Goal: Entertainment & Leisure: Browse casually

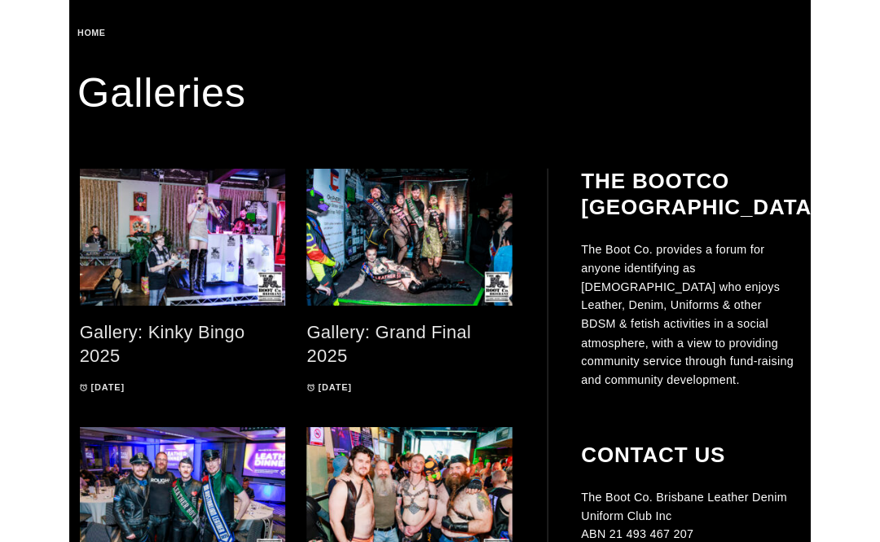
scroll to position [272, 0]
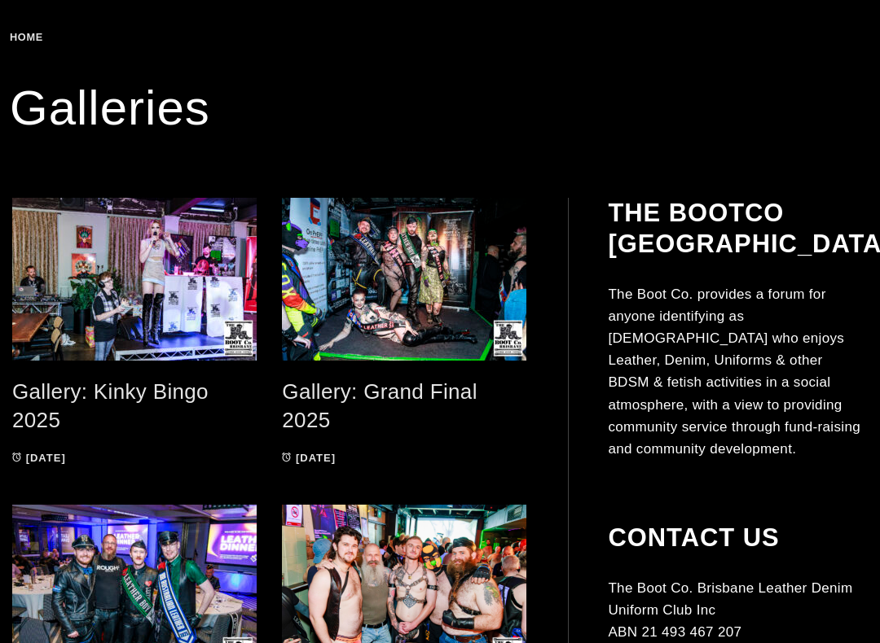
click at [402, 435] on div "Gallery: Grand Final 2025 08/10/2025 08/10/2025" at bounding box center [404, 336] width 245 height 276
click at [409, 398] on link "Gallery: Grand Final 2025" at bounding box center [379, 406] width 195 height 53
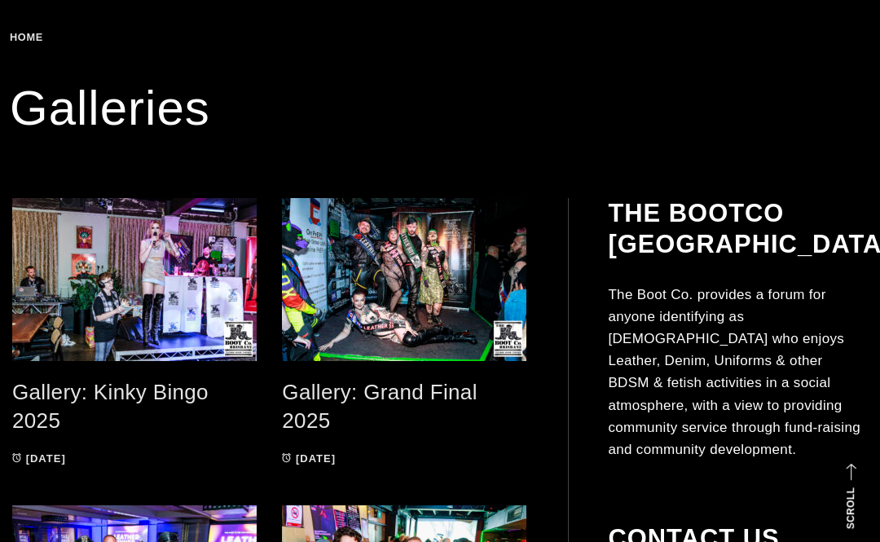
click at [161, 391] on link "Gallery: Kinky Bingo 2025" at bounding box center [110, 406] width 196 height 53
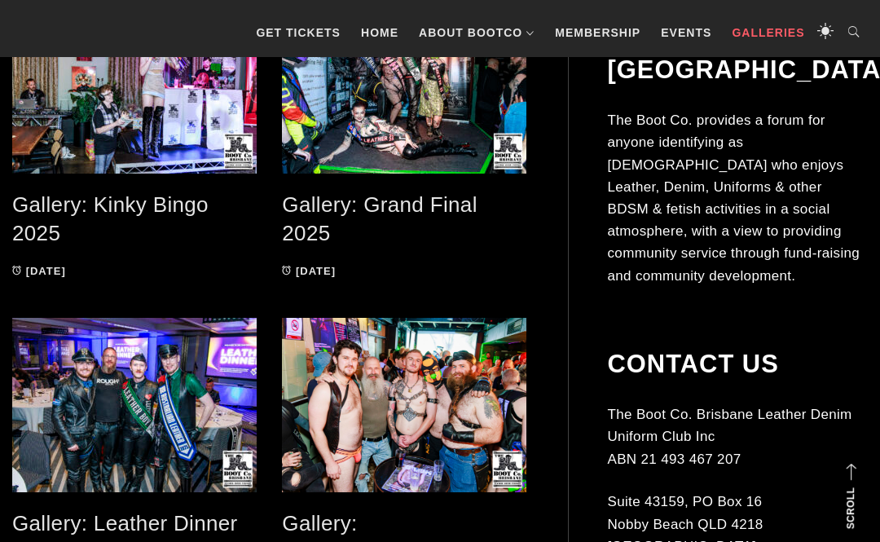
scroll to position [377, 0]
click at [682, 20] on link "Events" at bounding box center [685, 32] width 67 height 49
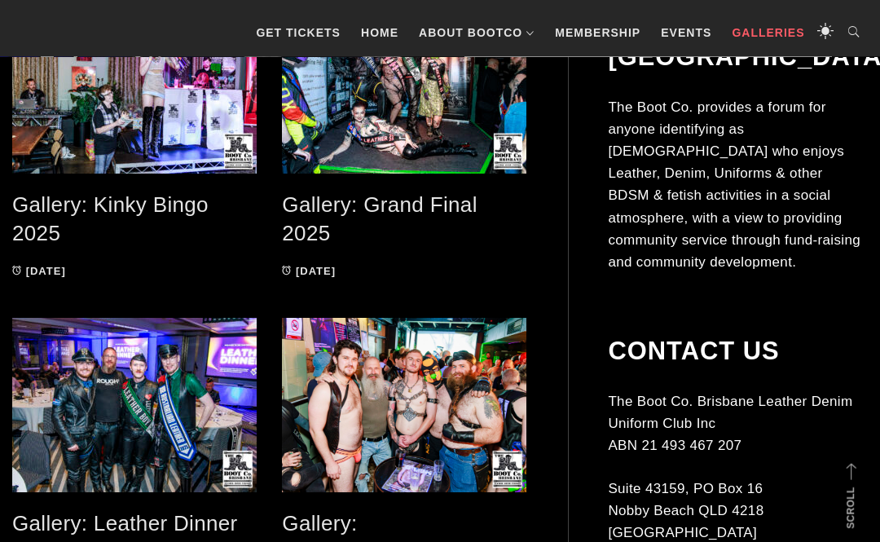
scroll to position [378, 0]
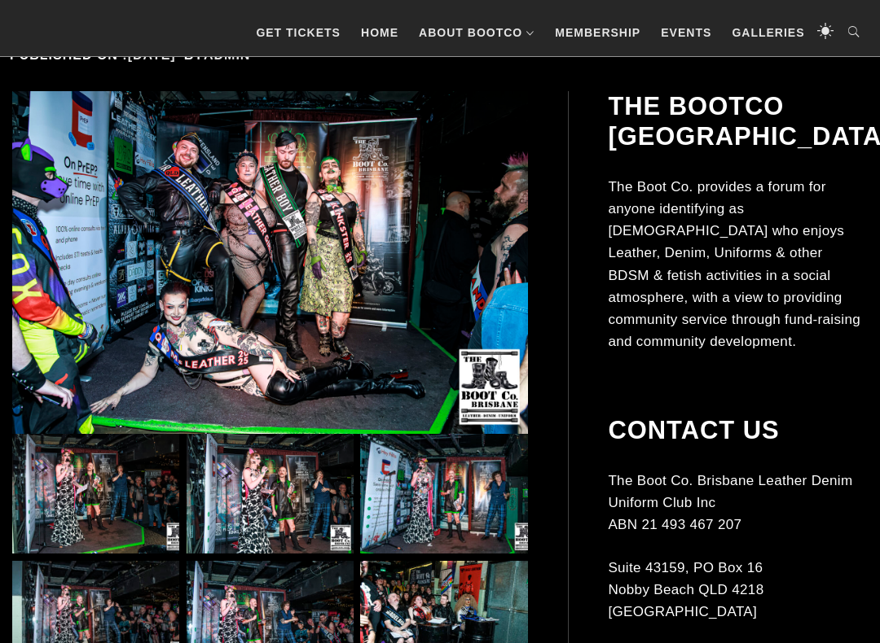
scroll to position [312, 0]
click at [119, 491] on img at bounding box center [95, 494] width 167 height 120
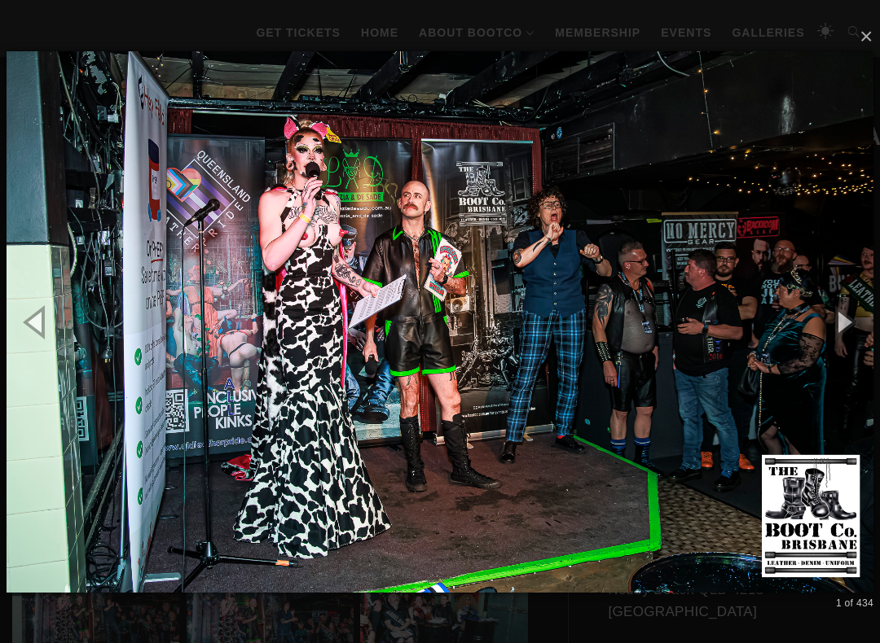
click at [852, 327] on button "button" at bounding box center [842, 322] width 73 height 90
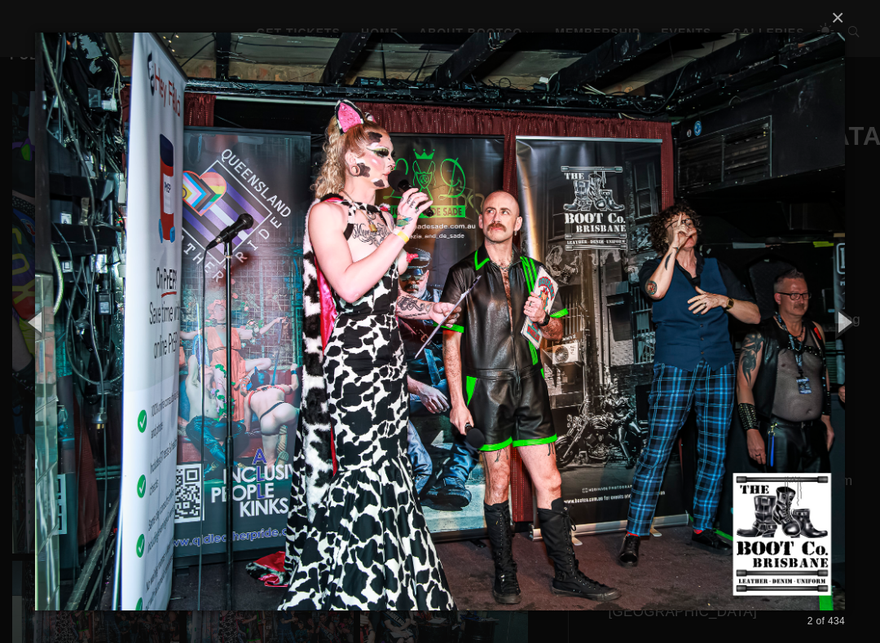
click at [854, 324] on button "button" at bounding box center [842, 322] width 73 height 90
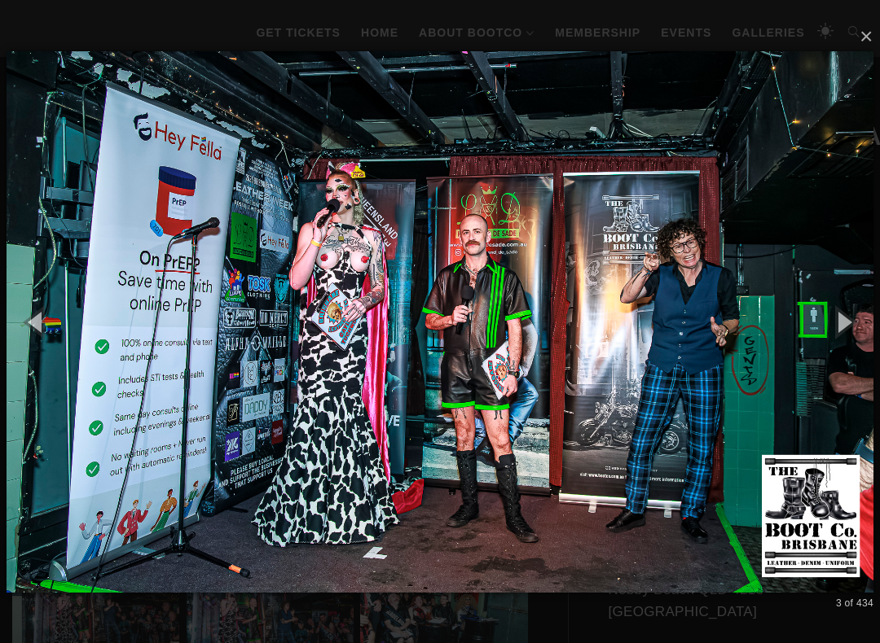
click at [862, 322] on button "button" at bounding box center [842, 322] width 73 height 90
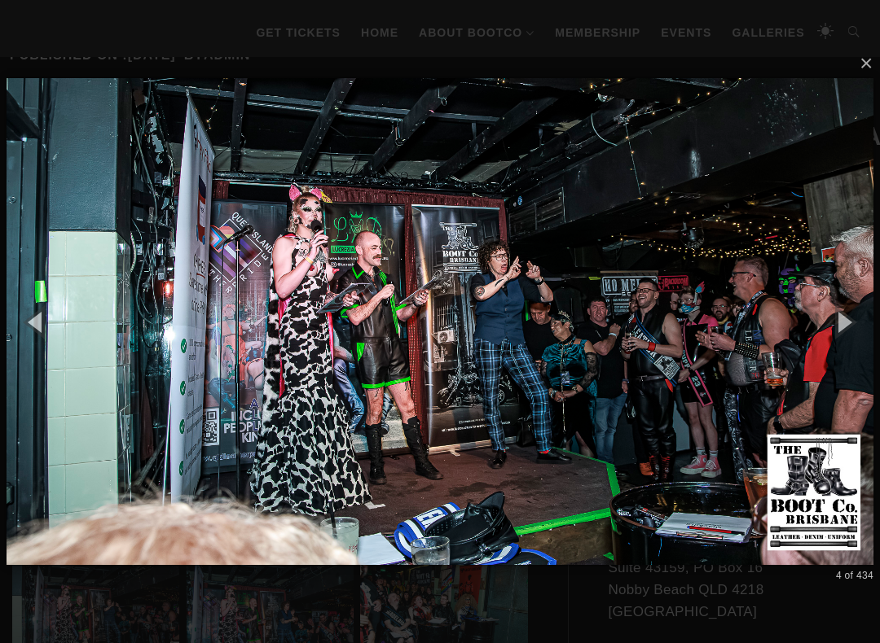
click at [862, 322] on button "button" at bounding box center [842, 322] width 73 height 90
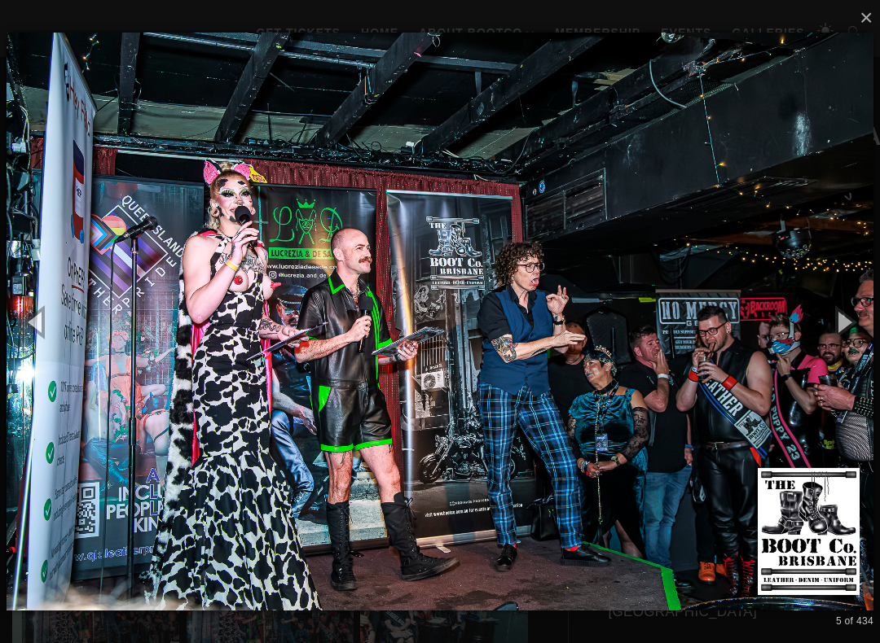
click at [867, 334] on button "button" at bounding box center [842, 322] width 73 height 90
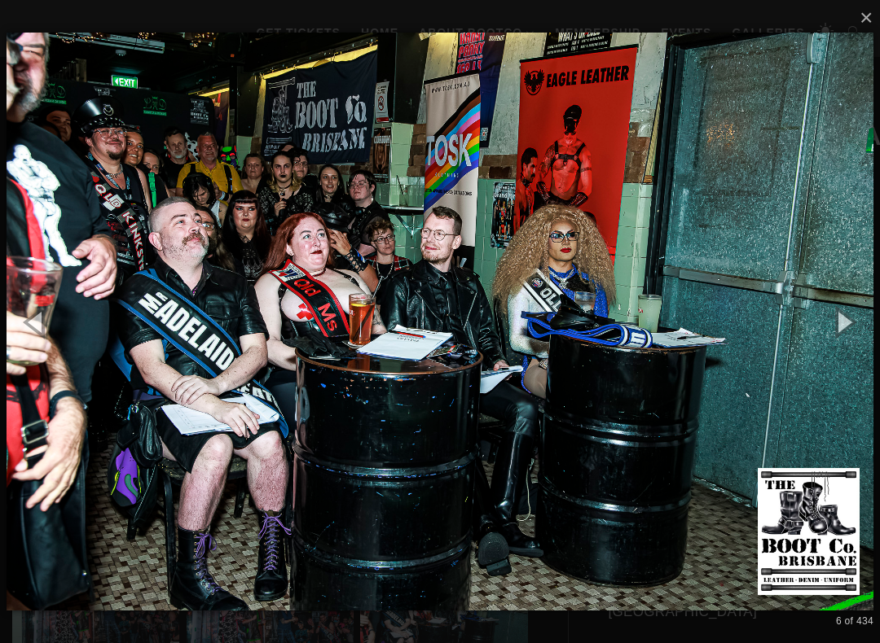
click at [872, 323] on button "button" at bounding box center [842, 322] width 73 height 90
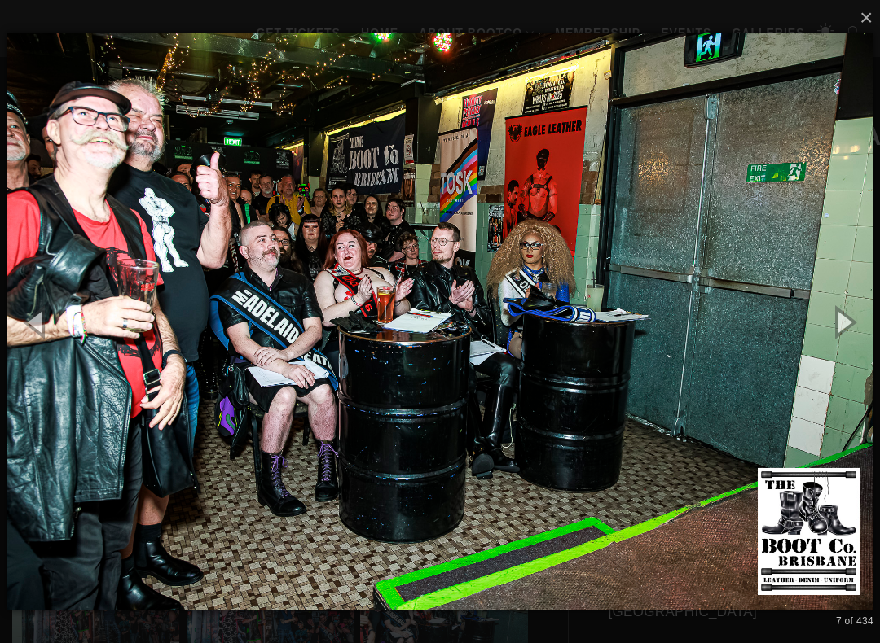
click at [872, 318] on button "button" at bounding box center [842, 322] width 73 height 90
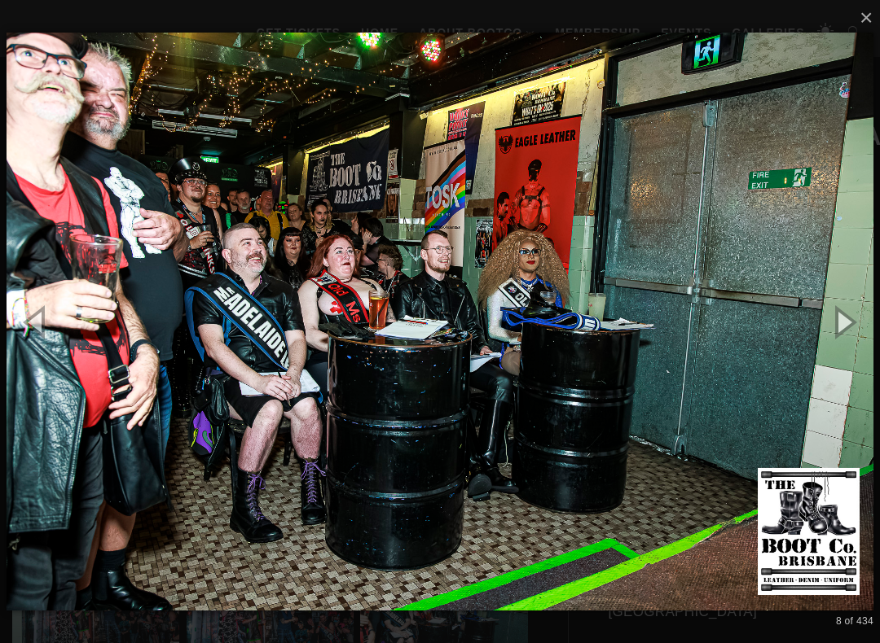
click at [848, 324] on button "button" at bounding box center [842, 322] width 73 height 90
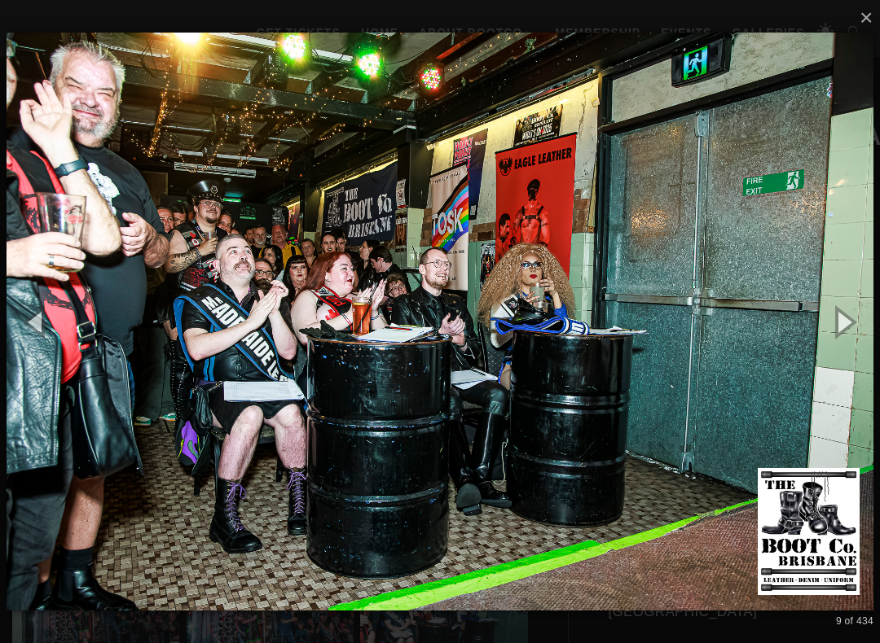
click at [858, 318] on button "button" at bounding box center [842, 322] width 73 height 90
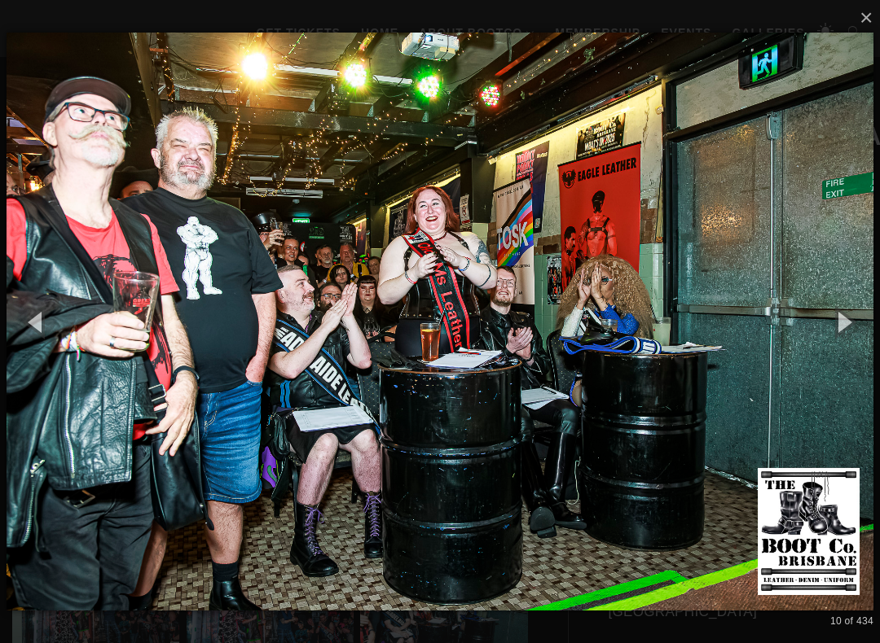
click at [874, 315] on button "button" at bounding box center [842, 322] width 73 height 90
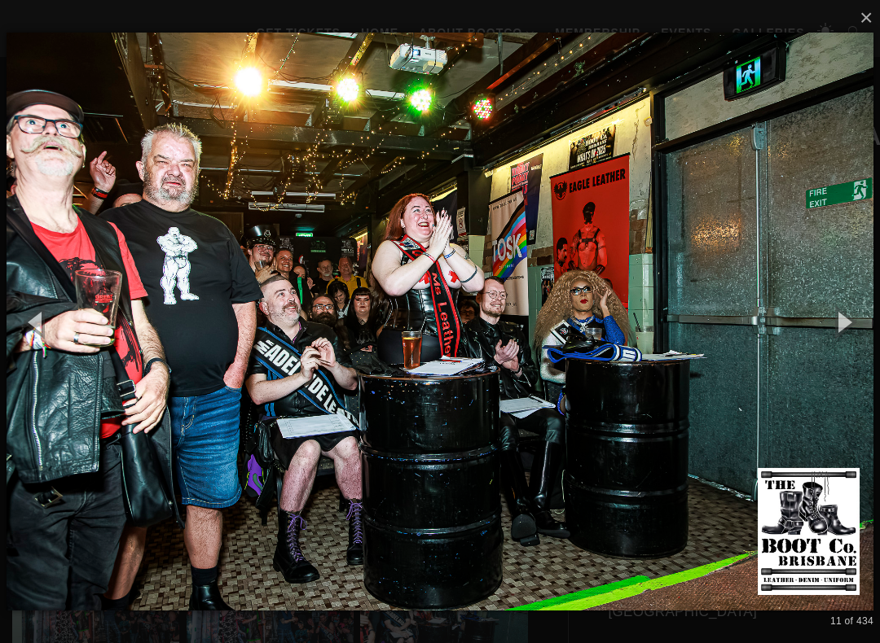
click at [870, 310] on button "button" at bounding box center [842, 322] width 73 height 90
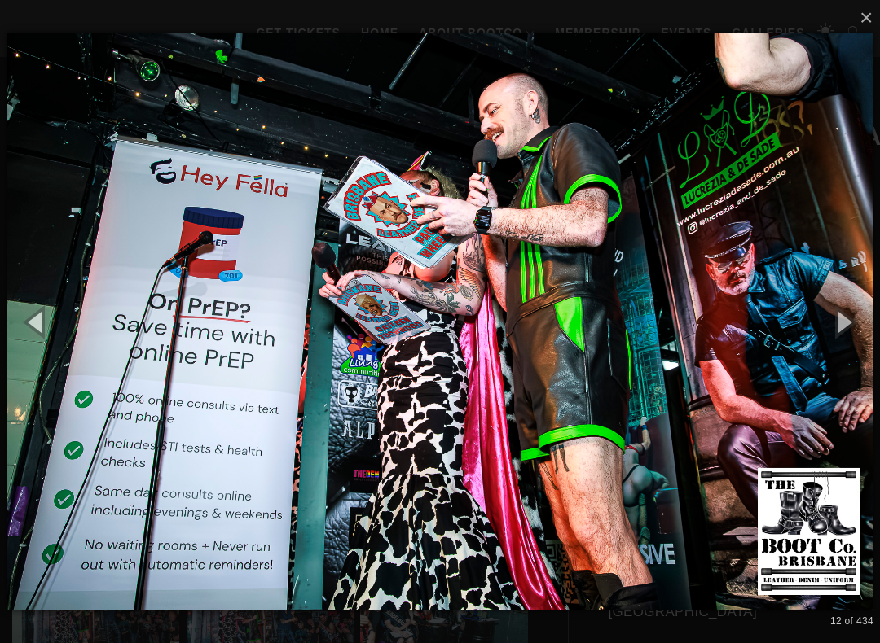
click at [877, 315] on button "button" at bounding box center [842, 322] width 73 height 90
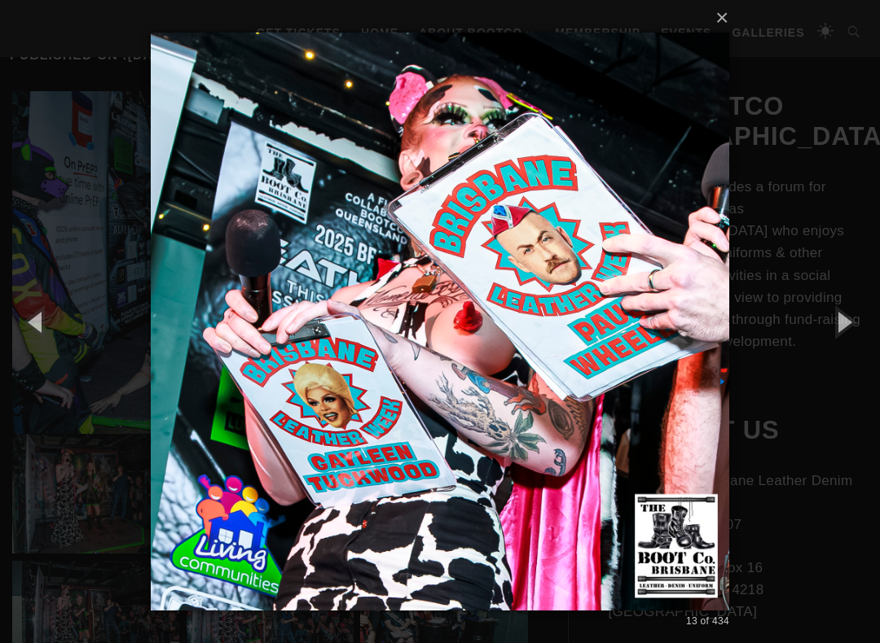
click at [869, 301] on button "button" at bounding box center [842, 322] width 73 height 90
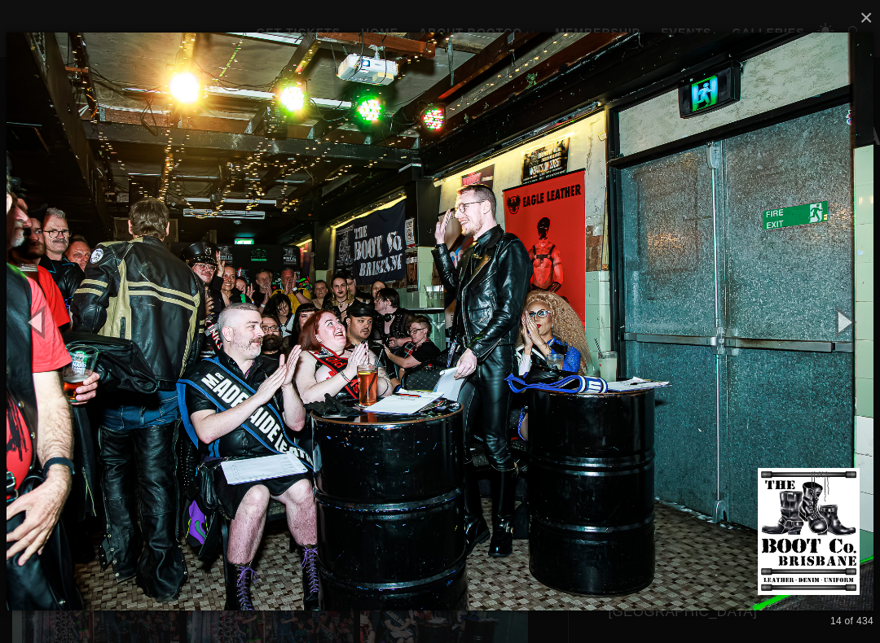
click at [869, 305] on button "button" at bounding box center [842, 322] width 73 height 90
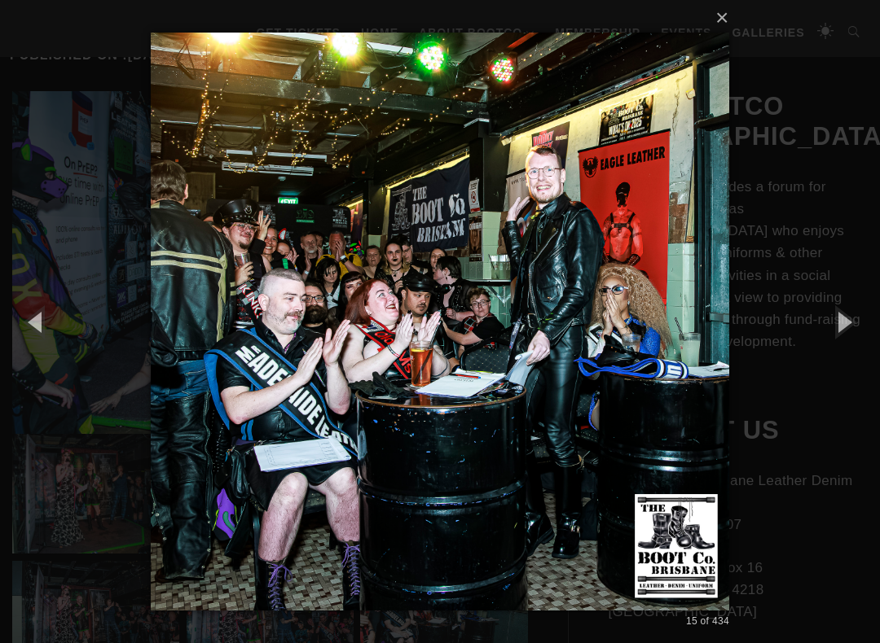
click at [867, 308] on button "button" at bounding box center [842, 322] width 73 height 90
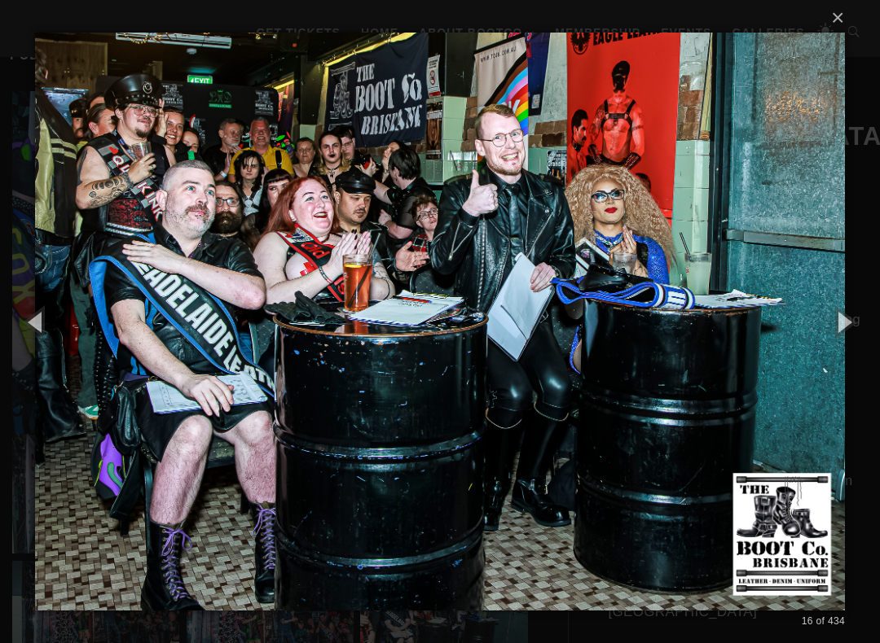
click at [866, 308] on button "button" at bounding box center [842, 322] width 73 height 90
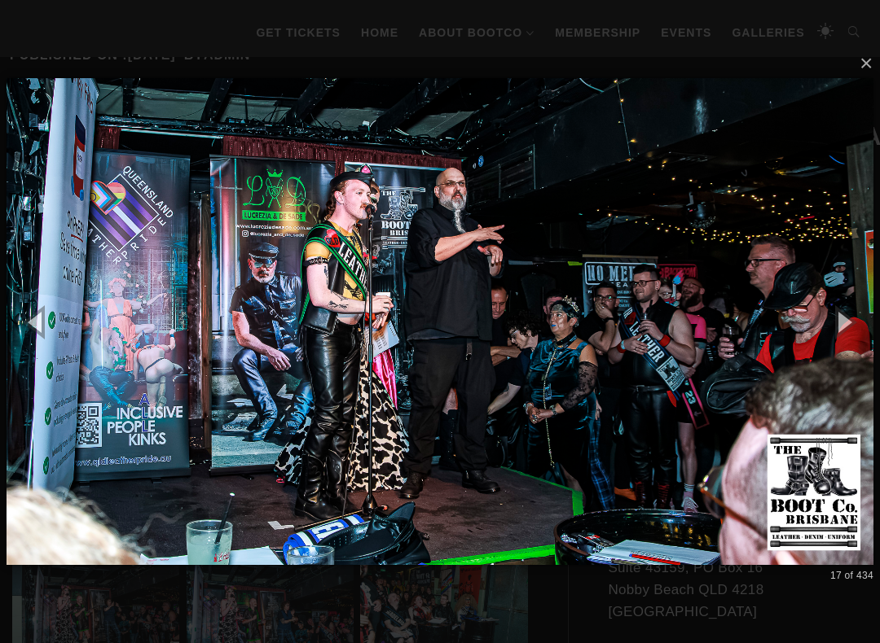
click at [859, 308] on button "button" at bounding box center [842, 322] width 73 height 90
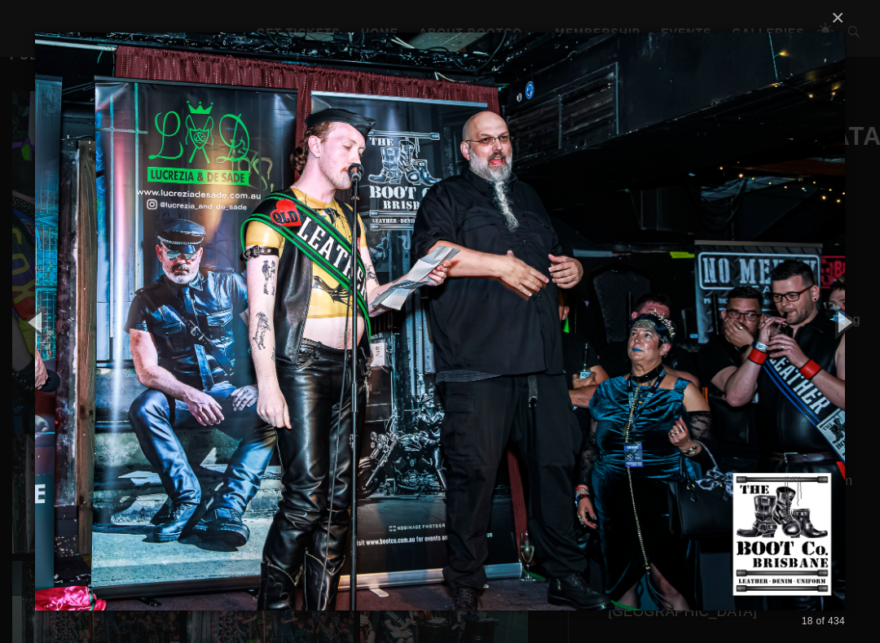
click at [858, 314] on button "button" at bounding box center [842, 322] width 73 height 90
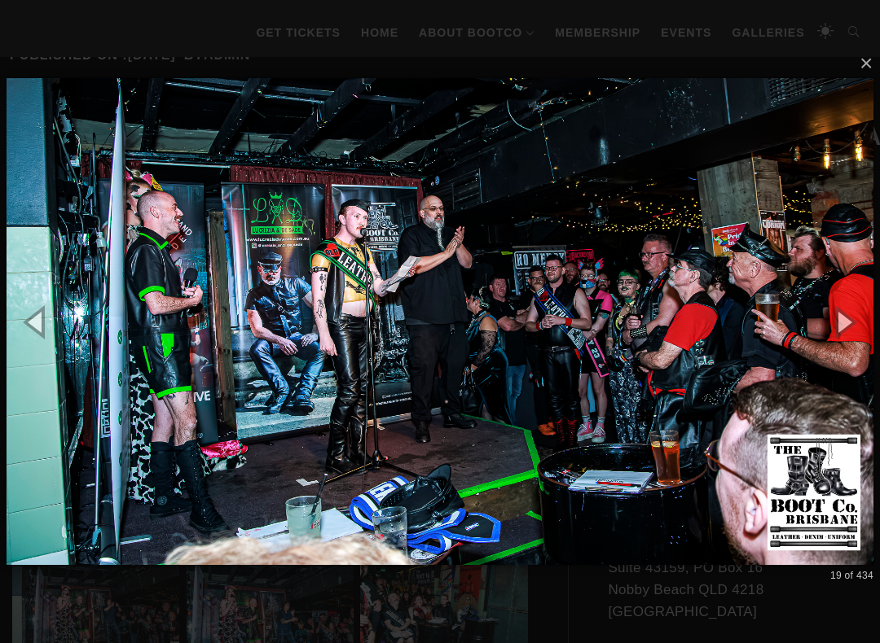
click at [868, 308] on button "button" at bounding box center [842, 322] width 73 height 90
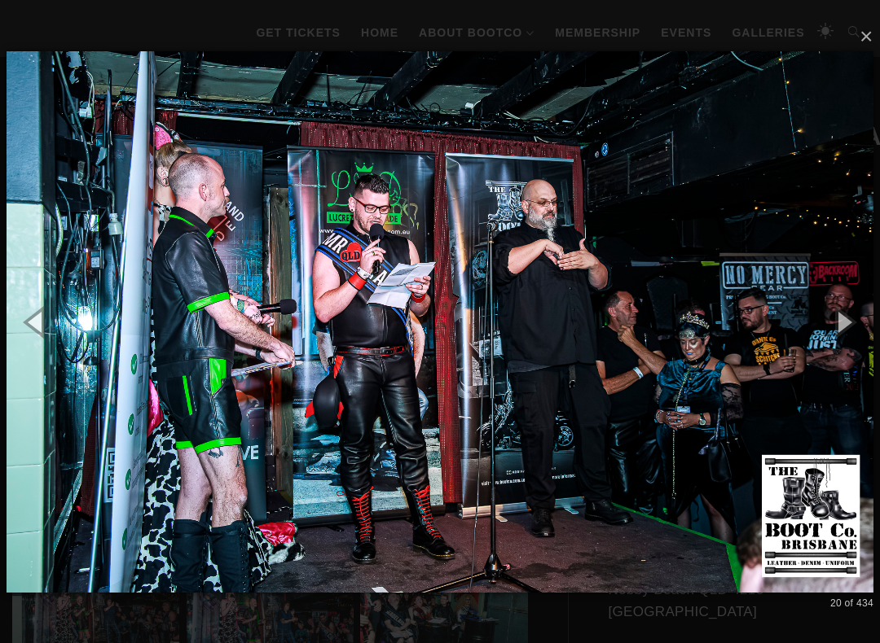
click at [866, 313] on button "button" at bounding box center [842, 322] width 73 height 90
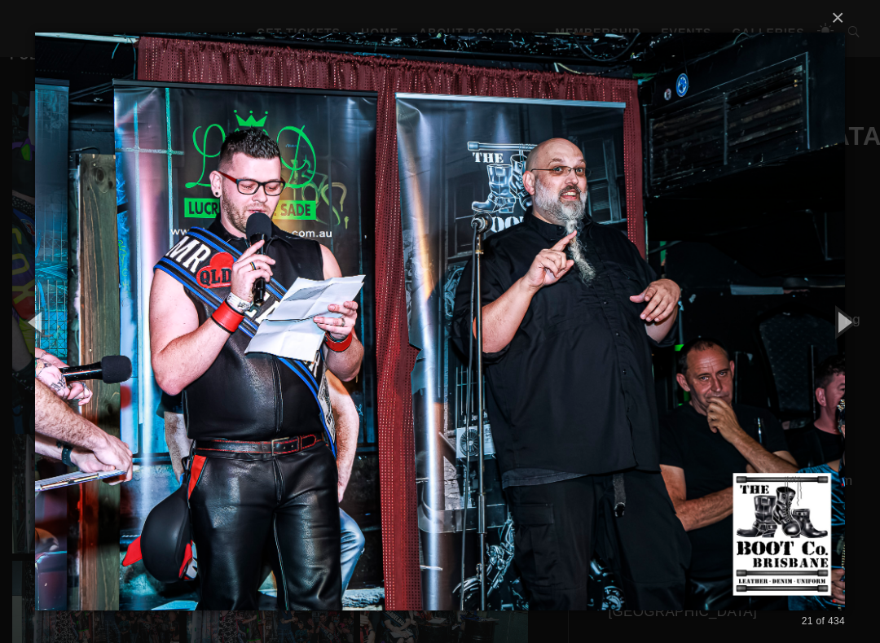
click at [866, 318] on button "button" at bounding box center [842, 322] width 73 height 90
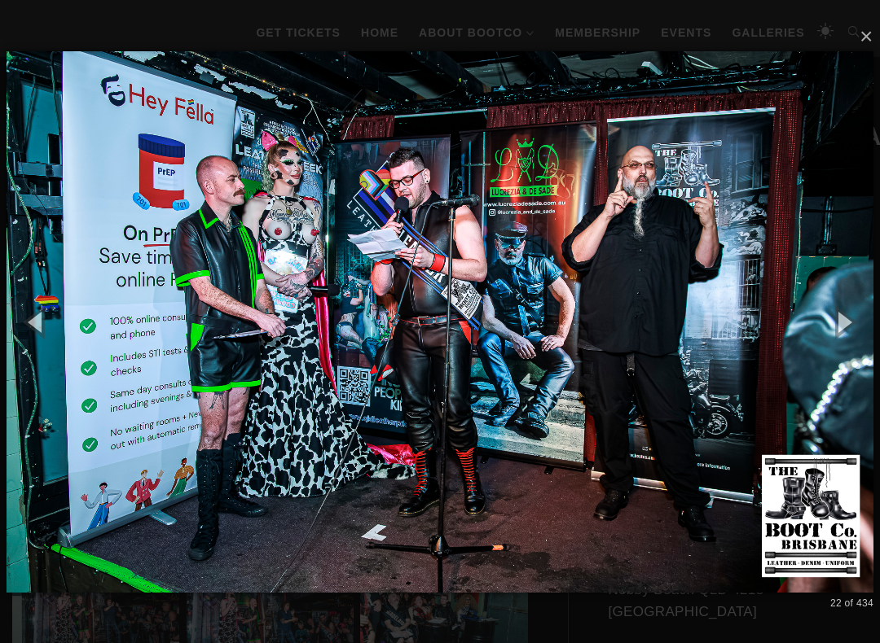
click at [867, 316] on button "button" at bounding box center [842, 322] width 73 height 90
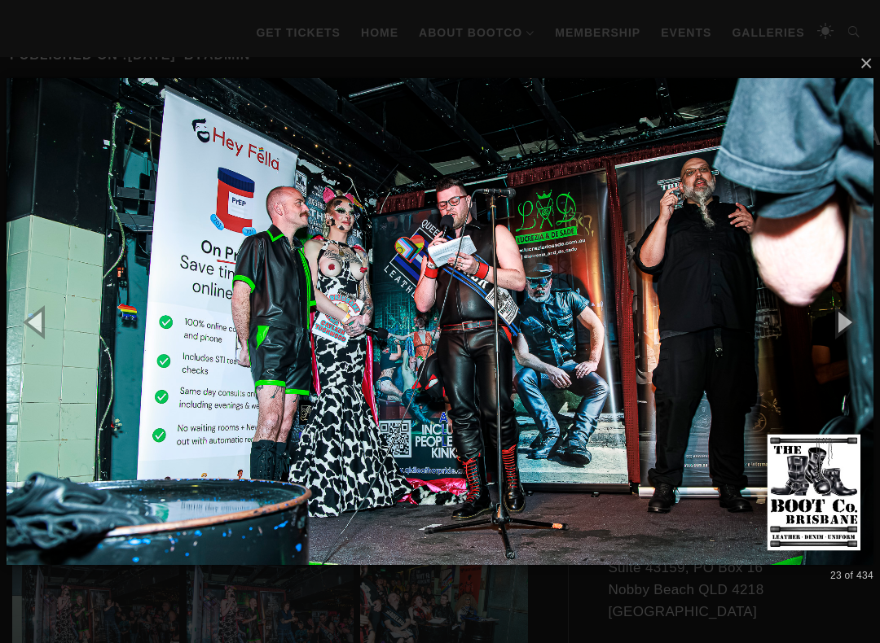
click at [867, 314] on button "button" at bounding box center [842, 322] width 73 height 90
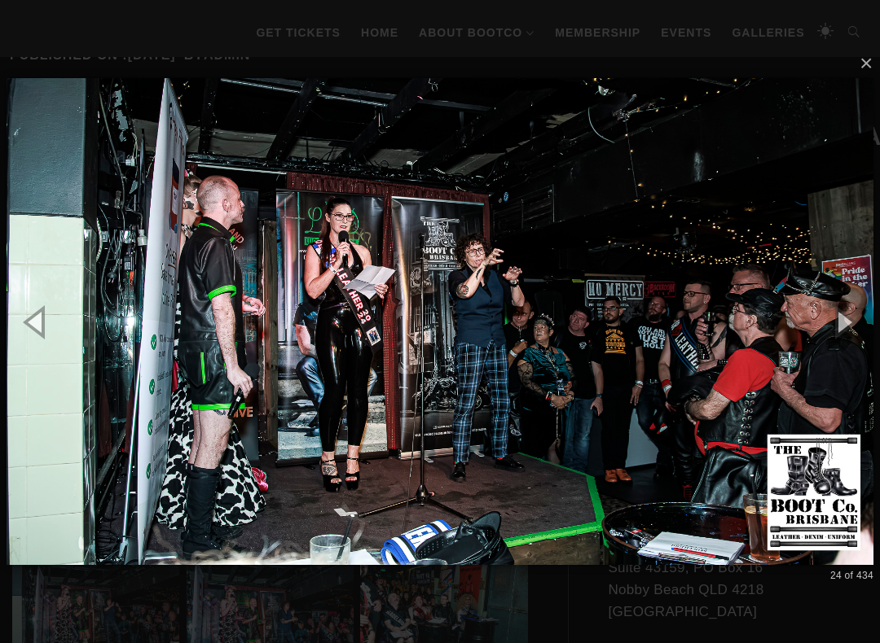
click at [872, 318] on button "button" at bounding box center [842, 322] width 73 height 90
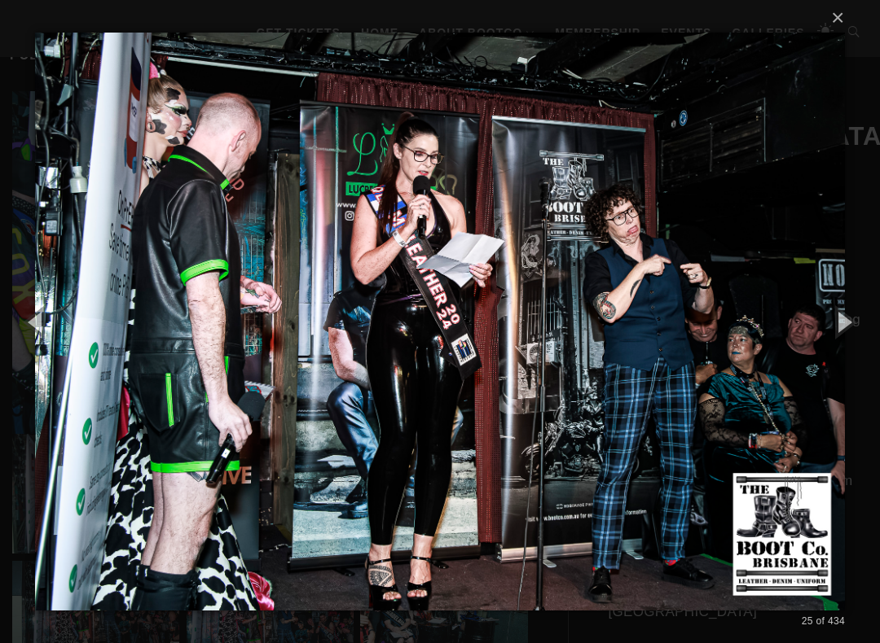
click at [872, 312] on button "button" at bounding box center [842, 322] width 73 height 90
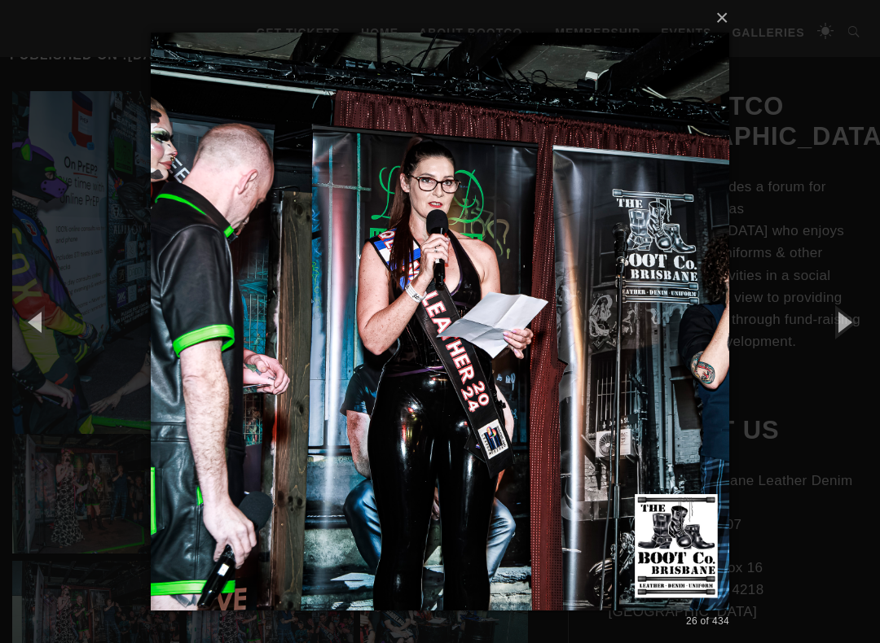
click at [868, 316] on button "button" at bounding box center [842, 322] width 73 height 90
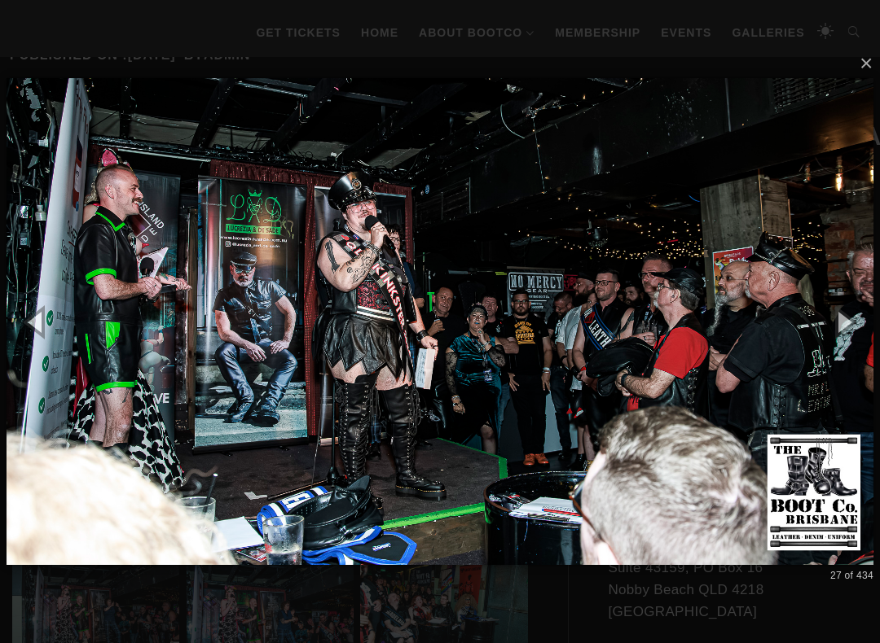
click at [857, 320] on button "button" at bounding box center [842, 322] width 73 height 90
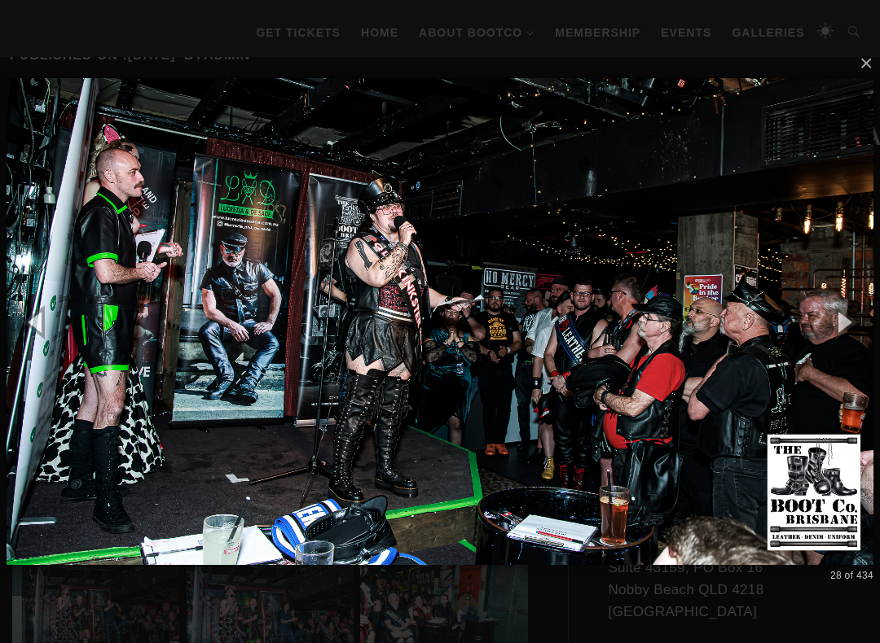
click at [863, 315] on button "button" at bounding box center [842, 322] width 73 height 90
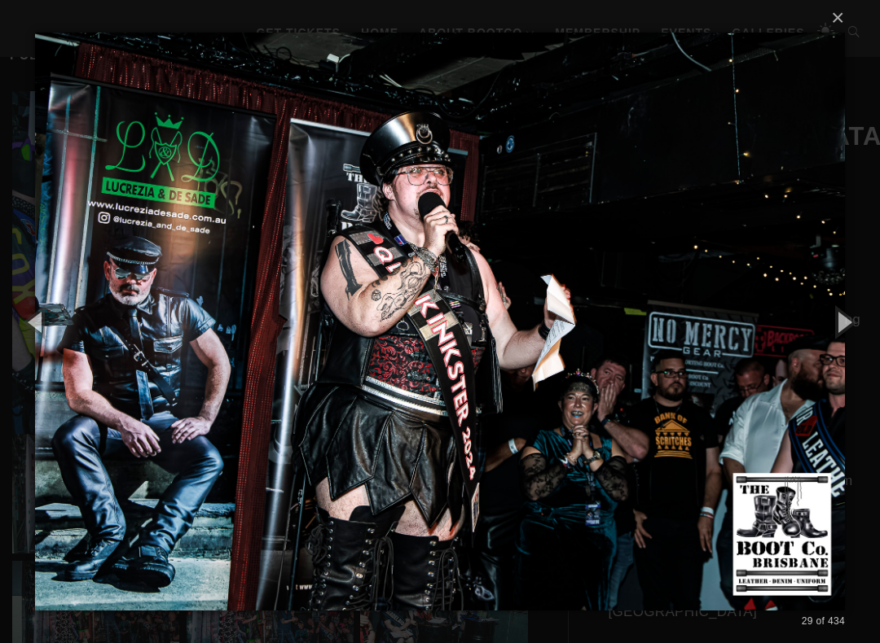
click at [867, 312] on button "button" at bounding box center [842, 322] width 73 height 90
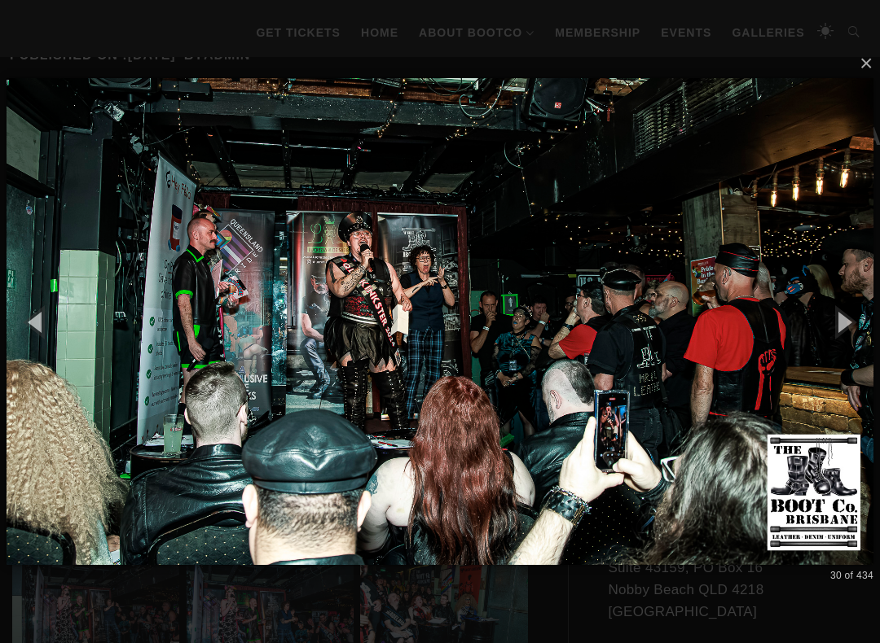
click at [863, 319] on button "button" at bounding box center [842, 322] width 73 height 90
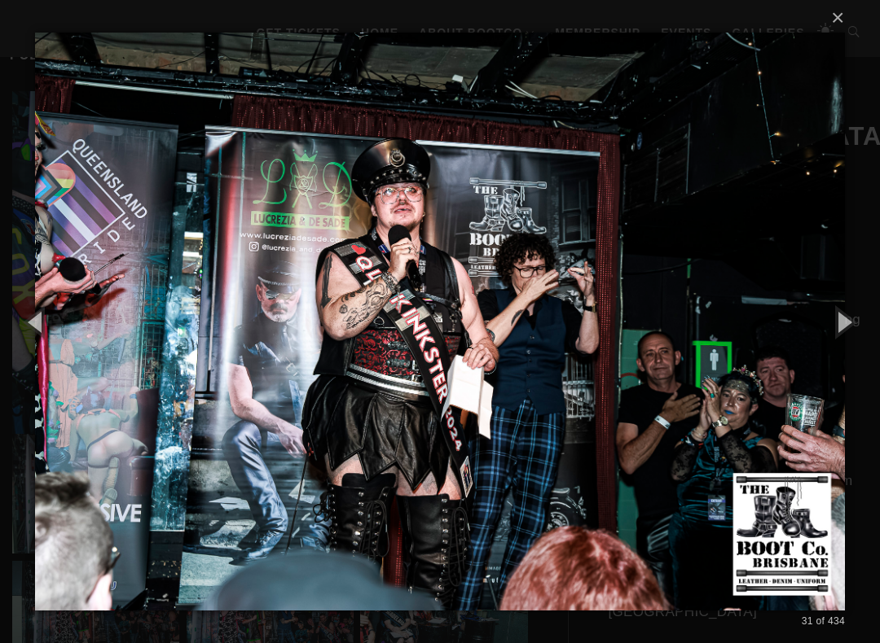
click at [863, 319] on button "button" at bounding box center [842, 322] width 73 height 90
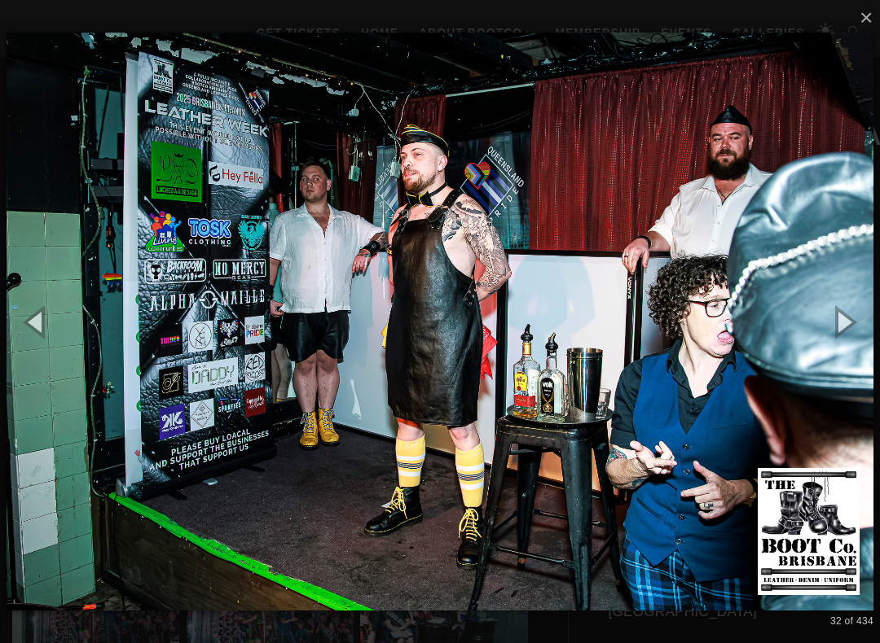
click at [869, 313] on button "button" at bounding box center [842, 322] width 73 height 90
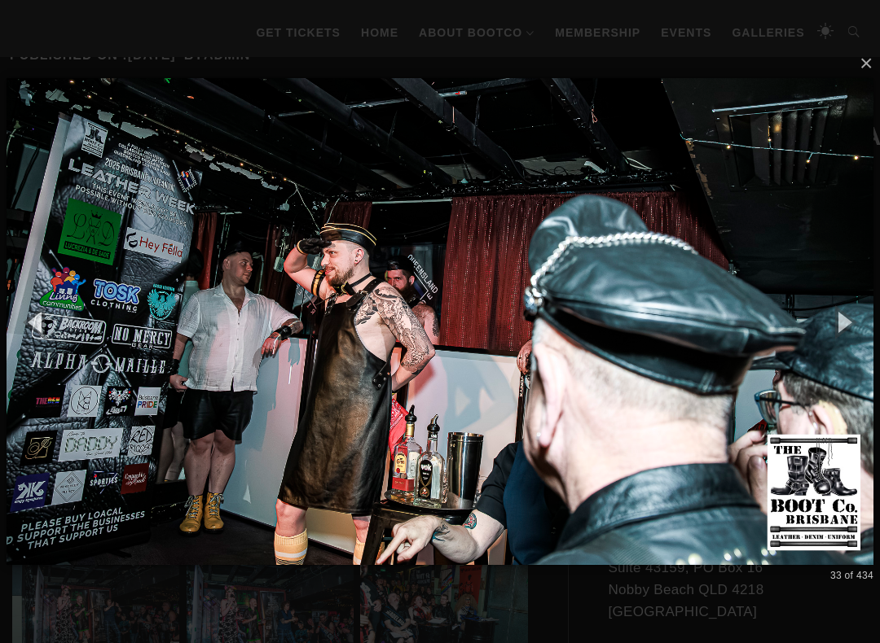
click at [853, 321] on button "button" at bounding box center [842, 322] width 73 height 90
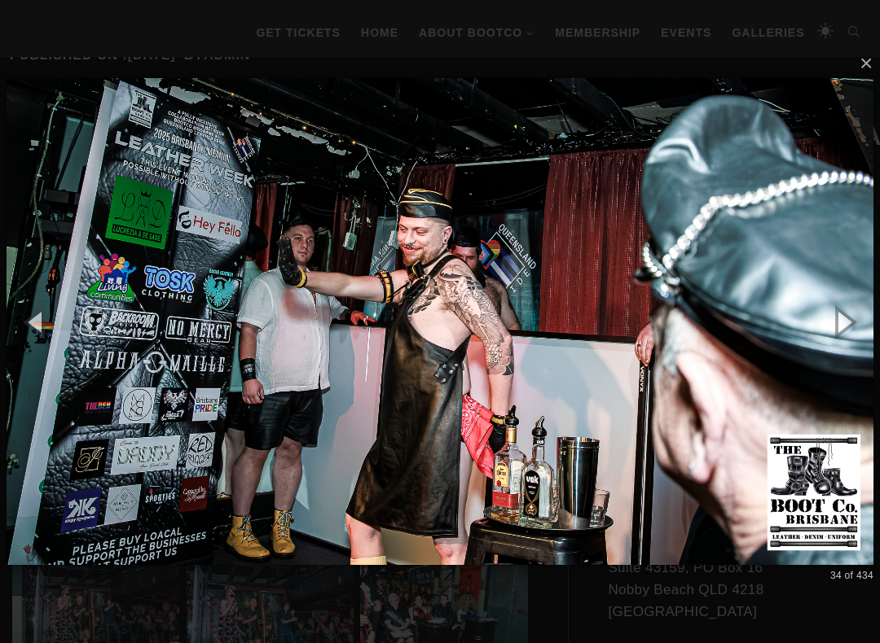
click at [863, 312] on button "button" at bounding box center [842, 322] width 73 height 90
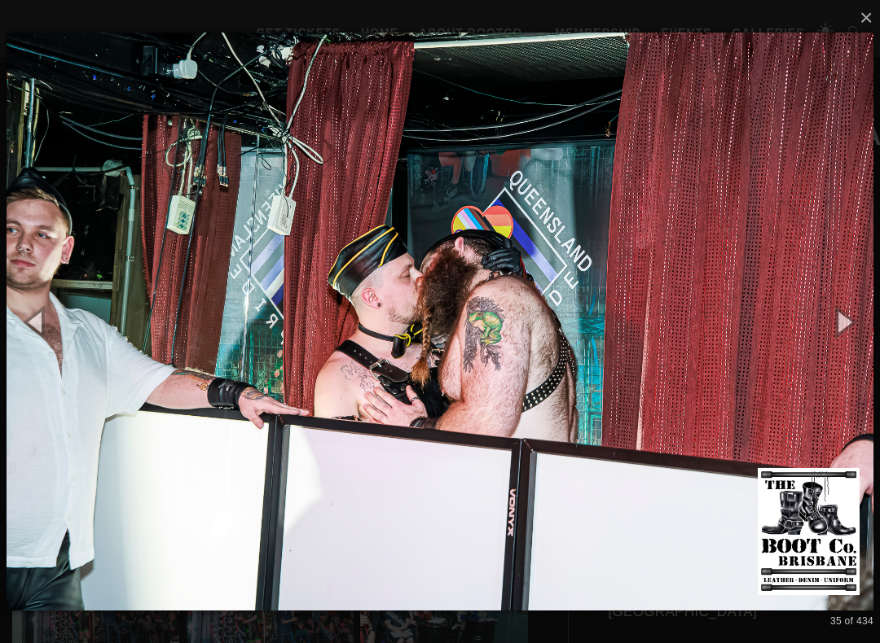
click at [863, 316] on button "button" at bounding box center [842, 322] width 73 height 90
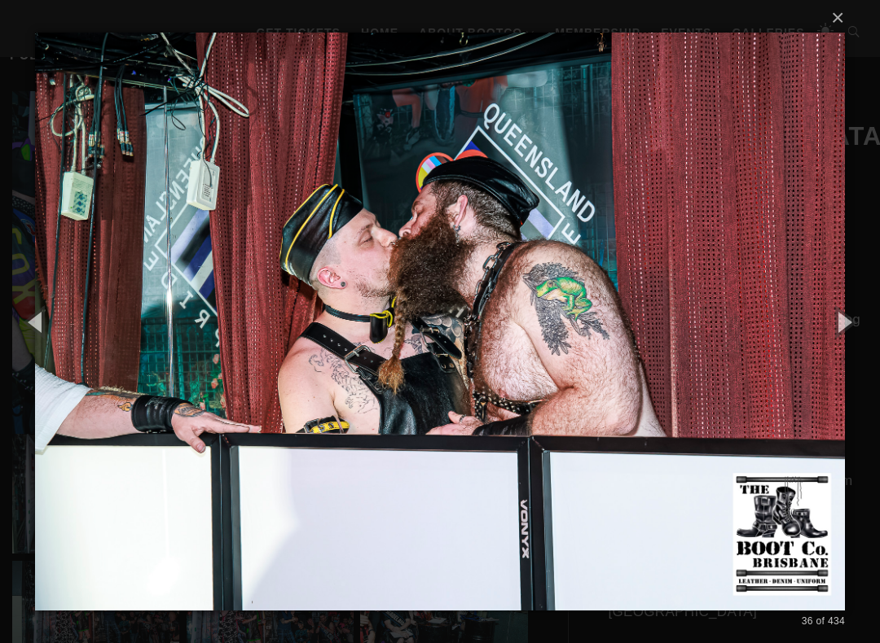
click at [872, 318] on button "button" at bounding box center [842, 322] width 73 height 90
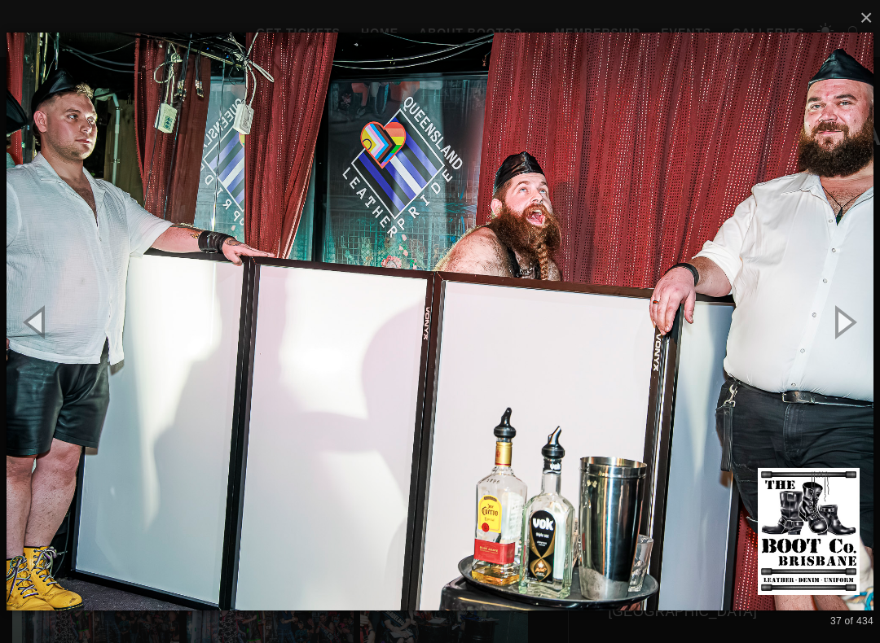
click at [867, 316] on button "button" at bounding box center [842, 322] width 73 height 90
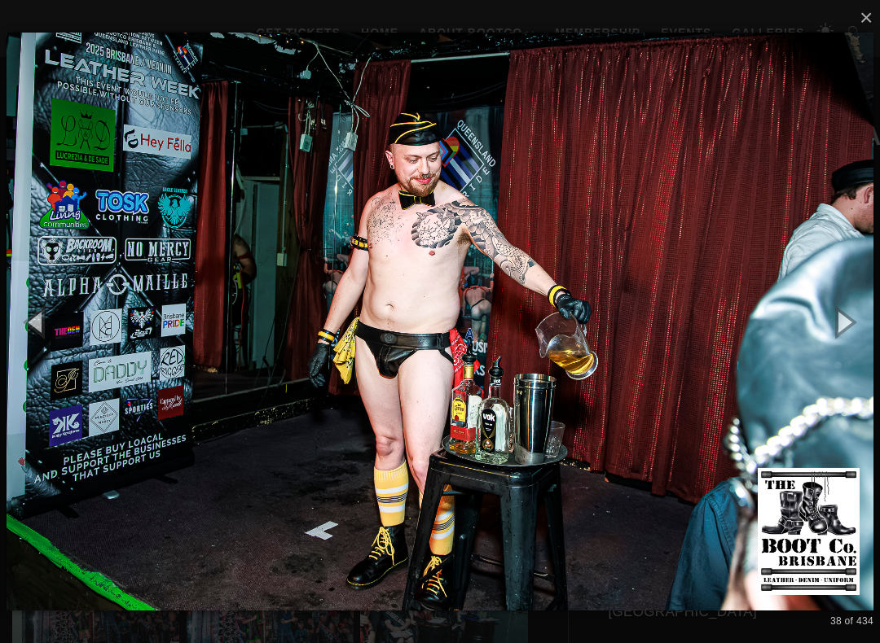
click at [871, 316] on button "button" at bounding box center [842, 322] width 73 height 90
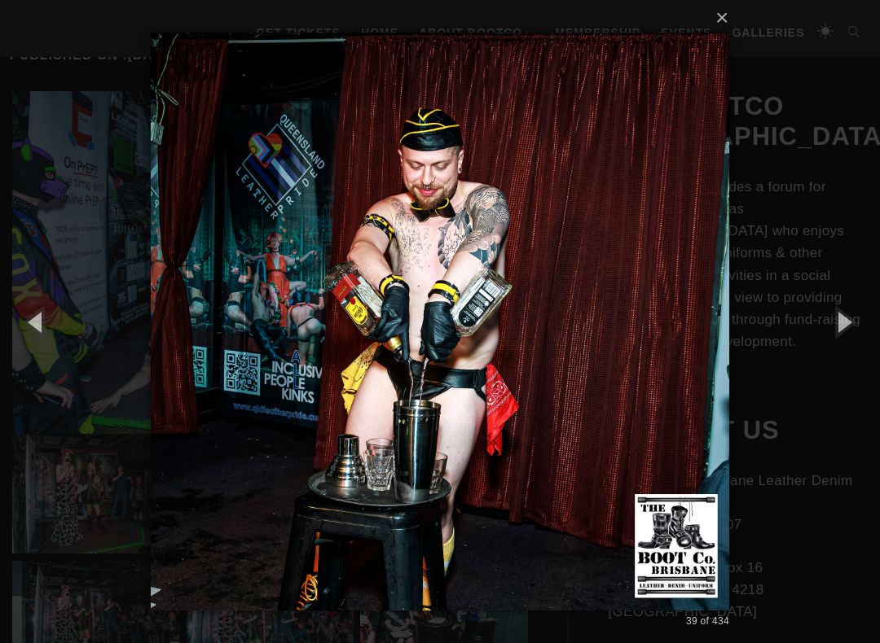
click at [870, 318] on button "button" at bounding box center [842, 322] width 73 height 90
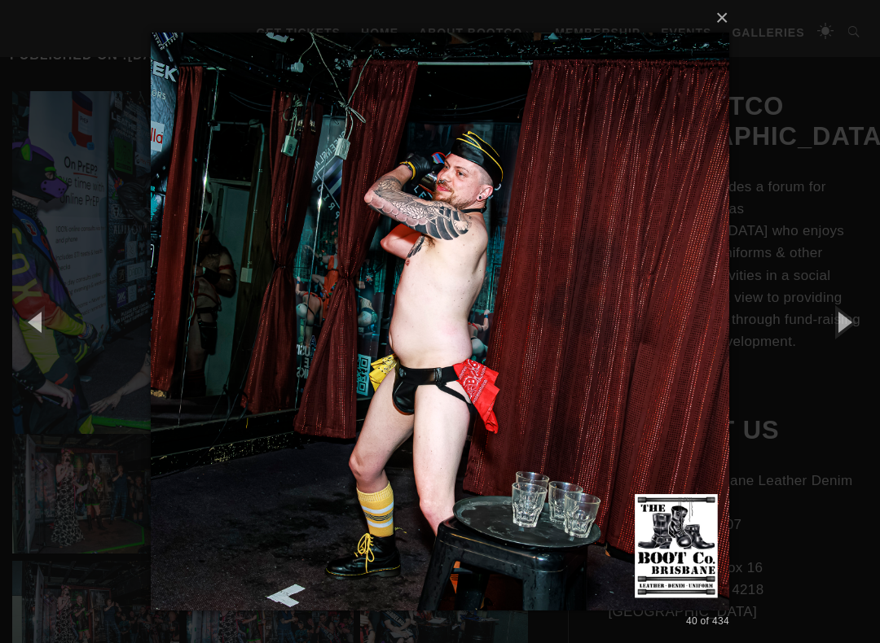
click at [869, 320] on button "button" at bounding box center [842, 322] width 73 height 90
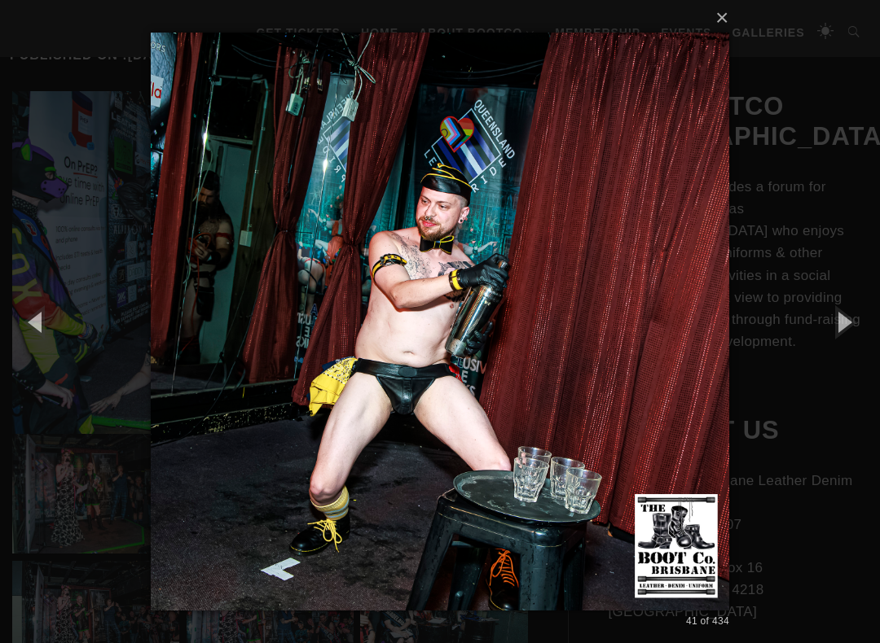
click at [869, 324] on button "button" at bounding box center [842, 322] width 73 height 90
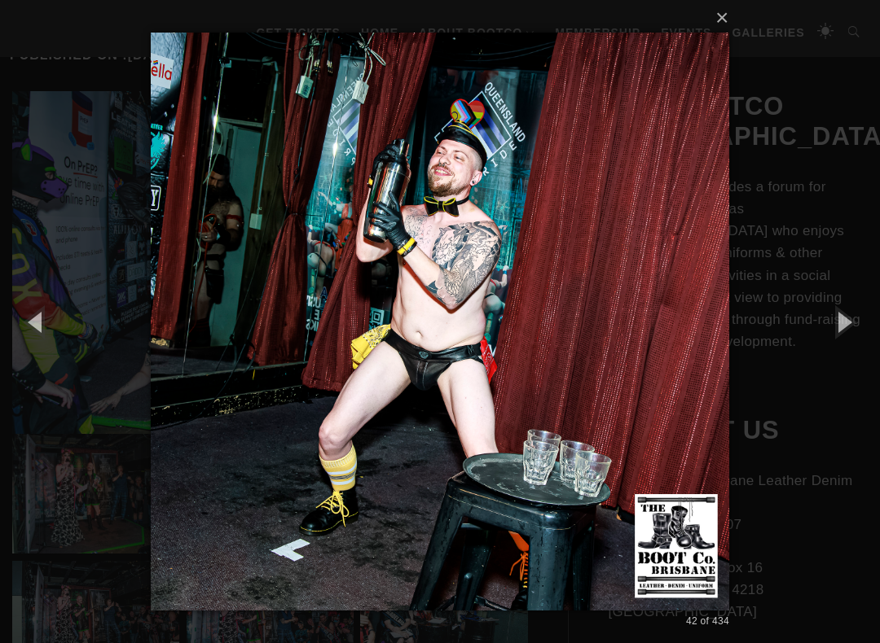
click at [868, 321] on button "button" at bounding box center [842, 322] width 73 height 90
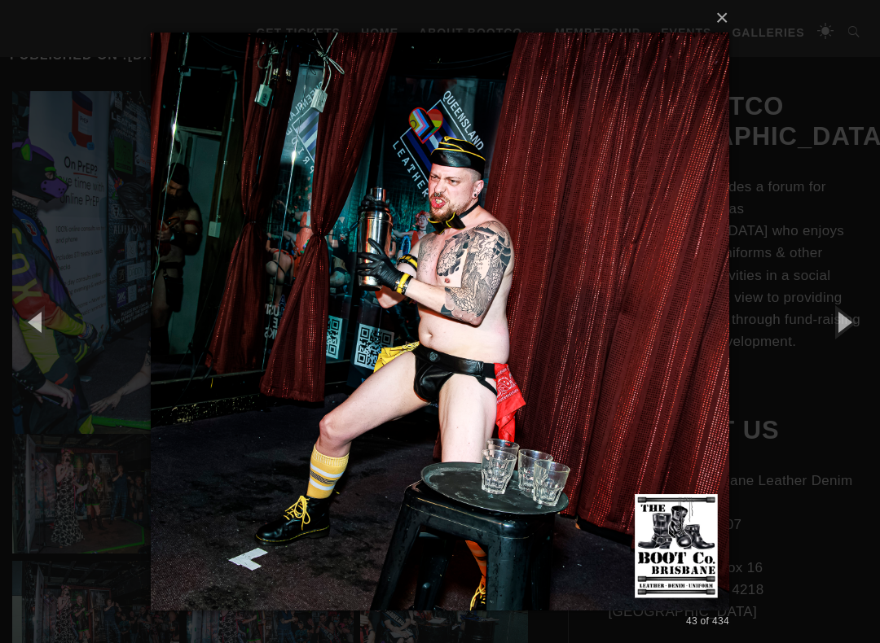
click at [870, 318] on button "button" at bounding box center [842, 322] width 73 height 90
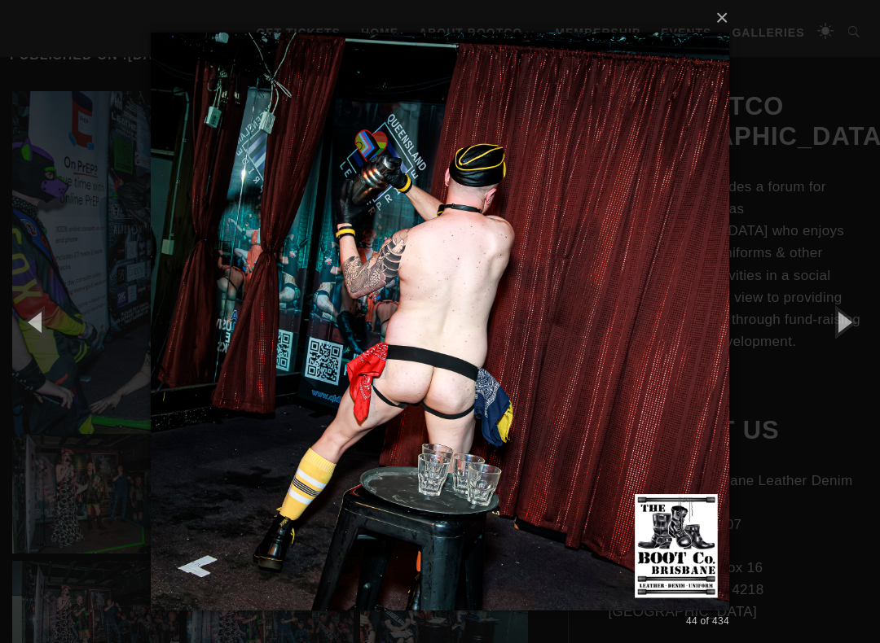
click at [868, 321] on button "button" at bounding box center [842, 322] width 73 height 90
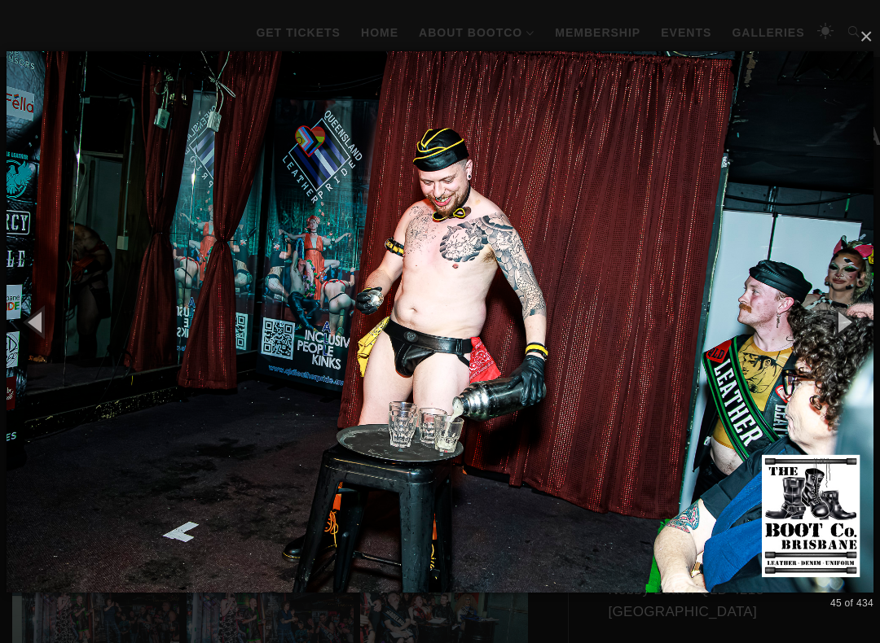
click at [867, 323] on button "button" at bounding box center [842, 322] width 73 height 90
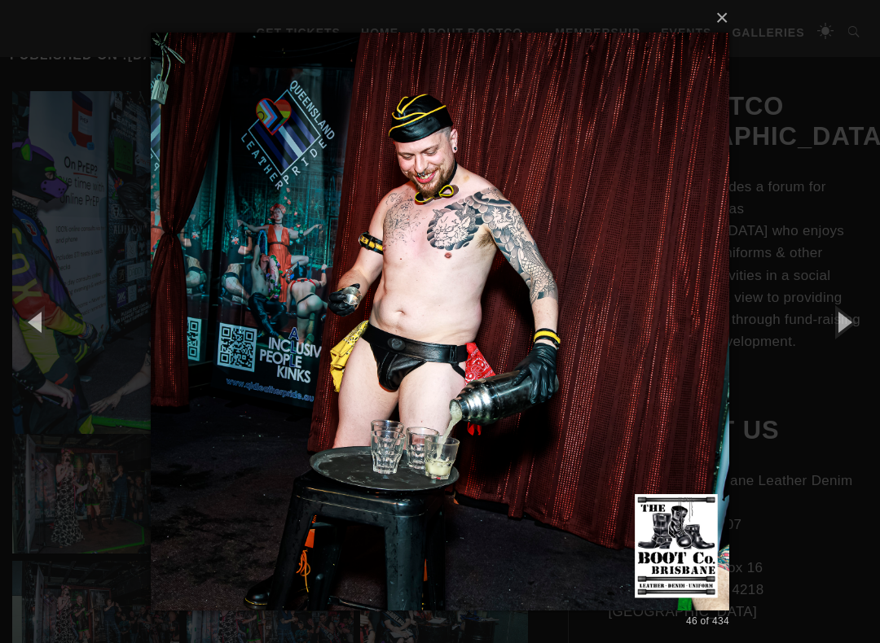
click at [868, 322] on button "button" at bounding box center [842, 322] width 73 height 90
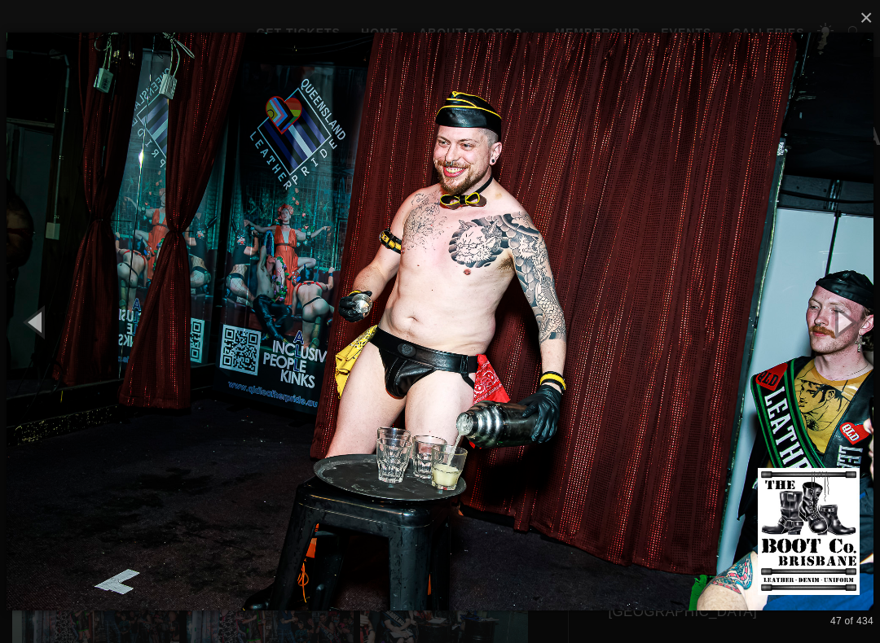
click at [868, 319] on button "button" at bounding box center [842, 322] width 73 height 90
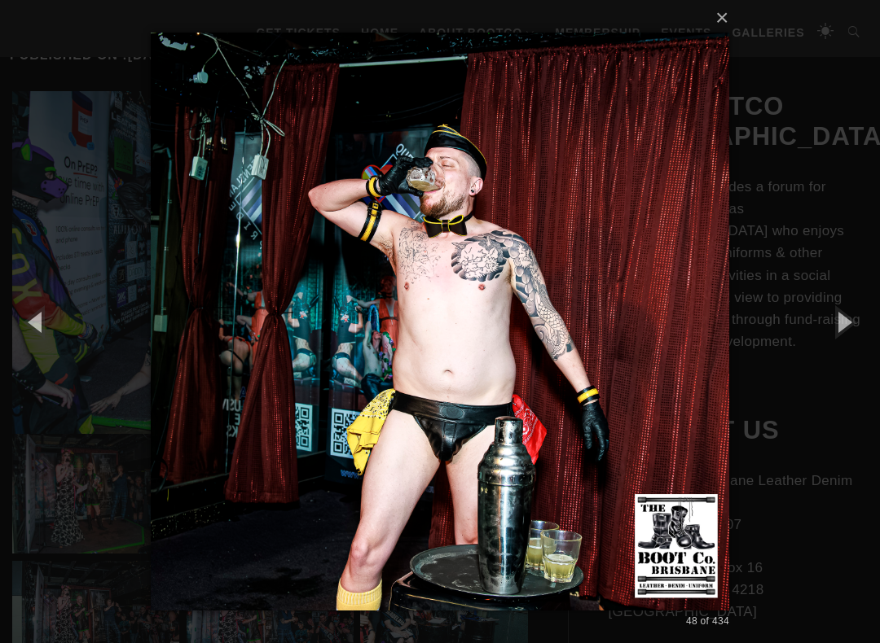
click at [856, 318] on button "button" at bounding box center [842, 322] width 73 height 90
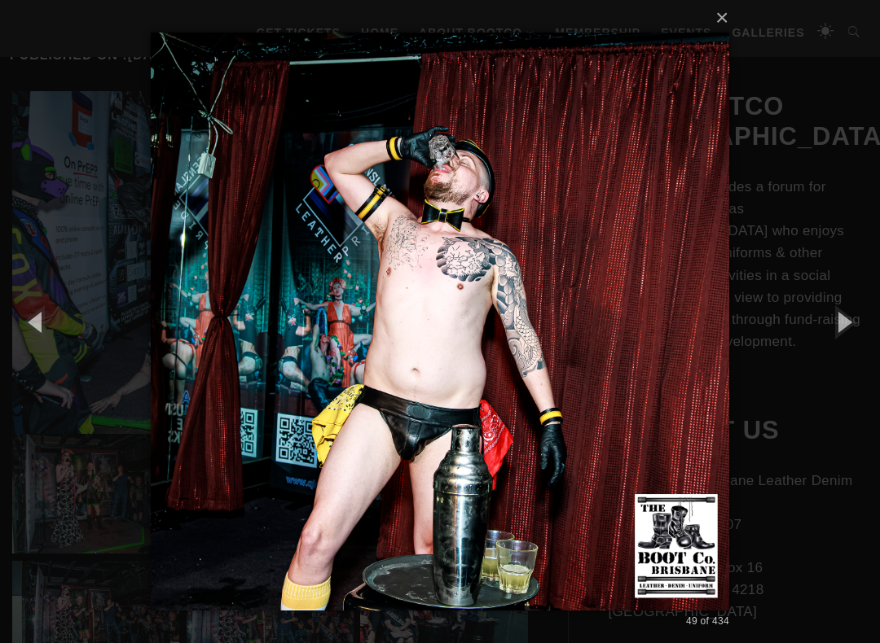
click at [875, 312] on button "button" at bounding box center [842, 322] width 73 height 90
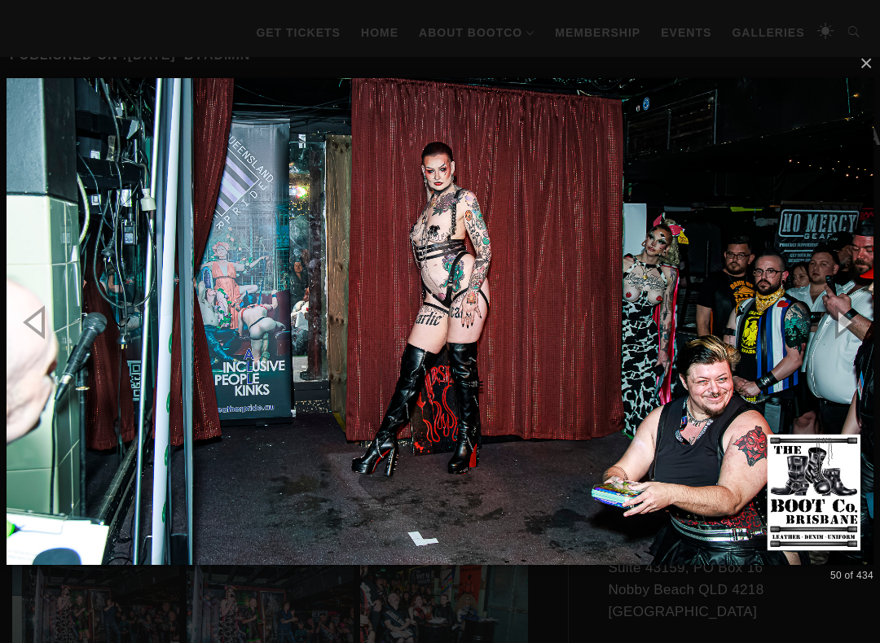
click at [875, 319] on button "button" at bounding box center [842, 322] width 73 height 90
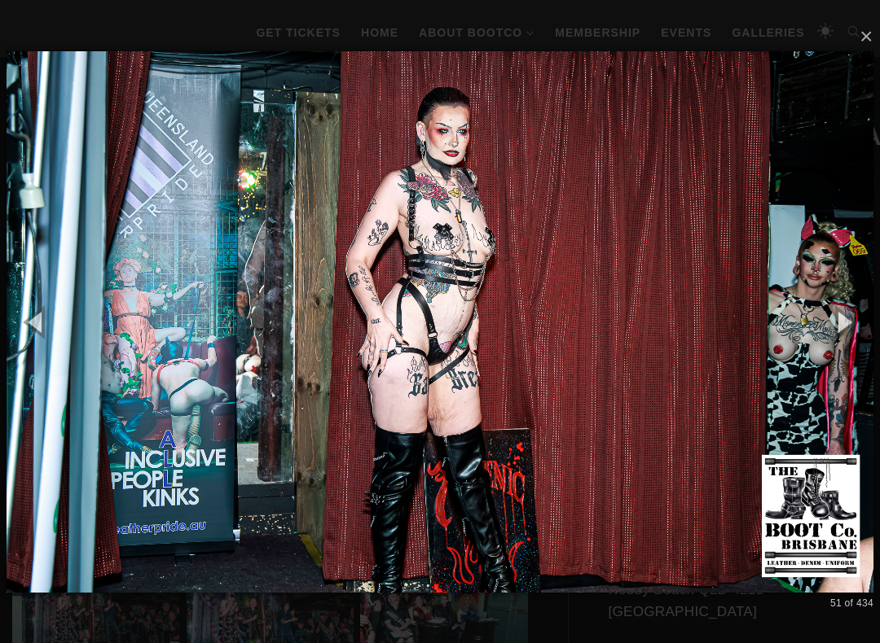
click at [877, 318] on button "button" at bounding box center [842, 322] width 73 height 90
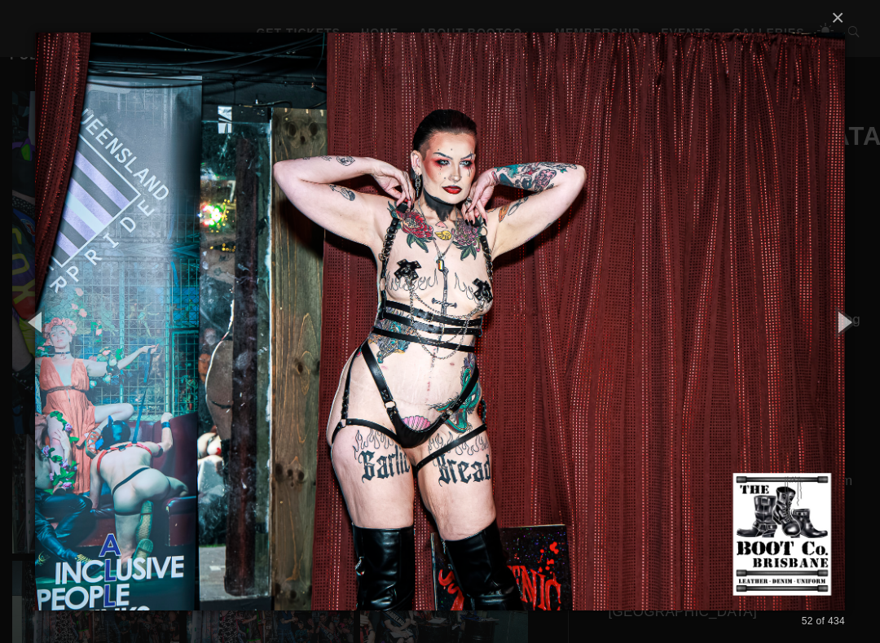
click at [874, 314] on button "button" at bounding box center [842, 322] width 73 height 90
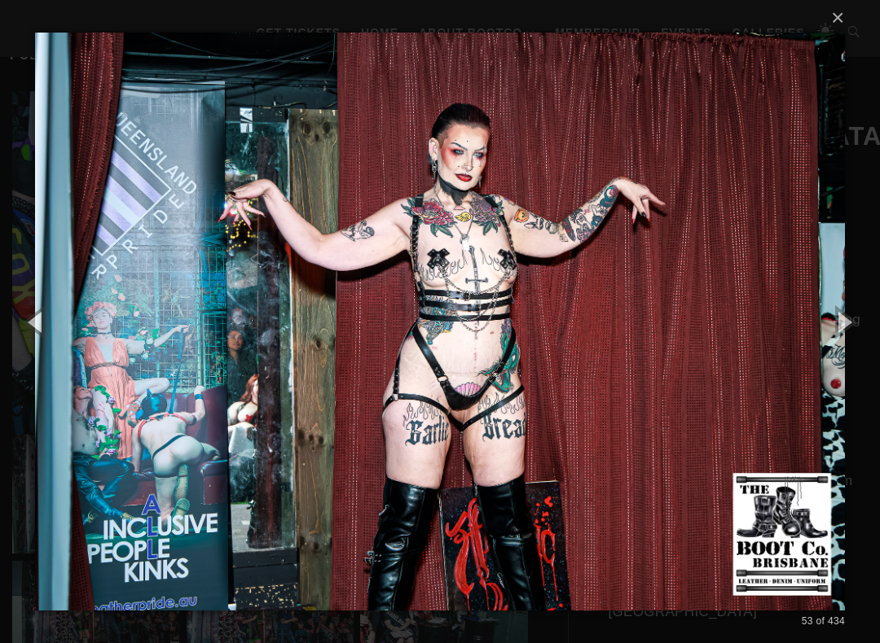
click at [869, 322] on button "button" at bounding box center [842, 322] width 73 height 90
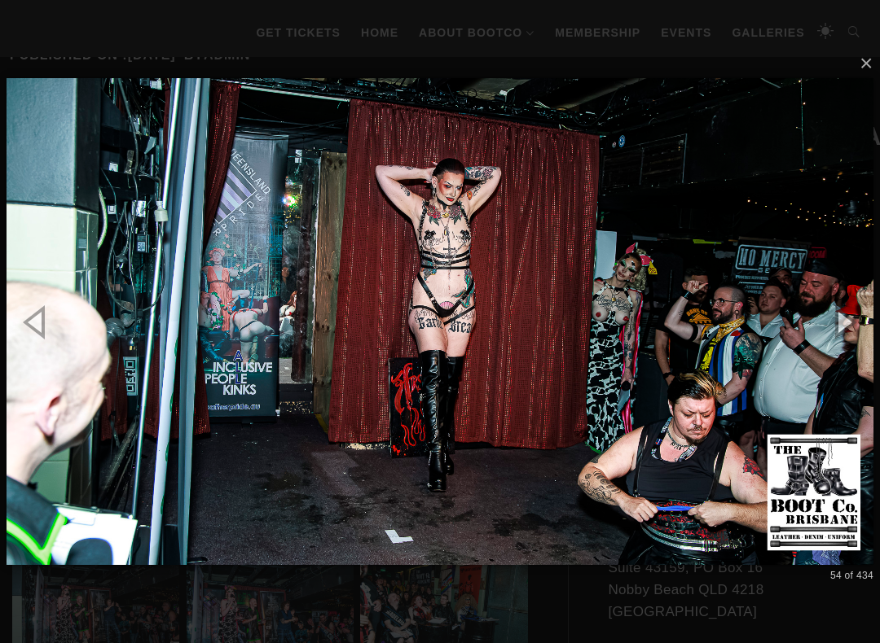
click at [867, 324] on button "button" at bounding box center [842, 322] width 73 height 90
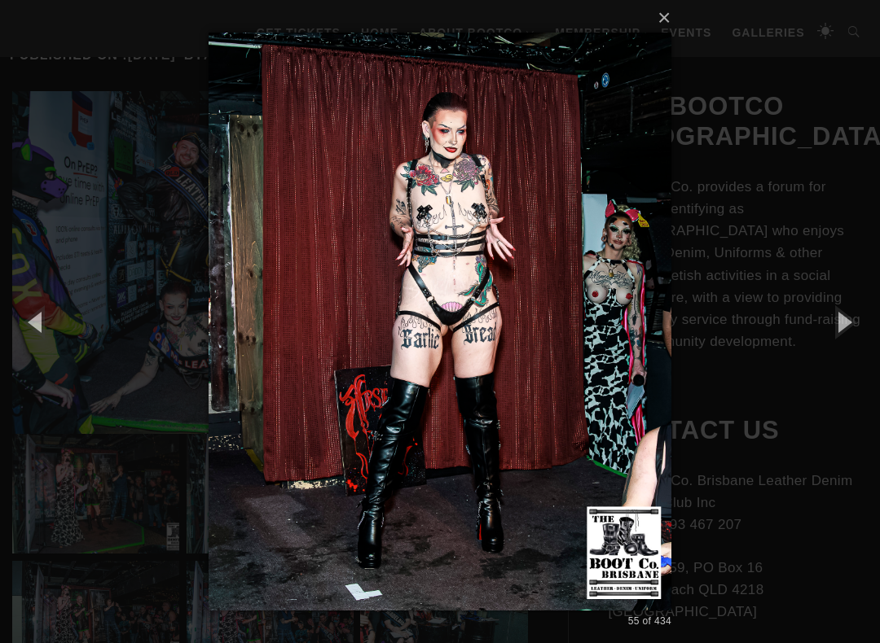
click at [869, 320] on button "button" at bounding box center [842, 322] width 73 height 90
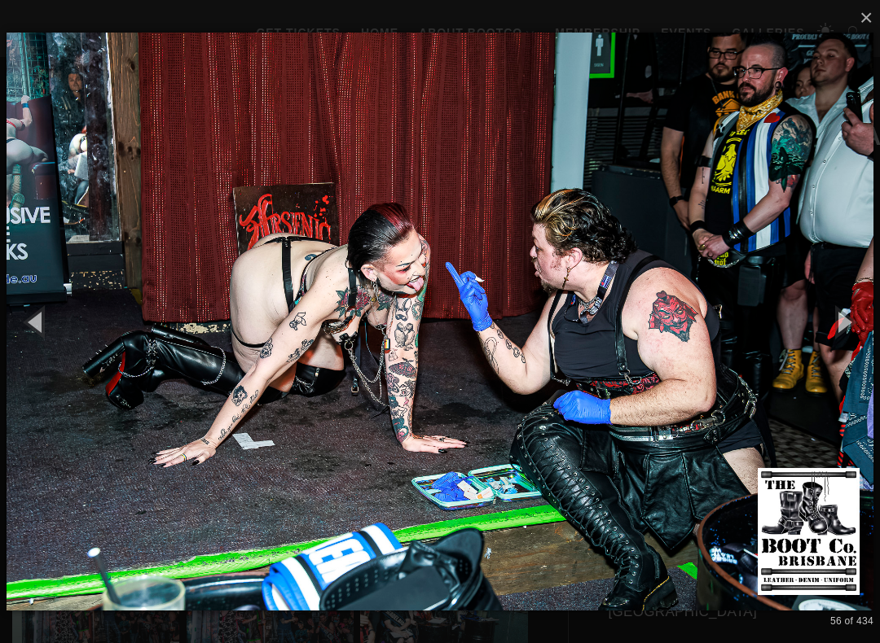
click at [867, 321] on button "button" at bounding box center [842, 322] width 73 height 90
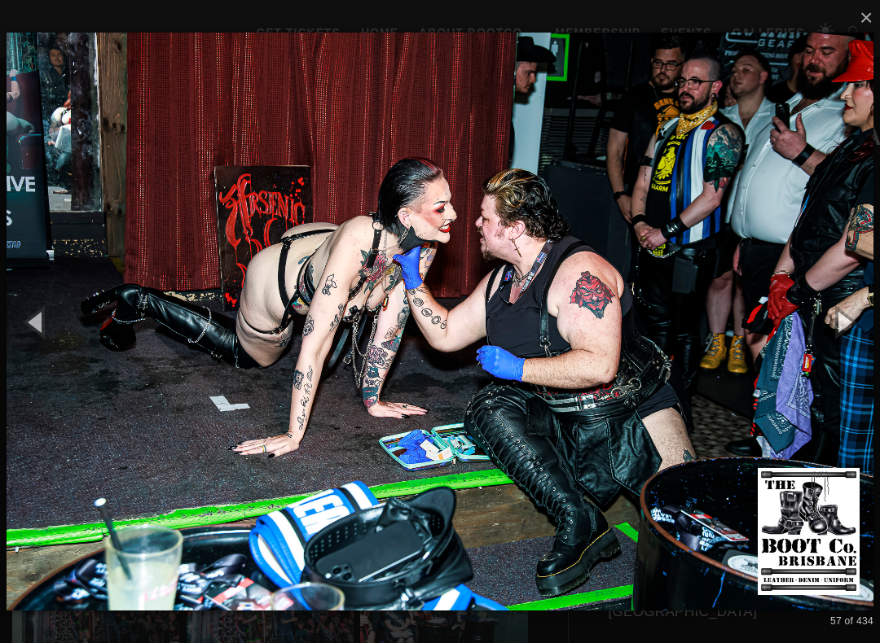
click at [867, 323] on button "button" at bounding box center [842, 322] width 73 height 90
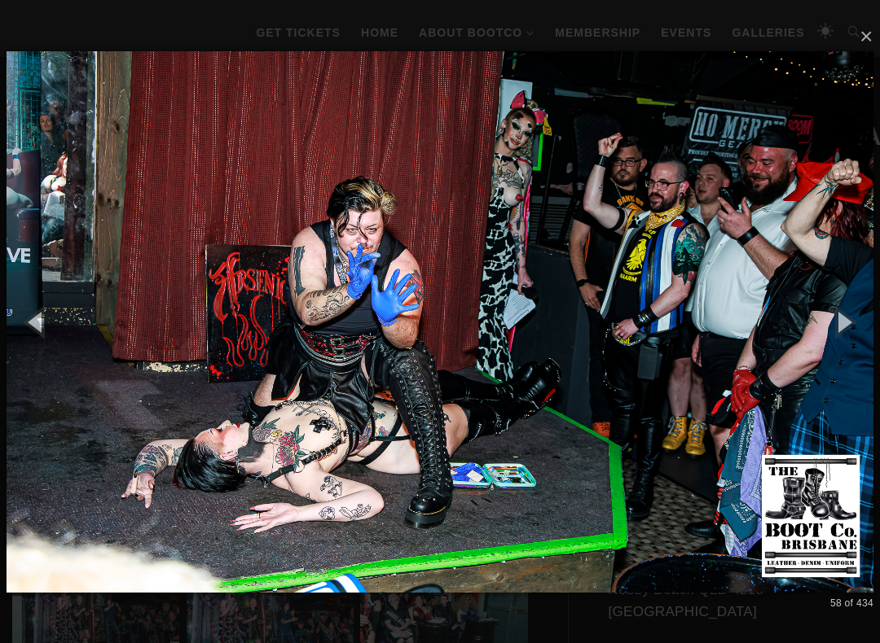
click at [865, 326] on button "button" at bounding box center [842, 322] width 73 height 90
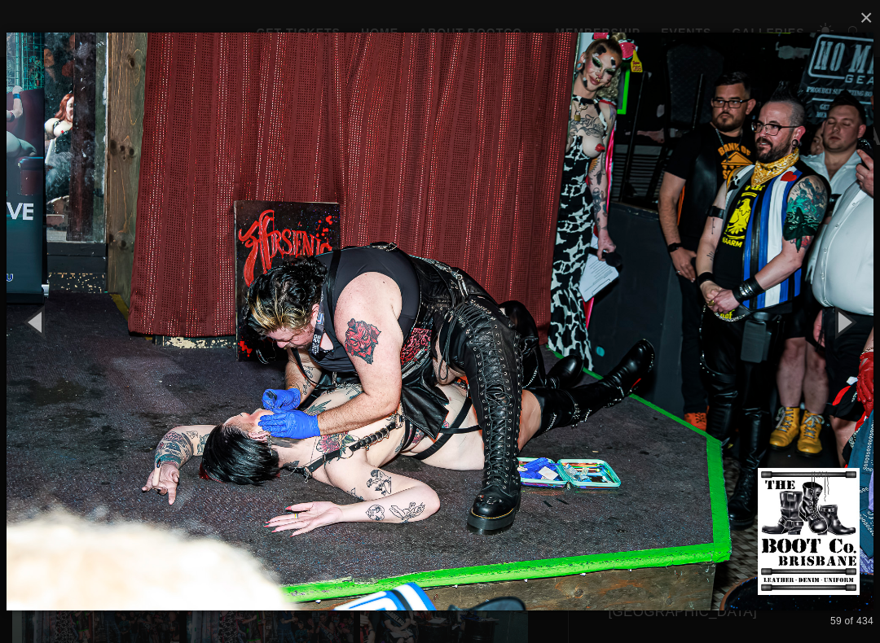
click at [866, 326] on button "button" at bounding box center [842, 322] width 73 height 90
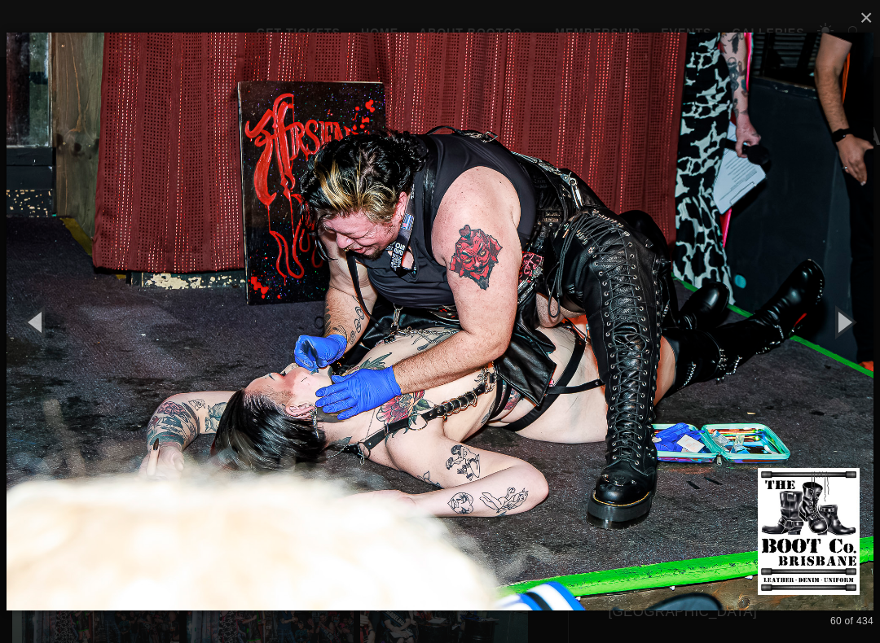
click at [867, 324] on button "button" at bounding box center [842, 322] width 73 height 90
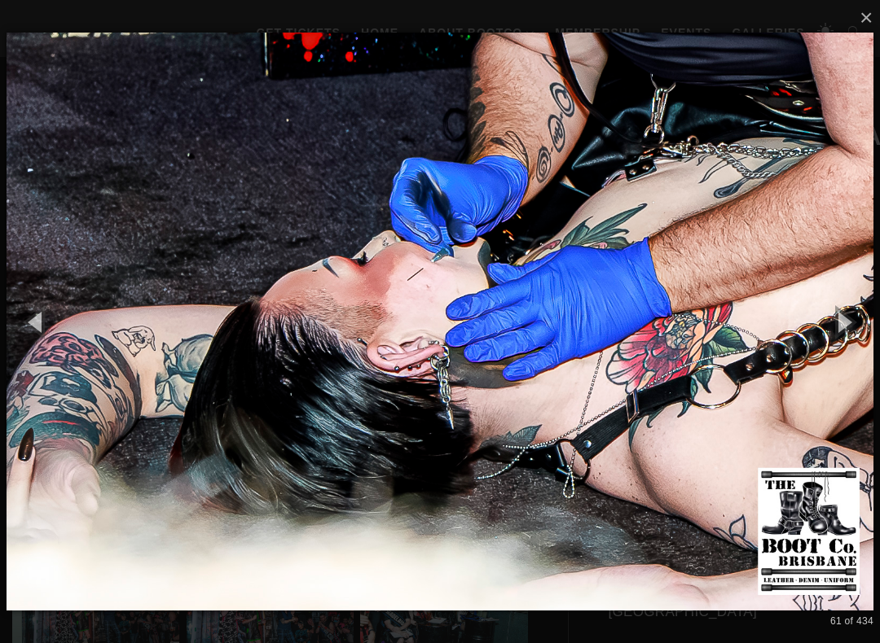
click at [867, 323] on button "button" at bounding box center [842, 322] width 73 height 90
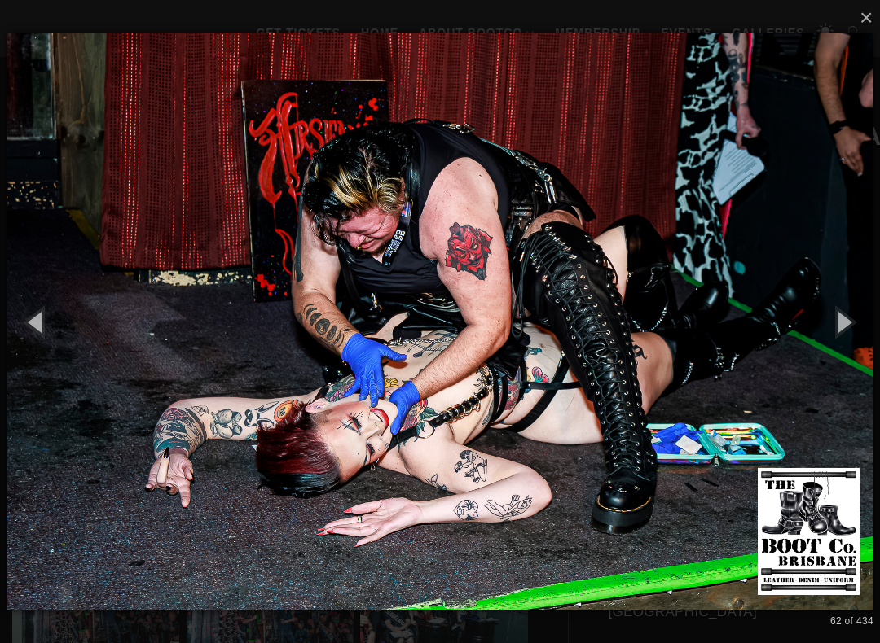
click at [869, 324] on button "button" at bounding box center [842, 322] width 73 height 90
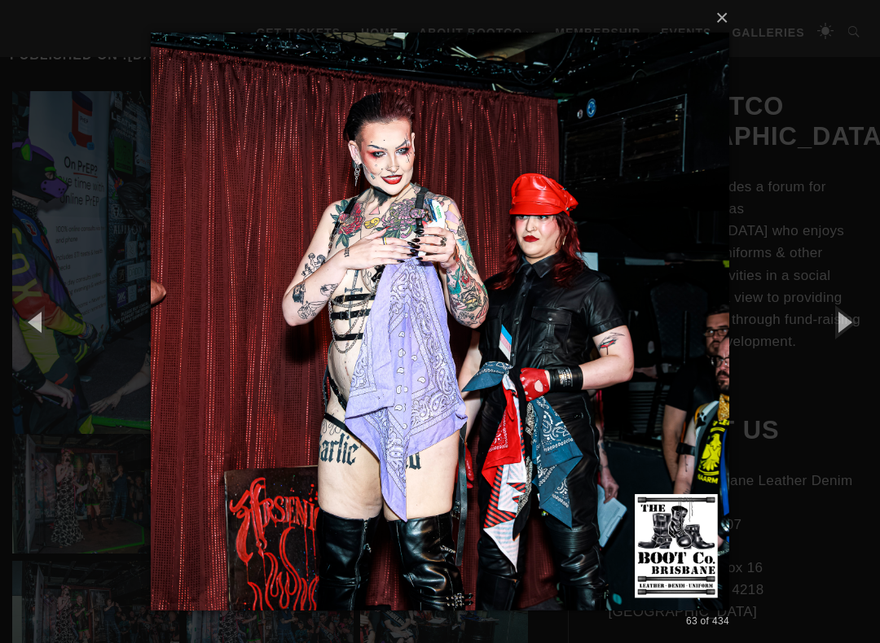
click at [868, 324] on button "button" at bounding box center [842, 322] width 73 height 90
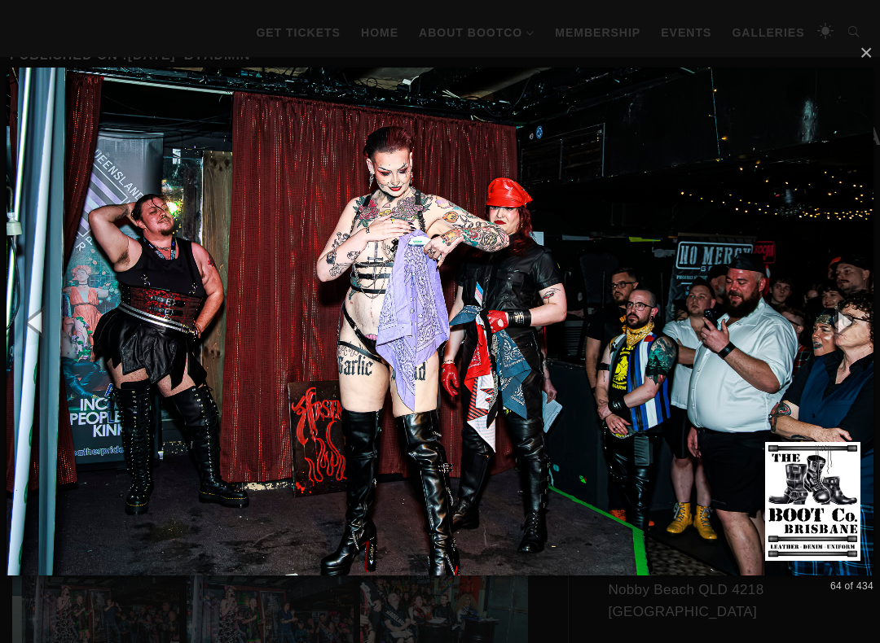
click at [868, 327] on button "button" at bounding box center [842, 322] width 73 height 90
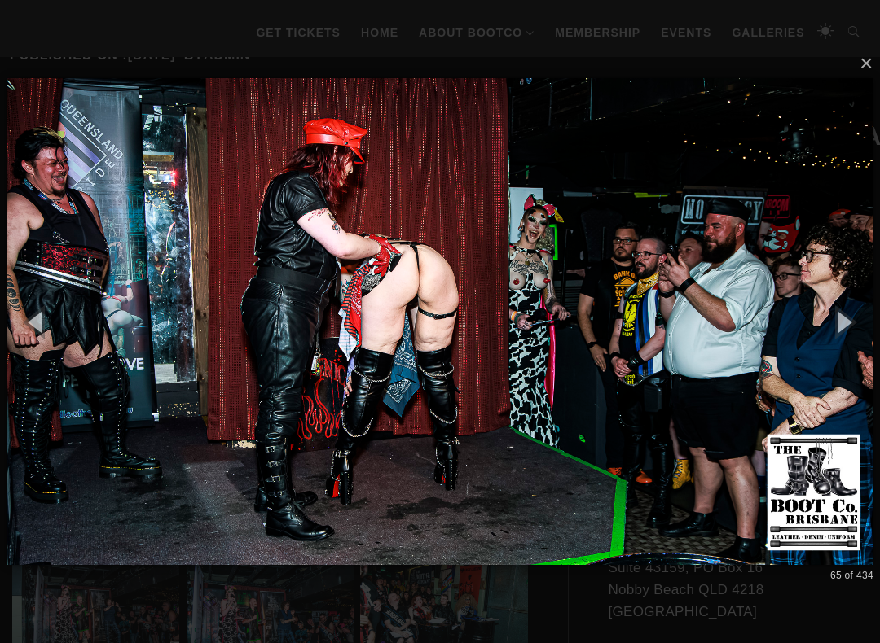
click at [869, 325] on button "button" at bounding box center [842, 322] width 73 height 90
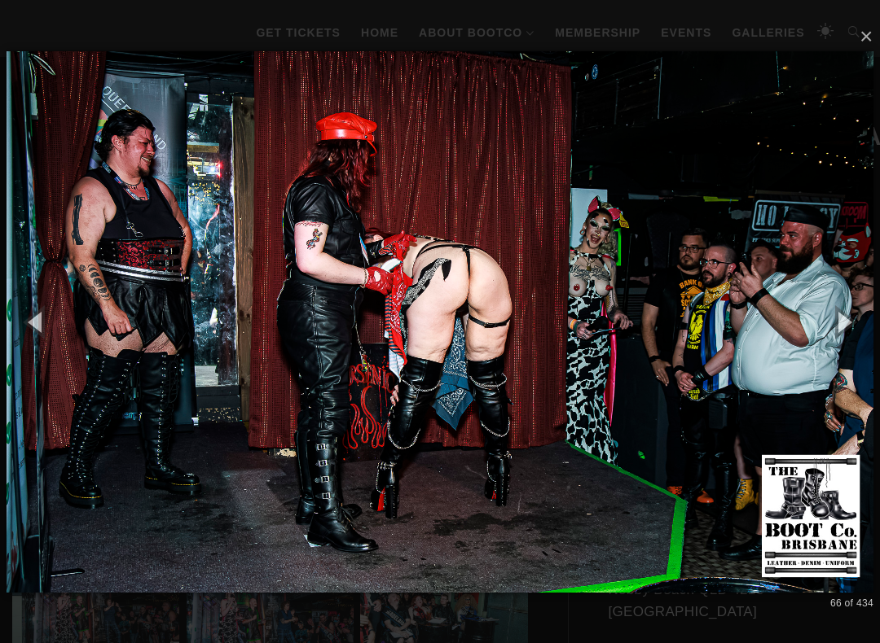
click at [870, 323] on button "button" at bounding box center [842, 322] width 73 height 90
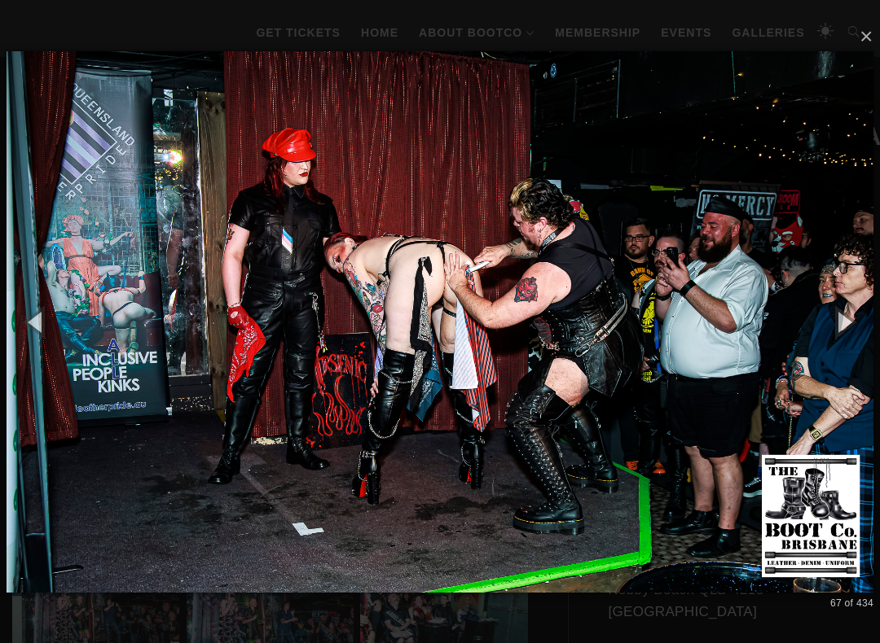
click at [869, 323] on button "button" at bounding box center [842, 322] width 73 height 90
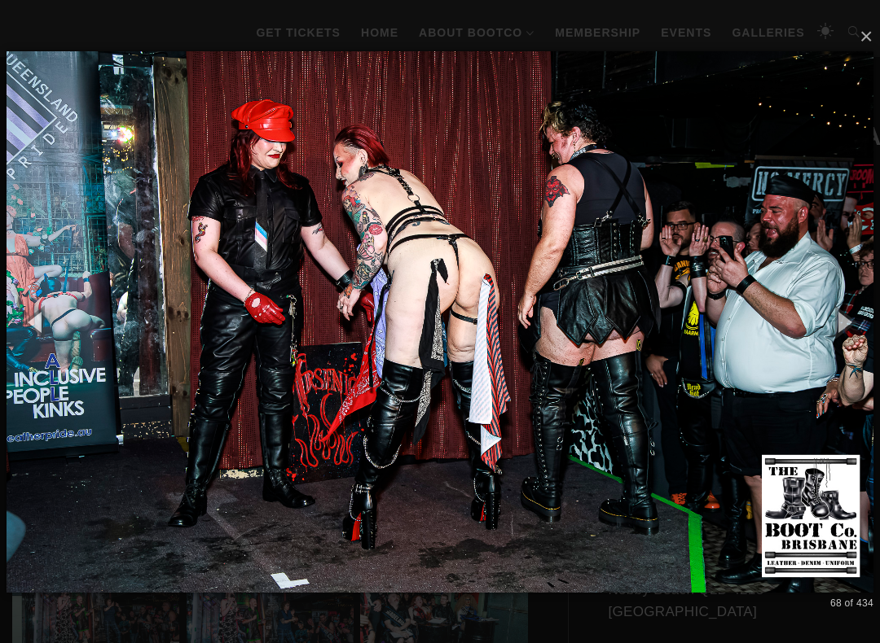
click at [872, 321] on button "button" at bounding box center [842, 322] width 73 height 90
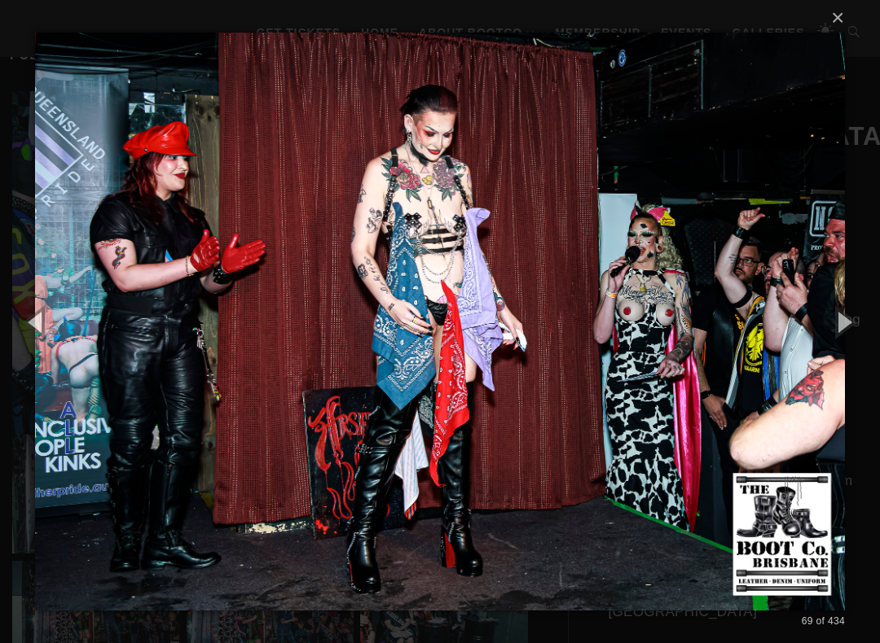
click at [873, 321] on button "button" at bounding box center [842, 322] width 73 height 90
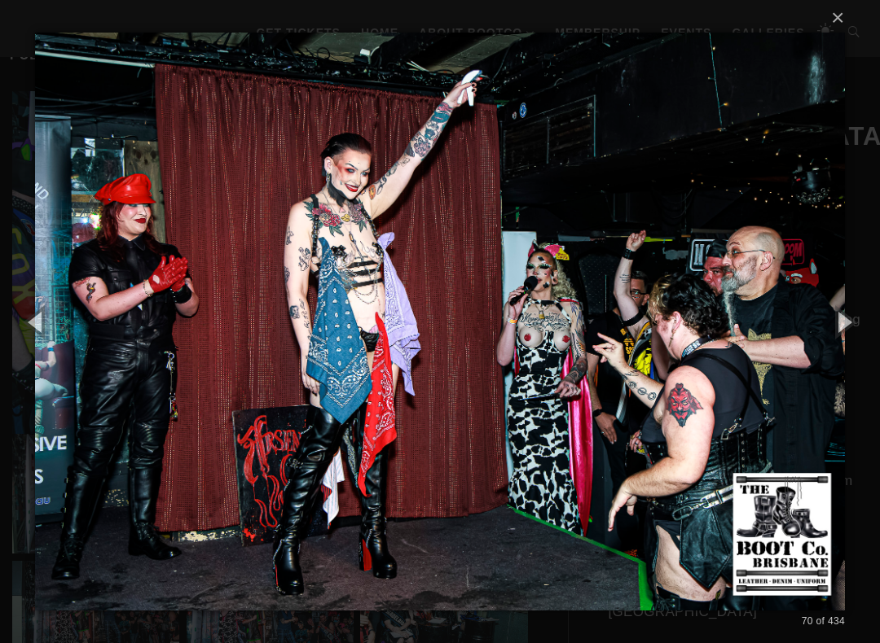
click at [865, 322] on button "button" at bounding box center [842, 322] width 73 height 90
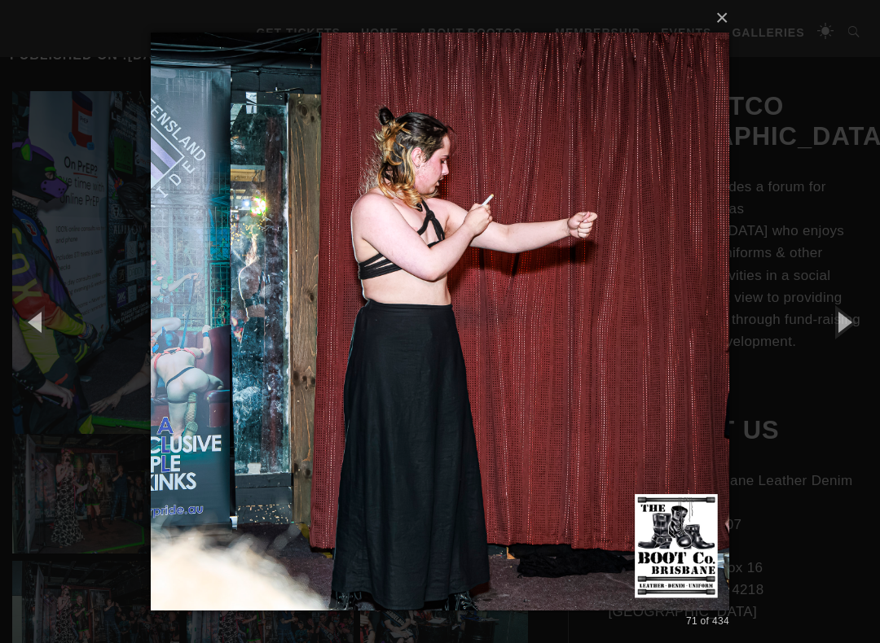
click at [865, 321] on button "button" at bounding box center [842, 322] width 73 height 90
click at [869, 321] on button "button" at bounding box center [842, 322] width 73 height 90
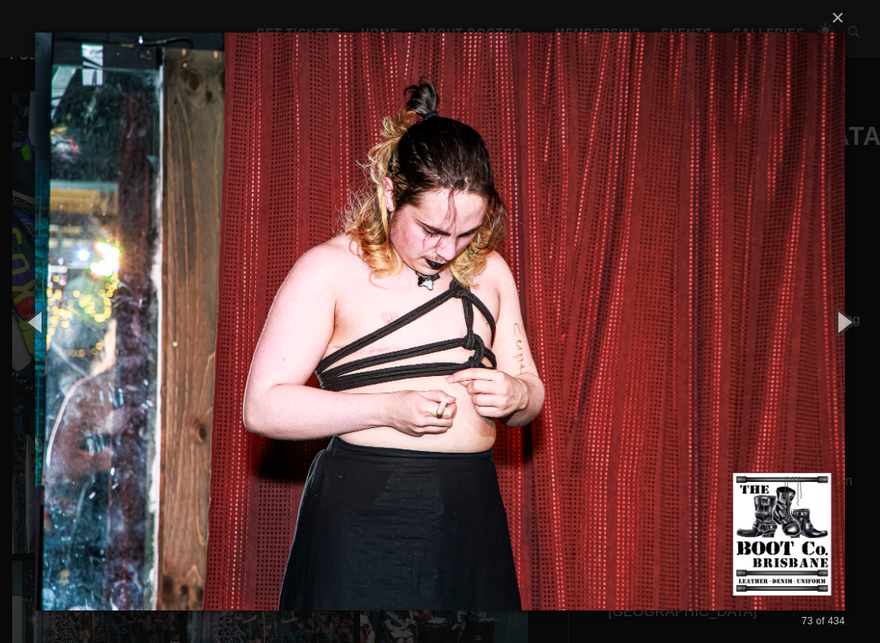
click at [867, 322] on button "button" at bounding box center [842, 322] width 73 height 90
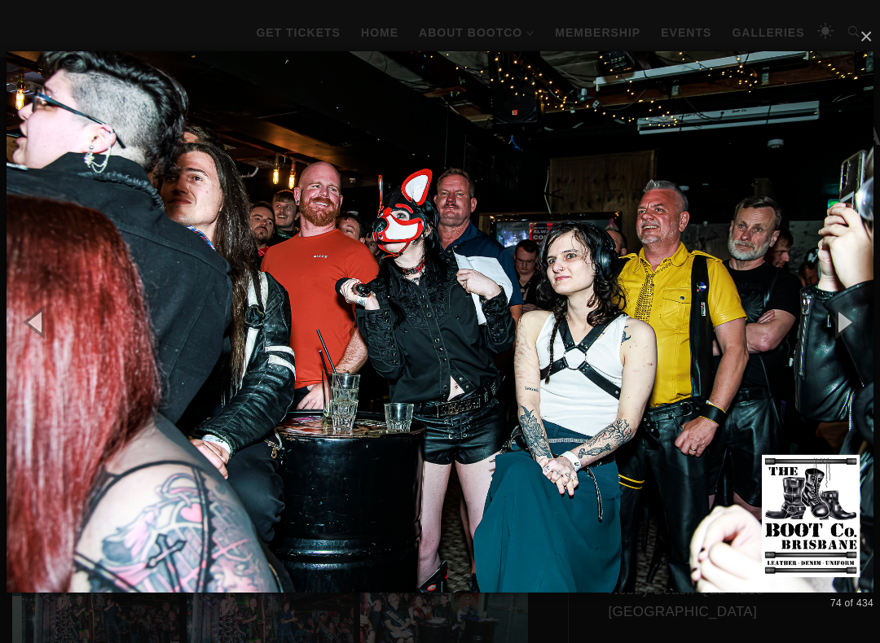
click at [862, 322] on button "button" at bounding box center [842, 322] width 73 height 90
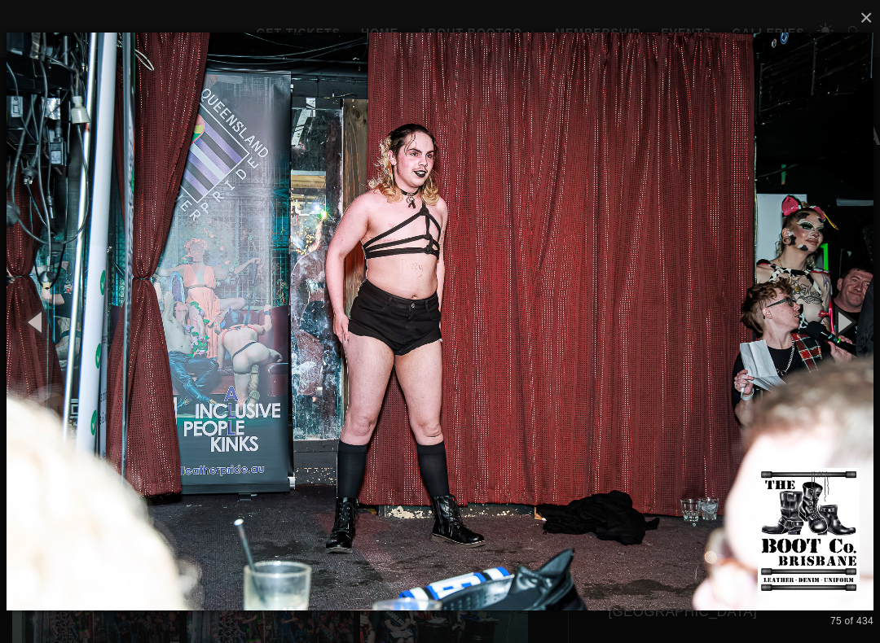
click at [864, 323] on button "button" at bounding box center [842, 322] width 73 height 90
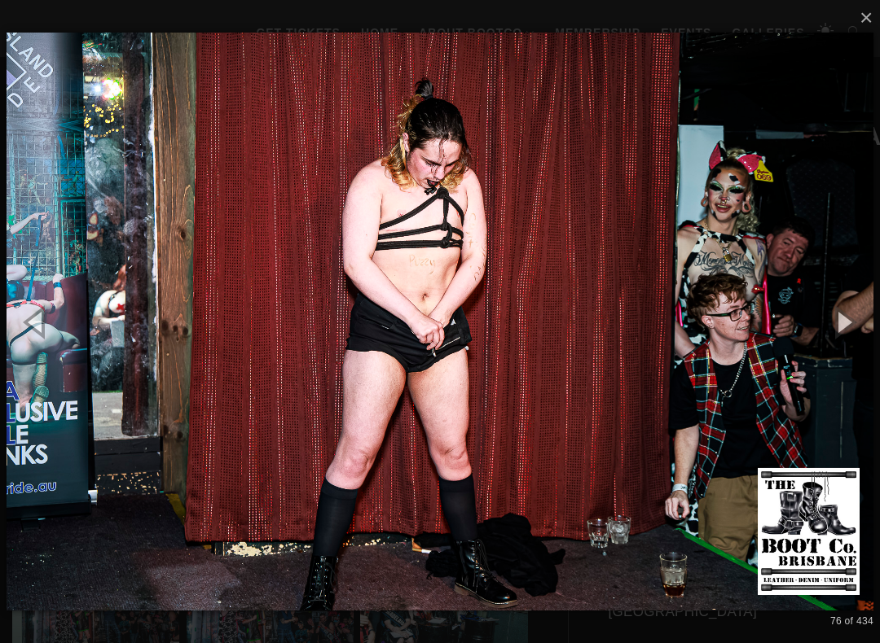
click at [864, 320] on button "button" at bounding box center [842, 322] width 73 height 90
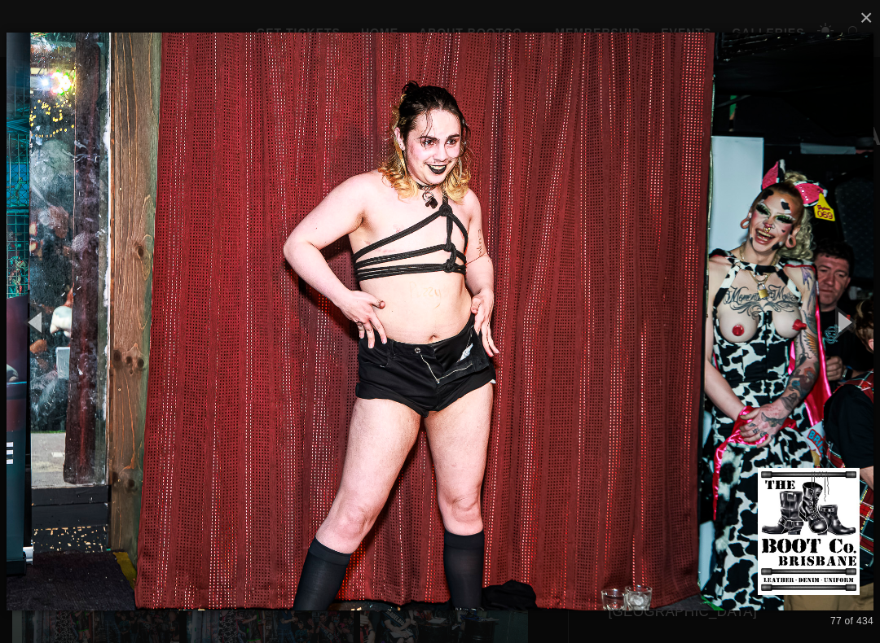
click at [863, 321] on button "button" at bounding box center [842, 322] width 73 height 90
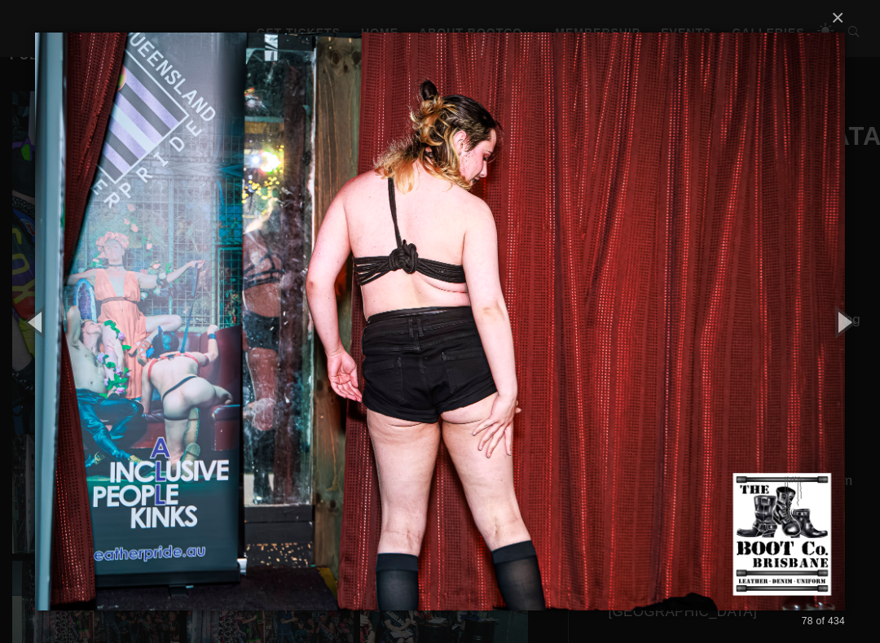
click at [863, 323] on button "button" at bounding box center [842, 322] width 73 height 90
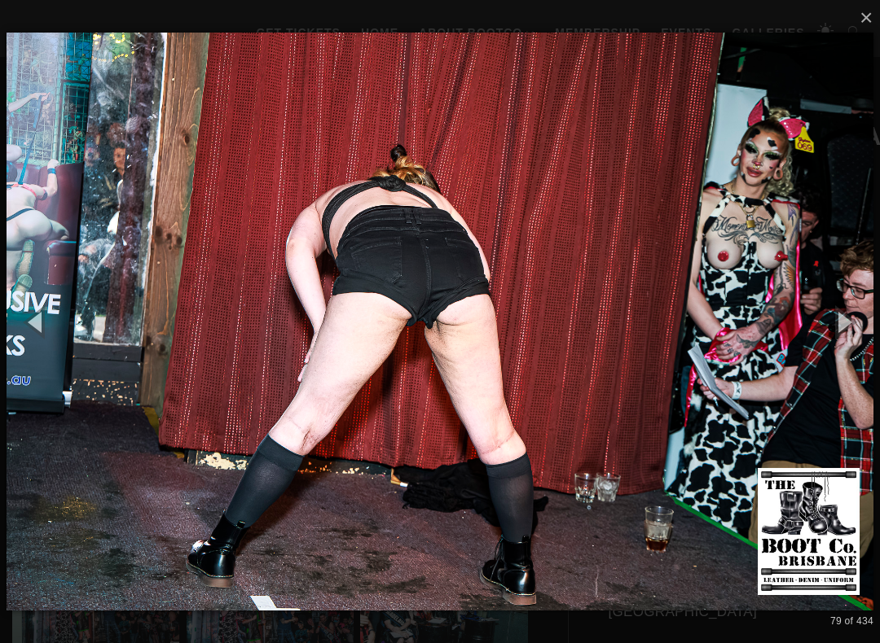
click at [867, 322] on button "button" at bounding box center [842, 322] width 73 height 90
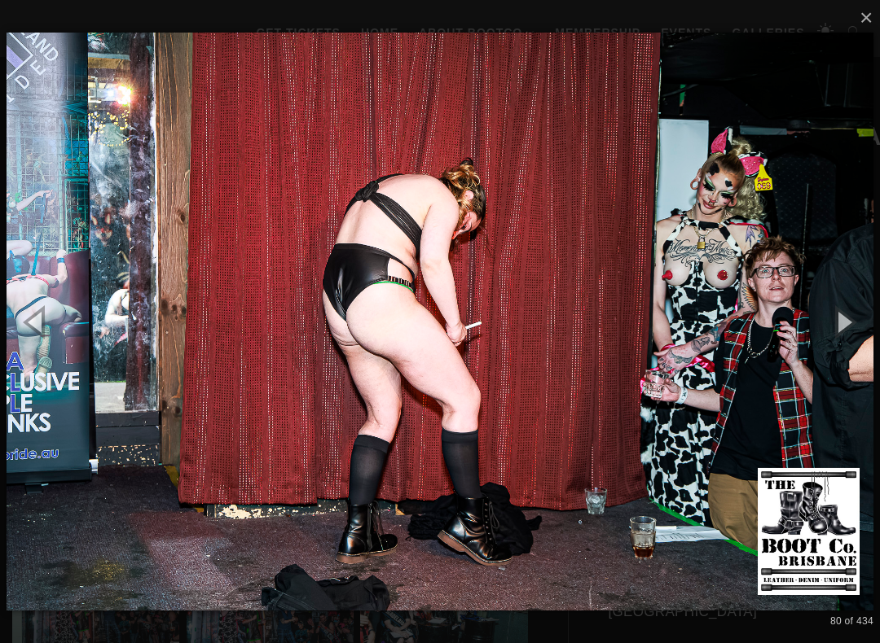
click at [870, 317] on button "button" at bounding box center [842, 322] width 73 height 90
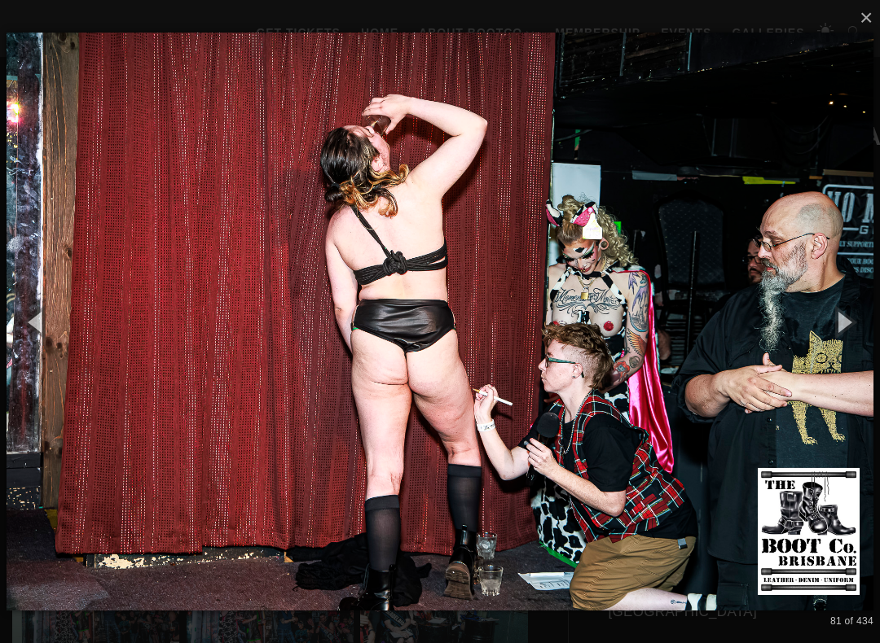
click at [866, 319] on button "button" at bounding box center [842, 322] width 73 height 90
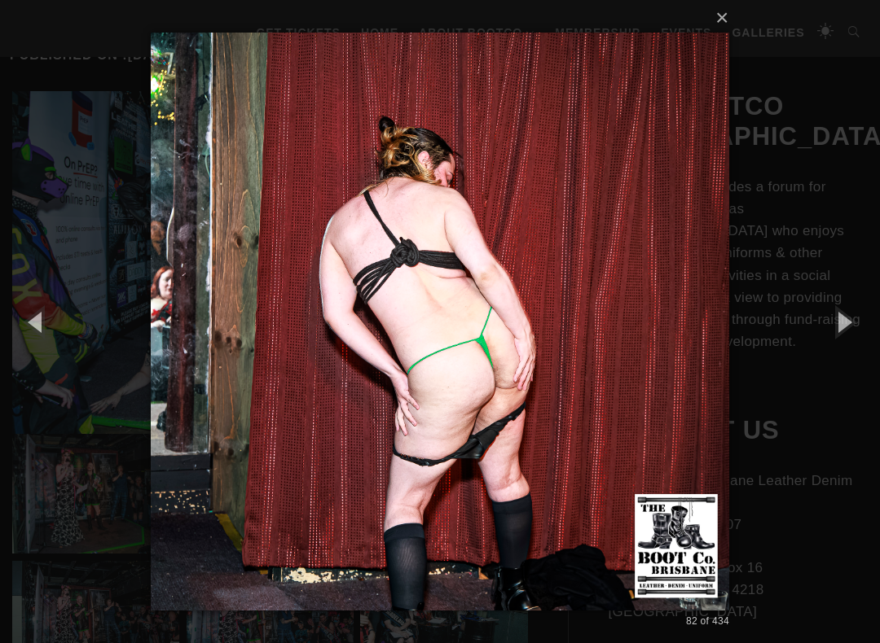
click at [870, 316] on button "button" at bounding box center [842, 322] width 73 height 90
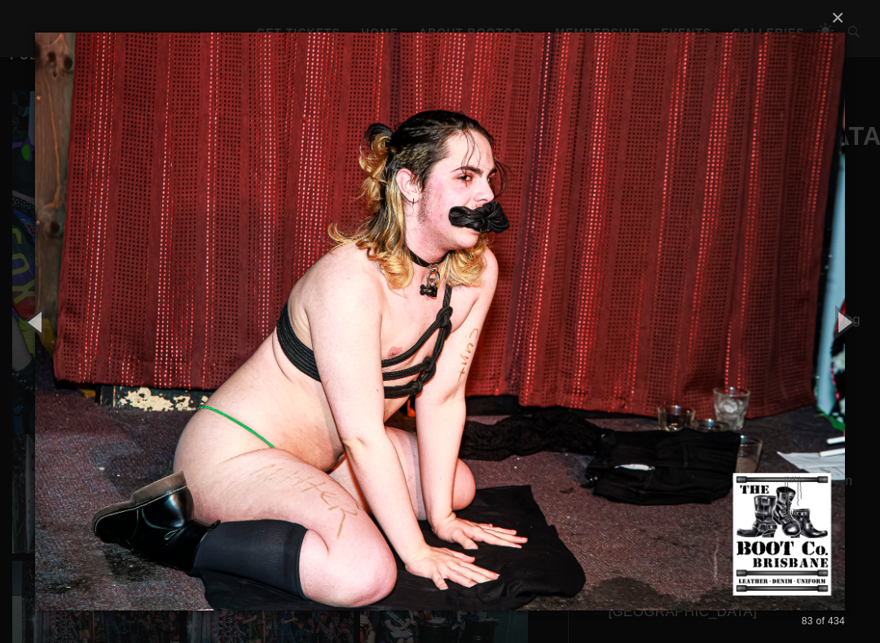
click at [870, 317] on button "button" at bounding box center [842, 322] width 73 height 90
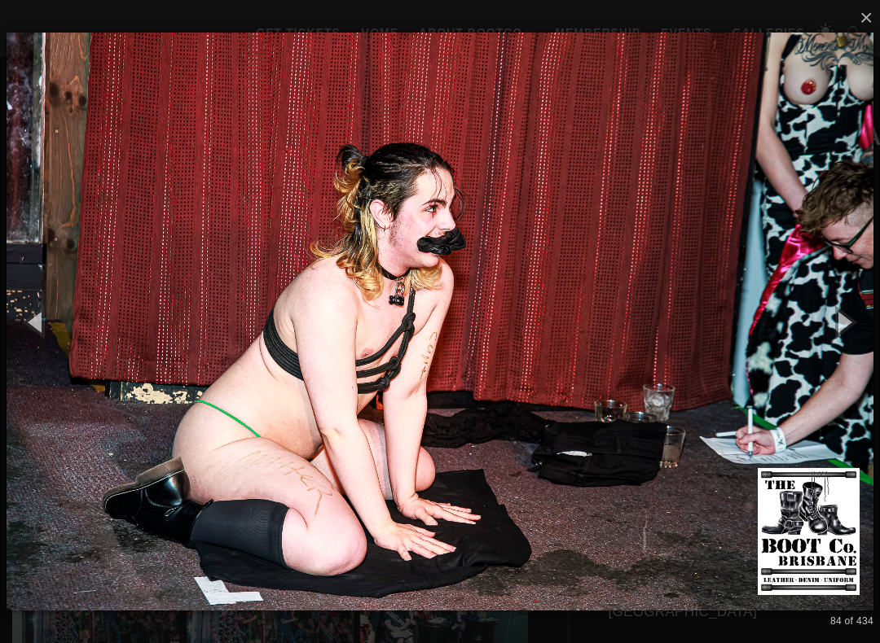
click at [870, 316] on button "button" at bounding box center [842, 322] width 73 height 90
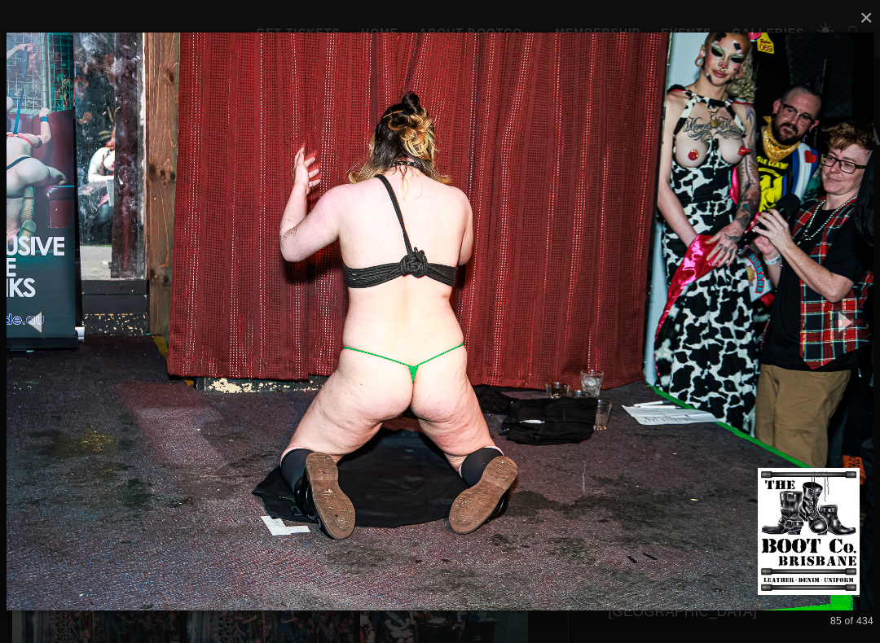
click at [870, 322] on button "button" at bounding box center [842, 322] width 73 height 90
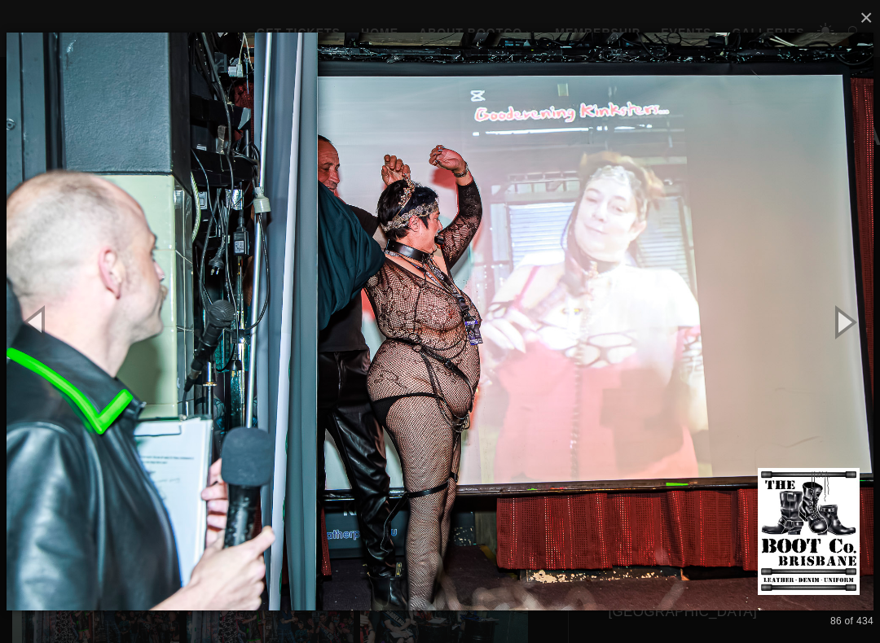
click at [869, 315] on button "button" at bounding box center [842, 322] width 73 height 90
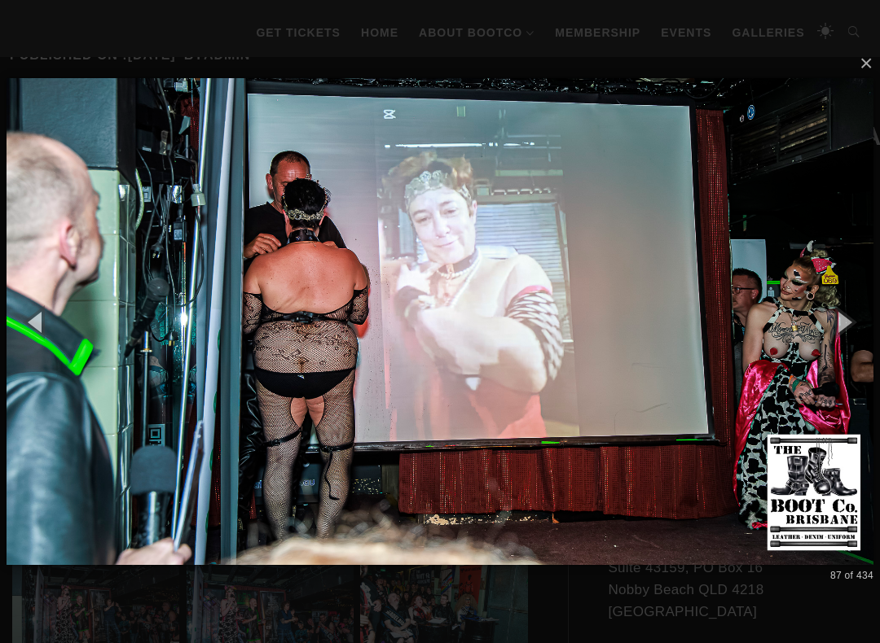
click at [867, 314] on button "button" at bounding box center [842, 322] width 73 height 90
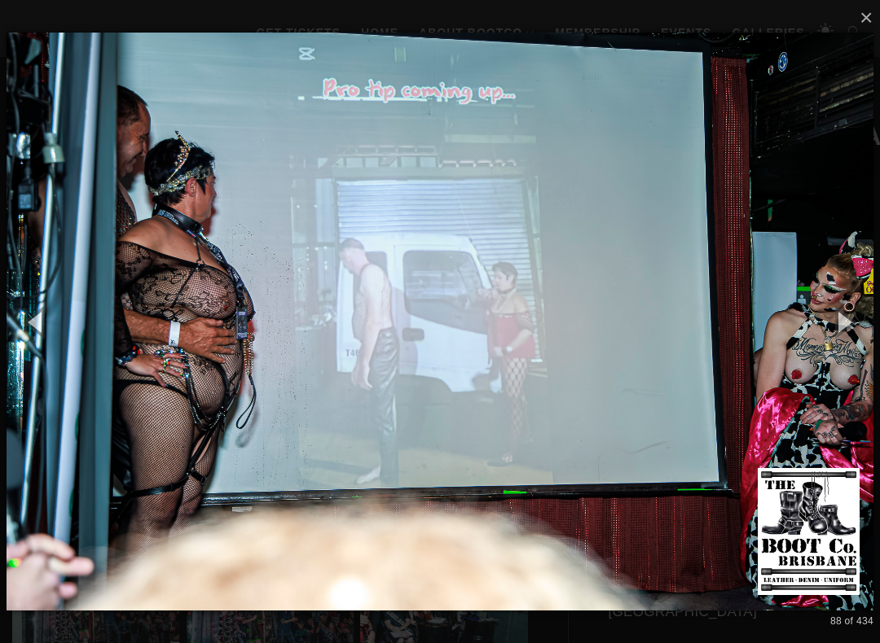
click at [863, 313] on button "button" at bounding box center [842, 322] width 73 height 90
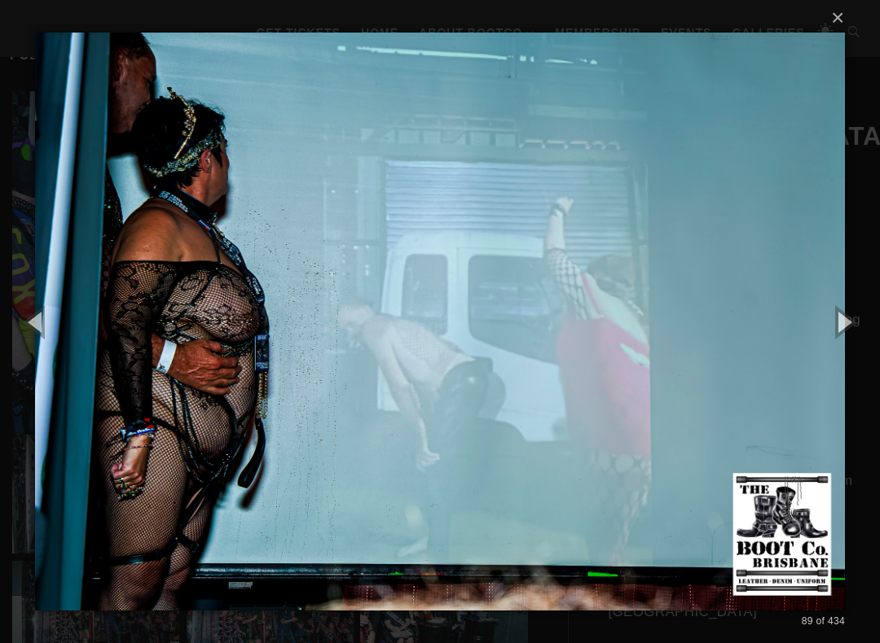
click at [868, 312] on button "button" at bounding box center [842, 322] width 73 height 90
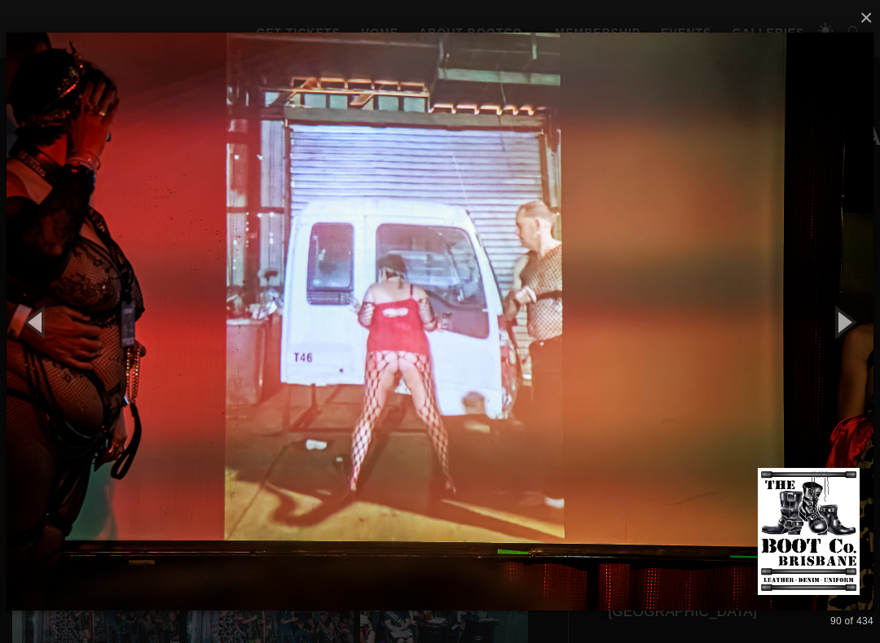
click at [871, 306] on button "button" at bounding box center [842, 322] width 73 height 90
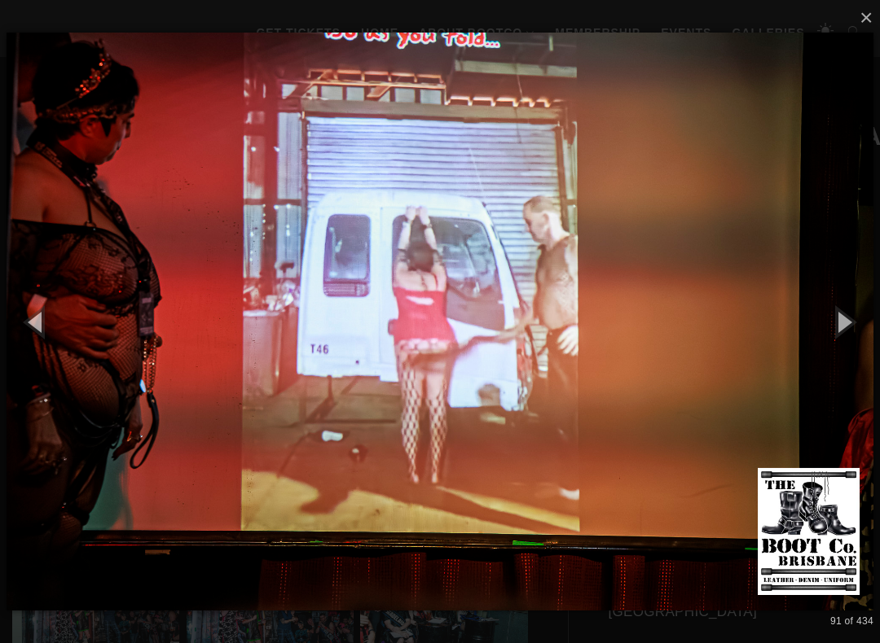
click at [870, 306] on button "button" at bounding box center [842, 322] width 73 height 90
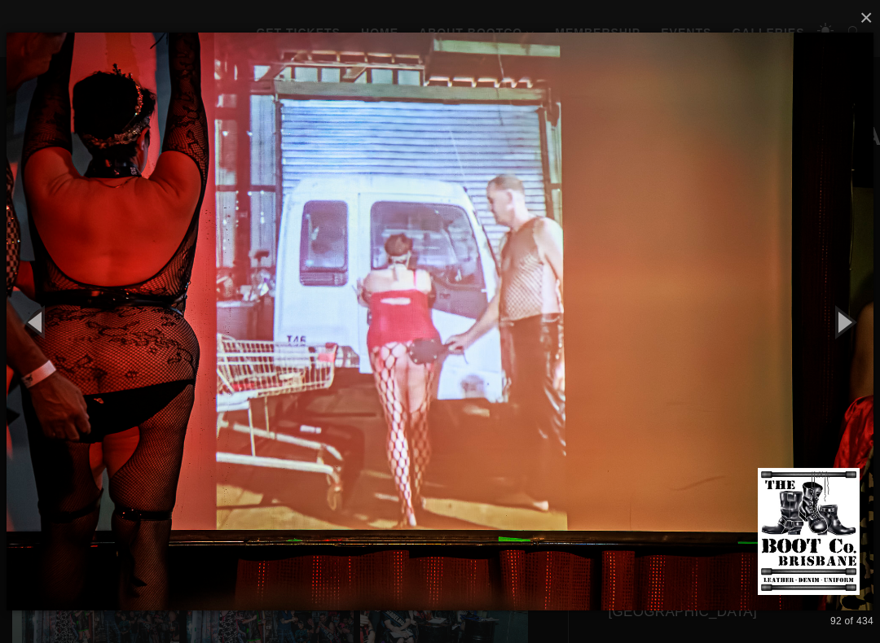
click at [859, 312] on button "button" at bounding box center [842, 322] width 73 height 90
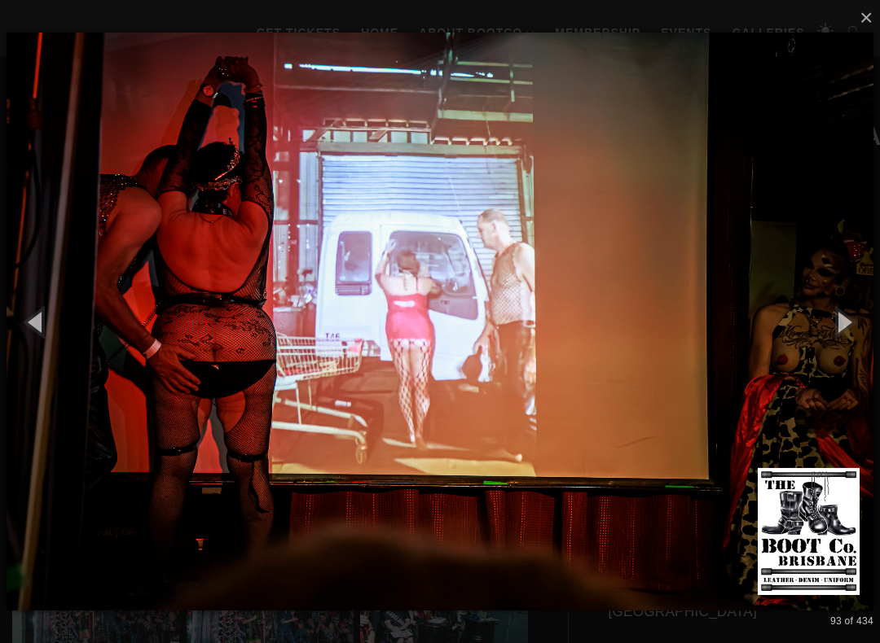
click at [856, 312] on button "button" at bounding box center [842, 322] width 73 height 90
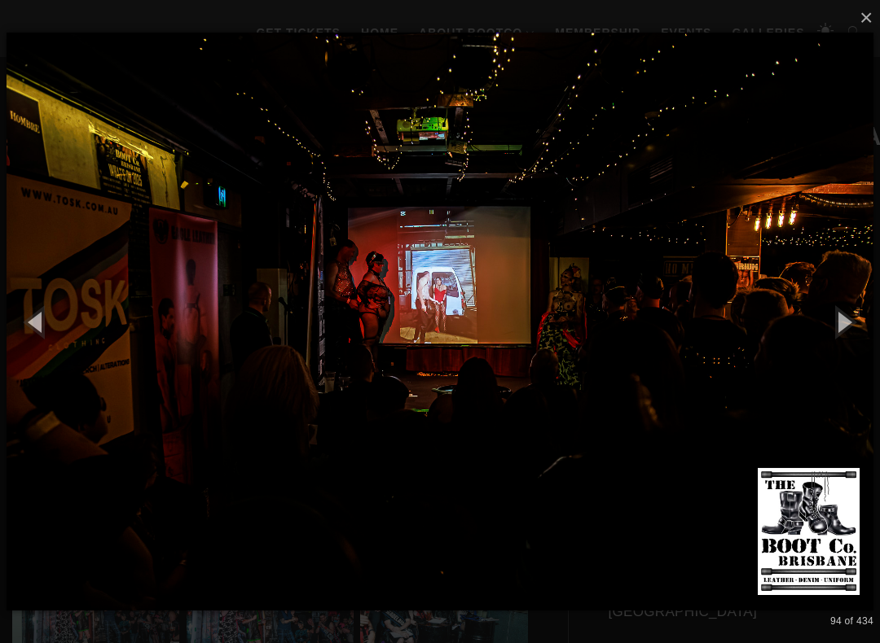
click at [858, 310] on button "button" at bounding box center [842, 322] width 73 height 90
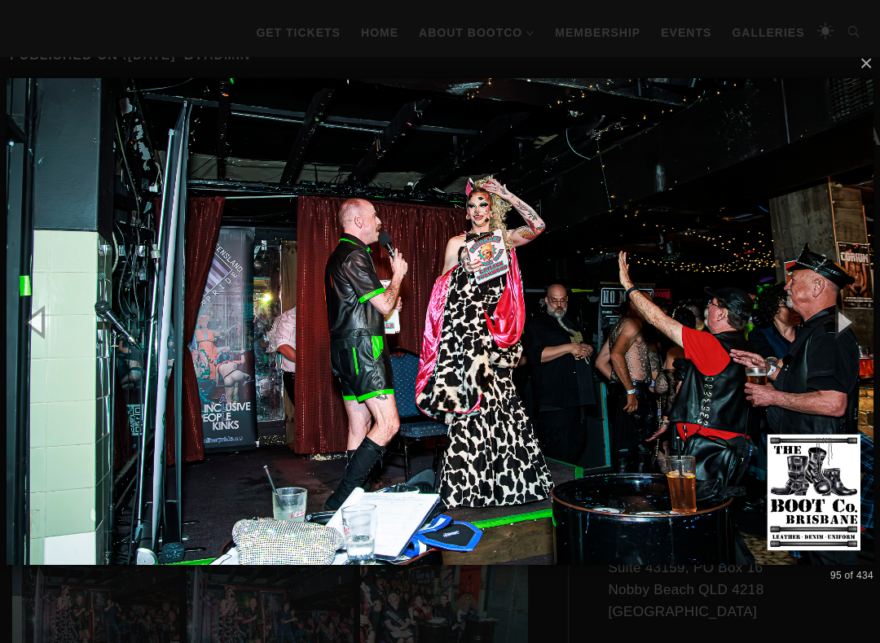
click at [856, 310] on button "button" at bounding box center [842, 322] width 73 height 90
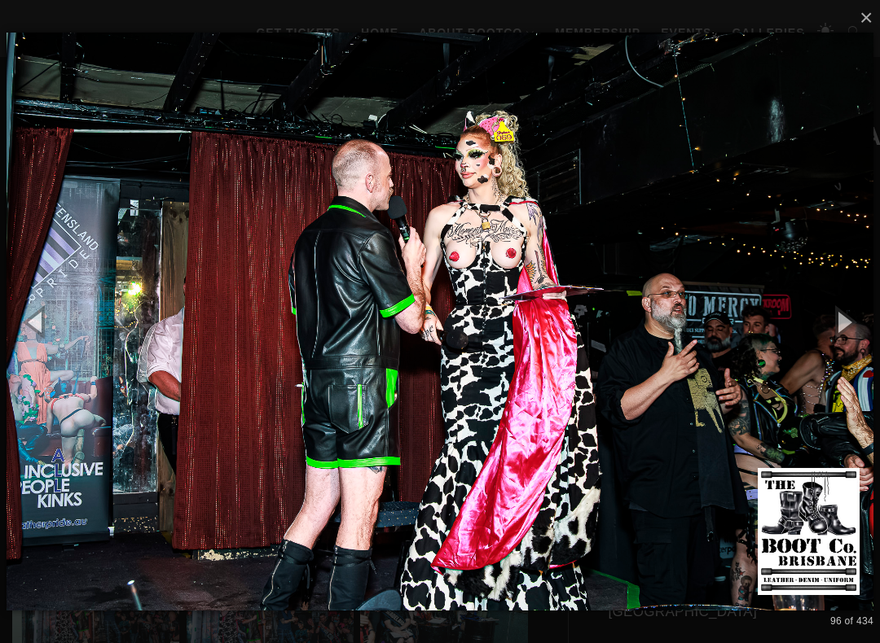
click at [853, 310] on button "button" at bounding box center [842, 322] width 73 height 90
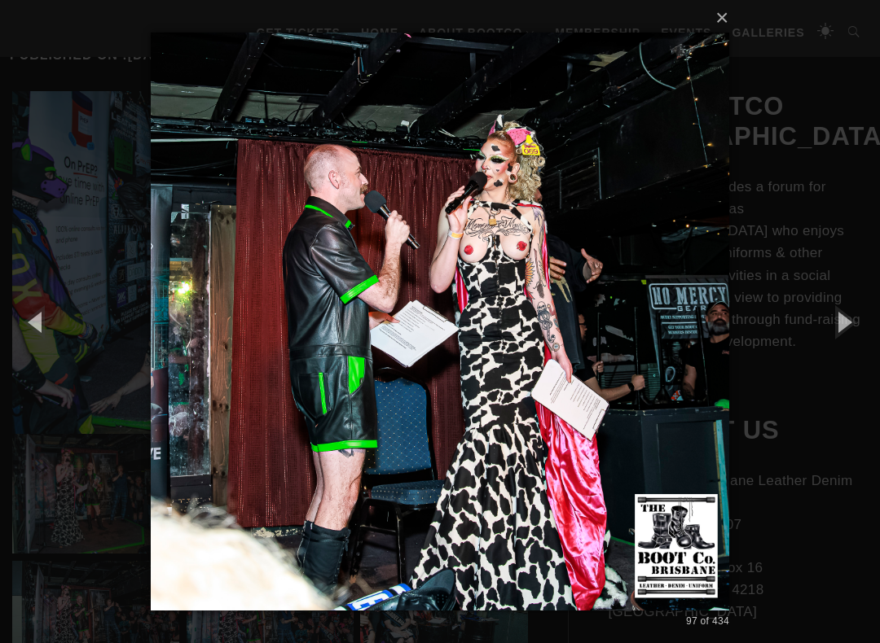
click at [860, 309] on button "button" at bounding box center [842, 322] width 73 height 90
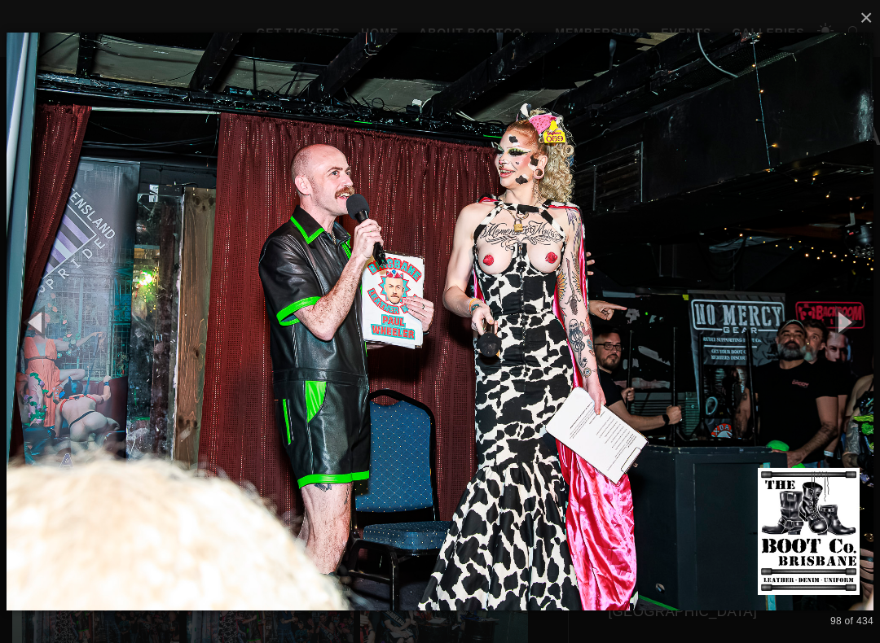
click at [857, 314] on button "button" at bounding box center [842, 322] width 73 height 90
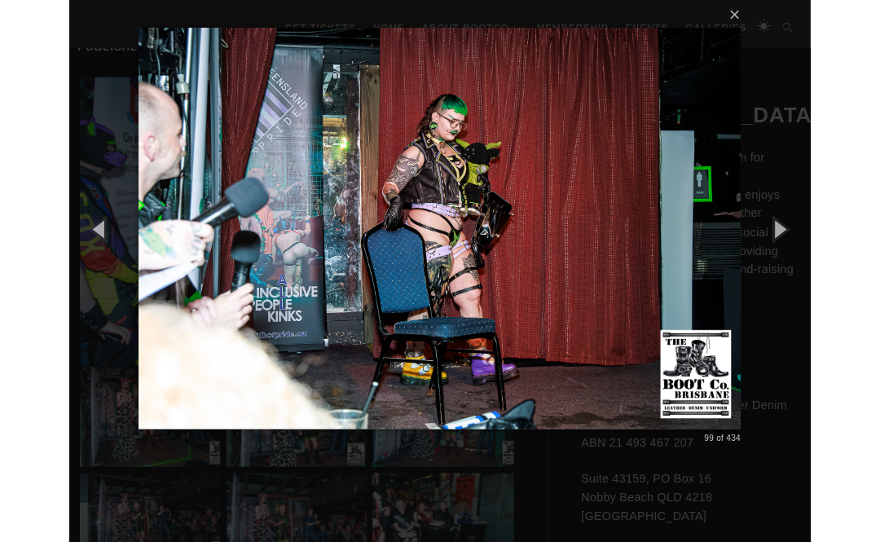
scroll to position [0, 0]
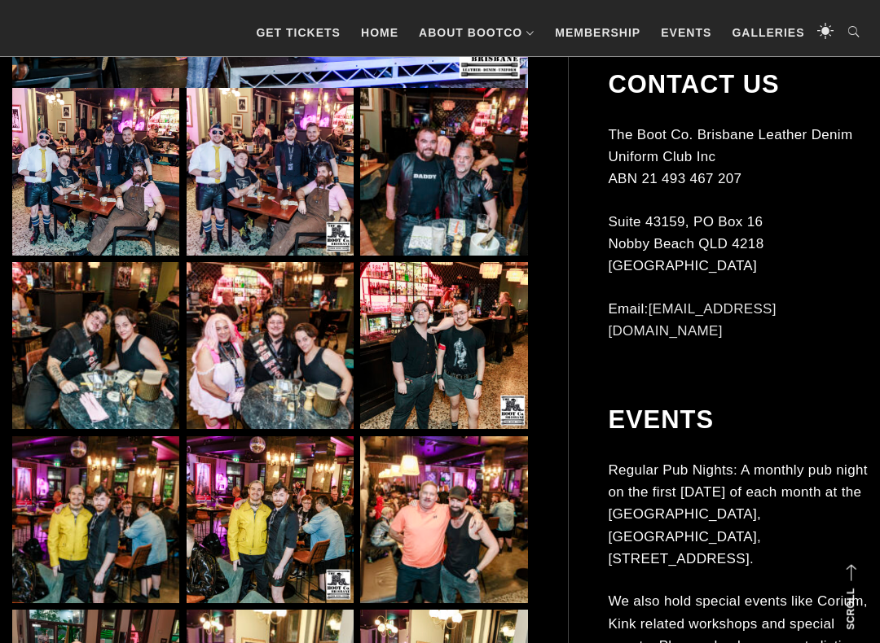
scroll to position [659, 0]
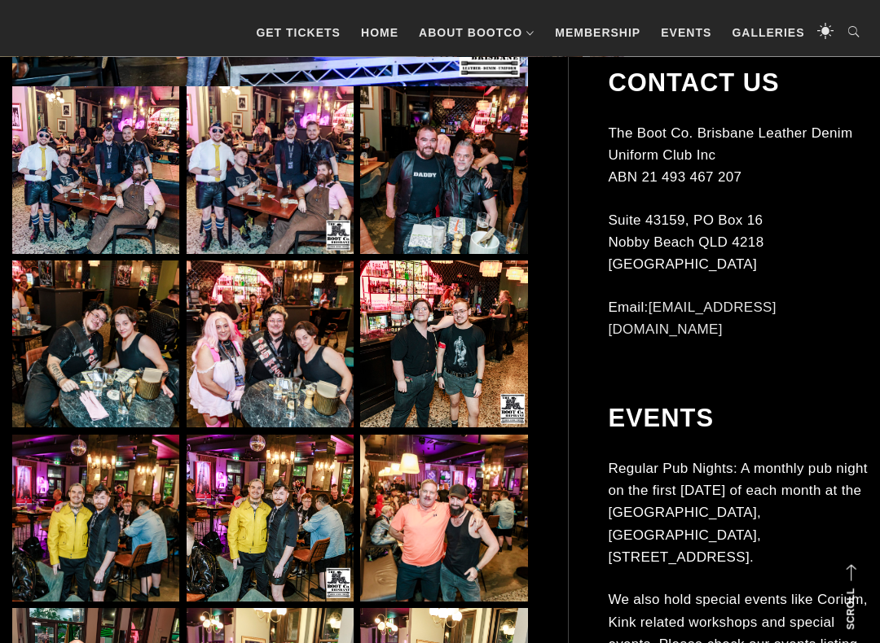
click at [108, 168] on img at bounding box center [95, 170] width 167 height 167
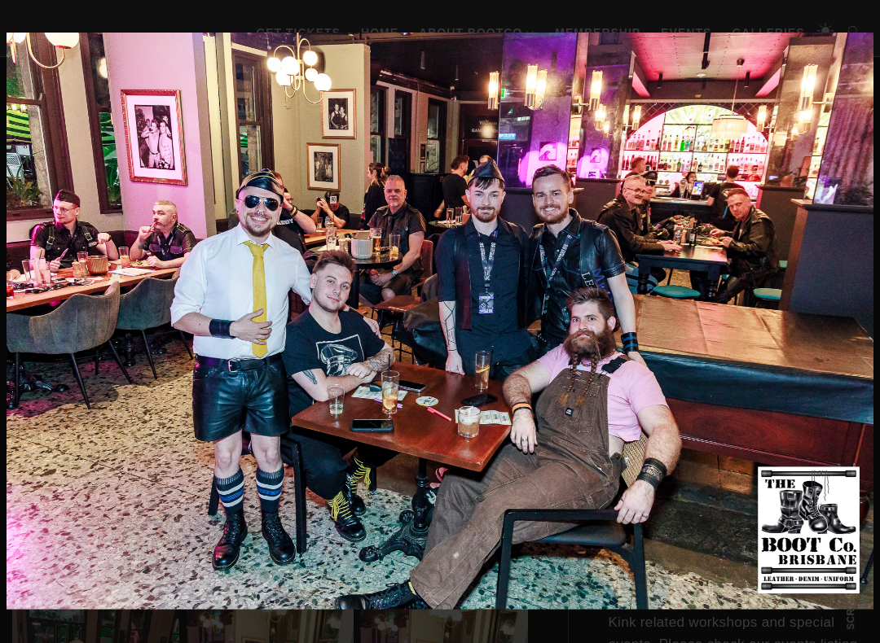
scroll to position [660, 0]
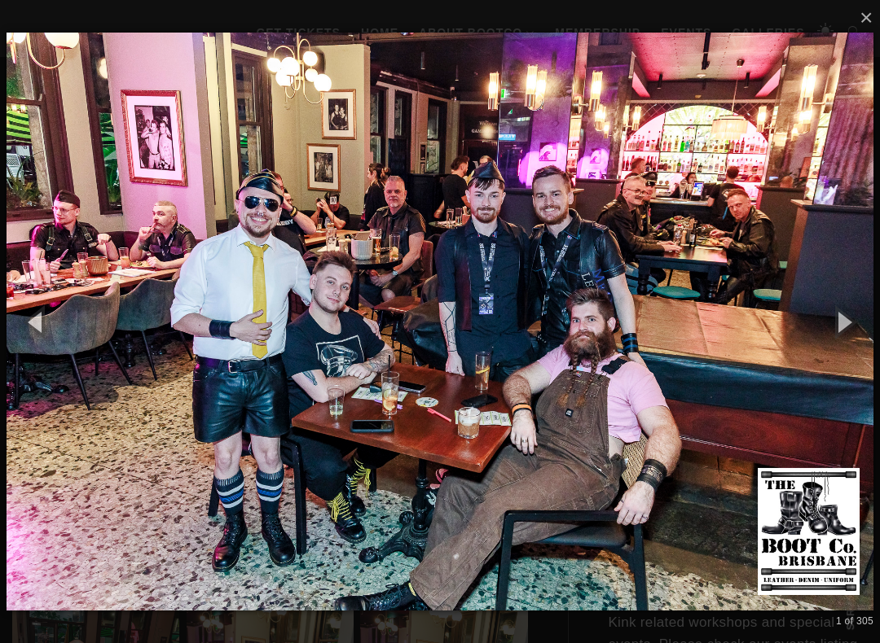
click at [855, 326] on button "button" at bounding box center [842, 322] width 73 height 90
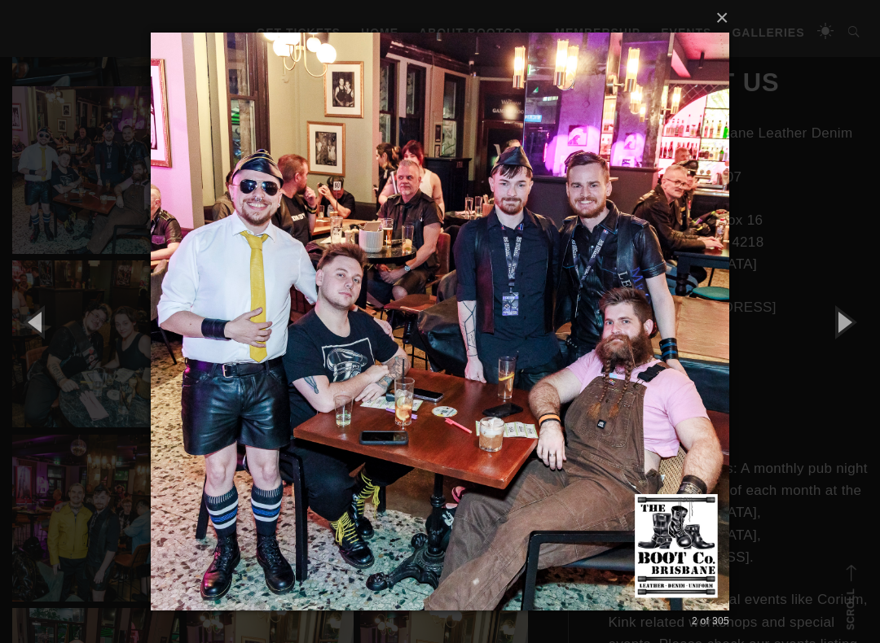
click at [869, 320] on button "button" at bounding box center [842, 322] width 73 height 90
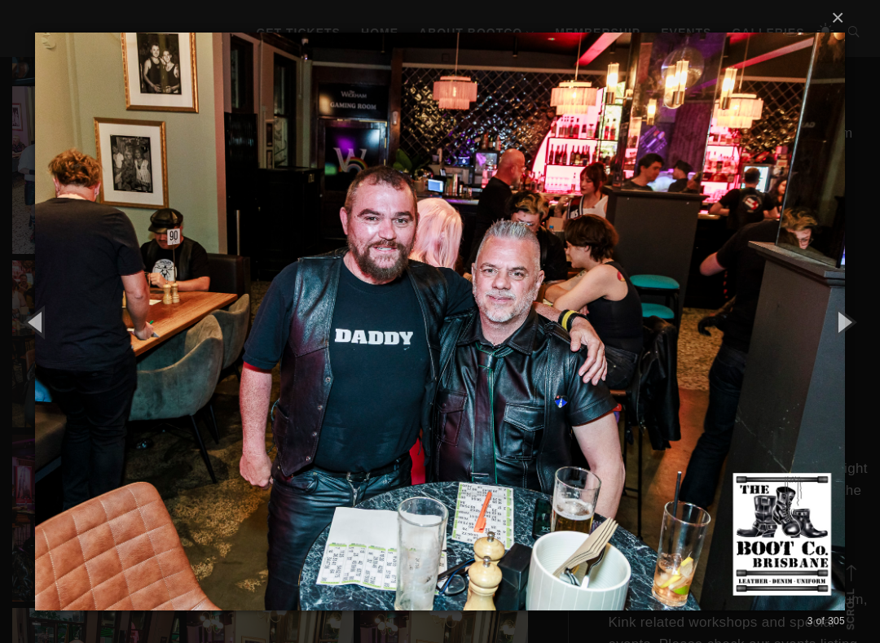
click at [870, 324] on button "button" at bounding box center [842, 322] width 73 height 90
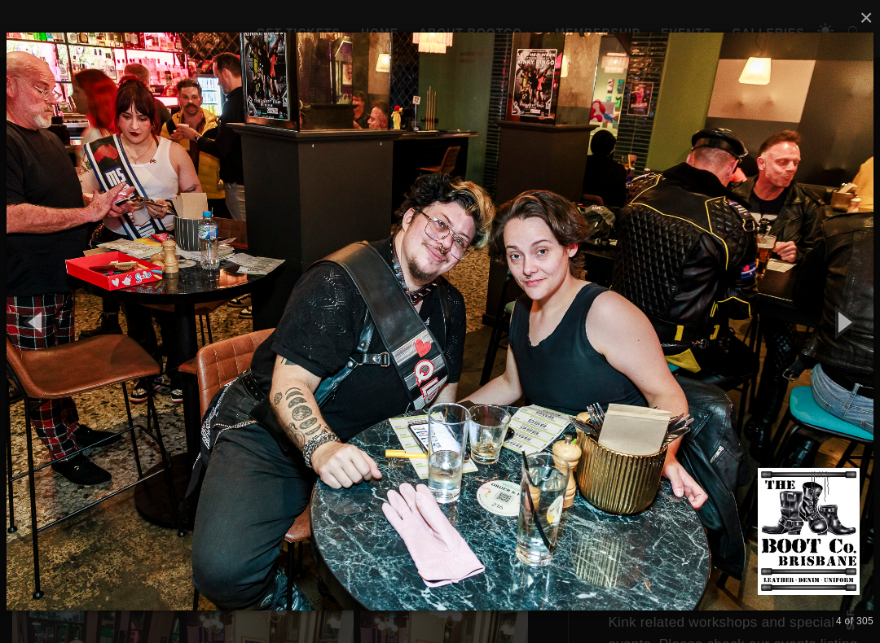
click at [865, 324] on button "button" at bounding box center [842, 322] width 73 height 90
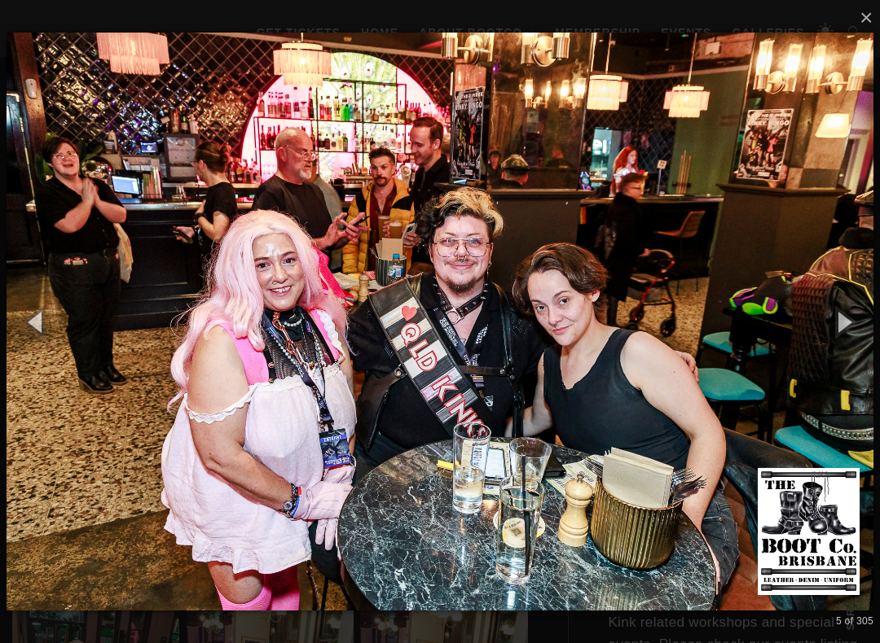
click at [876, 315] on button "button" at bounding box center [842, 322] width 73 height 90
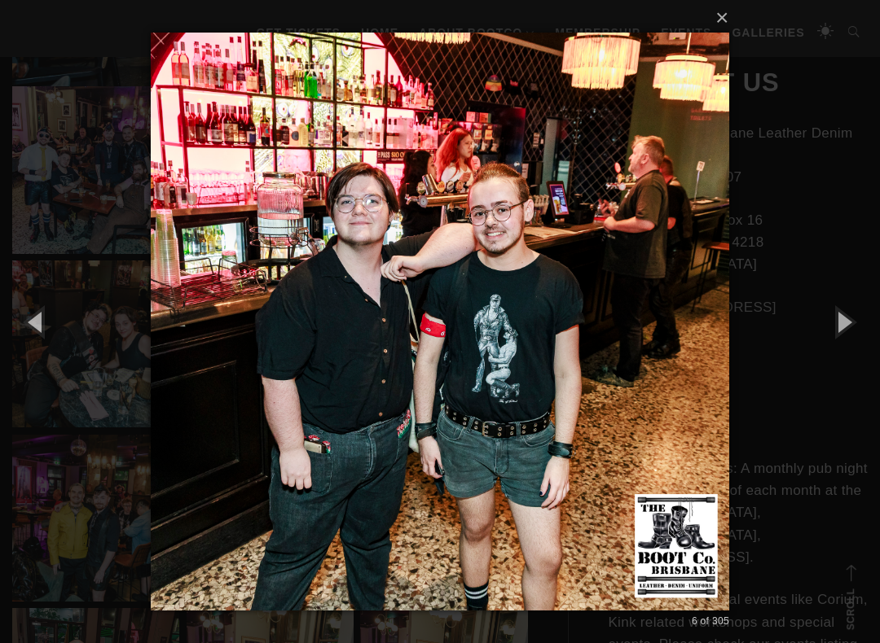
click at [875, 318] on button "button" at bounding box center [842, 322] width 73 height 90
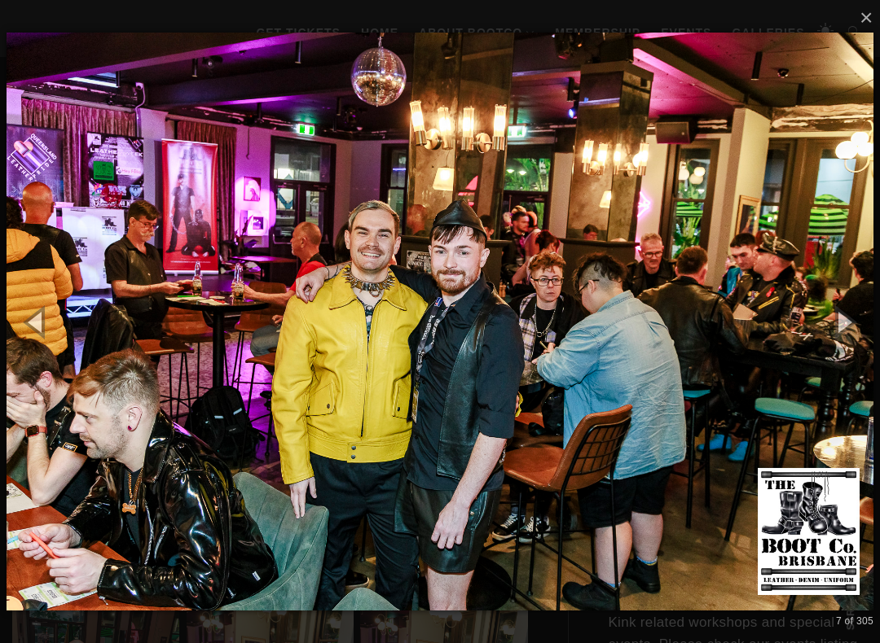
click at [876, 315] on button "button" at bounding box center [842, 322] width 73 height 90
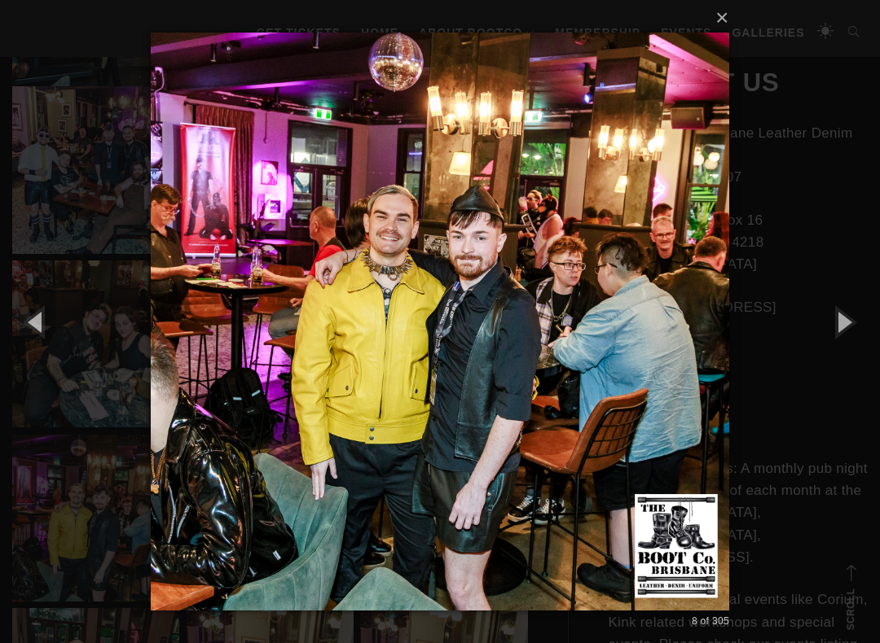
click at [872, 319] on button "button" at bounding box center [842, 322] width 73 height 90
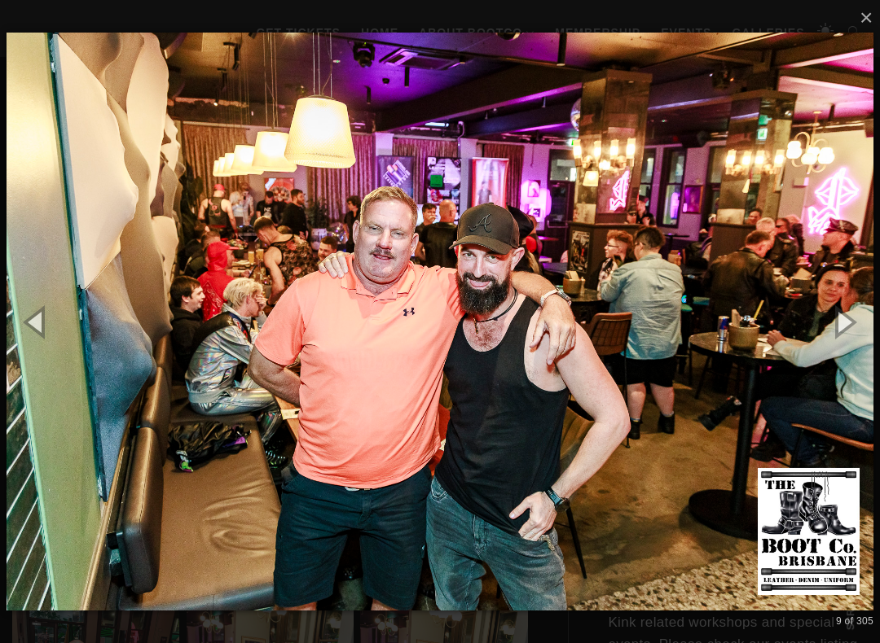
click at [876, 321] on button "button" at bounding box center [842, 322] width 73 height 90
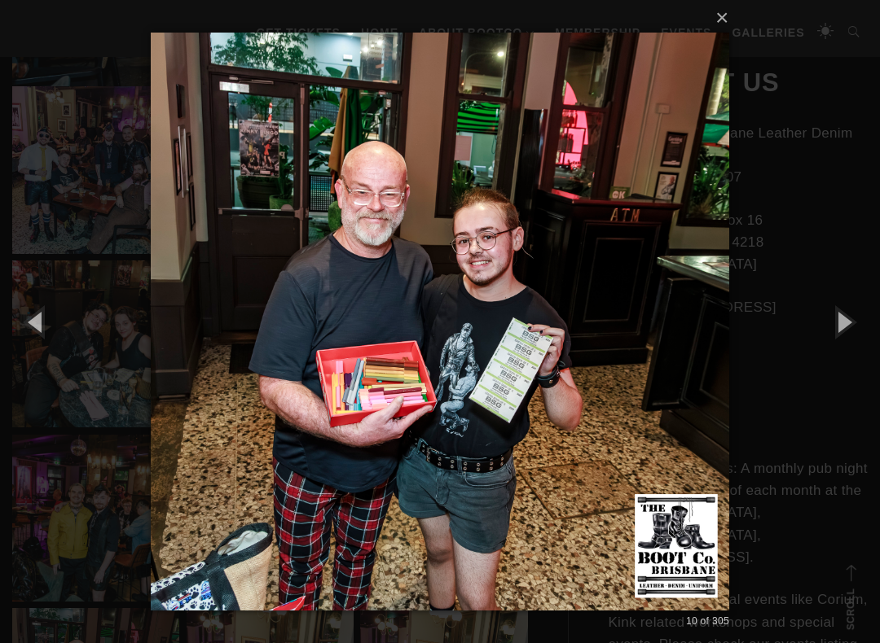
click at [872, 310] on button "button" at bounding box center [842, 322] width 73 height 90
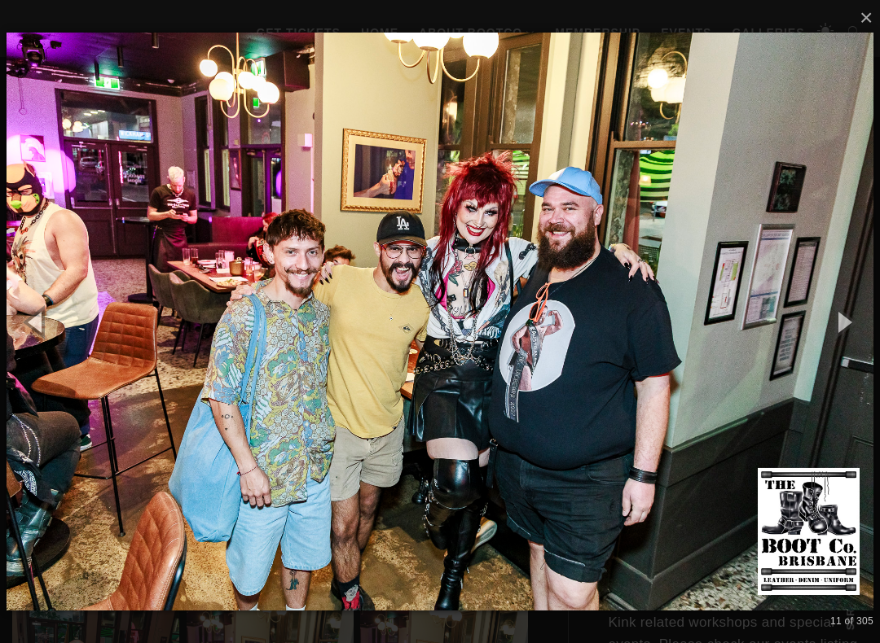
click at [870, 313] on button "button" at bounding box center [842, 322] width 73 height 90
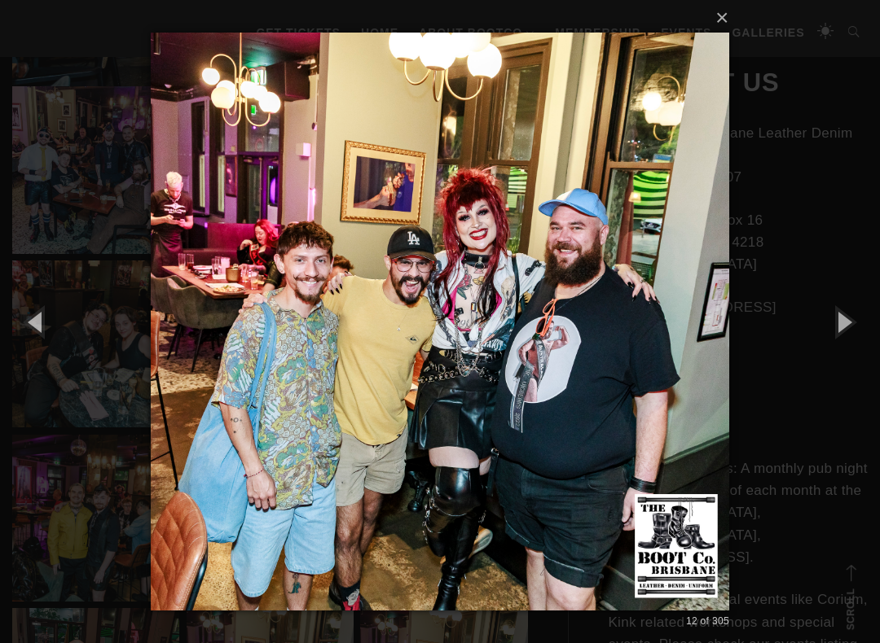
click at [868, 318] on button "button" at bounding box center [842, 322] width 73 height 90
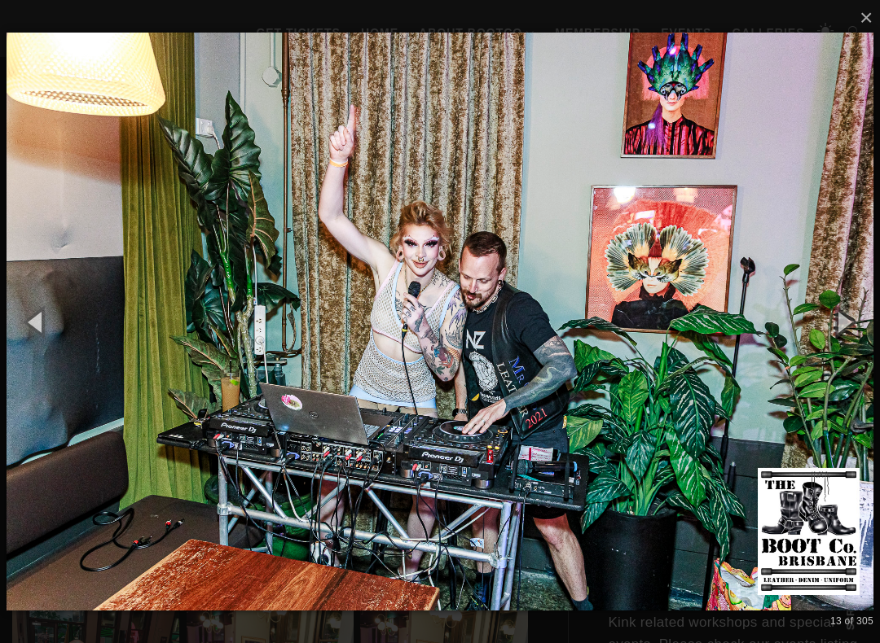
click at [866, 319] on button "button" at bounding box center [842, 322] width 73 height 90
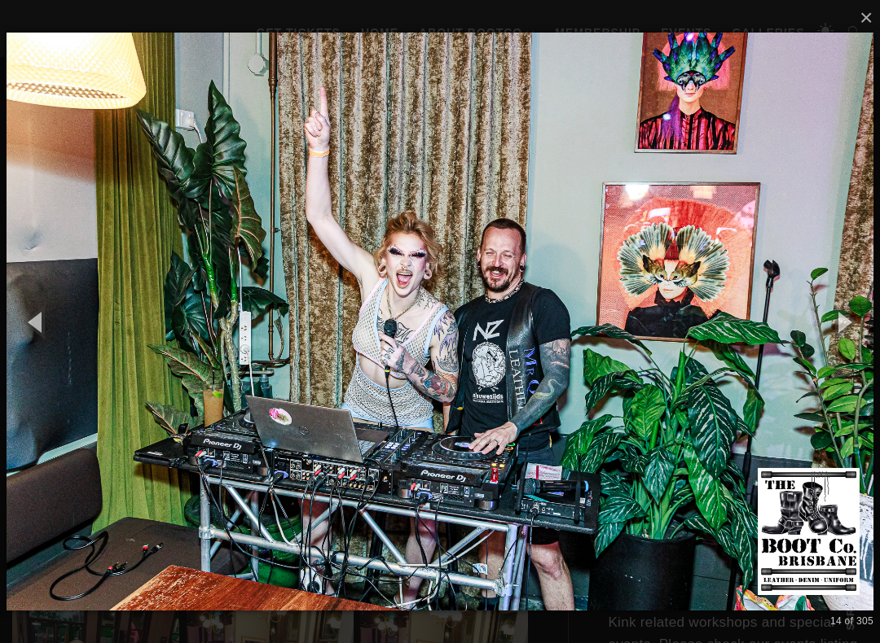
click at [869, 320] on button "button" at bounding box center [842, 322] width 73 height 90
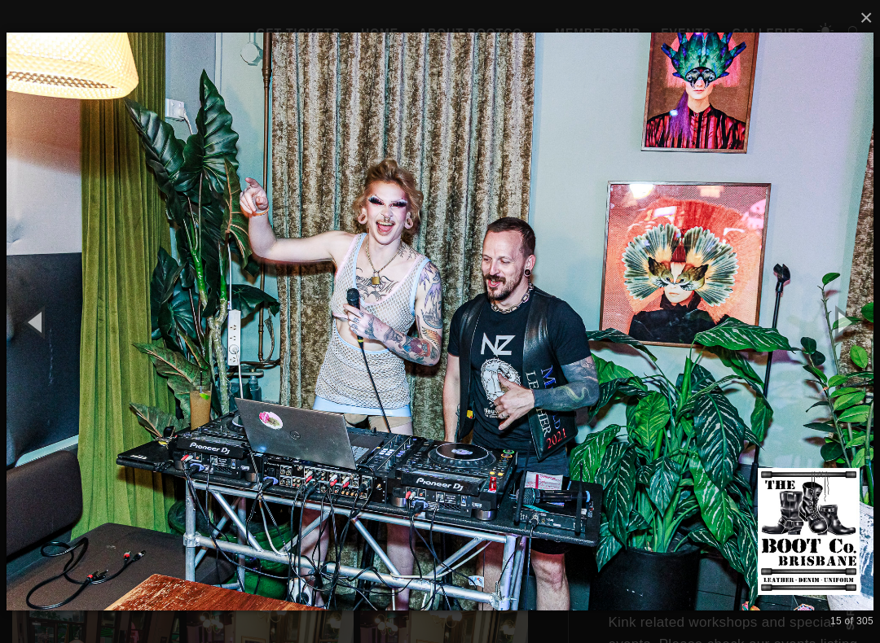
click at [871, 318] on button "button" at bounding box center [842, 322] width 73 height 90
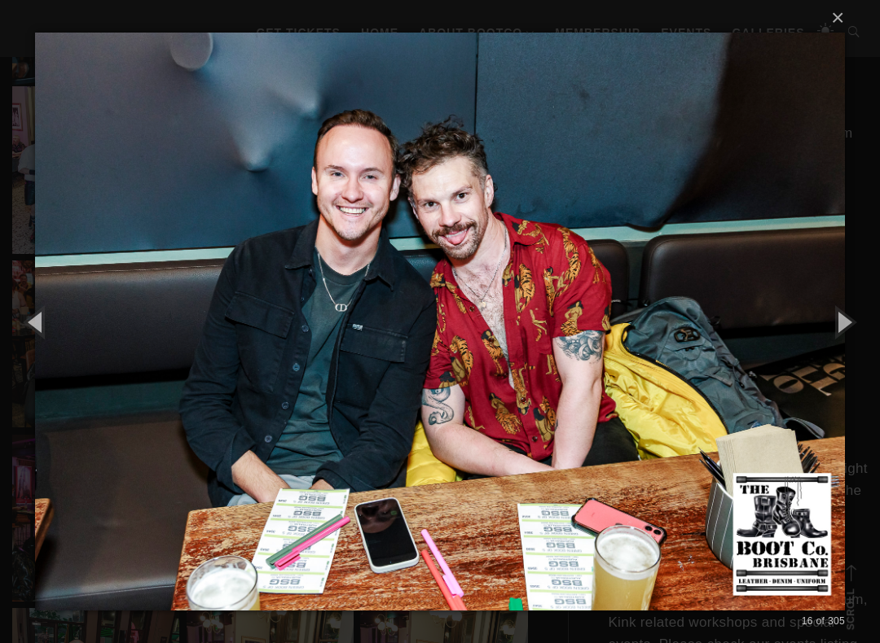
click at [872, 317] on button "button" at bounding box center [842, 322] width 73 height 90
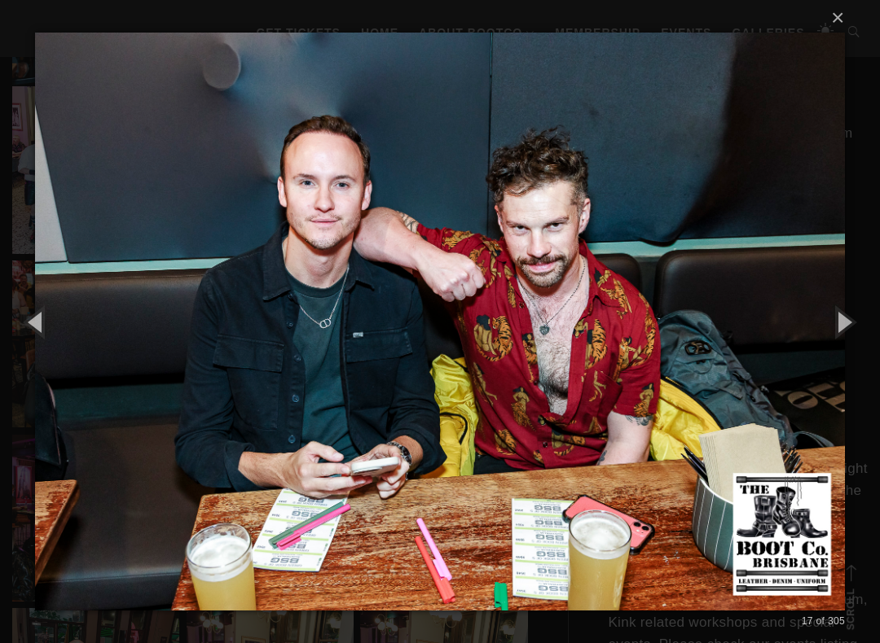
click at [869, 320] on button "button" at bounding box center [842, 322] width 73 height 90
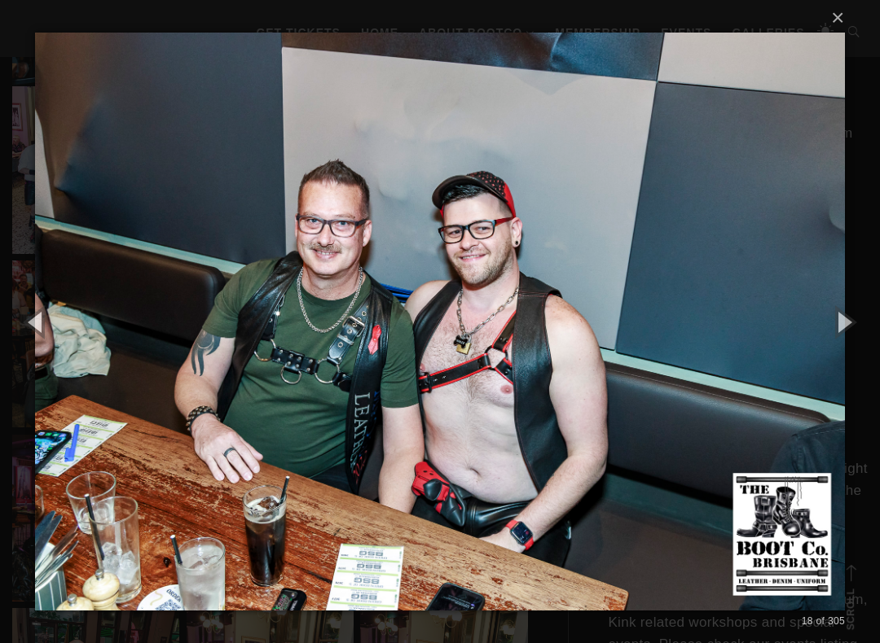
click at [870, 319] on button "button" at bounding box center [842, 322] width 73 height 90
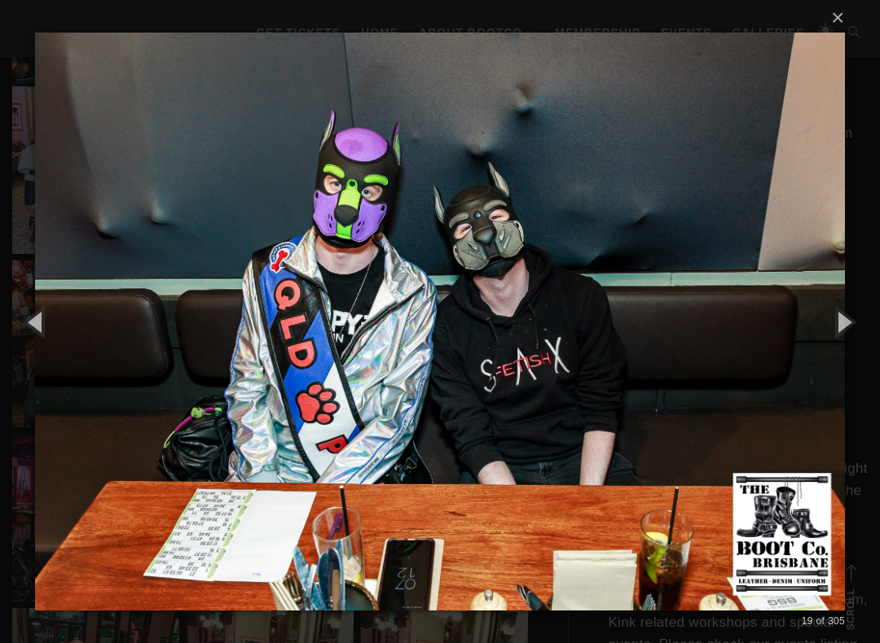
click at [871, 318] on button "button" at bounding box center [842, 322] width 73 height 90
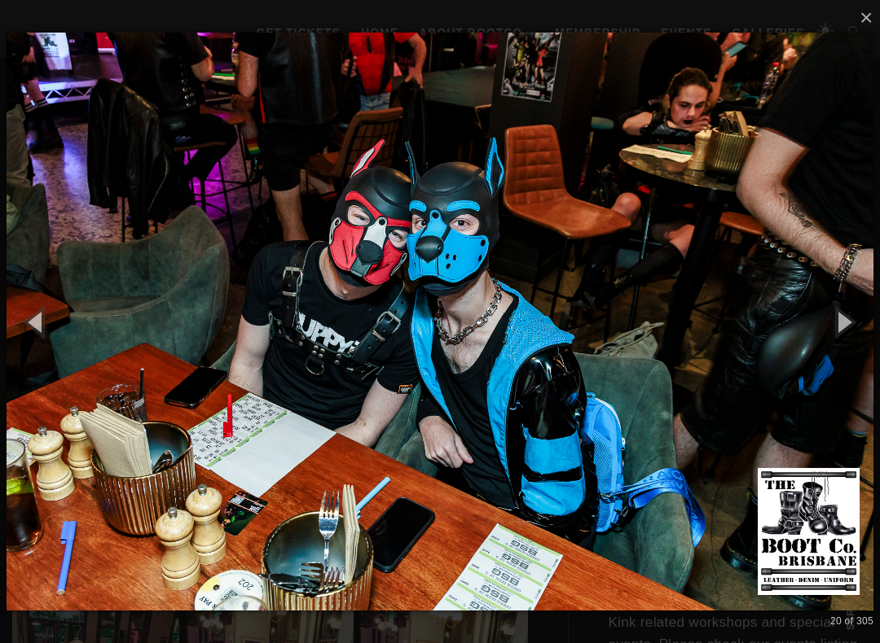
click at [868, 317] on button "button" at bounding box center [842, 322] width 73 height 90
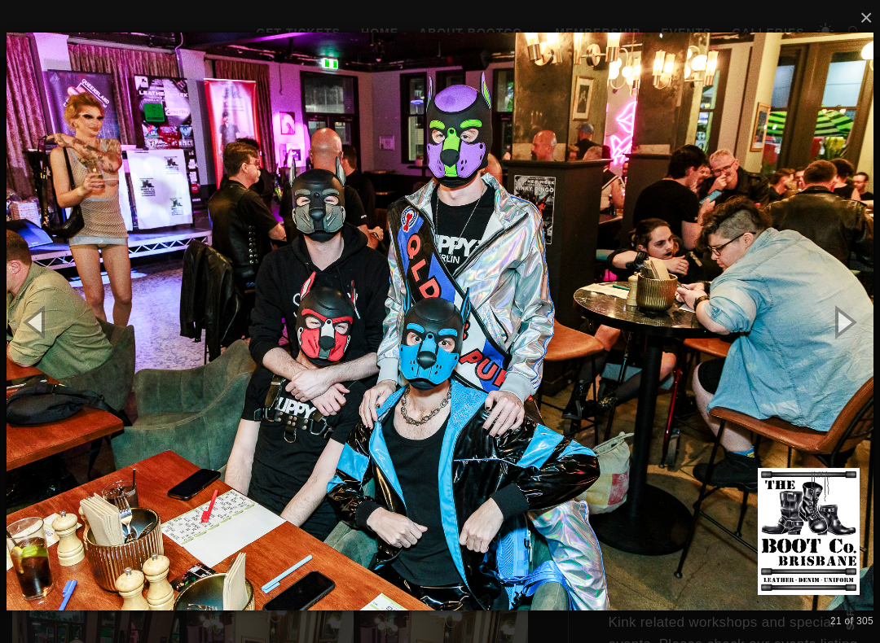
click at [867, 316] on button "button" at bounding box center [842, 322] width 73 height 90
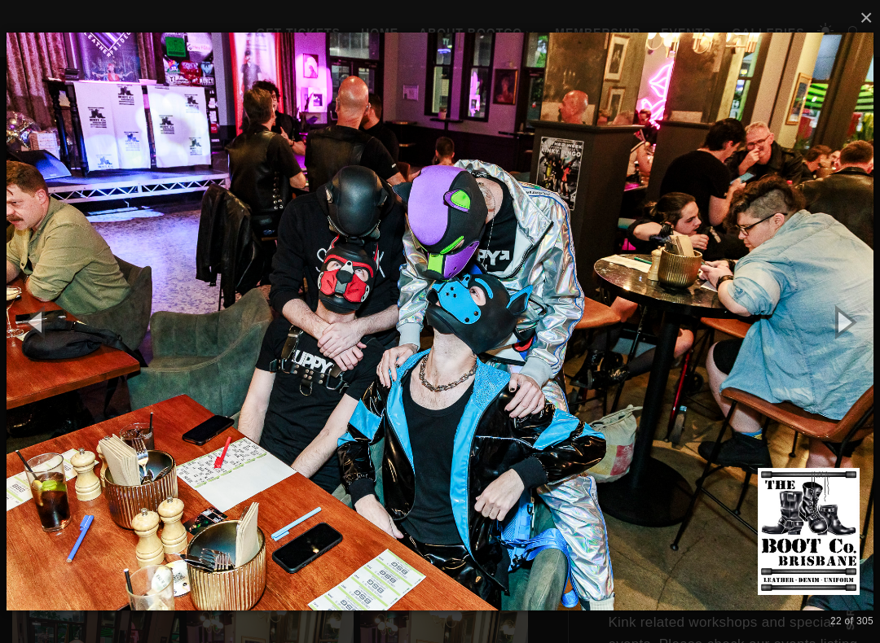
click at [867, 316] on button "button" at bounding box center [842, 322] width 73 height 90
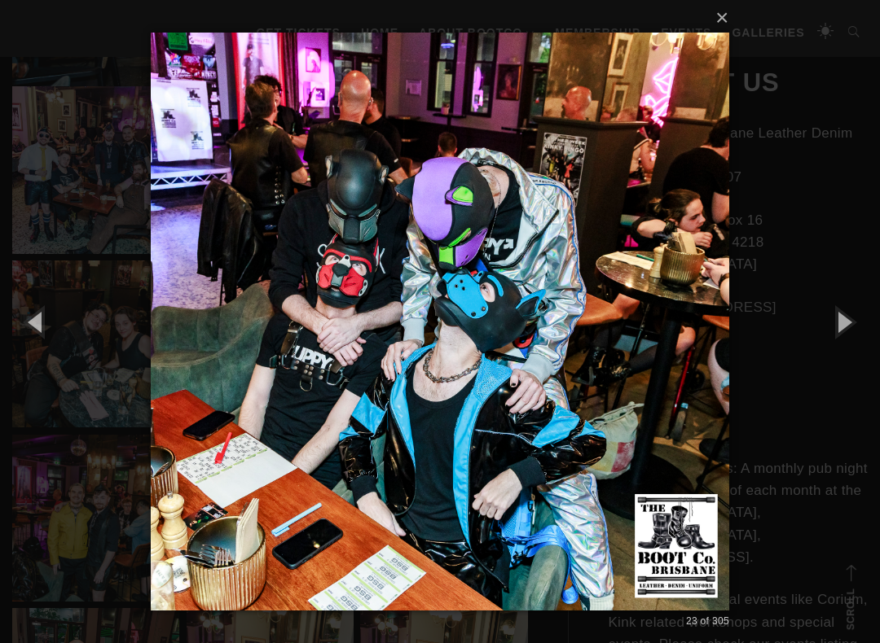
click at [867, 315] on button "button" at bounding box center [842, 322] width 73 height 90
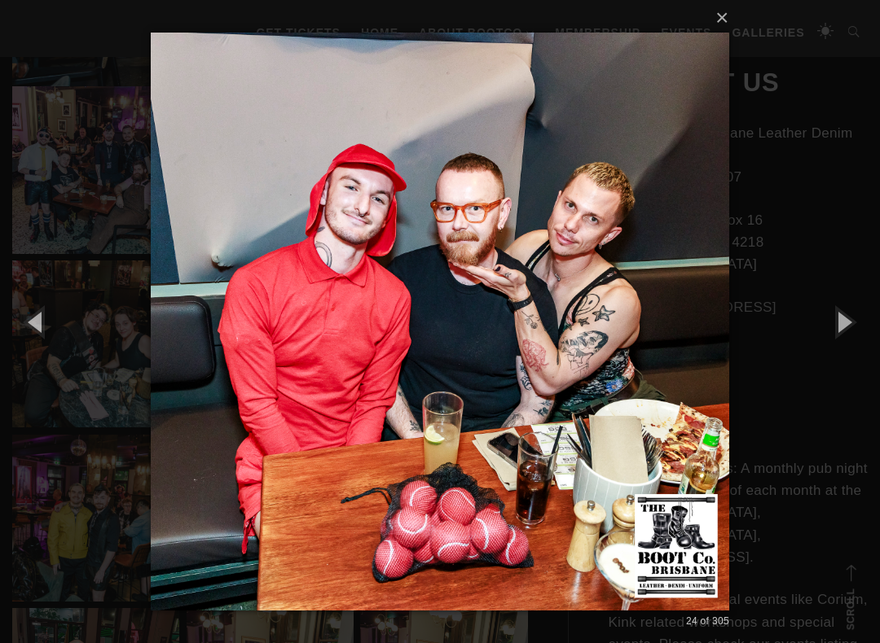
click at [850, 328] on button "button" at bounding box center [842, 322] width 73 height 90
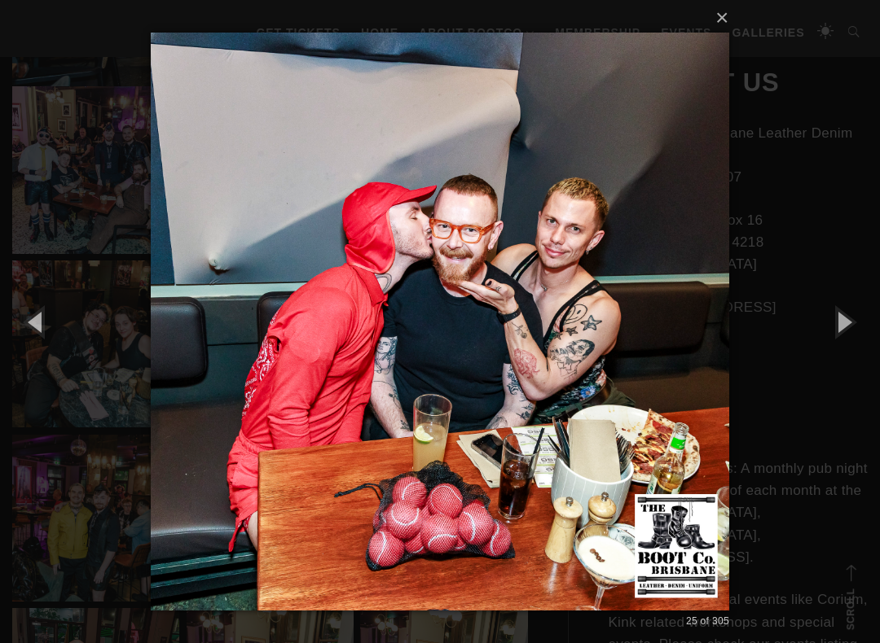
click at [854, 325] on button "button" at bounding box center [842, 322] width 73 height 90
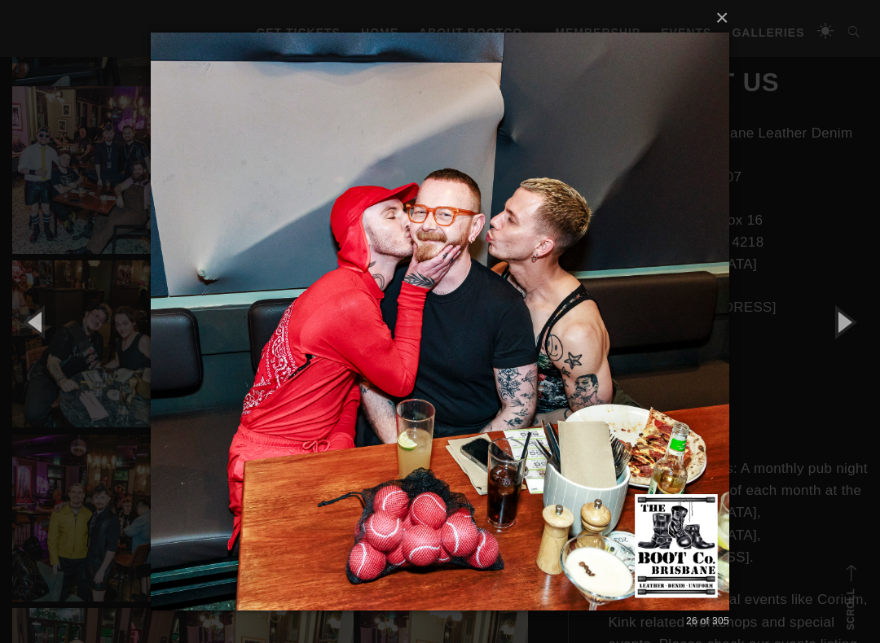
click at [856, 324] on button "button" at bounding box center [842, 322] width 73 height 90
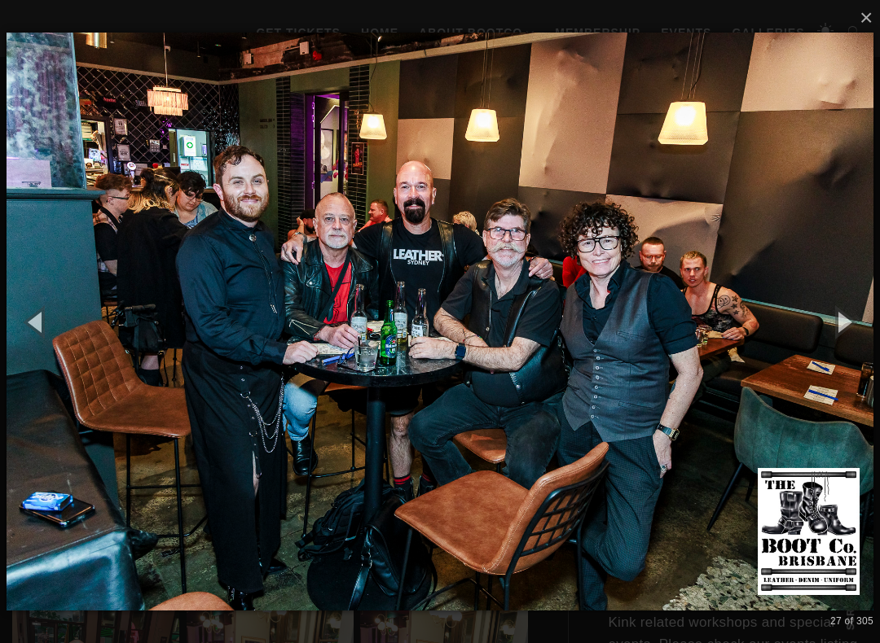
click at [872, 331] on button "button" at bounding box center [842, 322] width 73 height 90
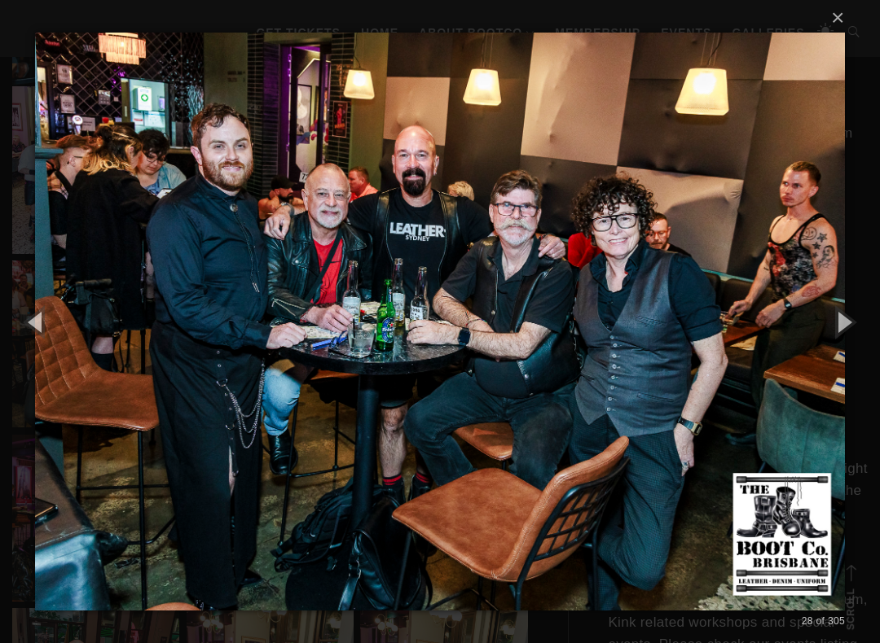
click at [858, 301] on button "button" at bounding box center [842, 322] width 73 height 90
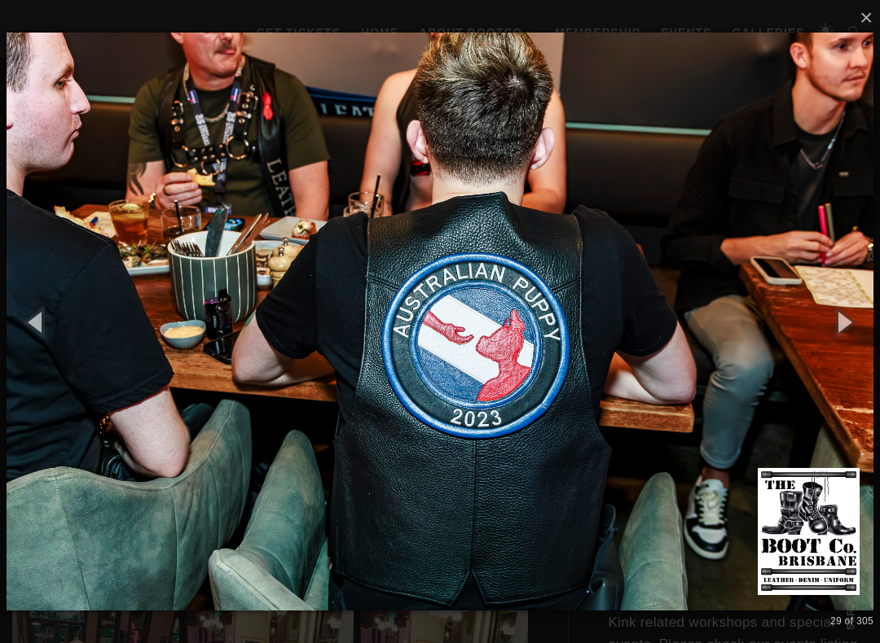
click at [858, 295] on button "button" at bounding box center [842, 322] width 73 height 90
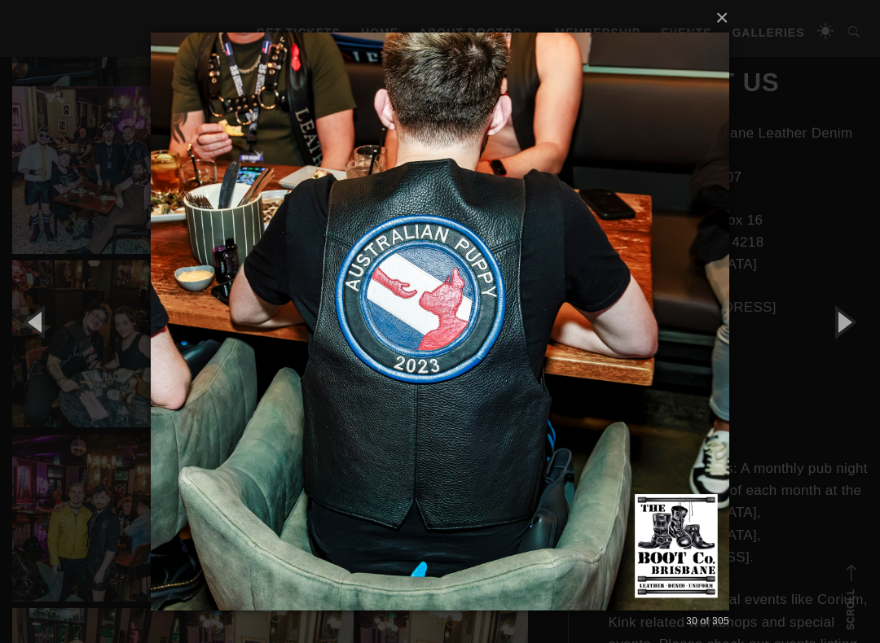
click at [853, 300] on button "button" at bounding box center [842, 322] width 73 height 90
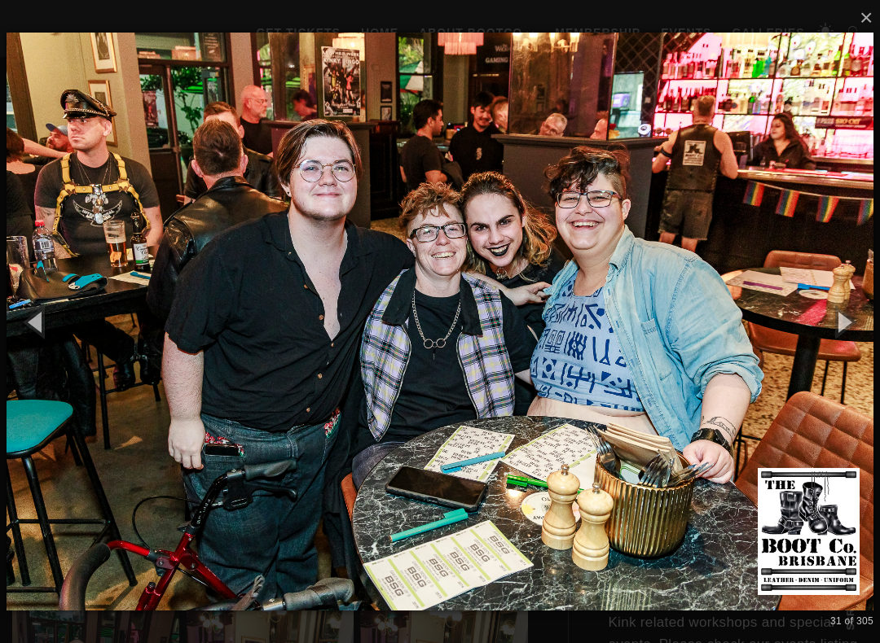
click at [855, 302] on button "button" at bounding box center [842, 322] width 73 height 90
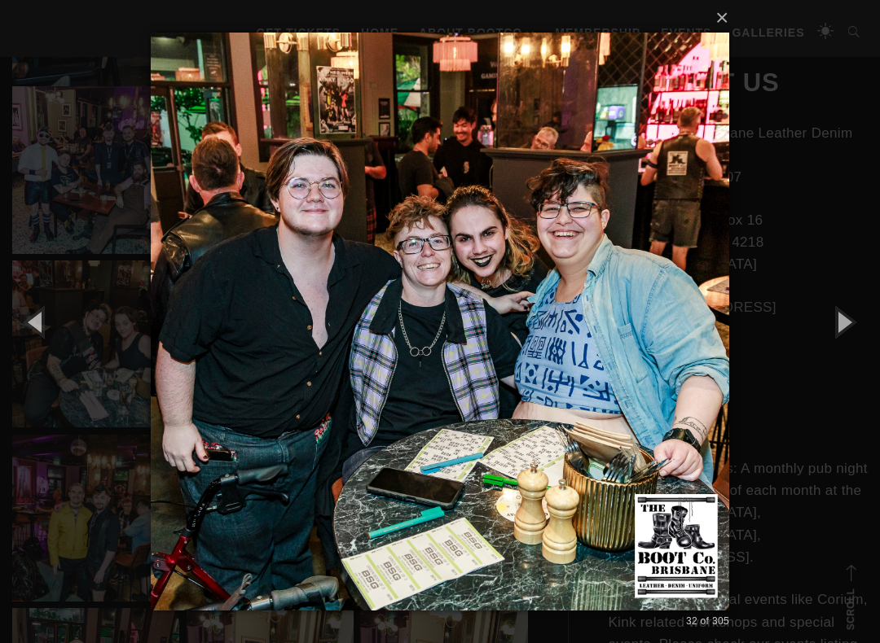
click at [856, 301] on button "button" at bounding box center [842, 322] width 73 height 90
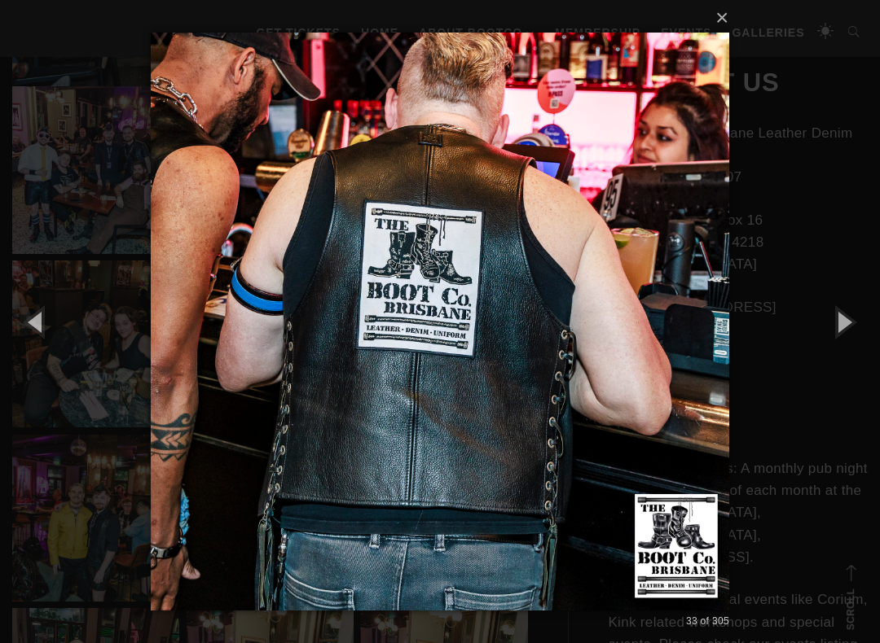
click at [855, 301] on button "button" at bounding box center [842, 322] width 73 height 90
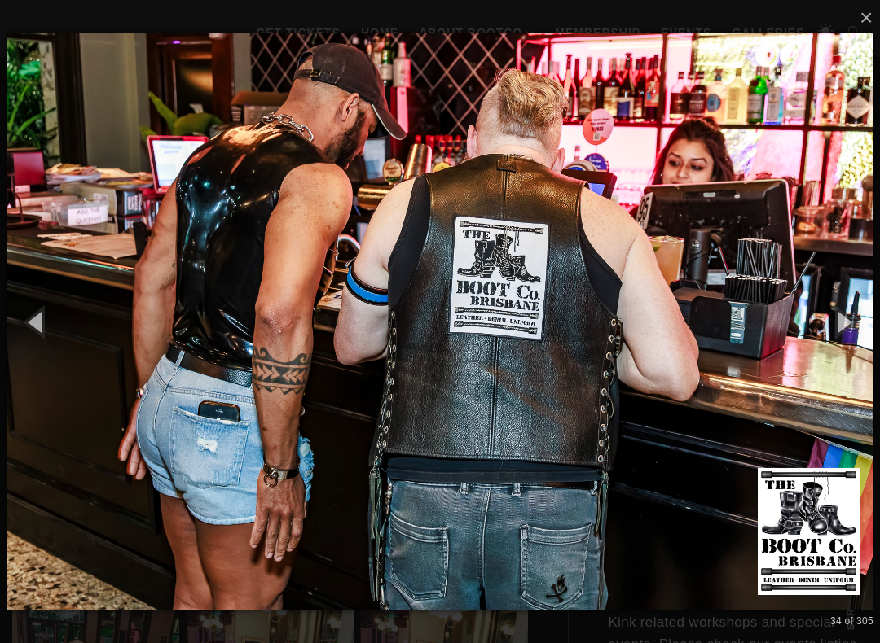
click at [867, 307] on button "button" at bounding box center [842, 322] width 73 height 90
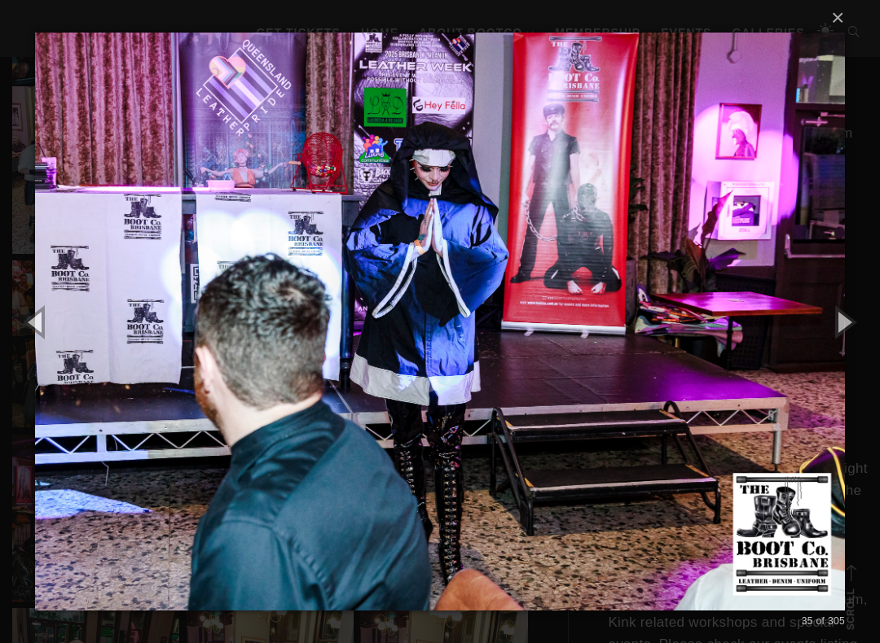
click at [864, 305] on button "button" at bounding box center [842, 322] width 73 height 90
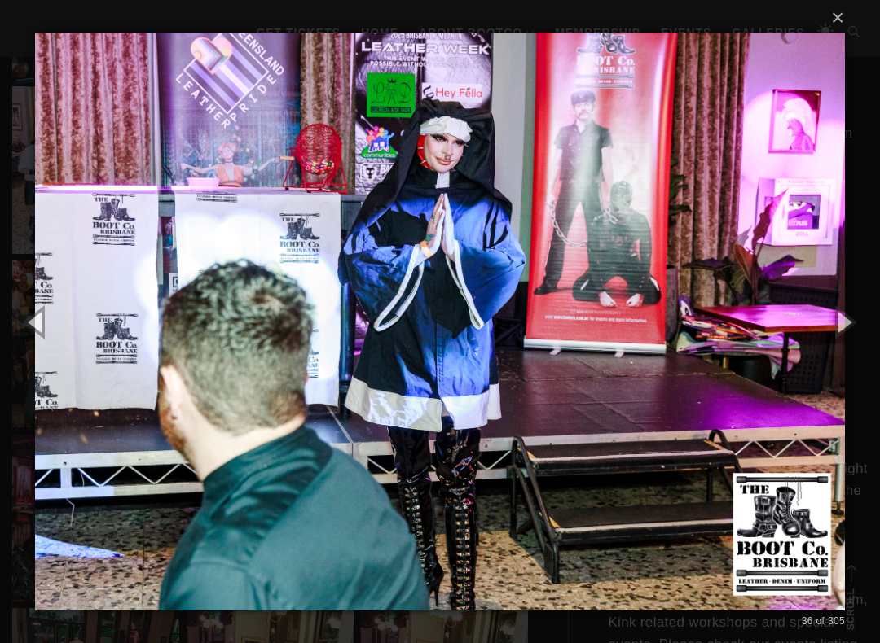
click at [867, 306] on button "button" at bounding box center [842, 322] width 73 height 90
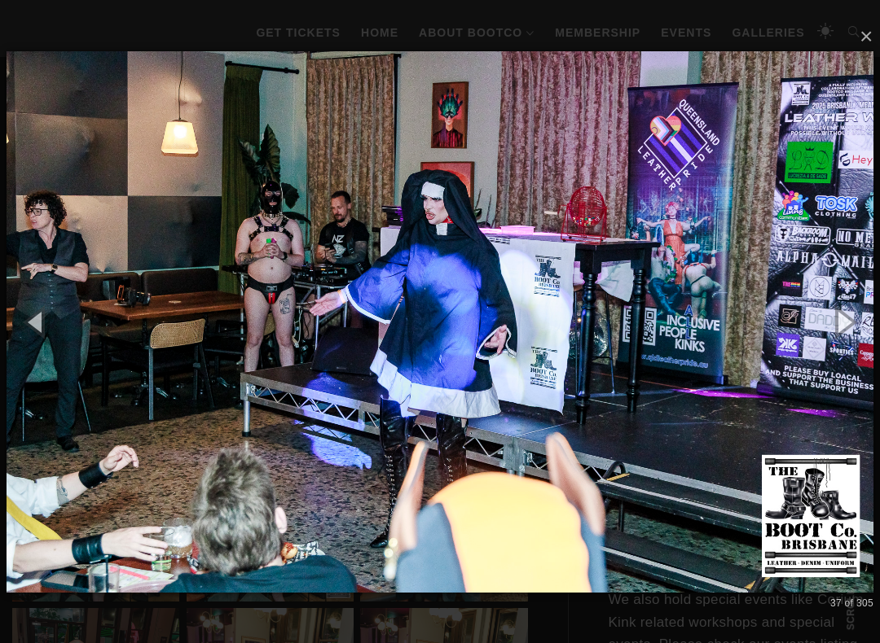
click at [867, 305] on button "button" at bounding box center [842, 322] width 73 height 90
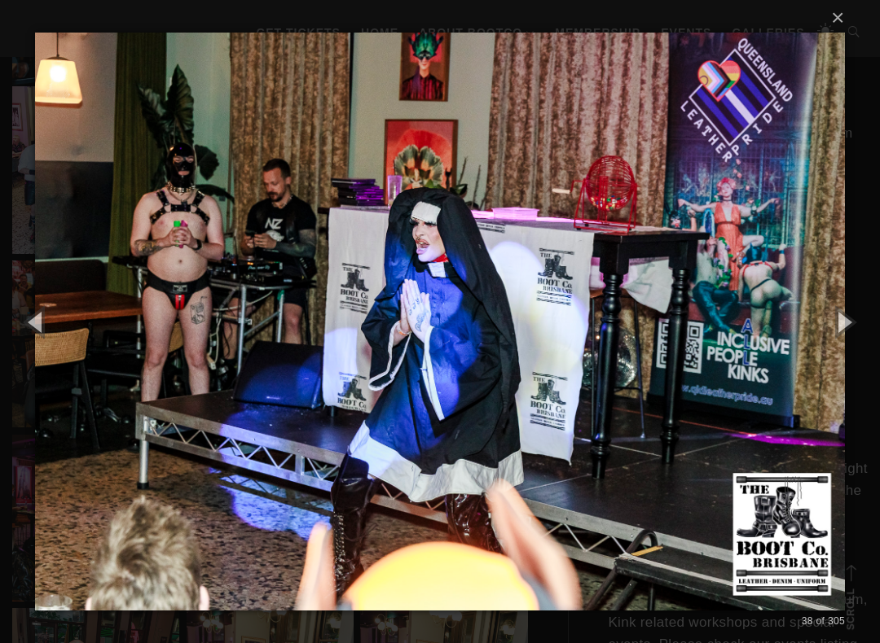
click at [859, 307] on button "button" at bounding box center [842, 322] width 73 height 90
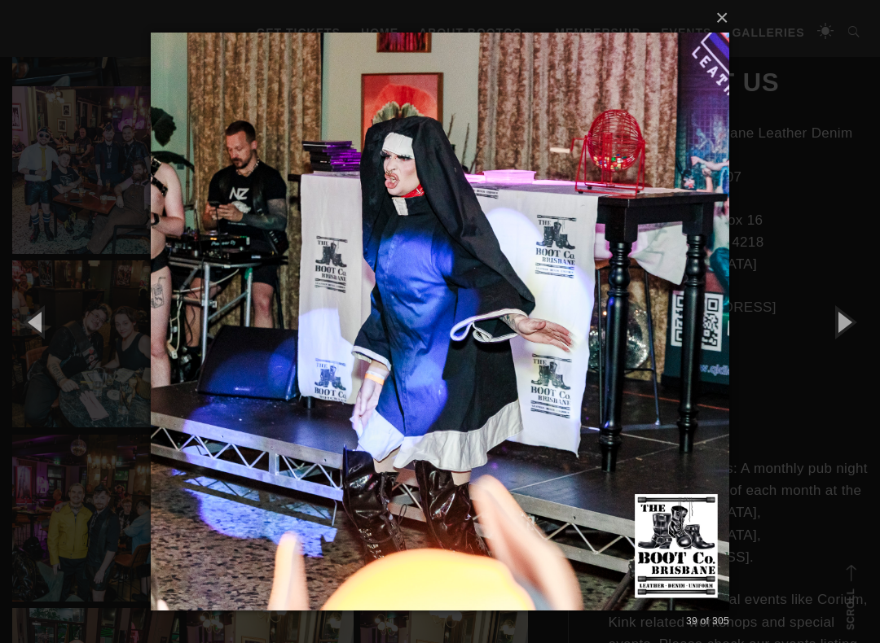
click at [857, 311] on button "button" at bounding box center [842, 322] width 73 height 90
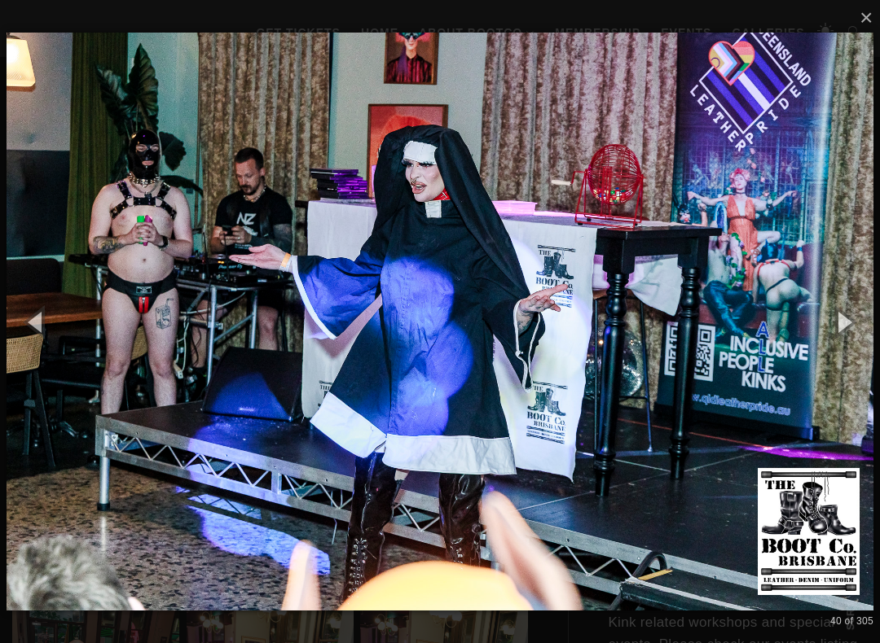
click at [867, 301] on button "button" at bounding box center [842, 322] width 73 height 90
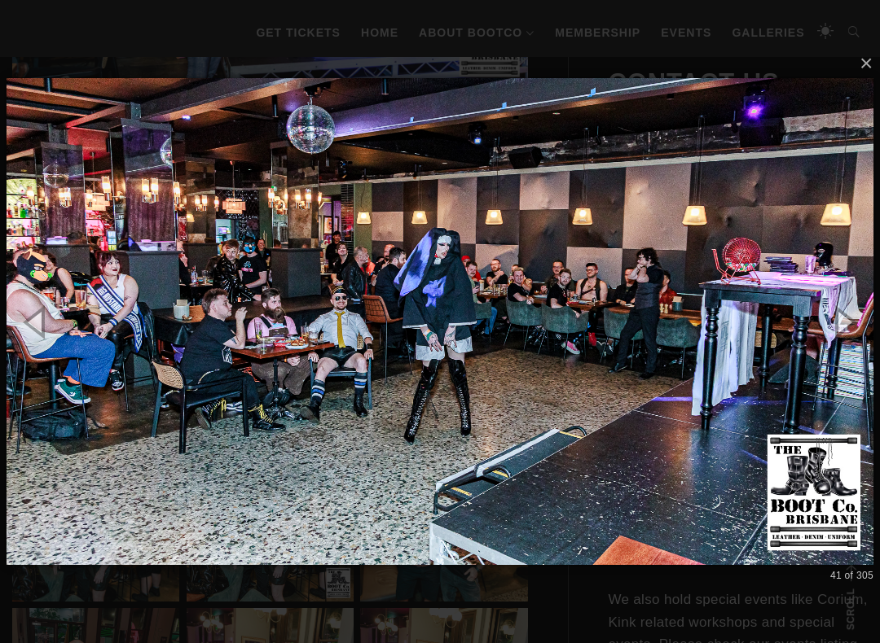
click at [856, 307] on button "button" at bounding box center [842, 322] width 73 height 90
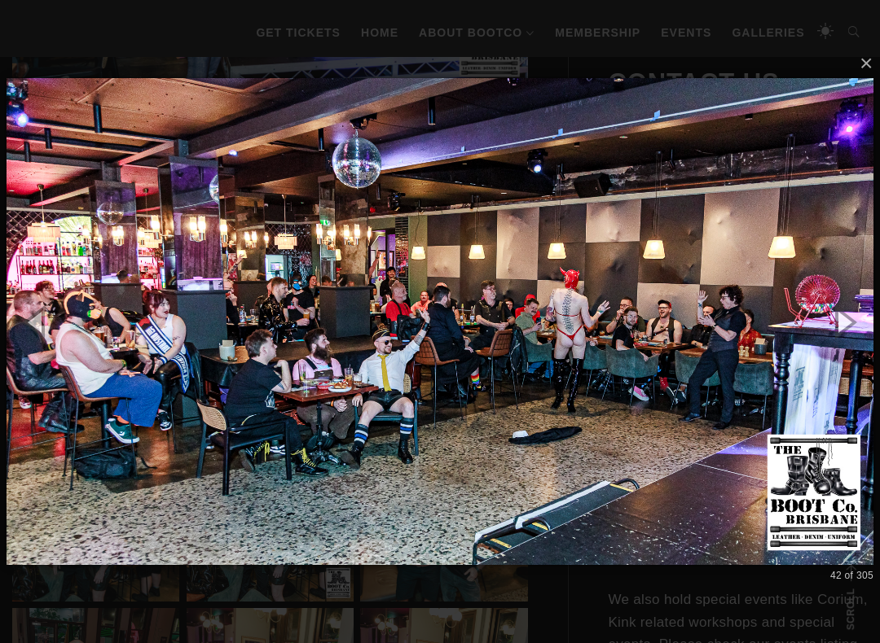
click at [862, 311] on button "button" at bounding box center [842, 322] width 73 height 90
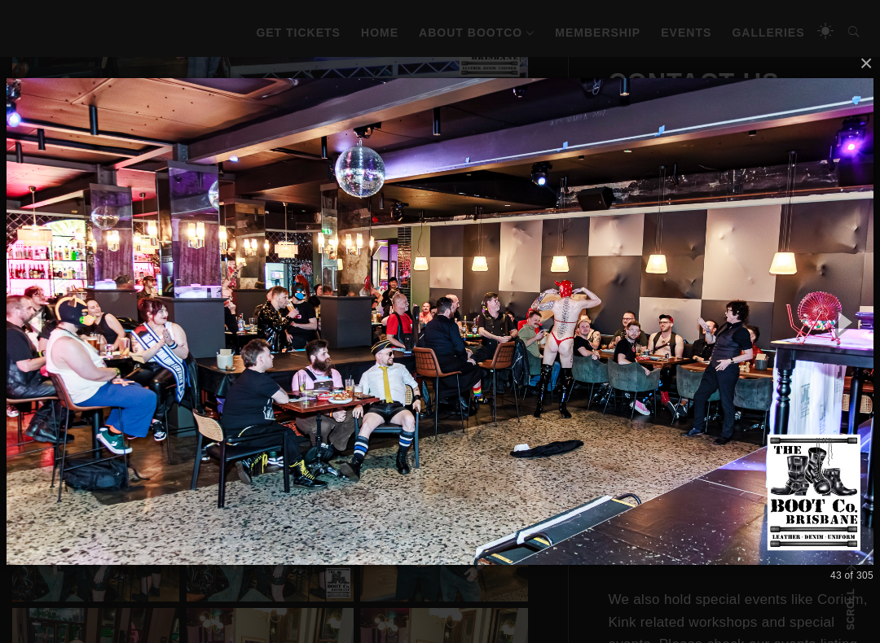
click at [865, 307] on button "button" at bounding box center [842, 322] width 73 height 90
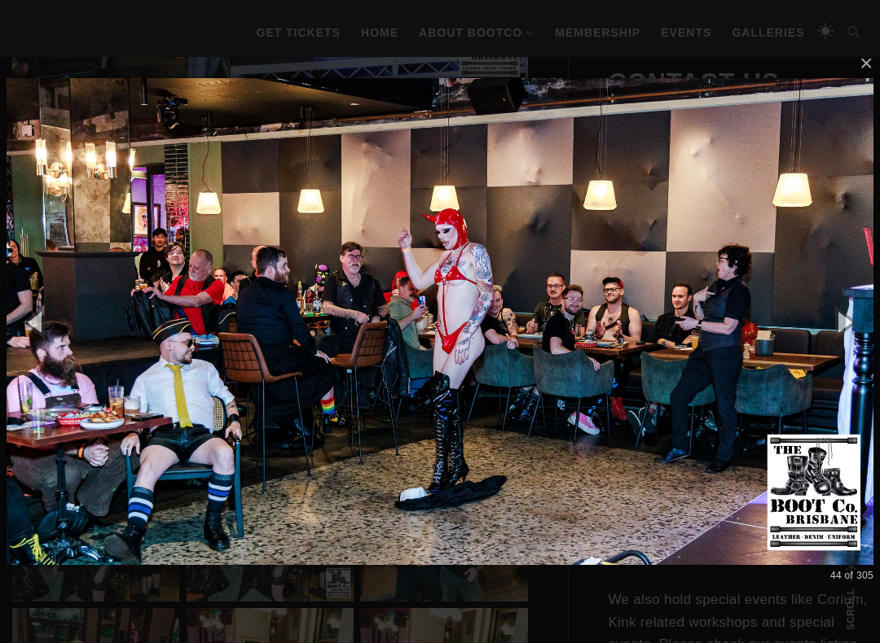
click at [867, 312] on button "button" at bounding box center [842, 322] width 73 height 90
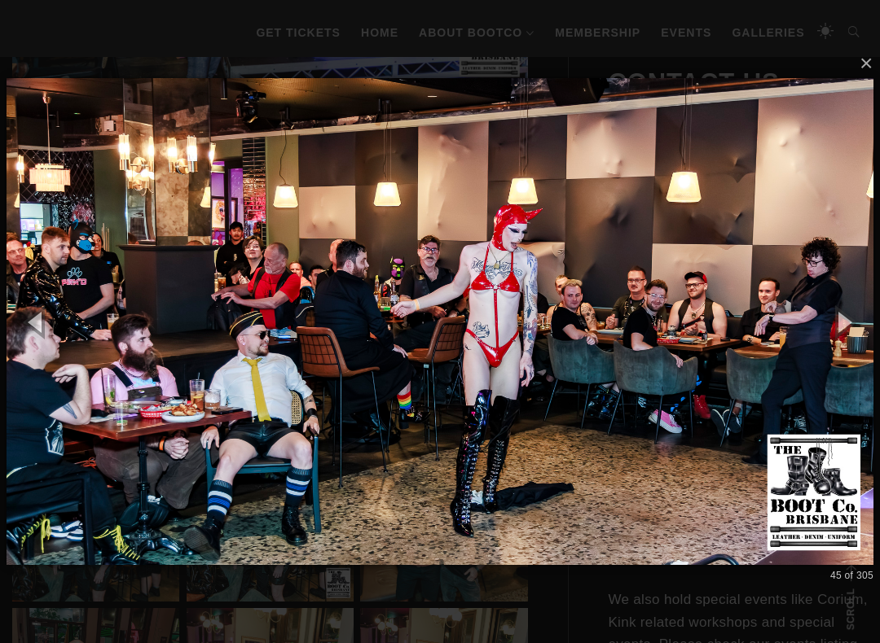
click at [865, 313] on button "button" at bounding box center [842, 322] width 73 height 90
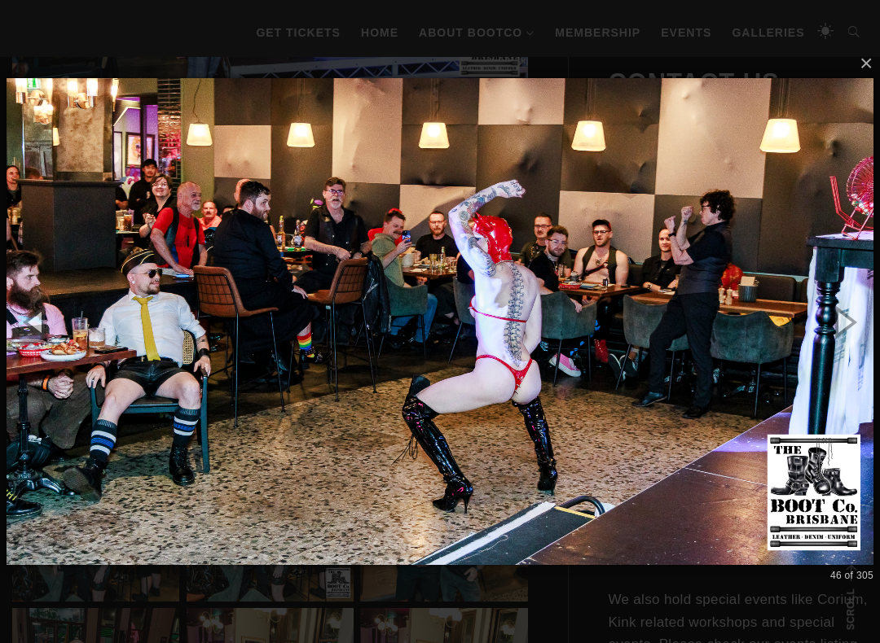
click at [858, 310] on button "button" at bounding box center [842, 322] width 73 height 90
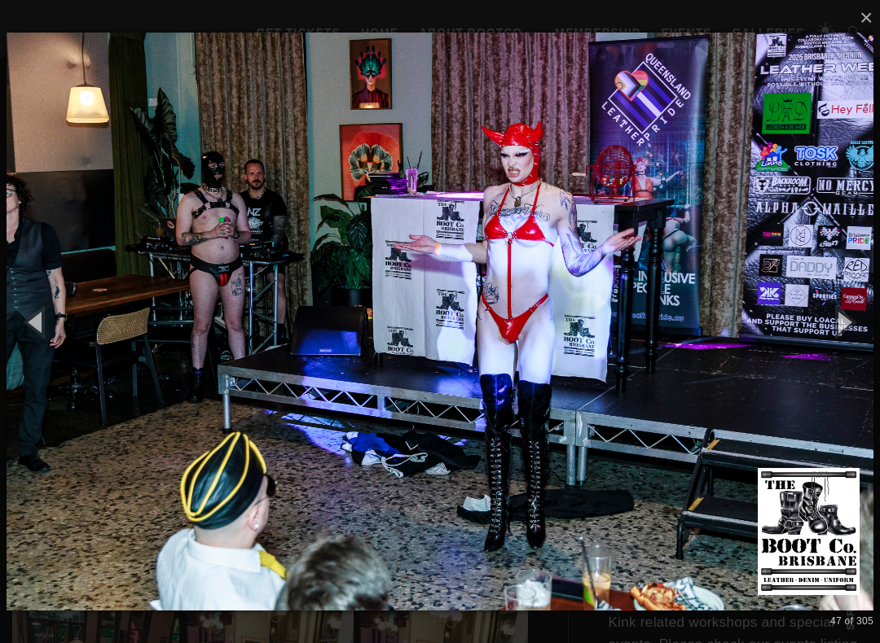
click at [864, 309] on button "button" at bounding box center [842, 322] width 73 height 90
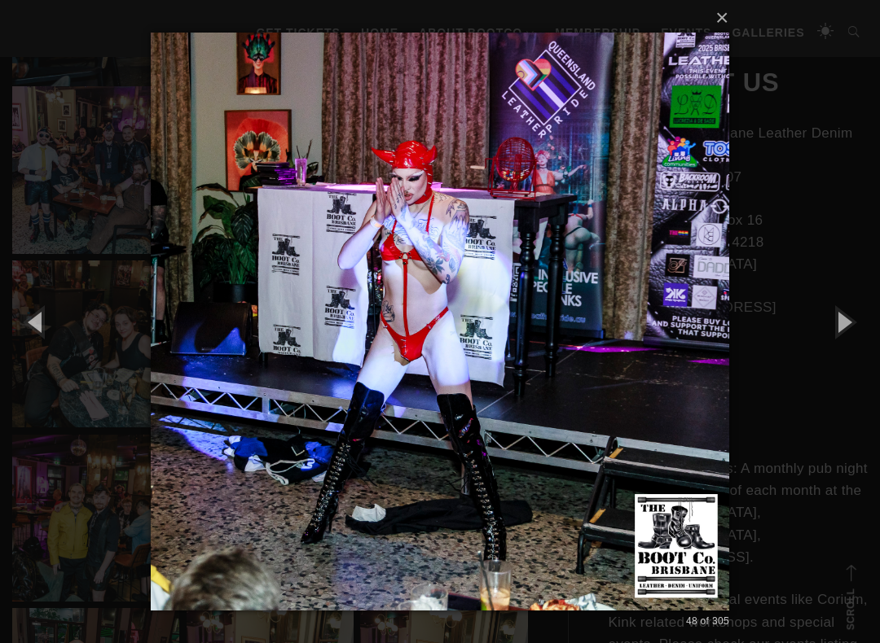
click at [849, 326] on button "button" at bounding box center [842, 322] width 73 height 90
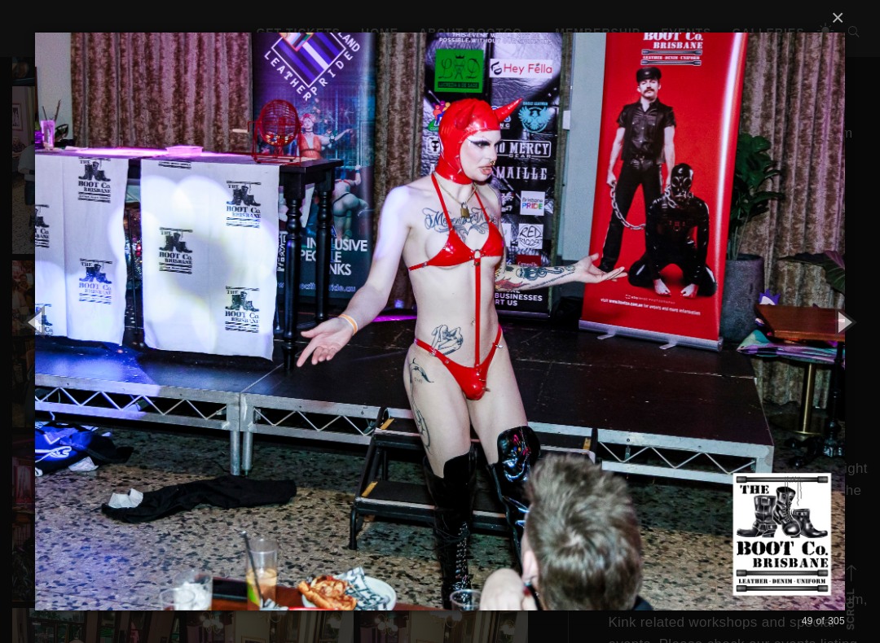
click at [872, 320] on button "button" at bounding box center [842, 322] width 73 height 90
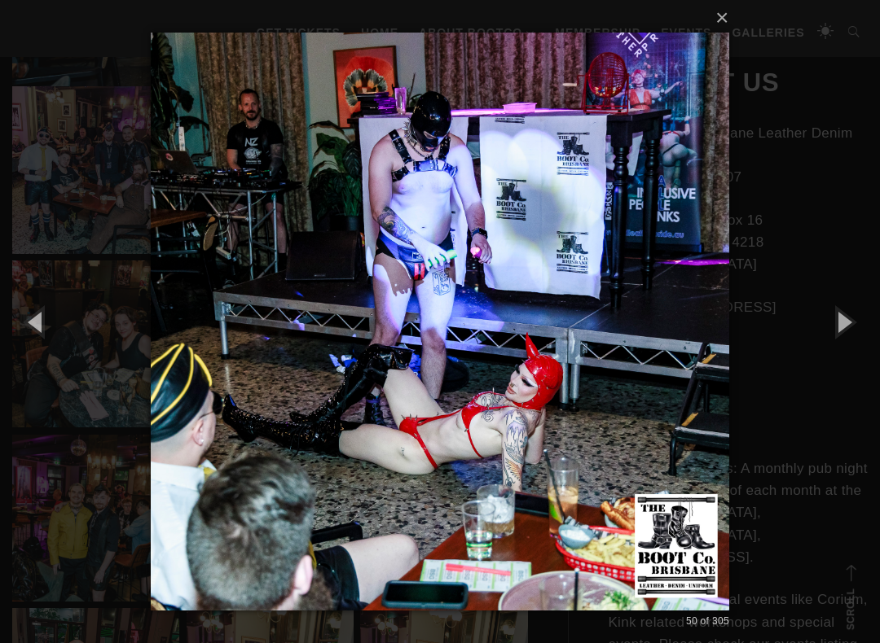
click at [865, 324] on button "button" at bounding box center [842, 322] width 73 height 90
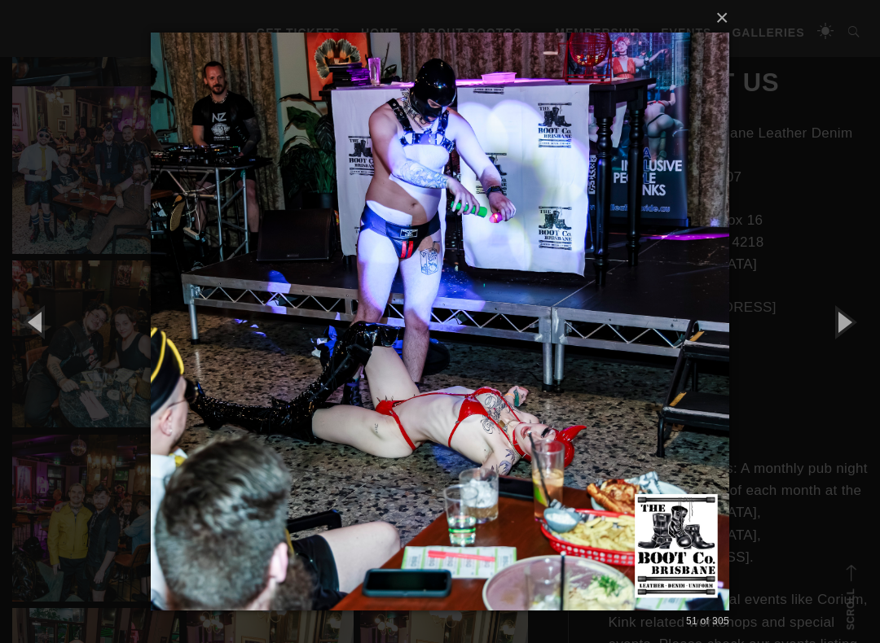
click at [864, 327] on button "button" at bounding box center [842, 322] width 73 height 90
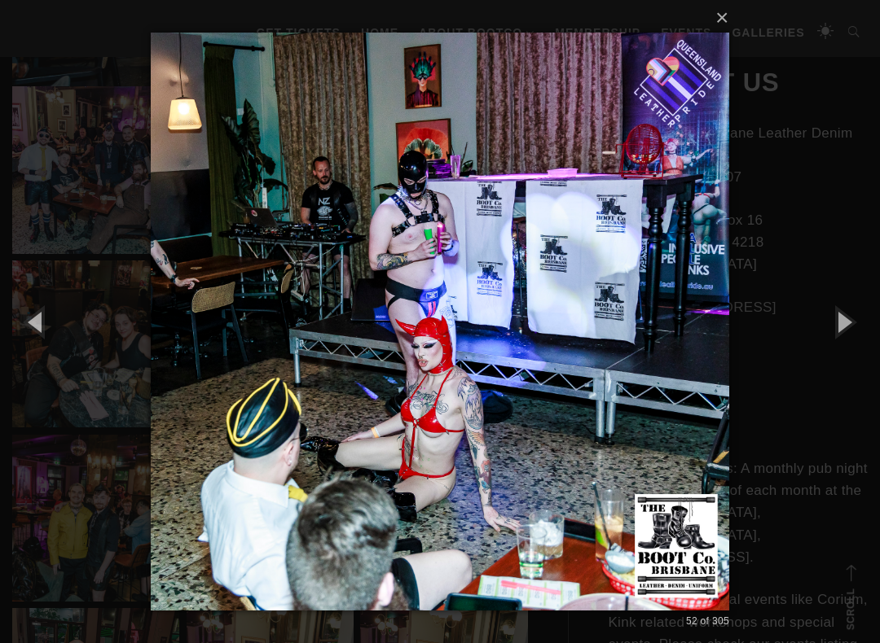
click at [867, 328] on button "button" at bounding box center [842, 322] width 73 height 90
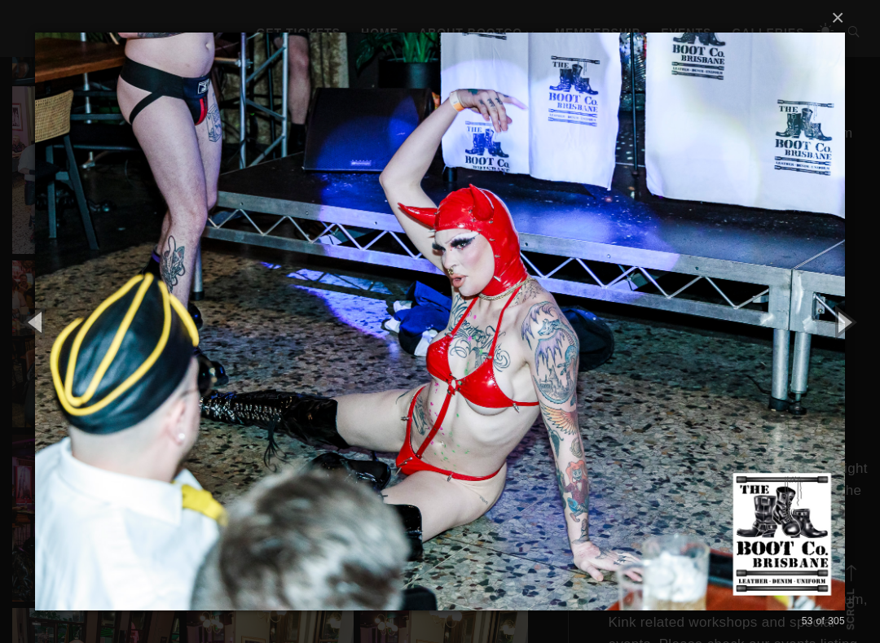
click at [859, 326] on button "button" at bounding box center [842, 322] width 73 height 90
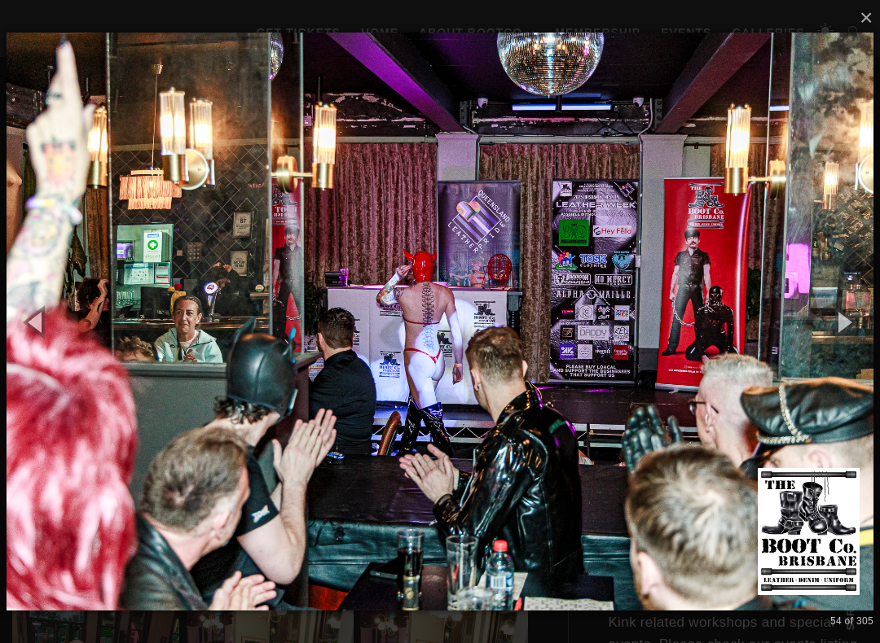
click at [860, 324] on button "button" at bounding box center [842, 322] width 73 height 90
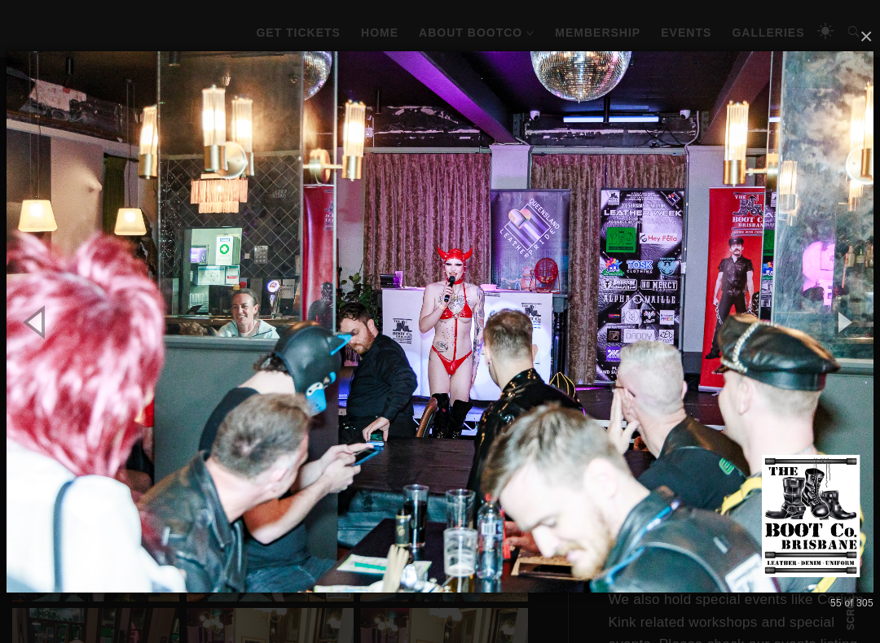
click at [851, 323] on button "button" at bounding box center [842, 322] width 73 height 90
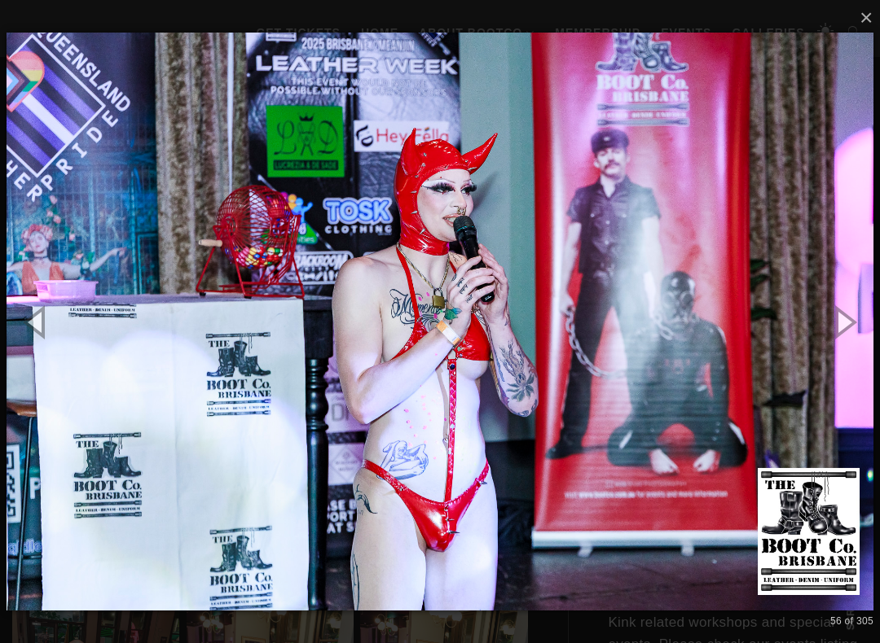
click at [863, 320] on button "button" at bounding box center [842, 322] width 73 height 90
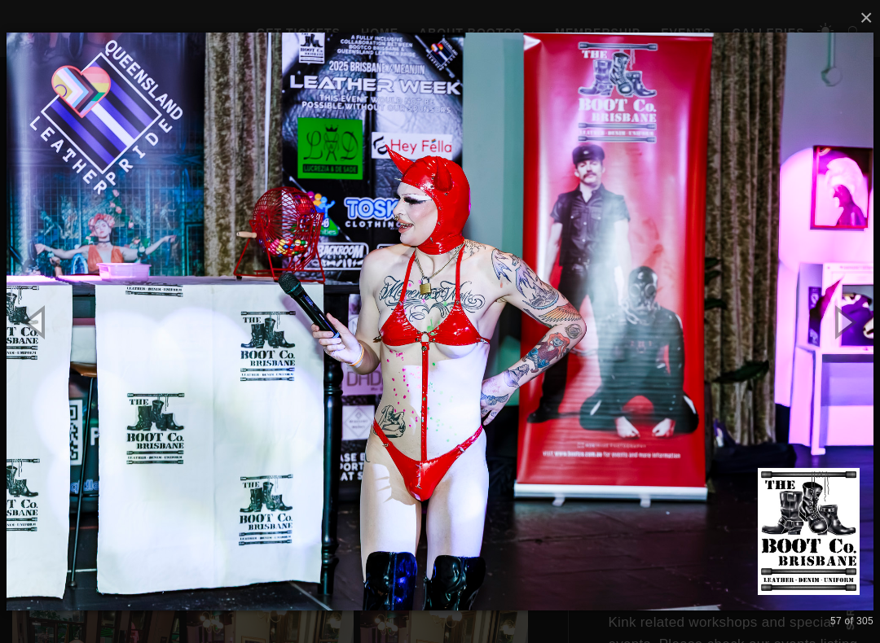
click at [862, 333] on button "button" at bounding box center [842, 322] width 73 height 90
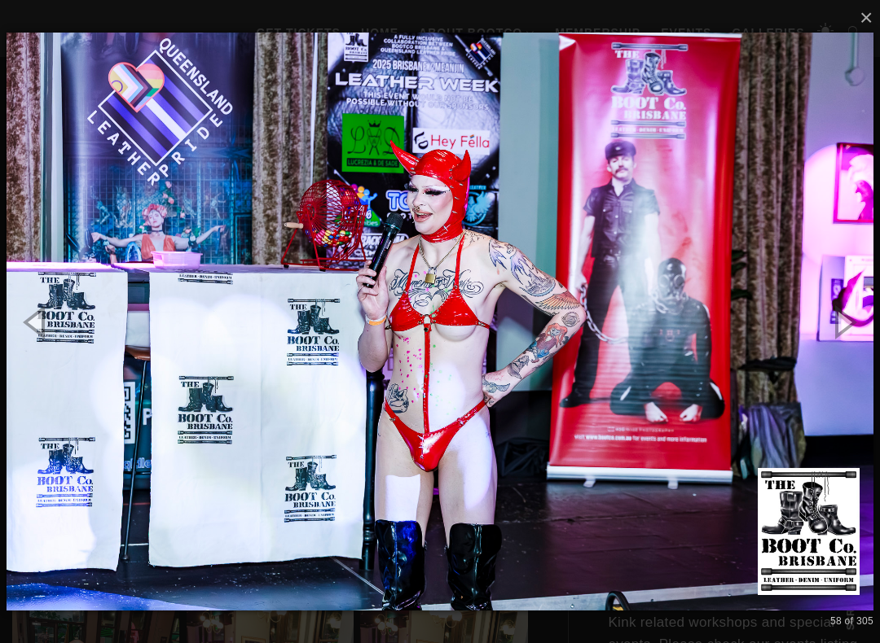
click at [864, 328] on button "button" at bounding box center [842, 322] width 73 height 90
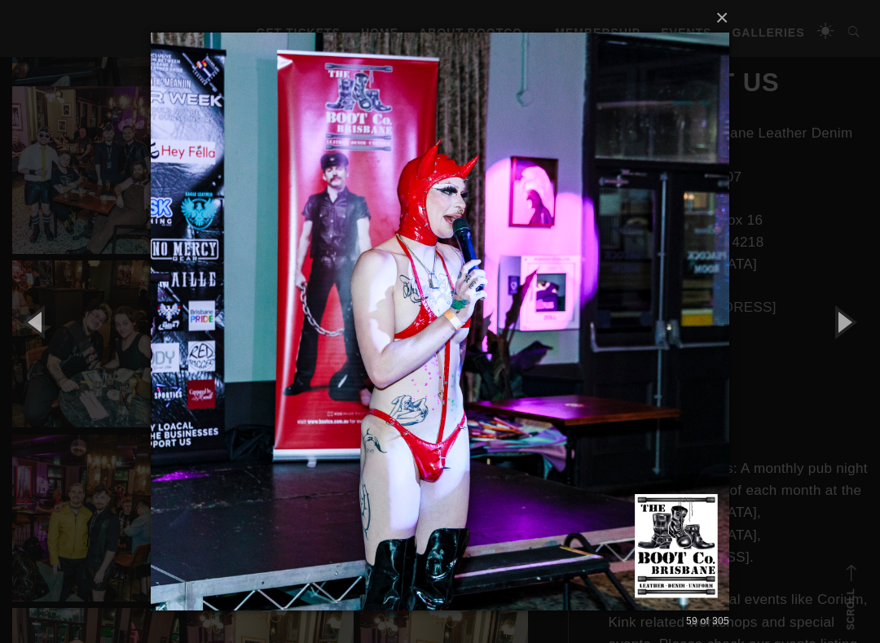
click at [863, 330] on button "button" at bounding box center [842, 322] width 73 height 90
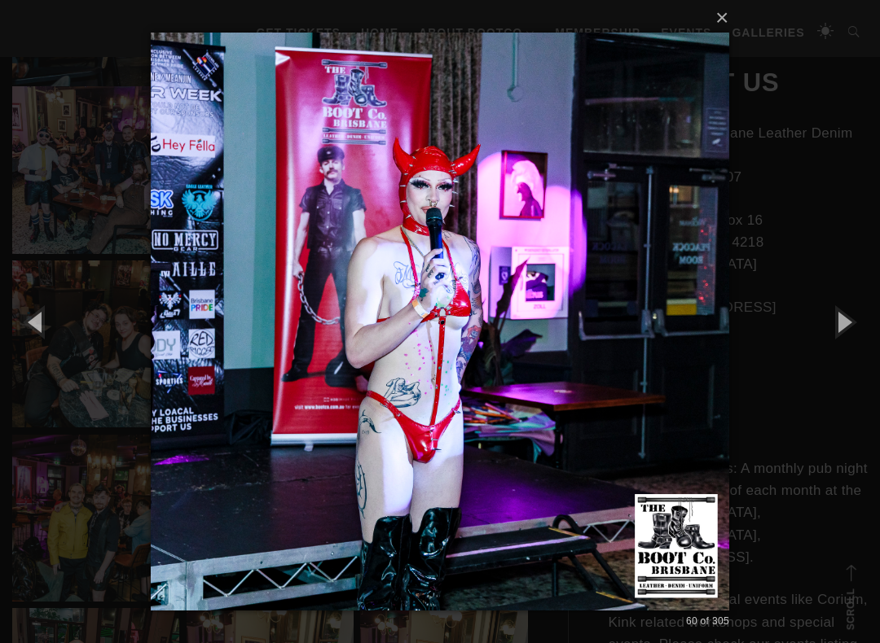
click at [861, 331] on button "button" at bounding box center [842, 322] width 73 height 90
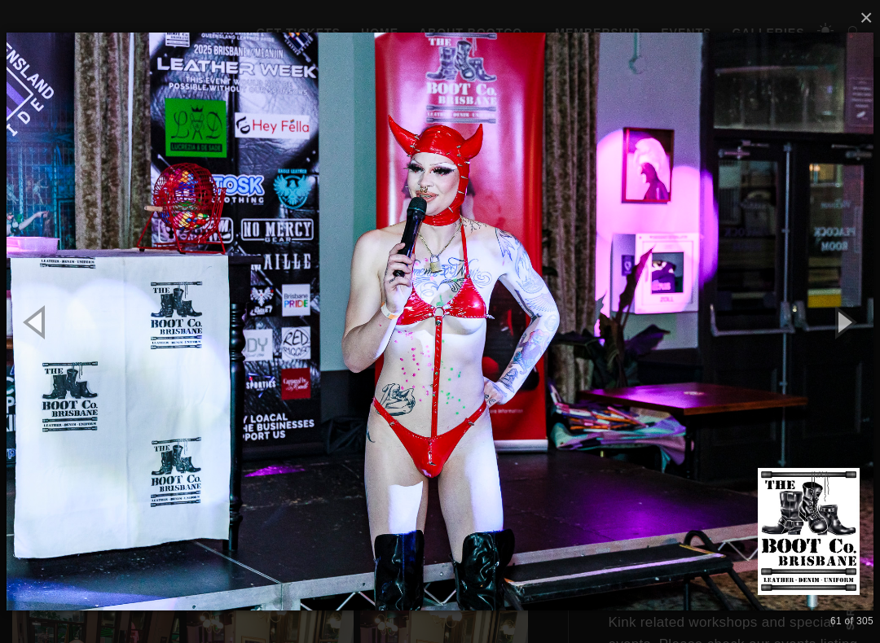
click at [866, 330] on button "button" at bounding box center [842, 322] width 73 height 90
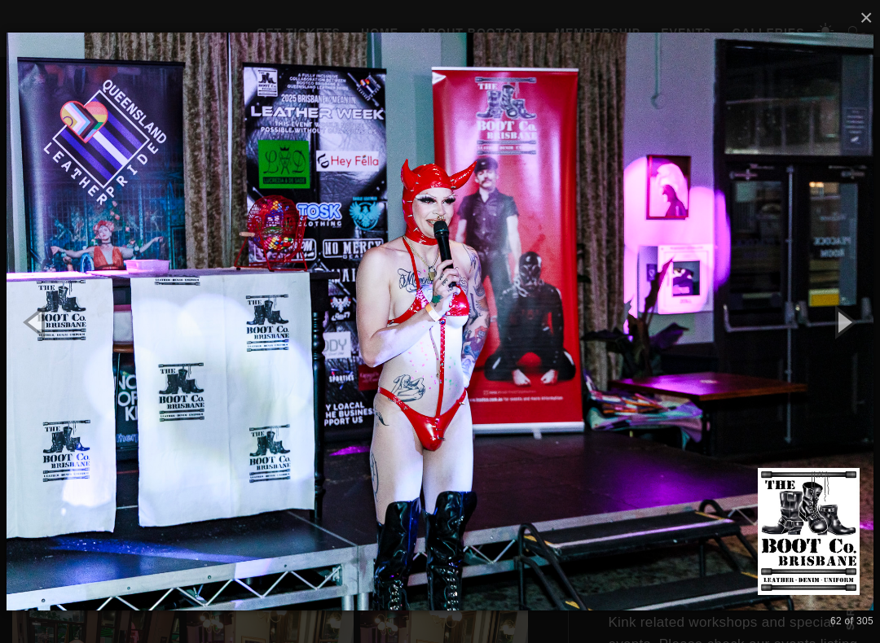
click at [868, 322] on button "button" at bounding box center [842, 322] width 73 height 90
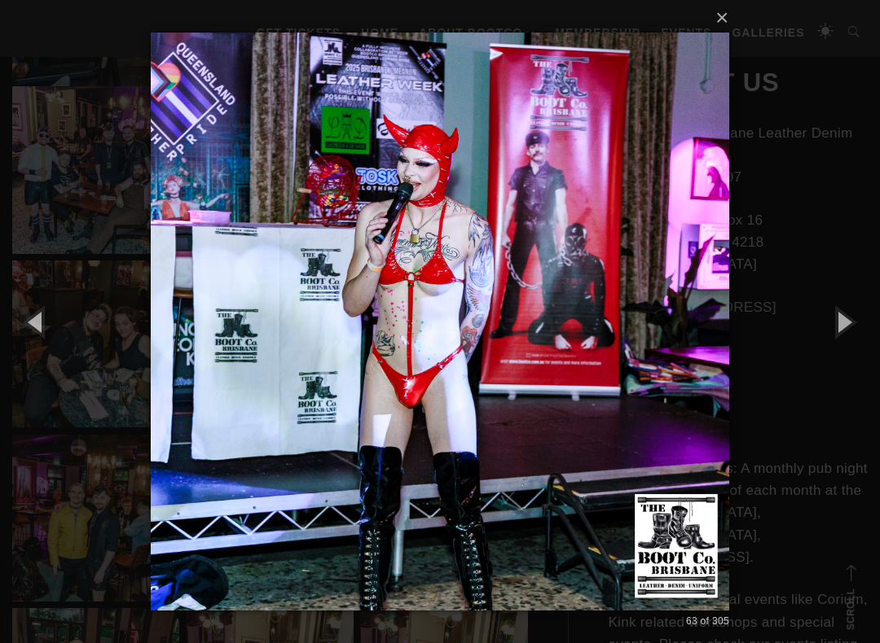
click at [867, 328] on button "button" at bounding box center [842, 322] width 73 height 90
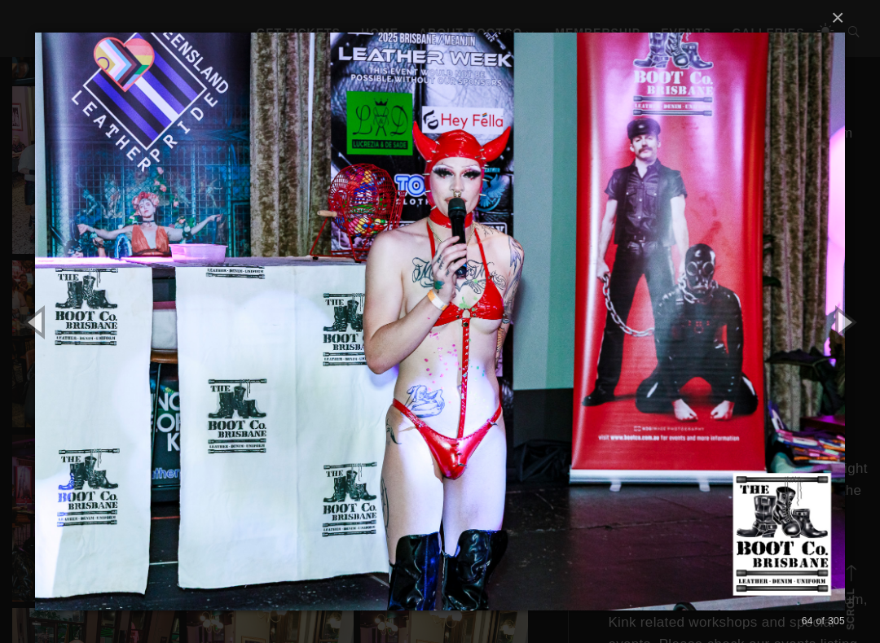
click at [862, 324] on button "button" at bounding box center [842, 322] width 73 height 90
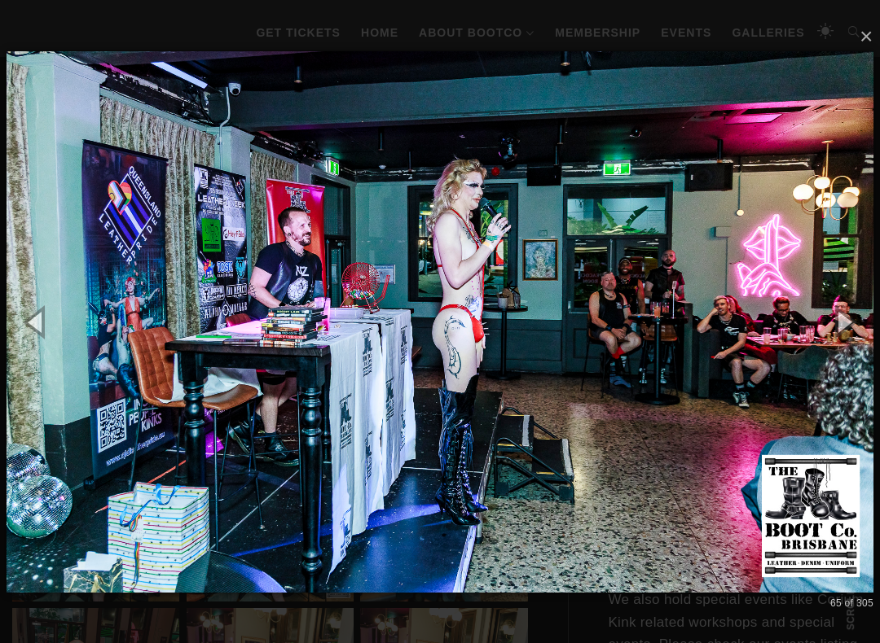
click at [862, 324] on button "button" at bounding box center [842, 322] width 73 height 90
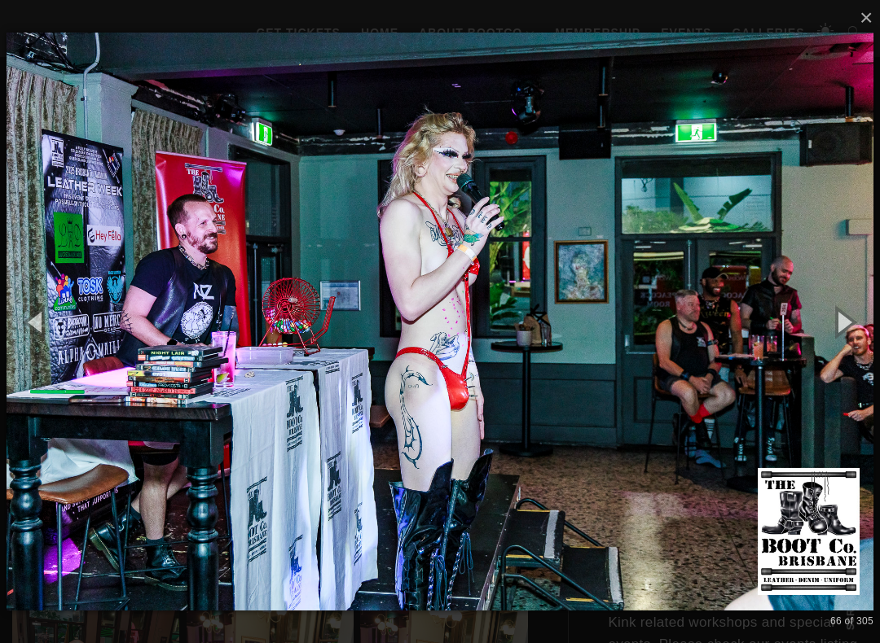
click at [858, 328] on button "button" at bounding box center [842, 322] width 73 height 90
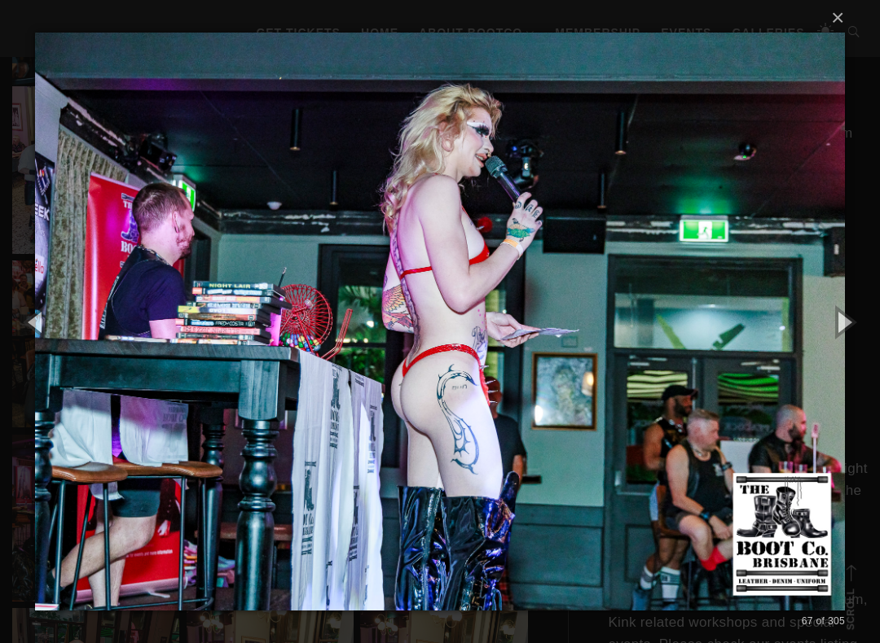
click at [856, 326] on button "button" at bounding box center [842, 322] width 73 height 90
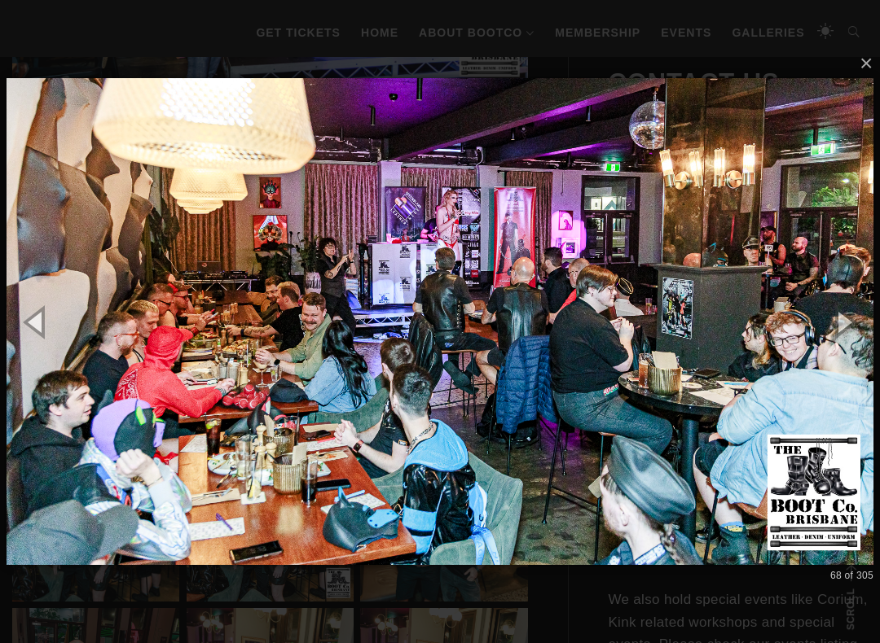
click at [854, 326] on button "button" at bounding box center [842, 322] width 73 height 90
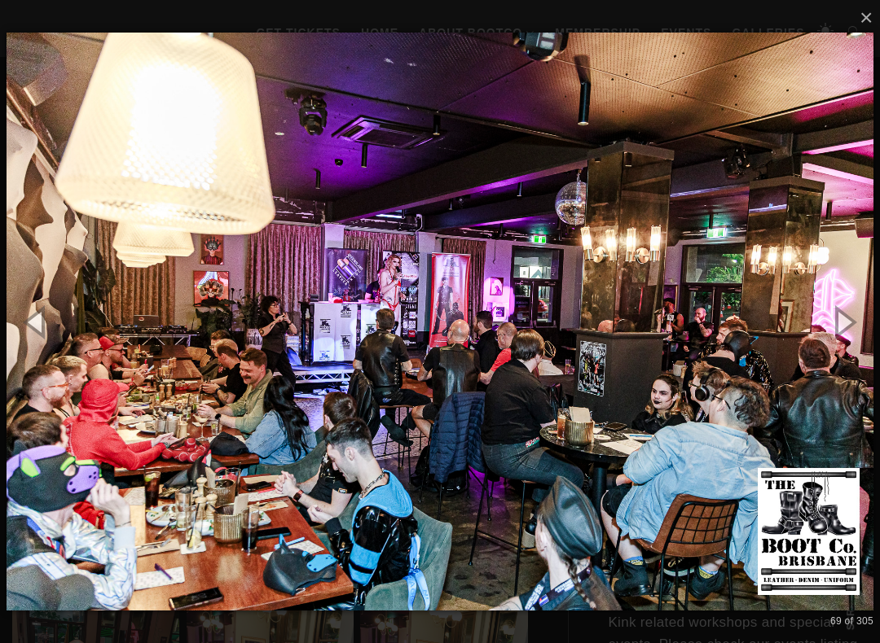
click at [865, 323] on button "button" at bounding box center [842, 322] width 73 height 90
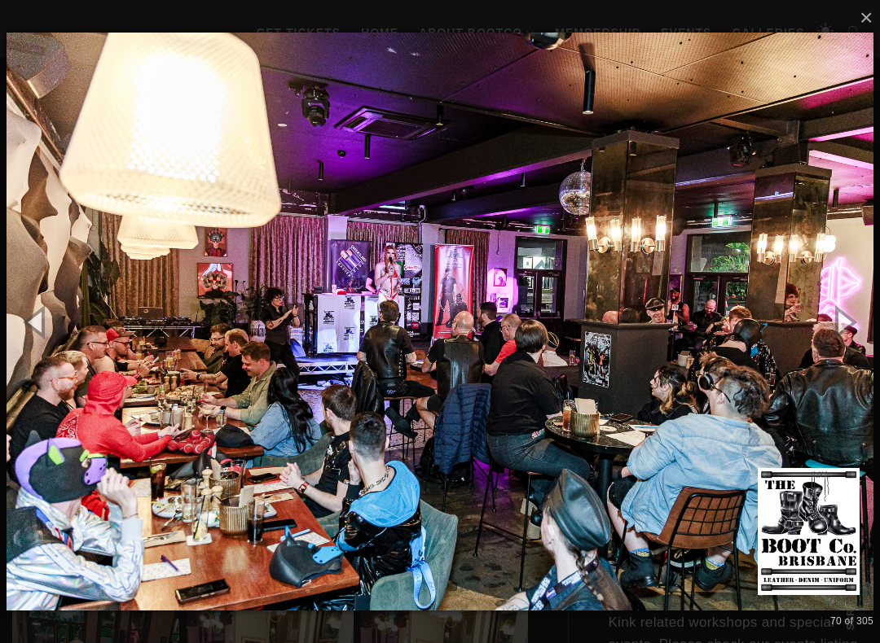
click at [848, 331] on button "button" at bounding box center [842, 322] width 73 height 90
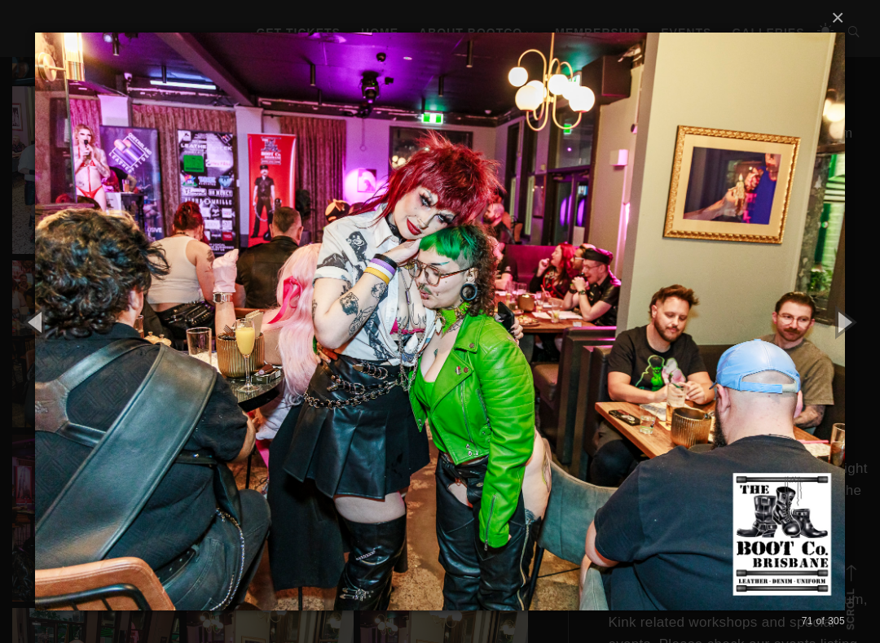
click at [863, 328] on button "button" at bounding box center [842, 322] width 73 height 90
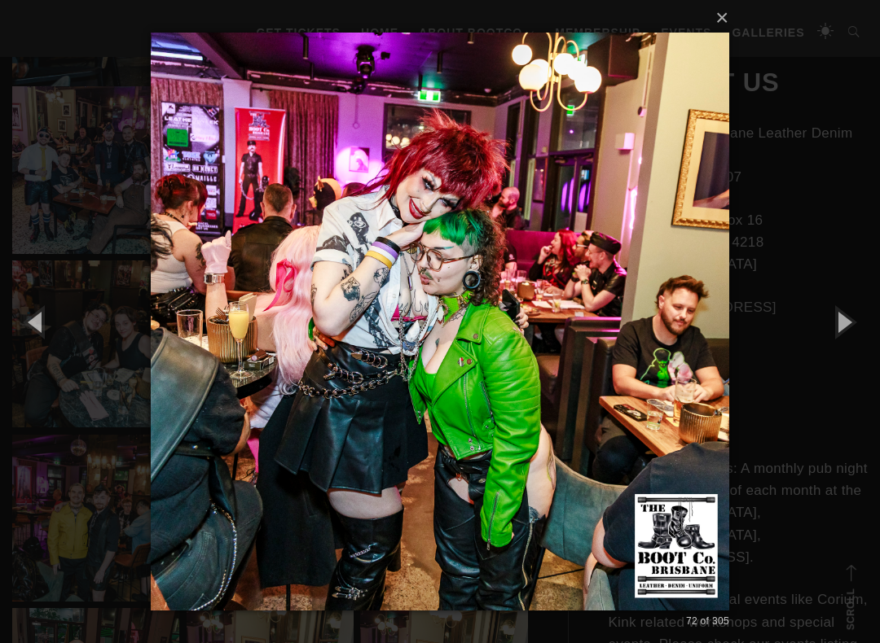
click at [868, 319] on button "button" at bounding box center [842, 322] width 73 height 90
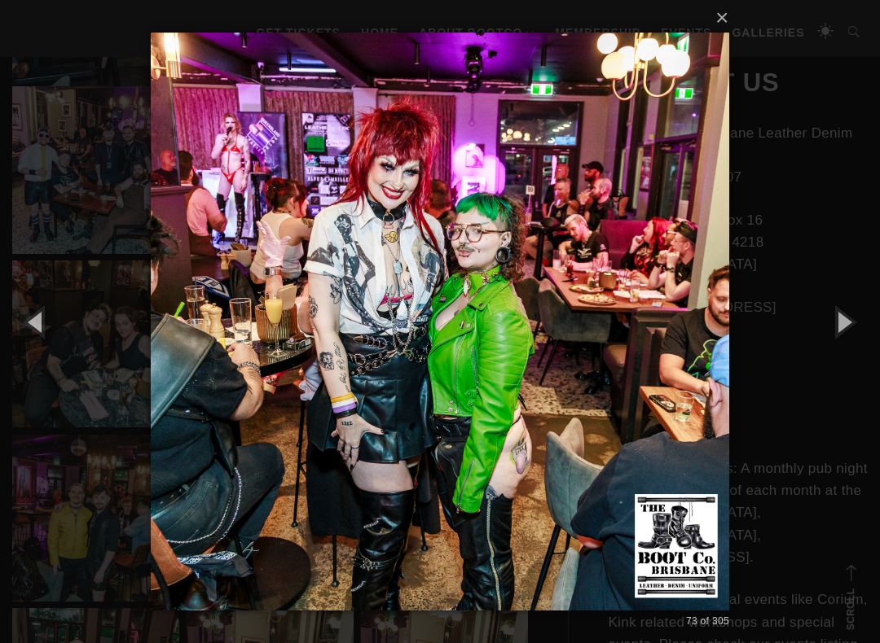
click at [854, 319] on button "button" at bounding box center [842, 322] width 73 height 90
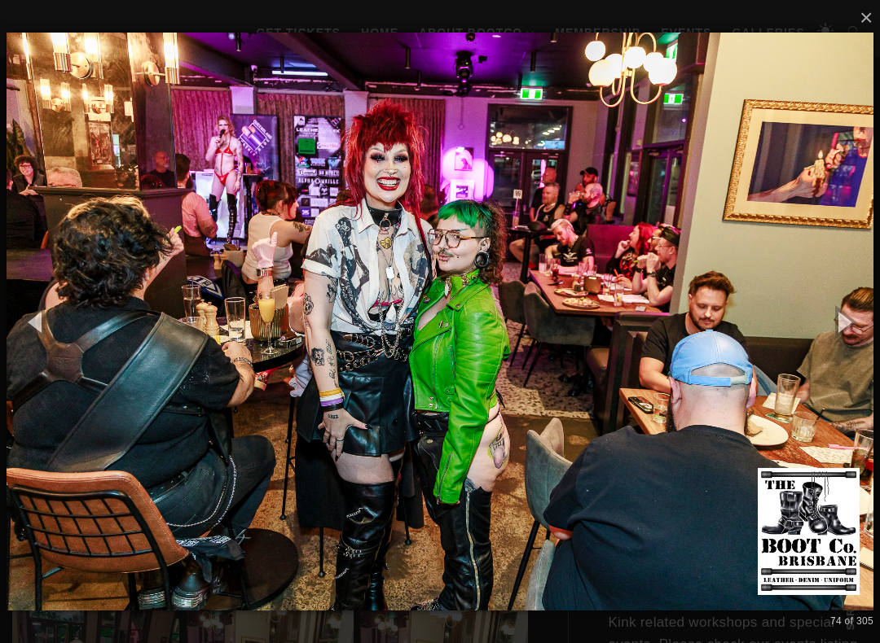
click at [857, 318] on button "button" at bounding box center [842, 322] width 73 height 90
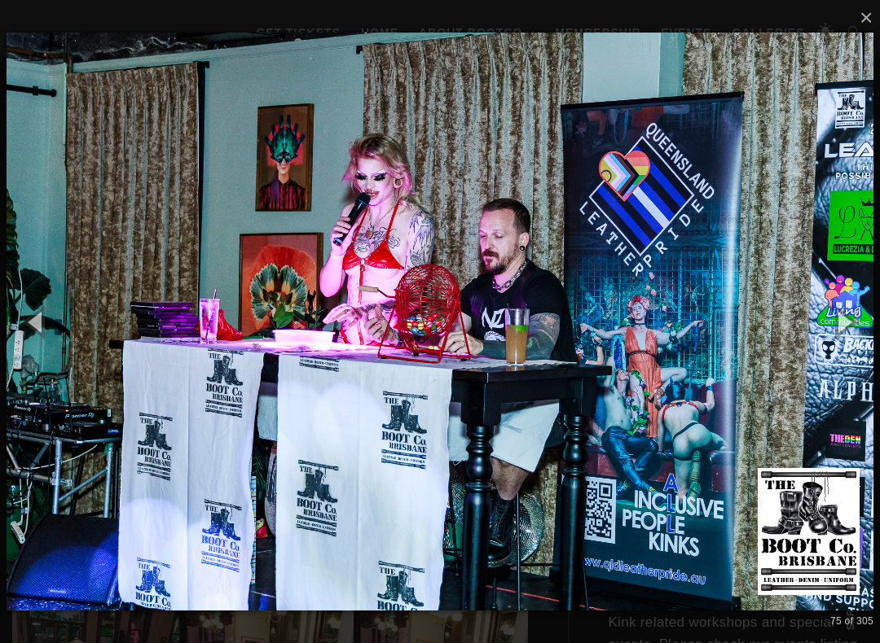
click at [855, 318] on button "button" at bounding box center [842, 322] width 73 height 90
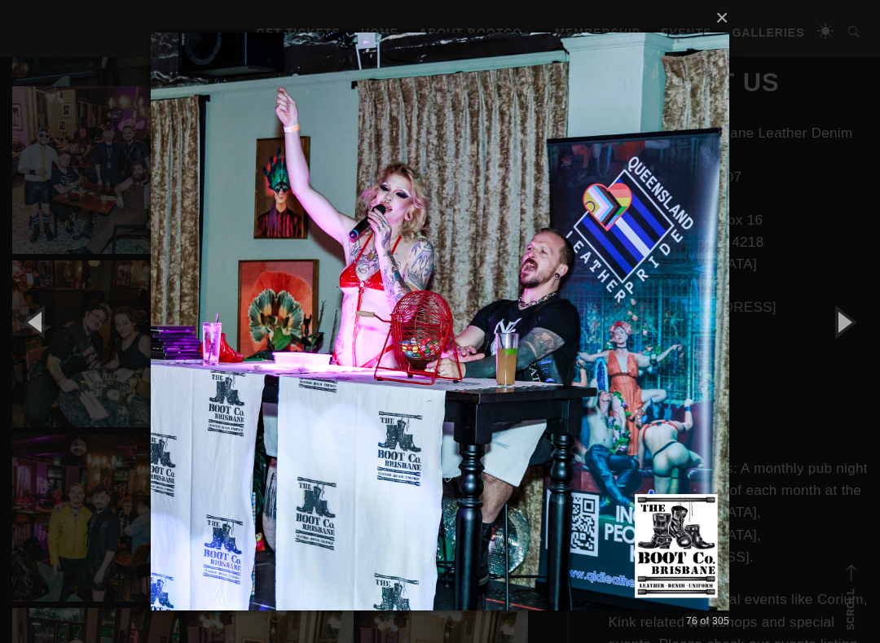
click at [853, 325] on button "button" at bounding box center [842, 322] width 73 height 90
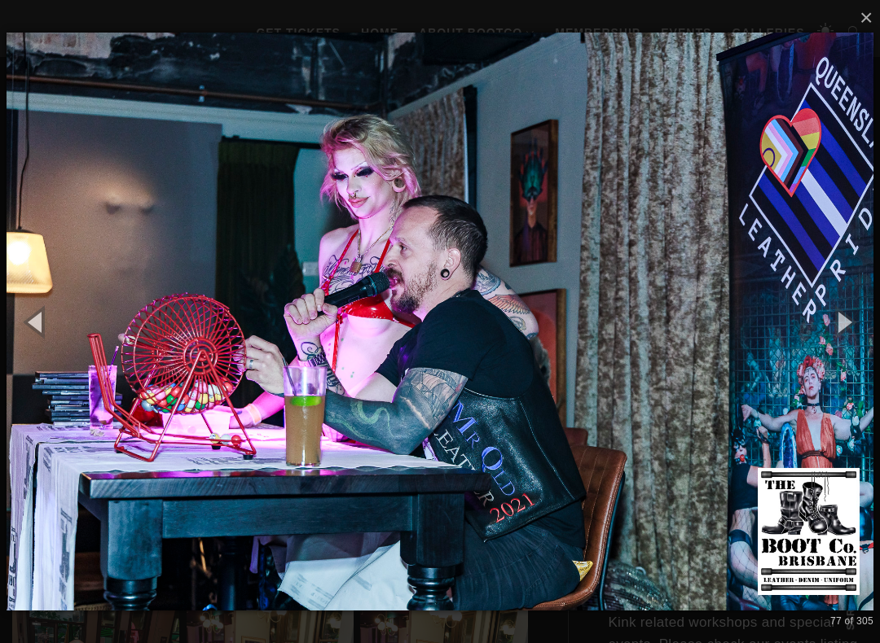
click at [863, 323] on button "button" at bounding box center [842, 322] width 73 height 90
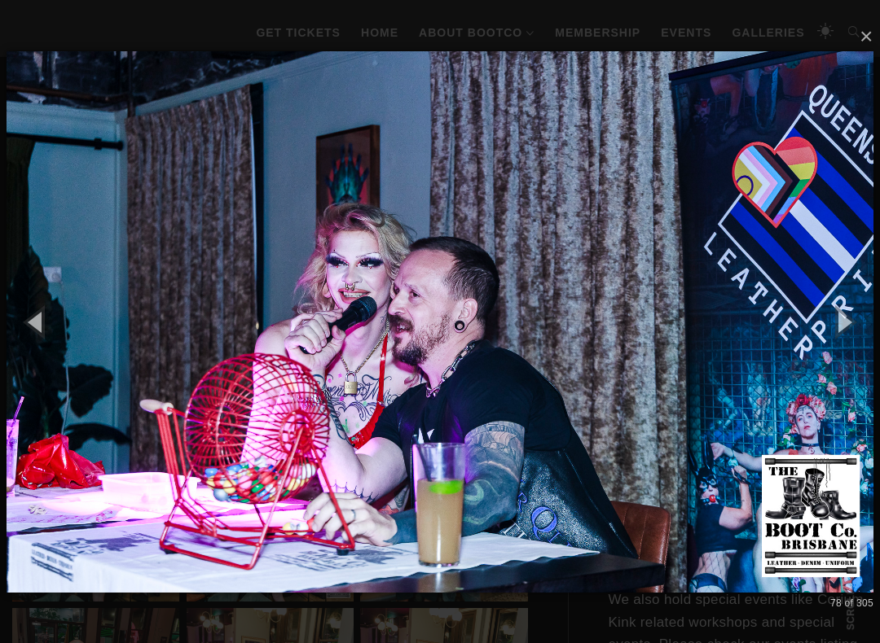
click at [863, 321] on button "button" at bounding box center [842, 322] width 73 height 90
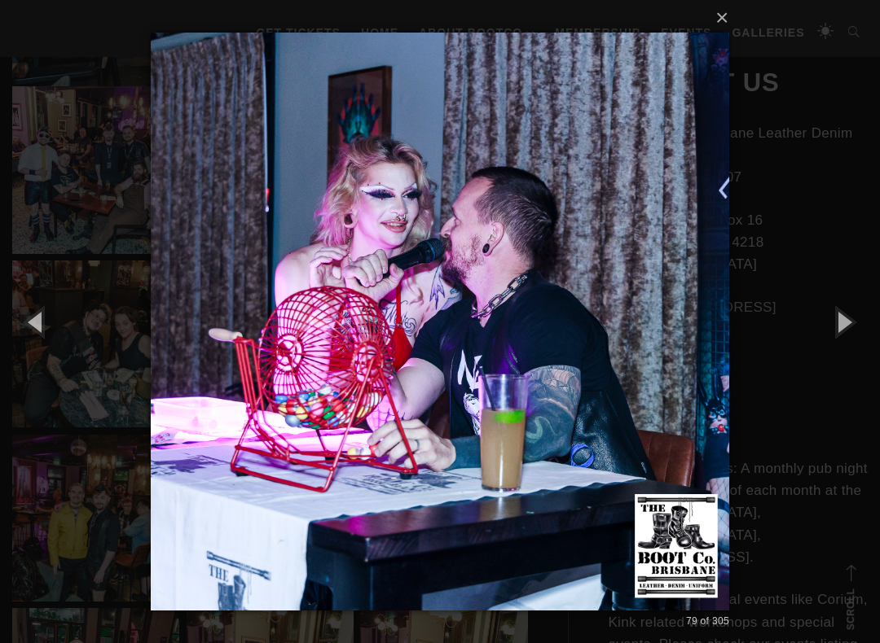
click at [865, 323] on button "button" at bounding box center [842, 322] width 73 height 90
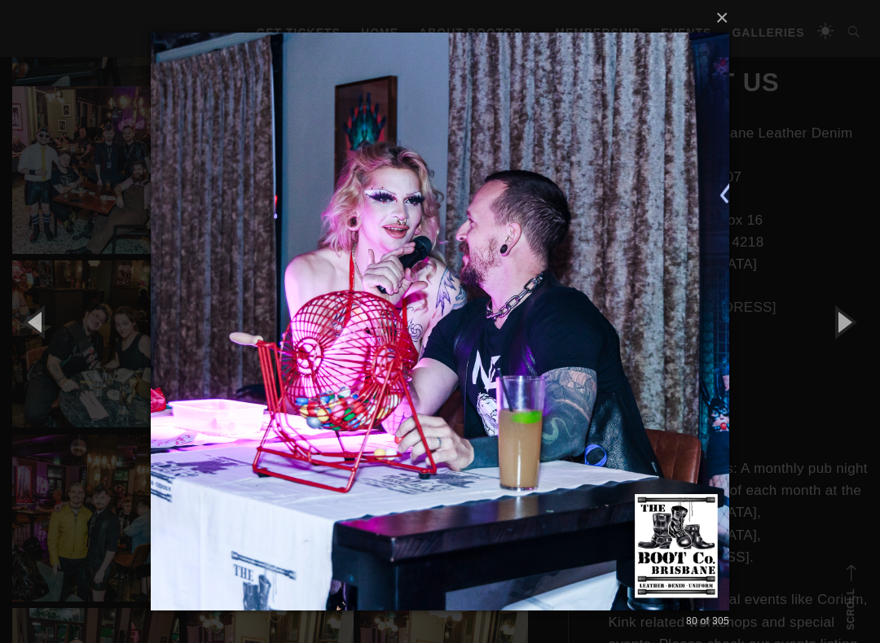
click at [867, 323] on button "button" at bounding box center [842, 322] width 73 height 90
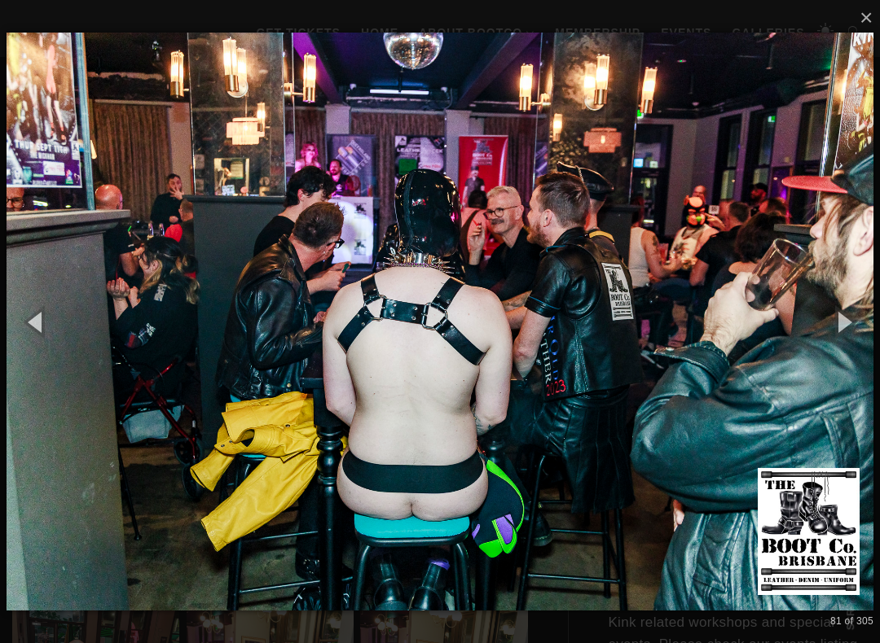
click at [872, 321] on button "button" at bounding box center [842, 322] width 73 height 90
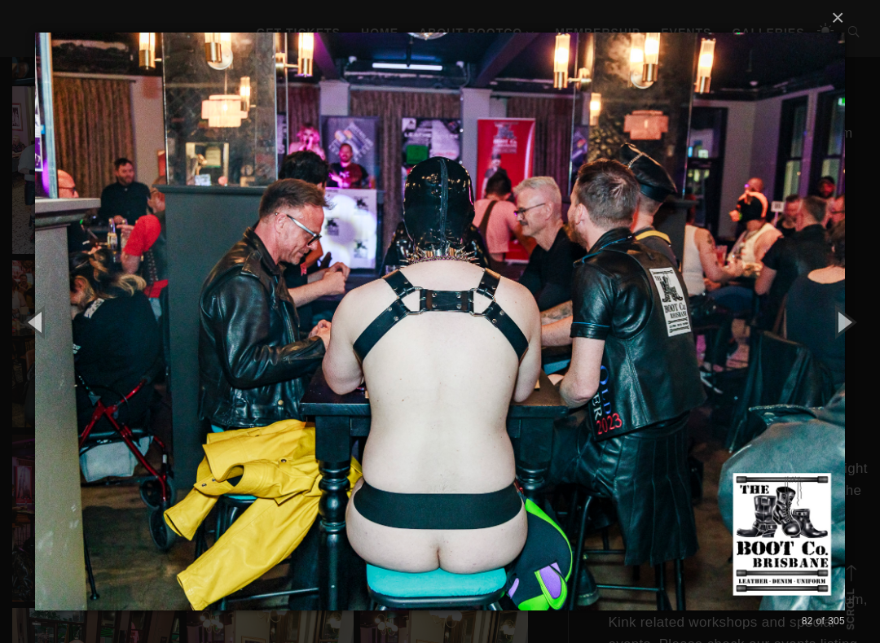
click at [845, 319] on button "button" at bounding box center [842, 322] width 73 height 90
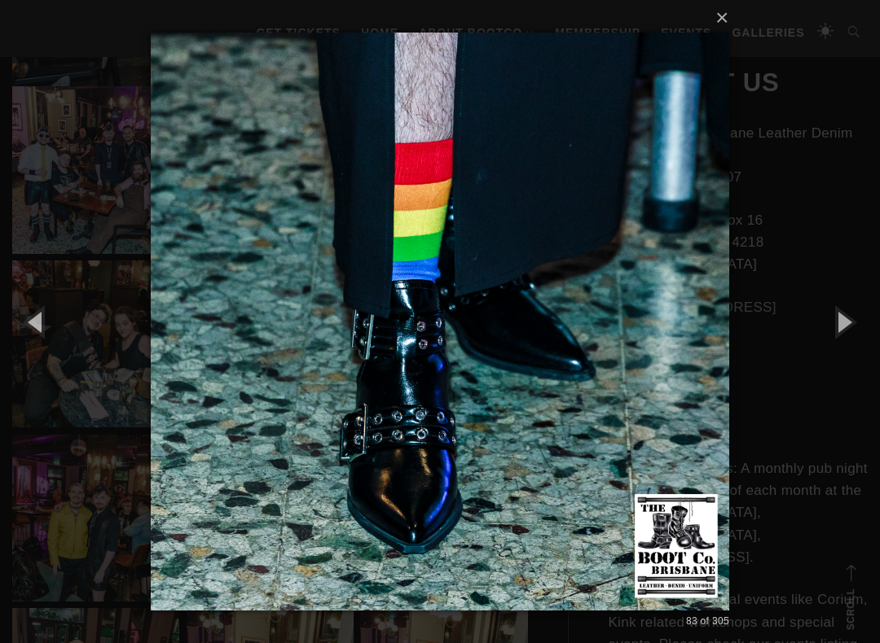
click at [857, 315] on button "button" at bounding box center [842, 322] width 73 height 90
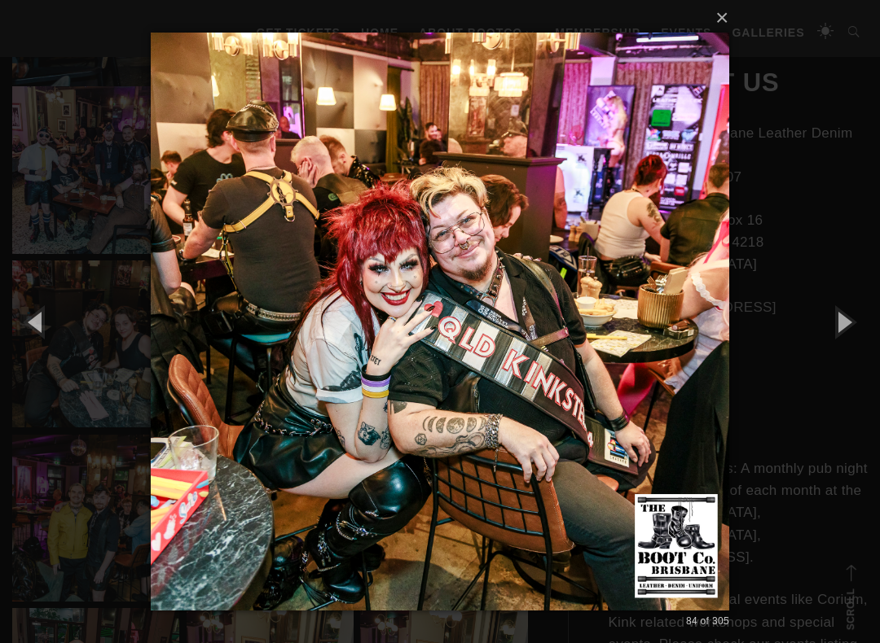
click at [867, 316] on button "button" at bounding box center [842, 322] width 73 height 90
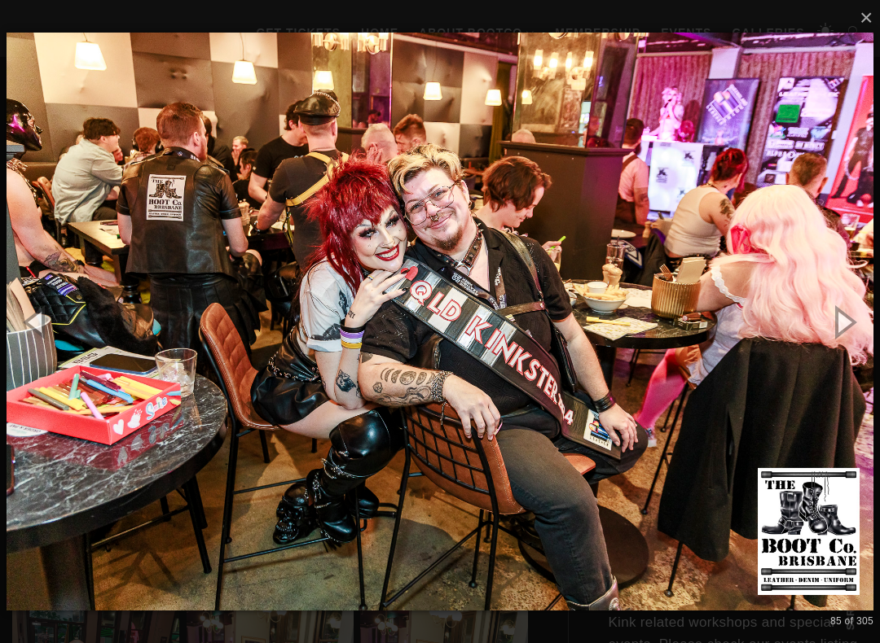
click at [862, 318] on button "button" at bounding box center [842, 322] width 73 height 90
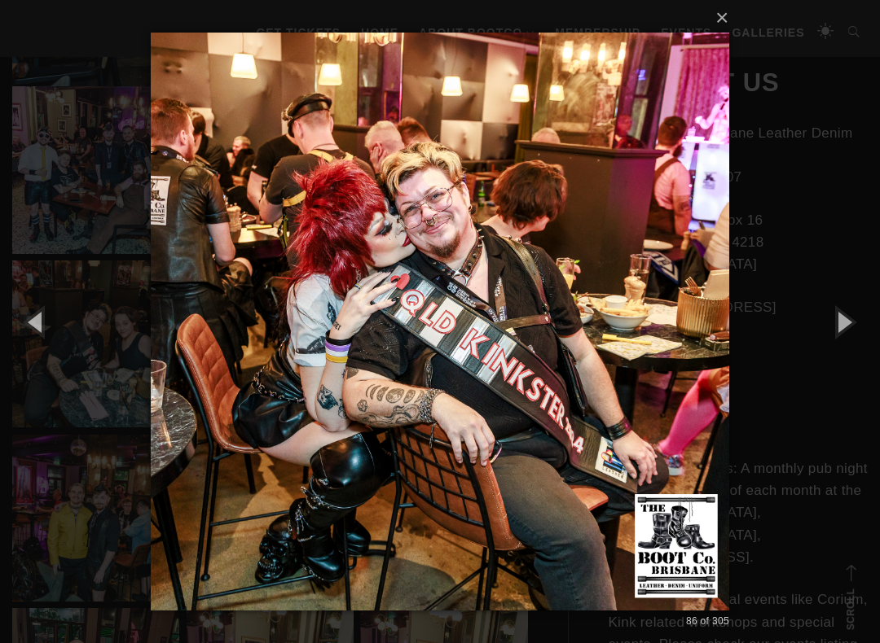
click at [857, 319] on button "button" at bounding box center [842, 322] width 73 height 90
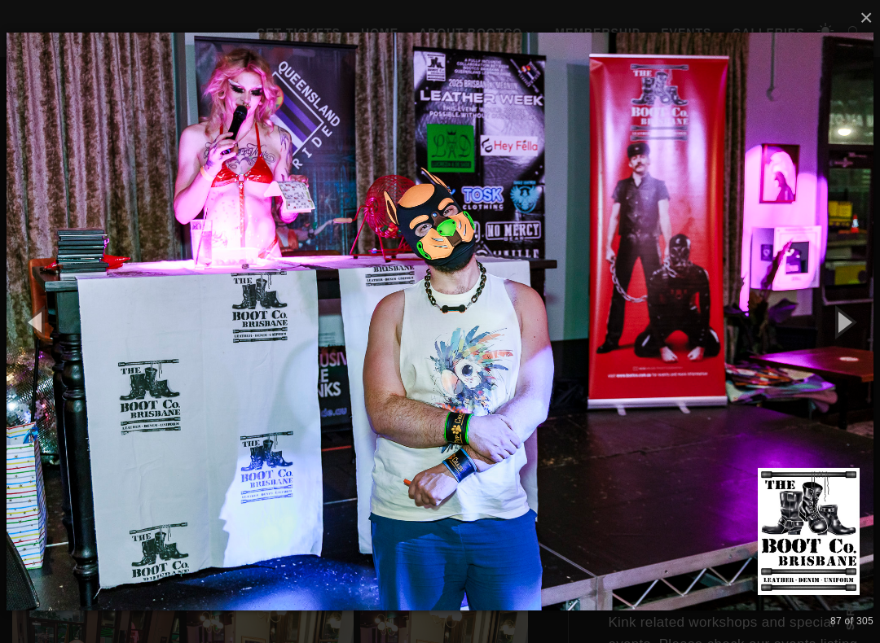
click at [863, 320] on button "button" at bounding box center [842, 322] width 73 height 90
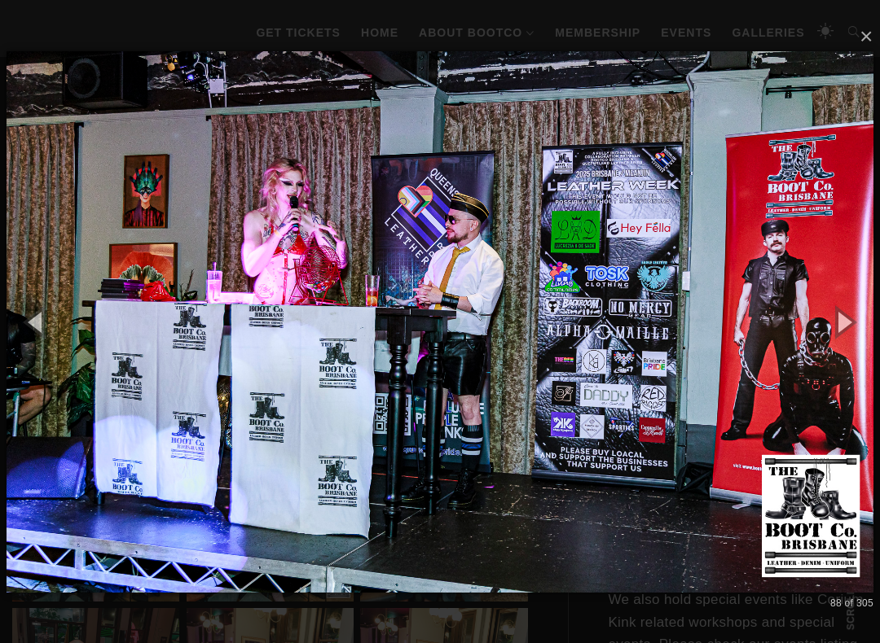
click at [858, 320] on button "button" at bounding box center [842, 322] width 73 height 90
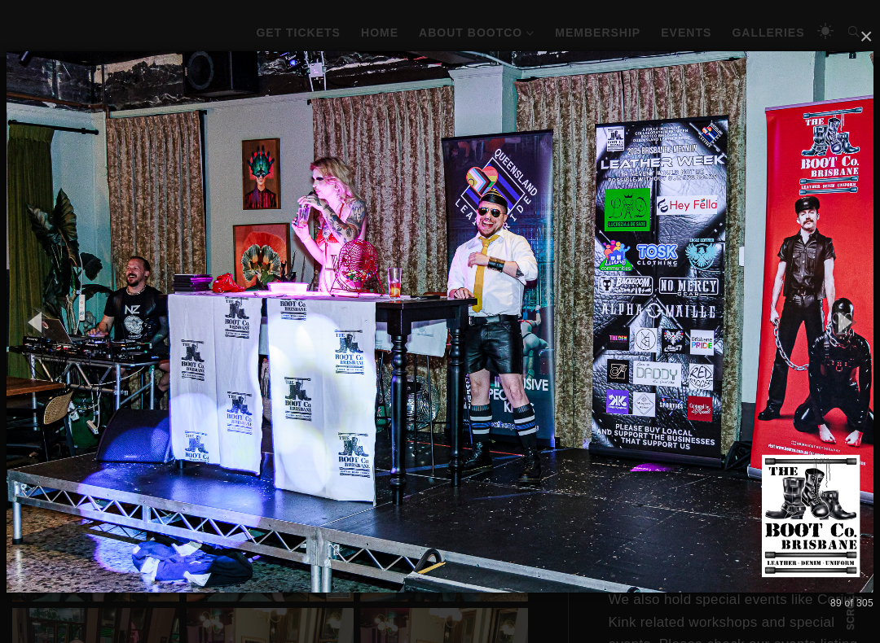
click at [859, 323] on button "button" at bounding box center [842, 322] width 73 height 90
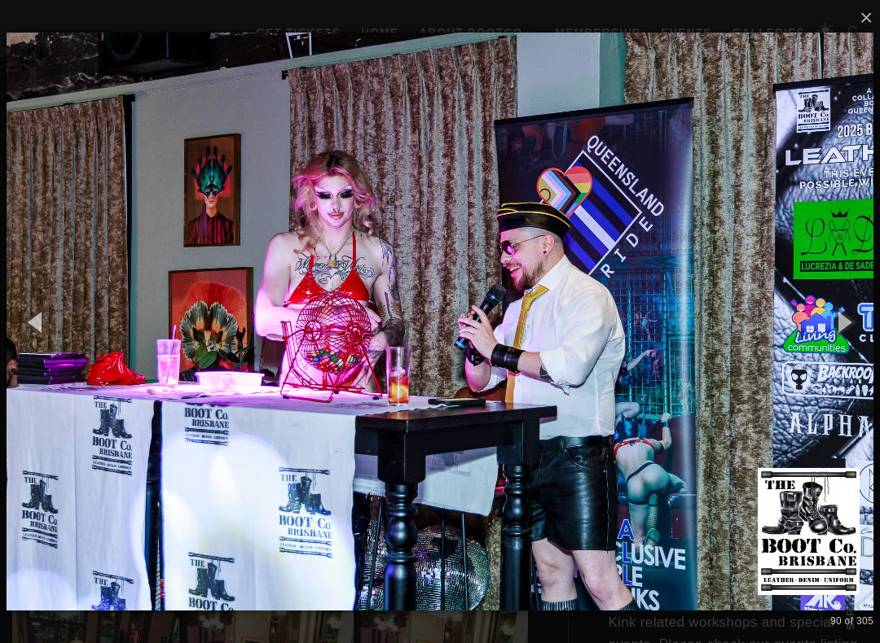
click at [854, 325] on button "button" at bounding box center [842, 322] width 73 height 90
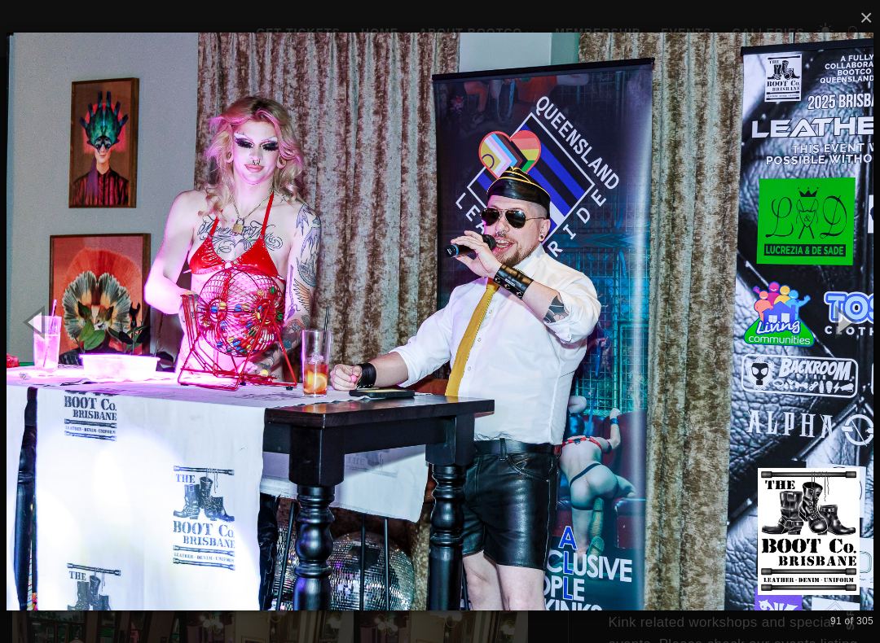
click at [854, 326] on button "button" at bounding box center [842, 322] width 73 height 90
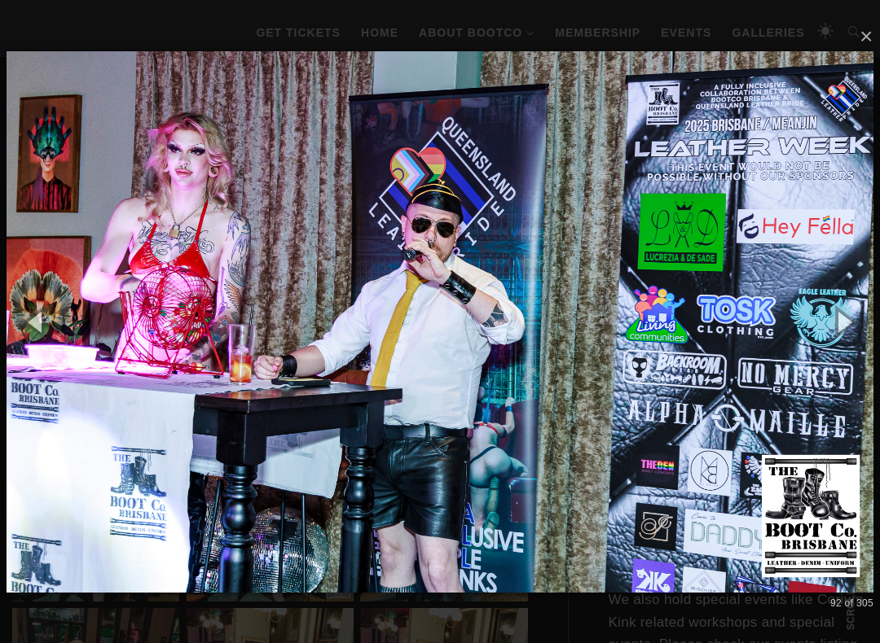
click at [849, 331] on button "button" at bounding box center [842, 322] width 73 height 90
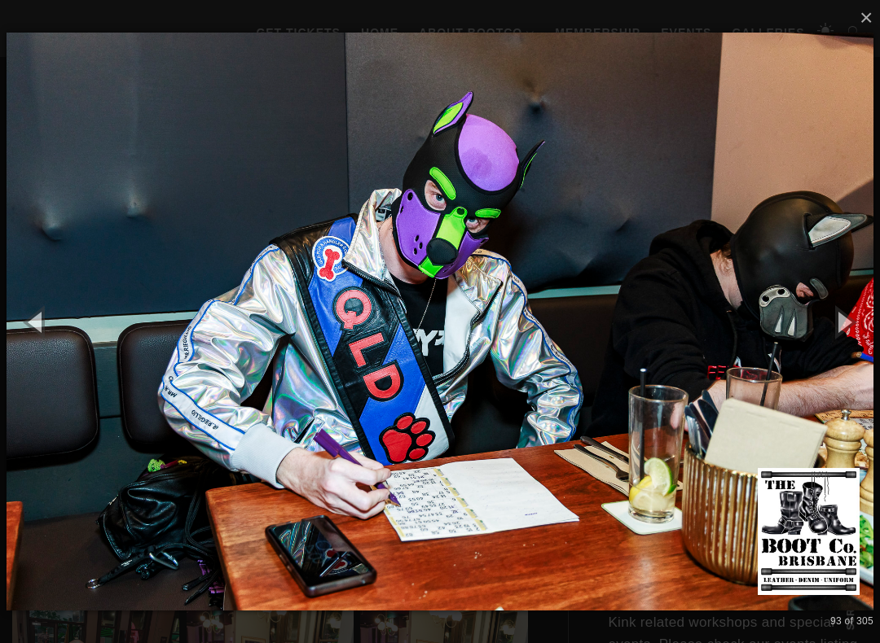
click at [853, 331] on button "button" at bounding box center [842, 322] width 73 height 90
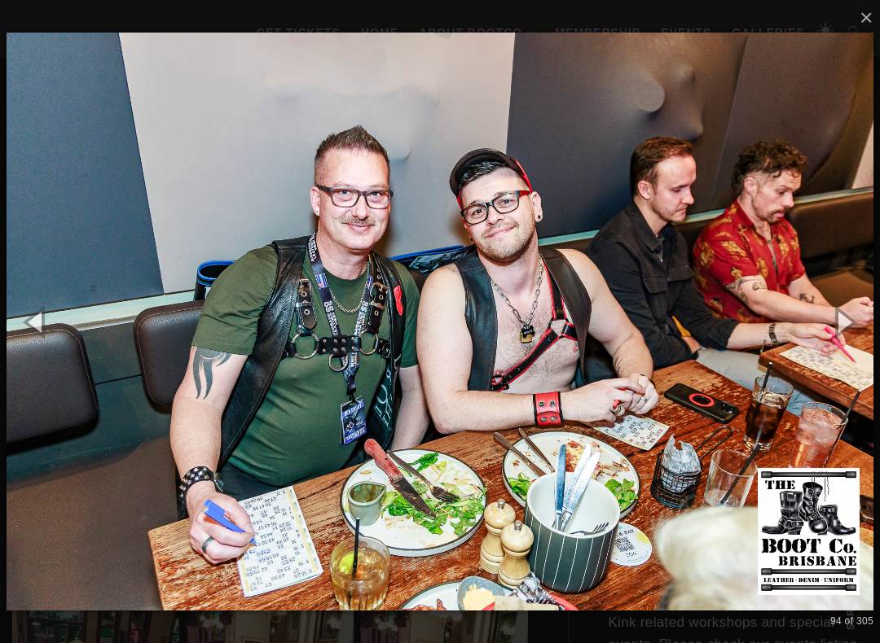
click at [855, 321] on button "button" at bounding box center [842, 322] width 73 height 90
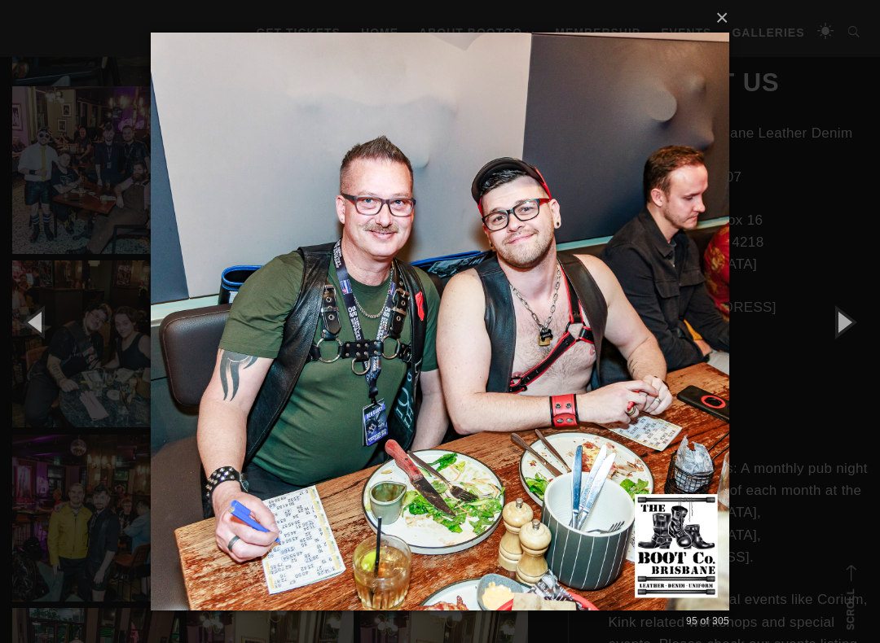
click at [858, 324] on button "button" at bounding box center [842, 322] width 73 height 90
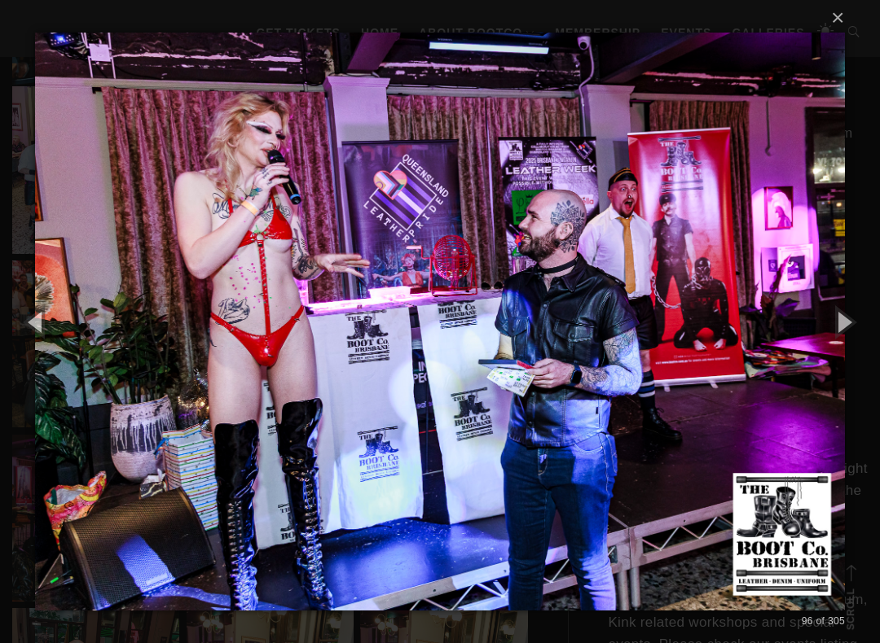
click at [863, 322] on button "button" at bounding box center [842, 322] width 73 height 90
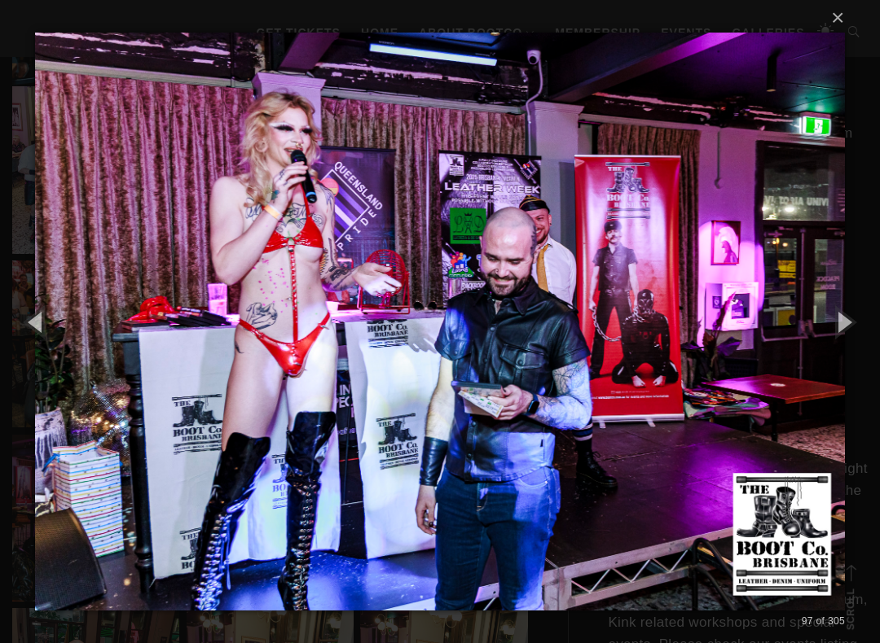
click at [866, 322] on button "button" at bounding box center [842, 322] width 73 height 90
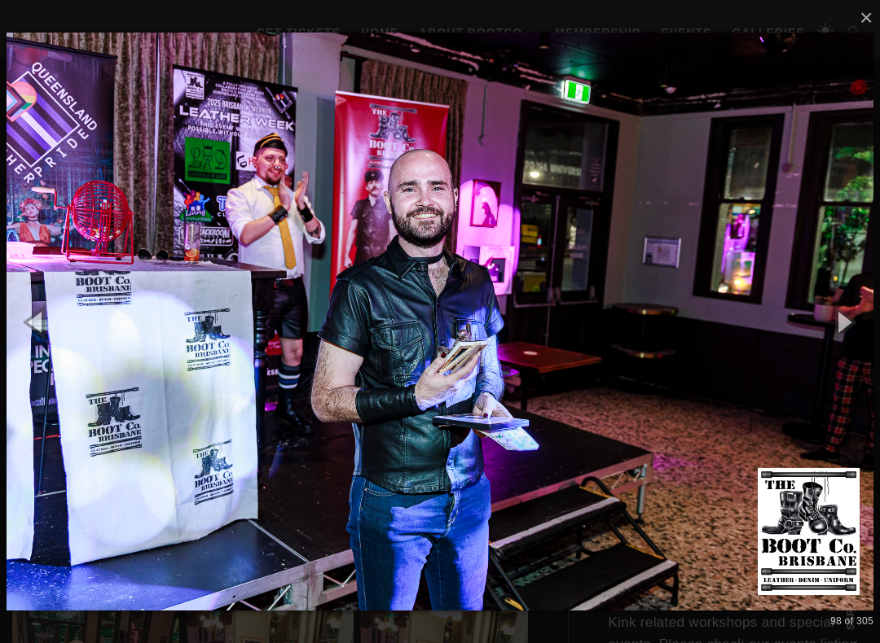
click at [856, 327] on button "button" at bounding box center [842, 322] width 73 height 90
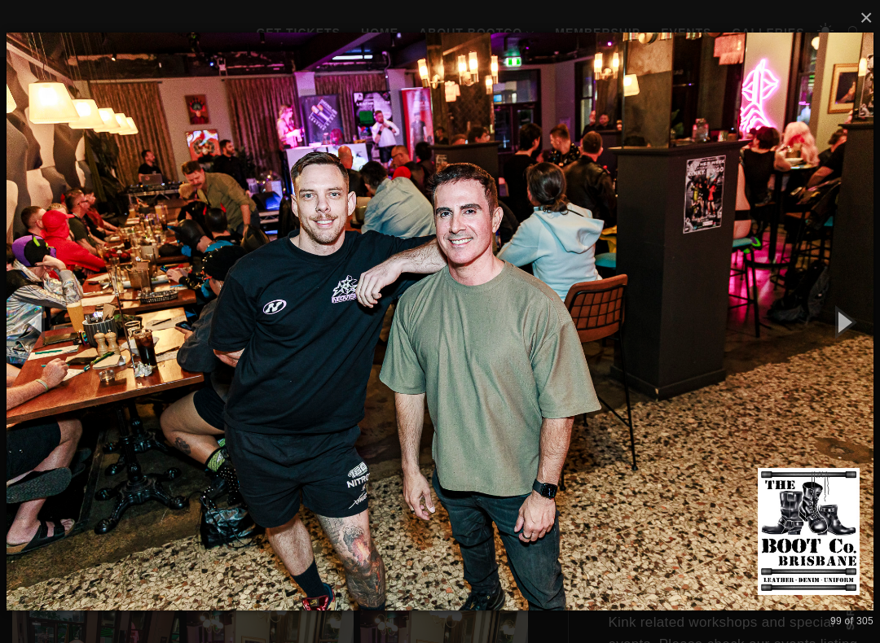
click at [862, 331] on button "button" at bounding box center [842, 322] width 73 height 90
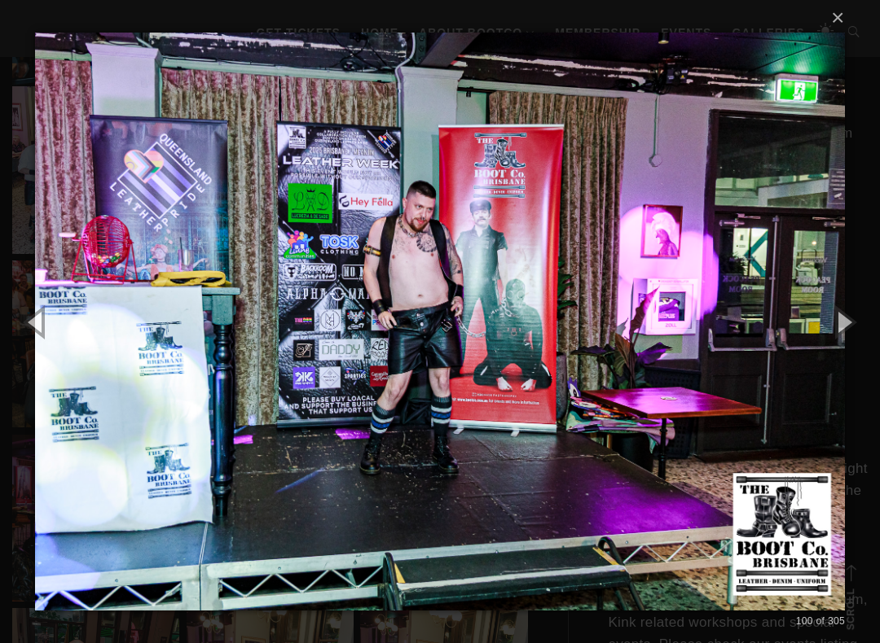
click at [50, 328] on button "button" at bounding box center [36, 322] width 73 height 90
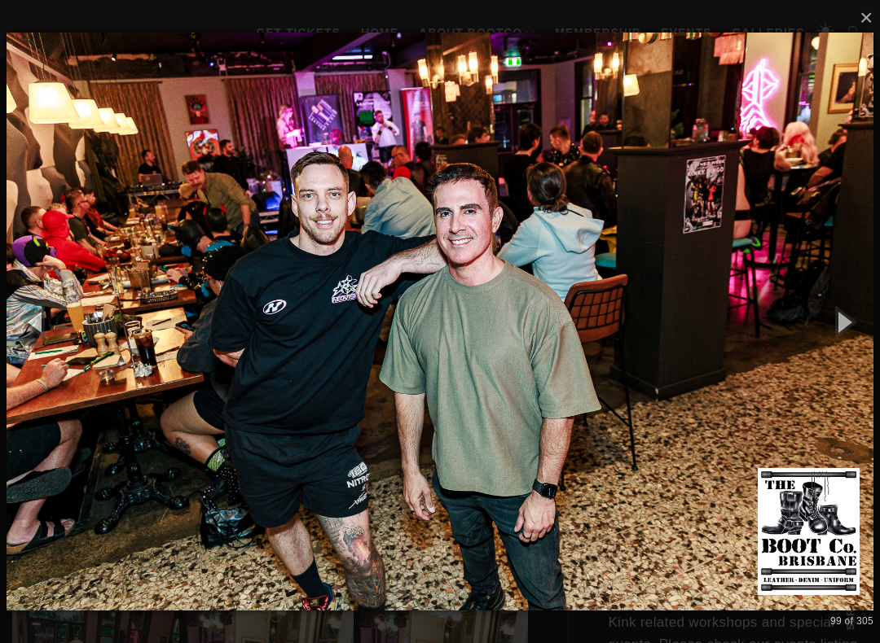
click at [854, 320] on button "button" at bounding box center [842, 322] width 73 height 90
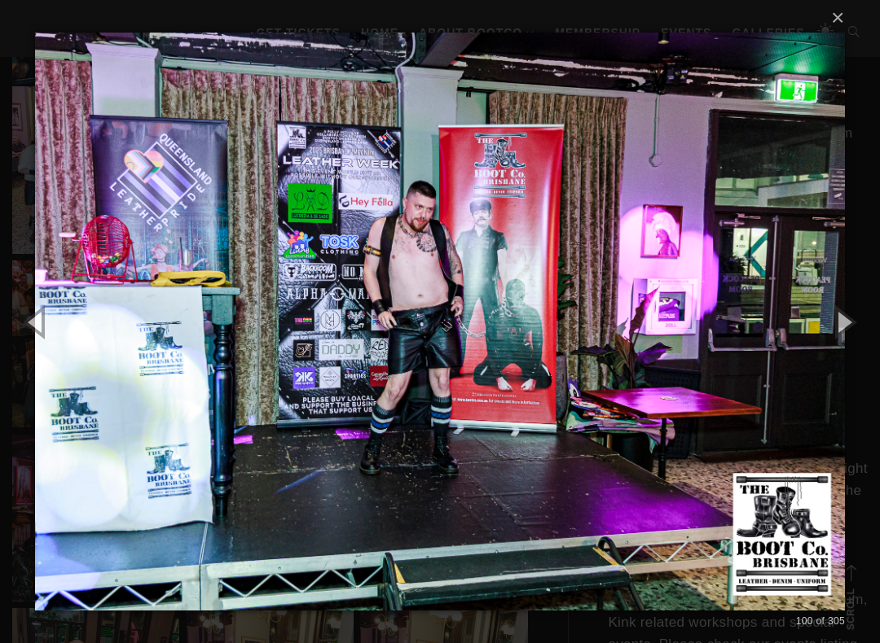
click at [858, 319] on button "button" at bounding box center [842, 322] width 73 height 90
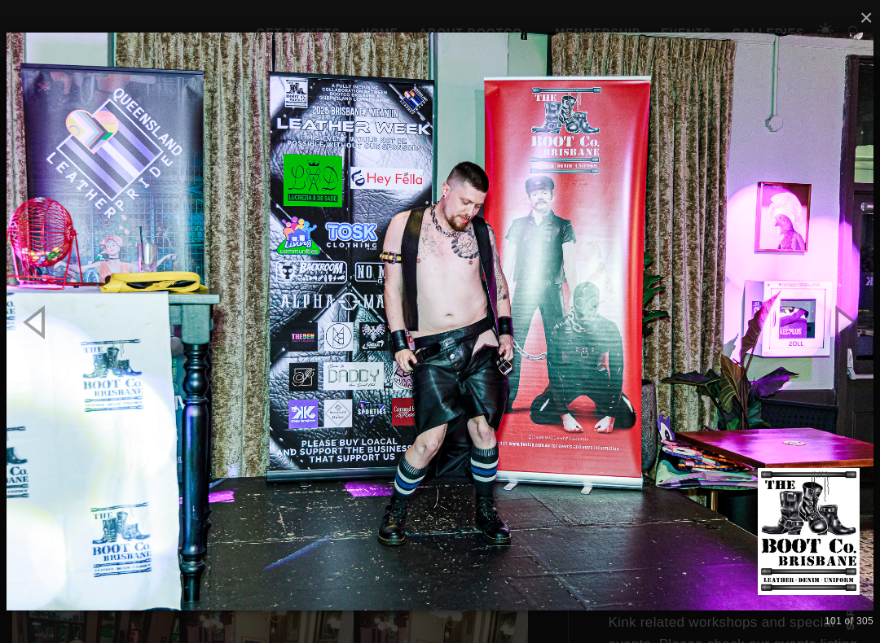
click at [856, 320] on button "button" at bounding box center [842, 322] width 73 height 90
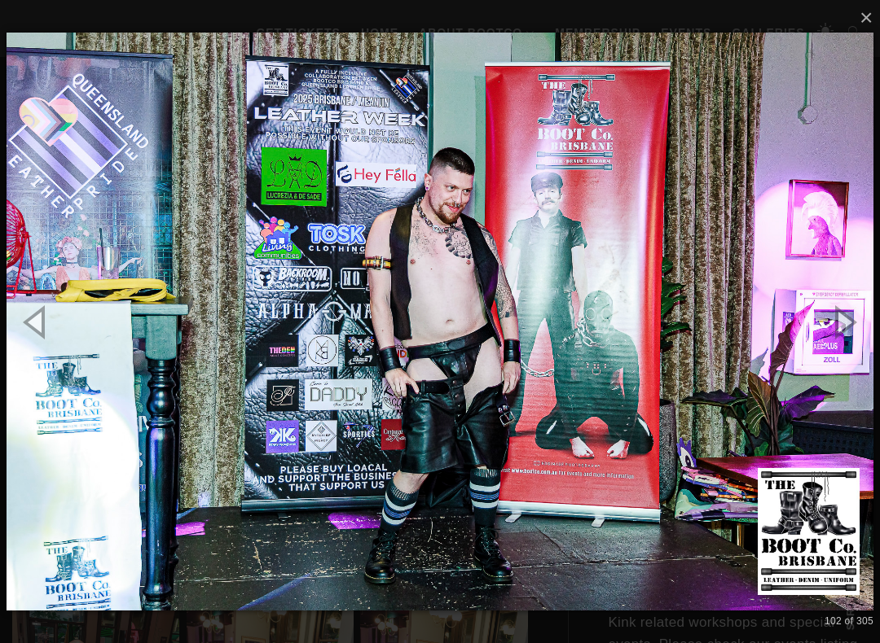
click at [861, 324] on button "button" at bounding box center [842, 322] width 73 height 90
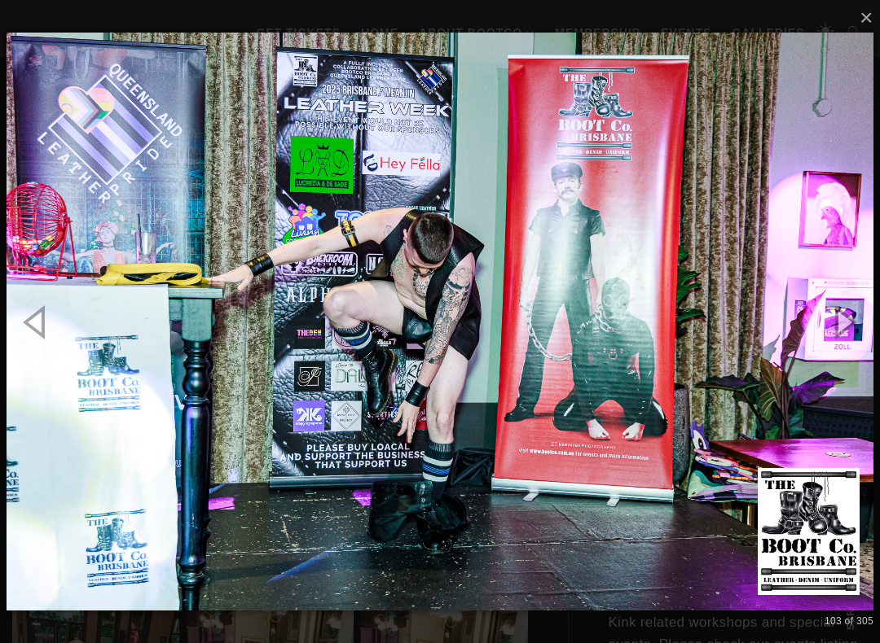
click at [866, 331] on button "button" at bounding box center [842, 322] width 73 height 90
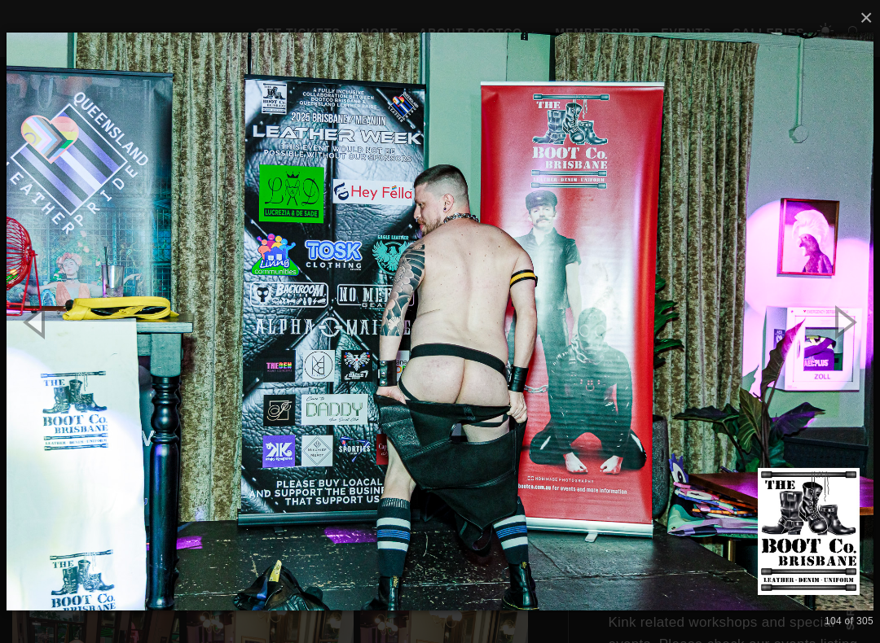
click at [859, 334] on button "button" at bounding box center [842, 322] width 73 height 90
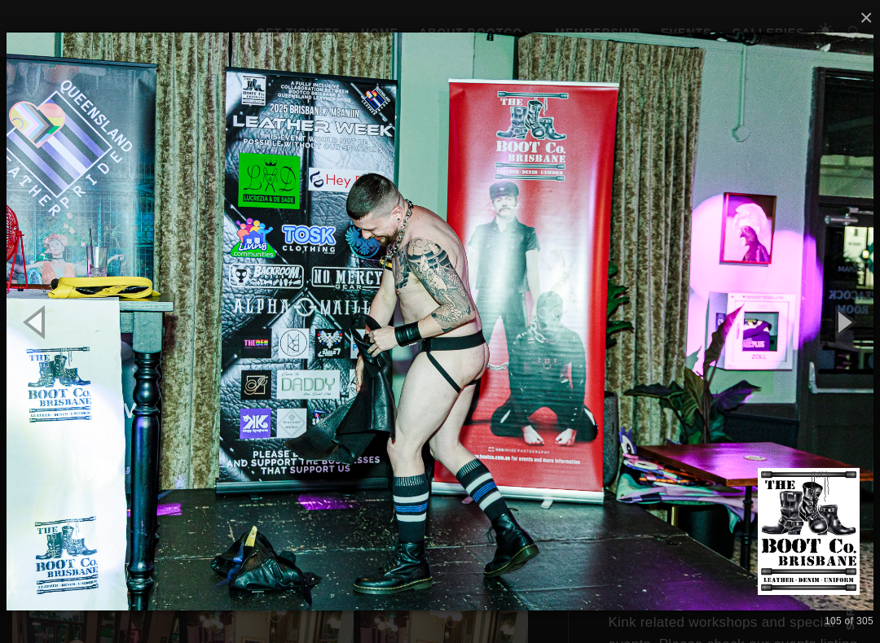
click at [858, 327] on button "button" at bounding box center [842, 322] width 73 height 90
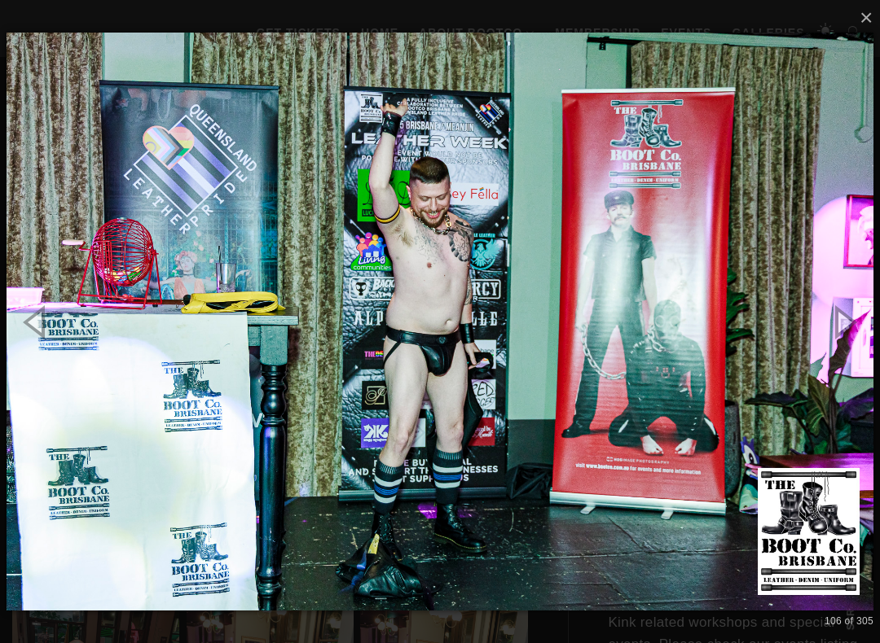
click at [852, 322] on button "button" at bounding box center [842, 322] width 73 height 90
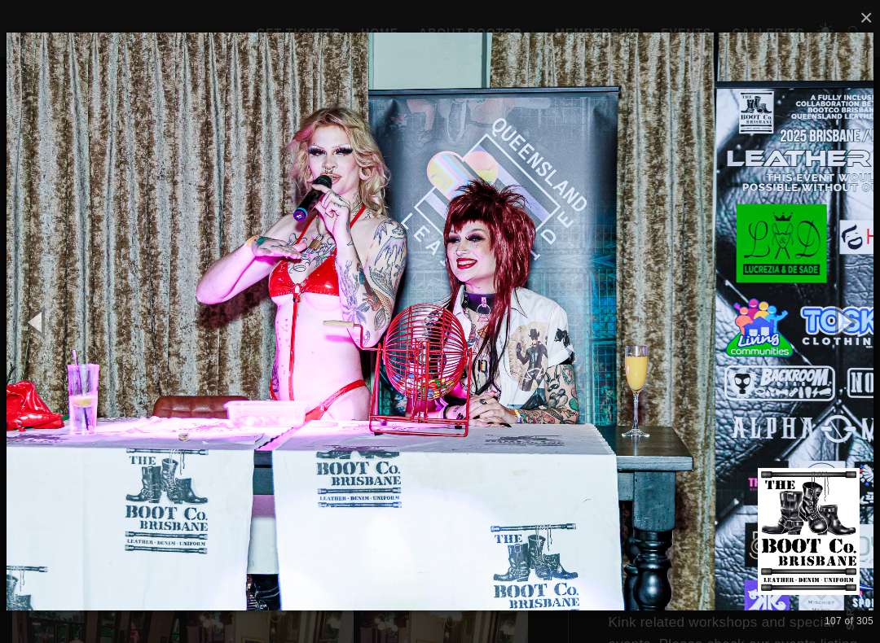
click at [862, 318] on button "button" at bounding box center [842, 322] width 73 height 90
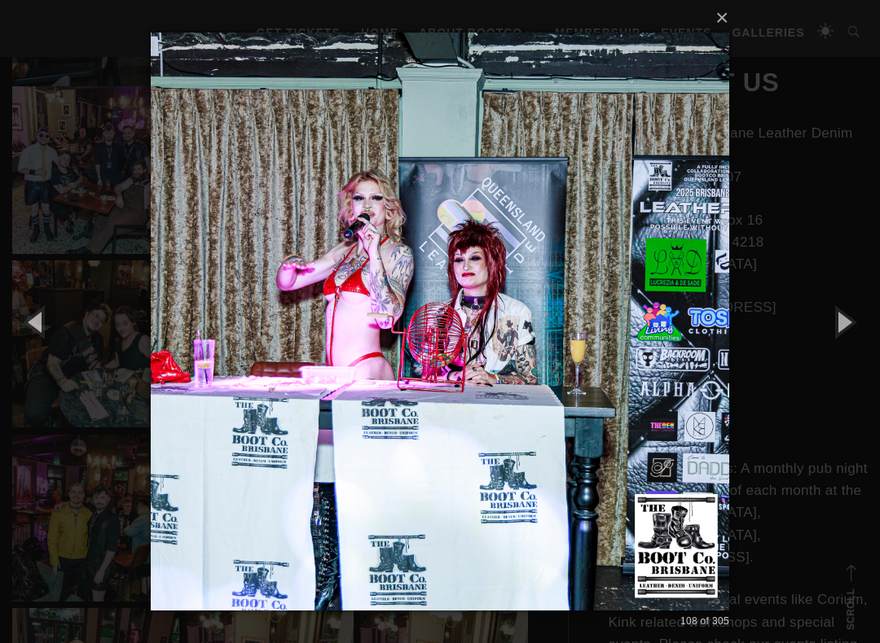
click at [855, 323] on button "button" at bounding box center [842, 322] width 73 height 90
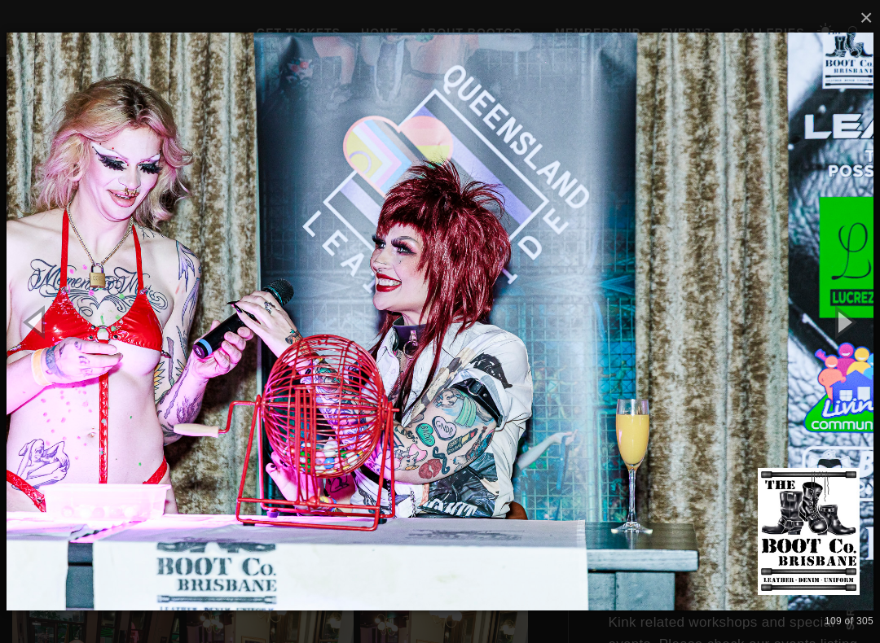
click at [850, 323] on button "button" at bounding box center [842, 322] width 73 height 90
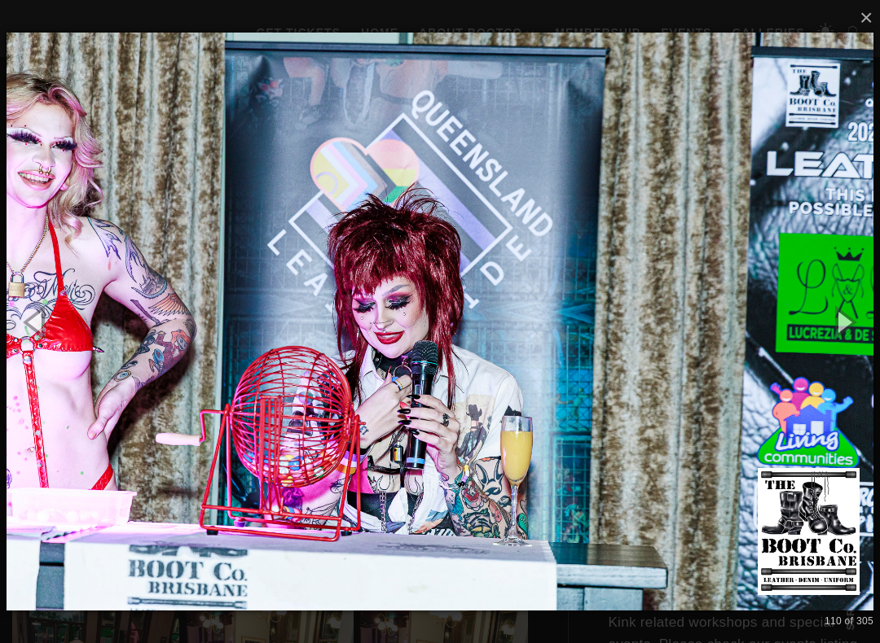
click at [854, 325] on button "button" at bounding box center [842, 322] width 73 height 90
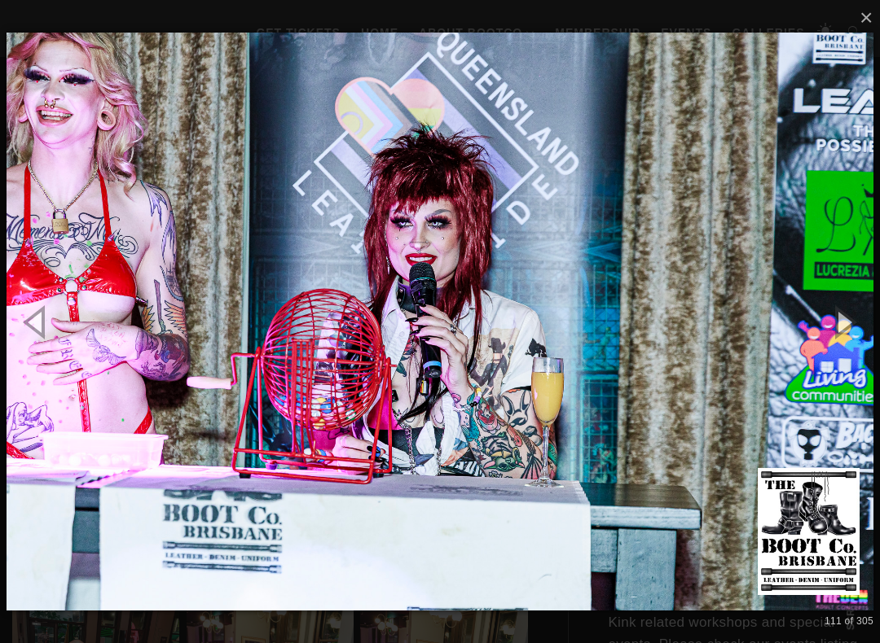
click at [856, 327] on button "button" at bounding box center [842, 322] width 73 height 90
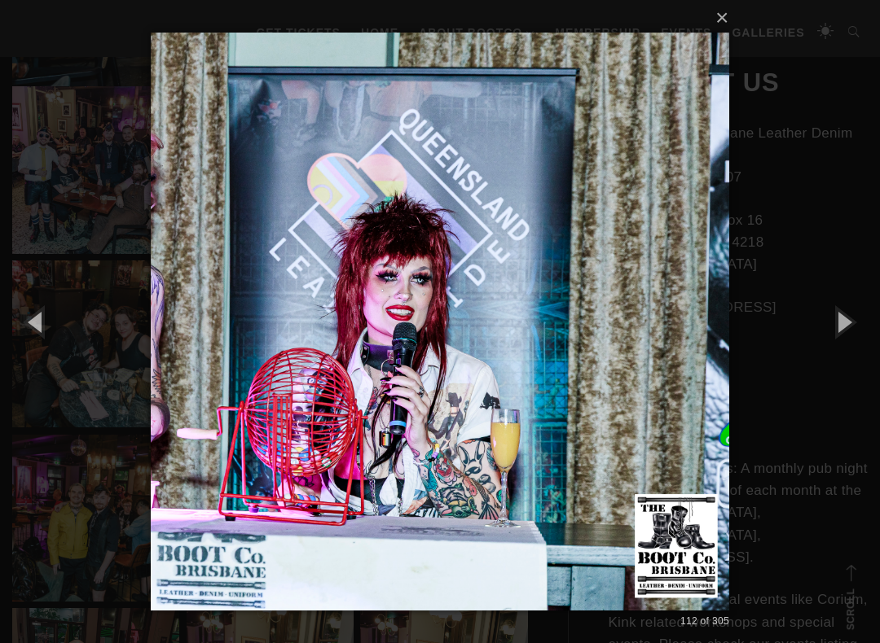
click at [853, 318] on button "button" at bounding box center [842, 322] width 73 height 90
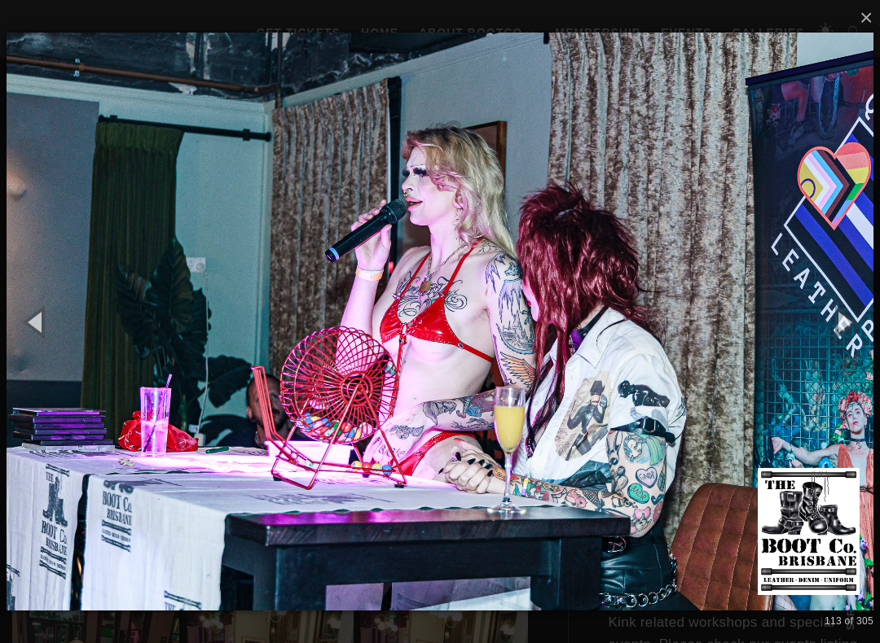
click at [852, 315] on button "button" at bounding box center [842, 322] width 73 height 90
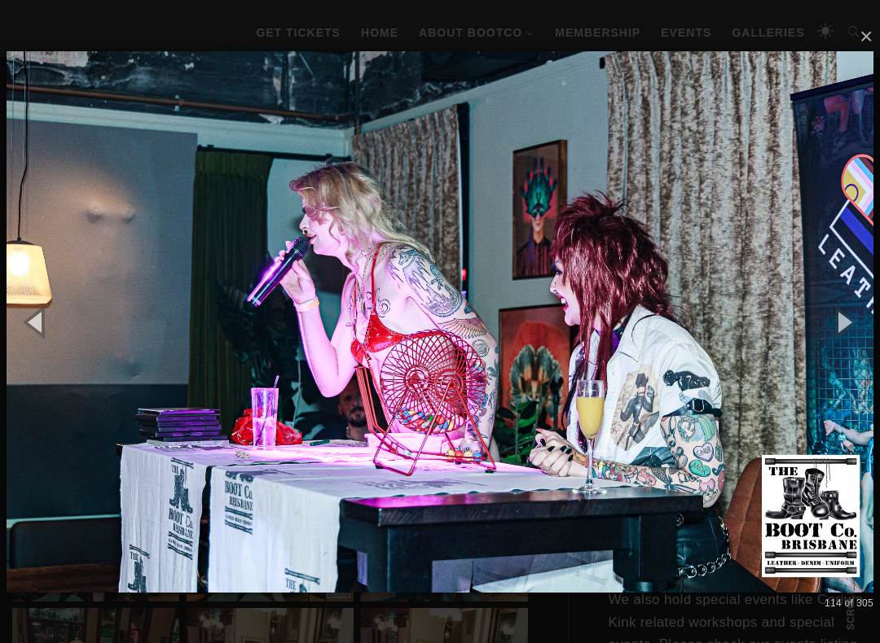
click at [850, 319] on button "button" at bounding box center [842, 322] width 73 height 90
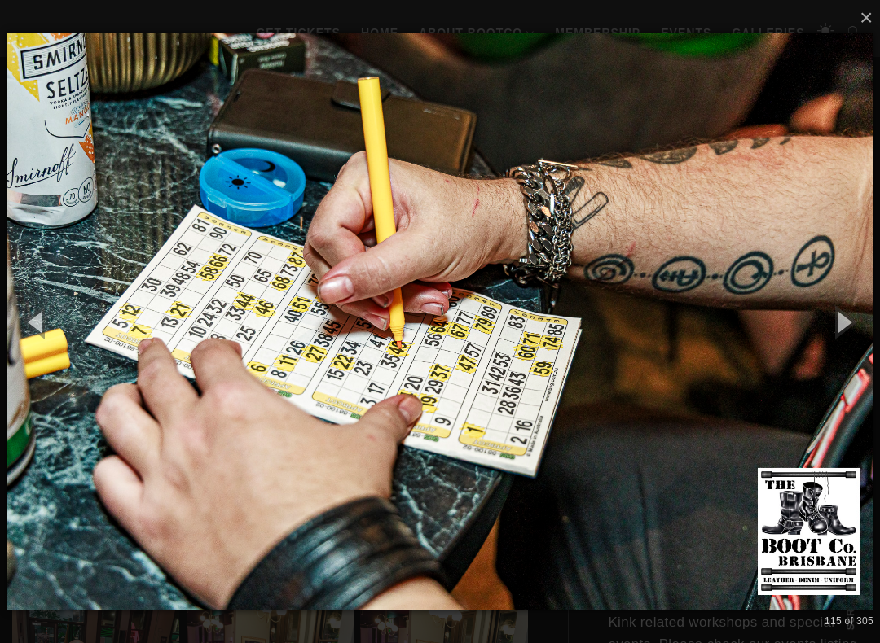
click at [855, 314] on button "button" at bounding box center [842, 322] width 73 height 90
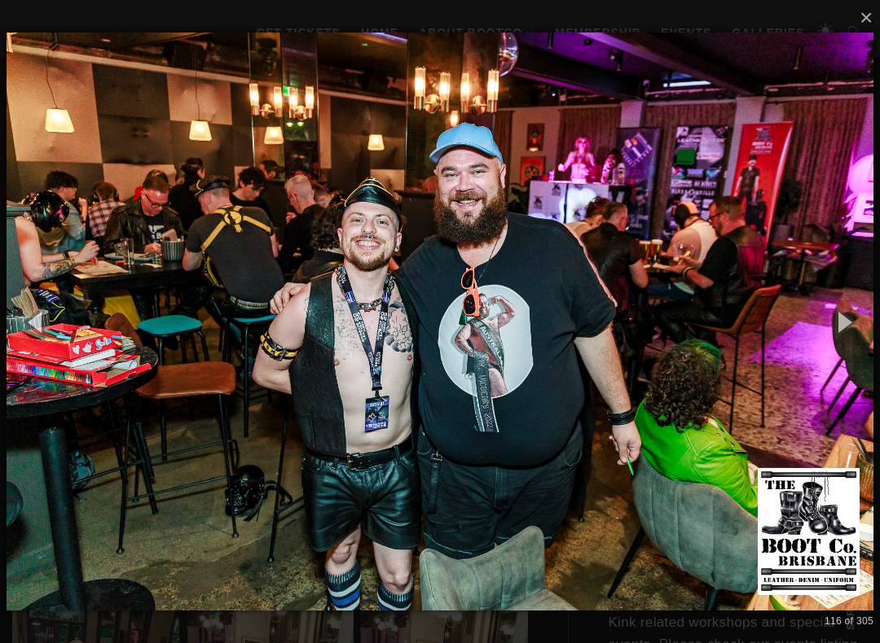
click at [863, 314] on button "button" at bounding box center [842, 322] width 73 height 90
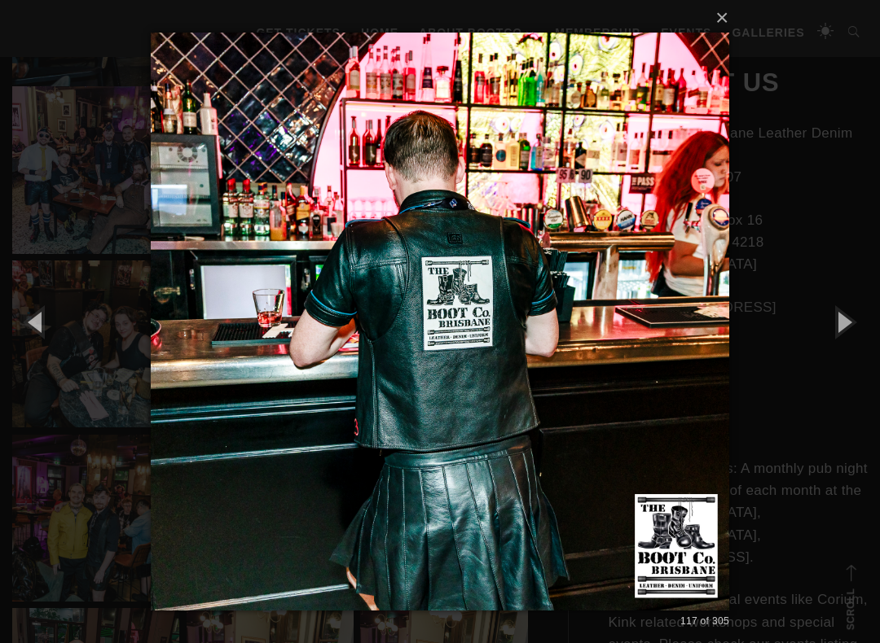
click at [858, 314] on button "button" at bounding box center [842, 322] width 73 height 90
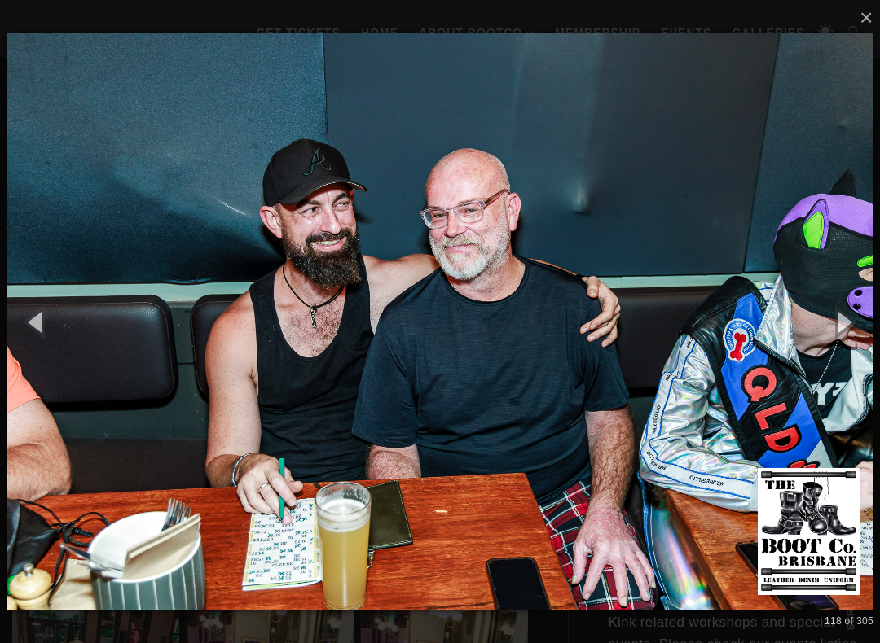
click at [866, 316] on button "button" at bounding box center [842, 322] width 73 height 90
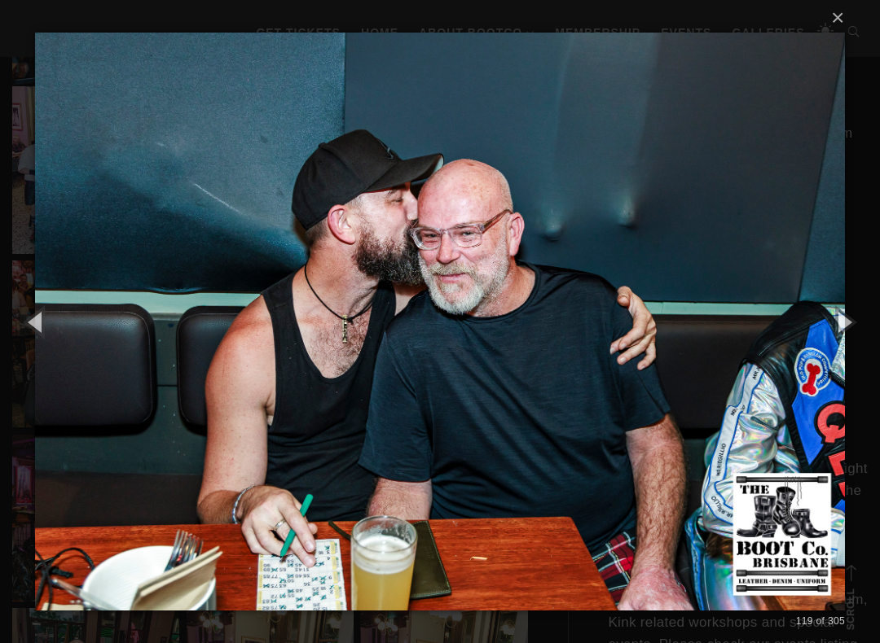
click at [860, 316] on button "button" at bounding box center [842, 322] width 73 height 90
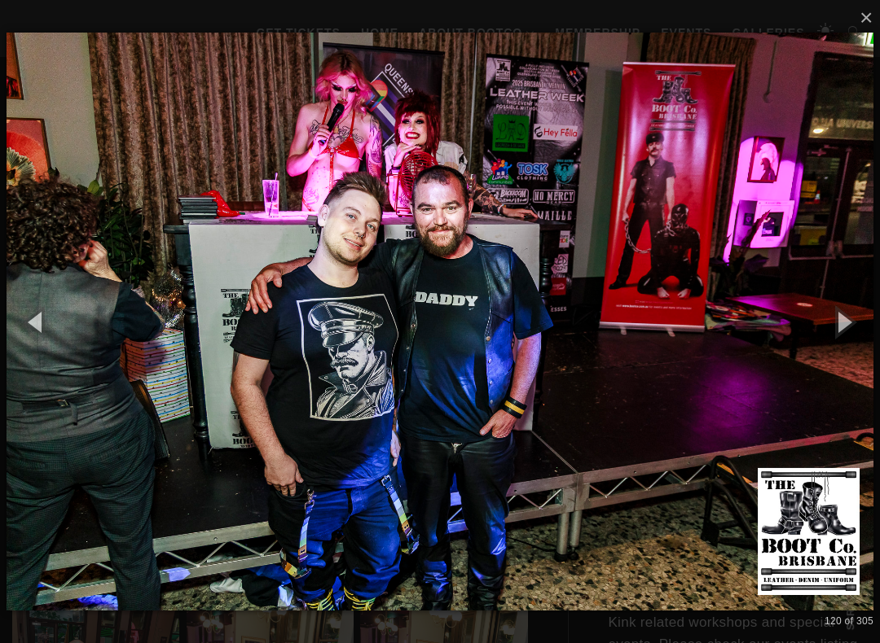
click at [855, 322] on button "button" at bounding box center [842, 322] width 73 height 90
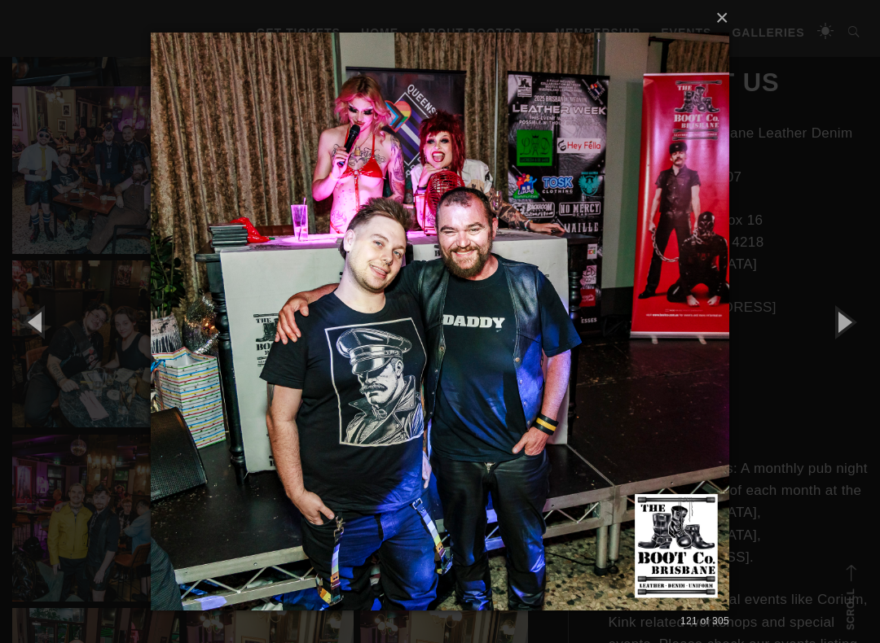
click at [854, 320] on button "button" at bounding box center [842, 322] width 73 height 90
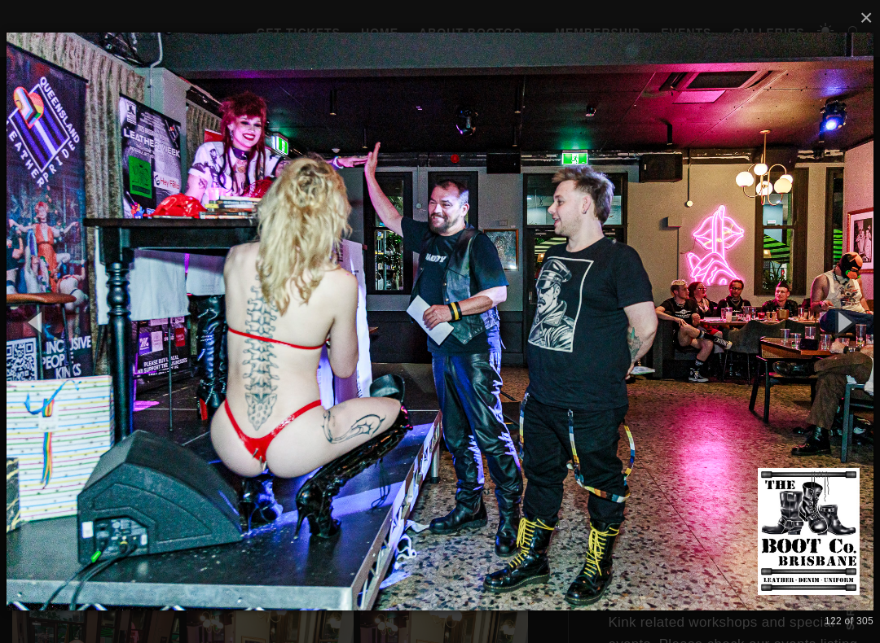
click at [37, 326] on button "button" at bounding box center [36, 322] width 73 height 90
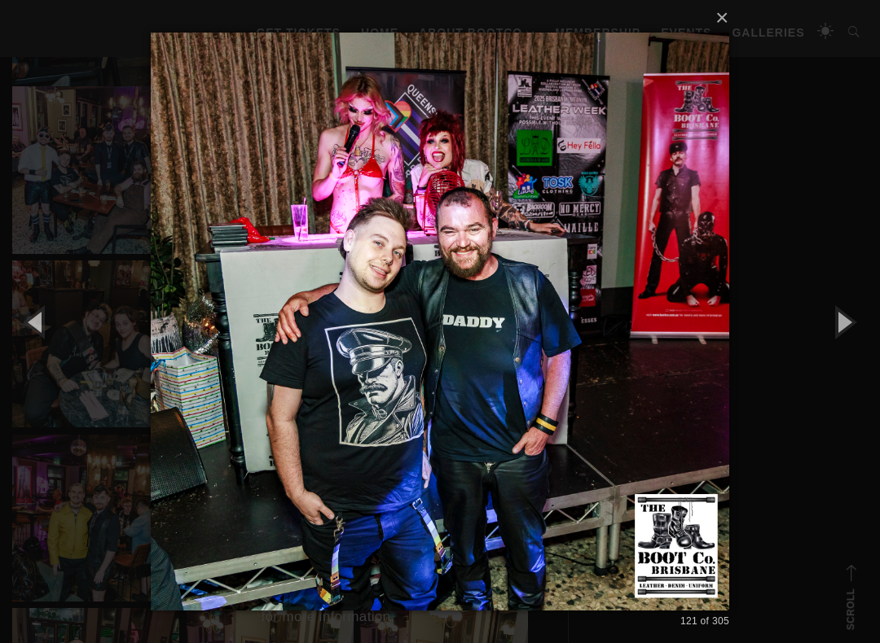
scroll to position [659, 0]
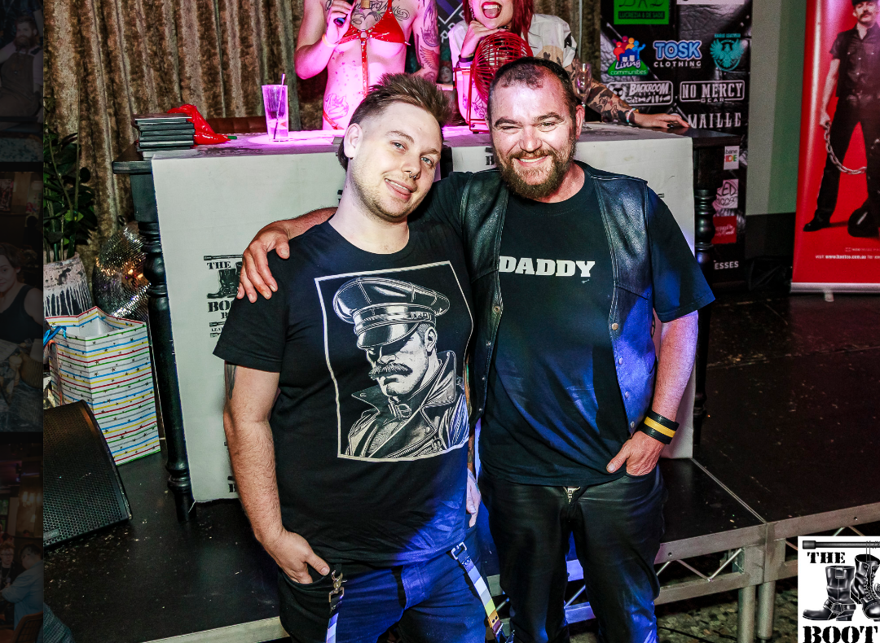
click at [563, 201] on img at bounding box center [440, 322] width 578 height 643
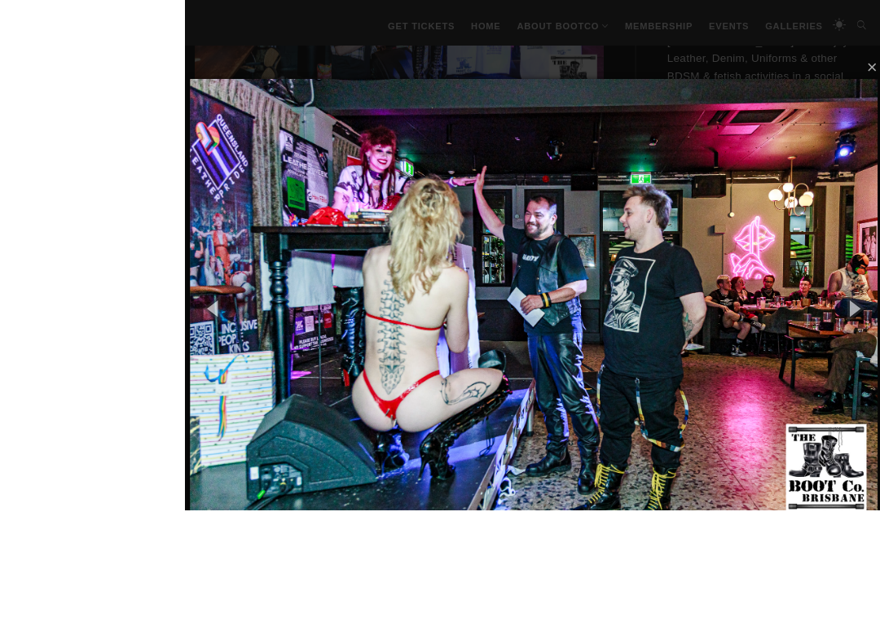
scroll to position [682, 0]
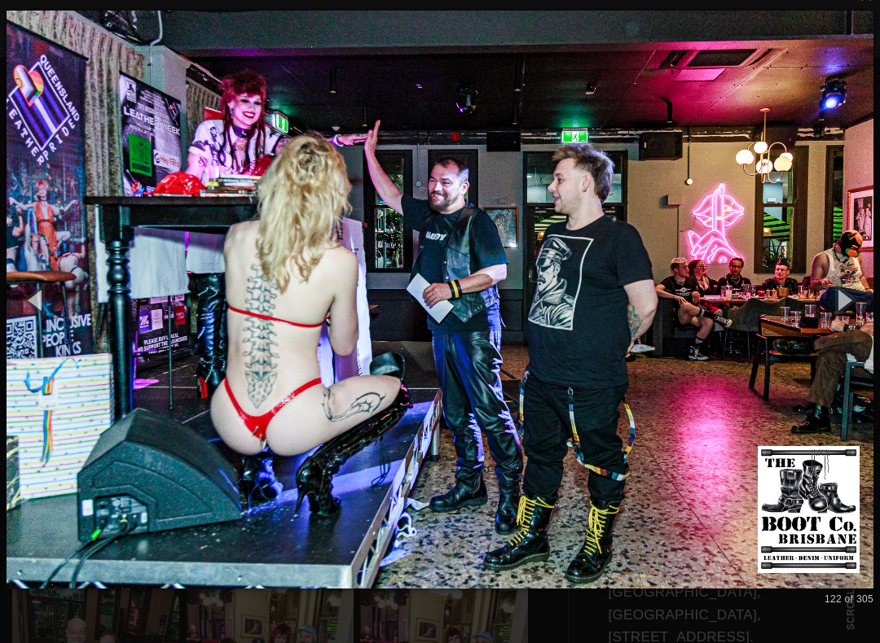
click at [864, 301] on button "button" at bounding box center [842, 300] width 73 height 90
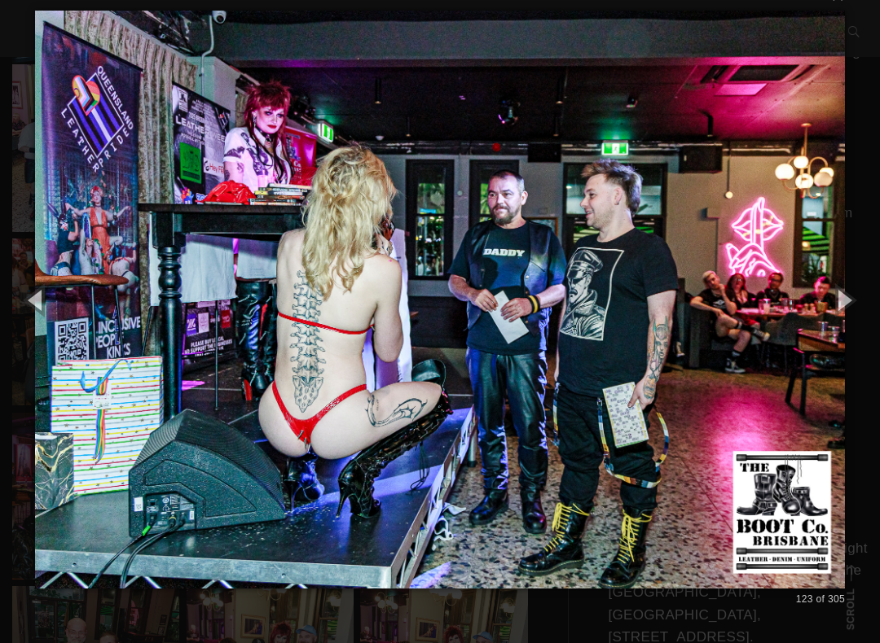
click at [873, 301] on button "button" at bounding box center [842, 300] width 73 height 90
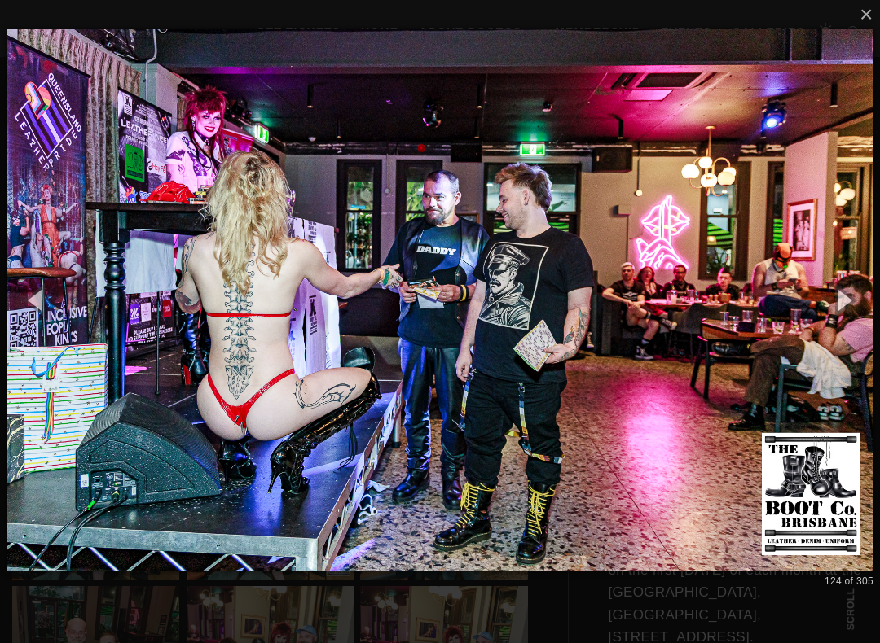
click at [875, 305] on button "button" at bounding box center [842, 300] width 73 height 90
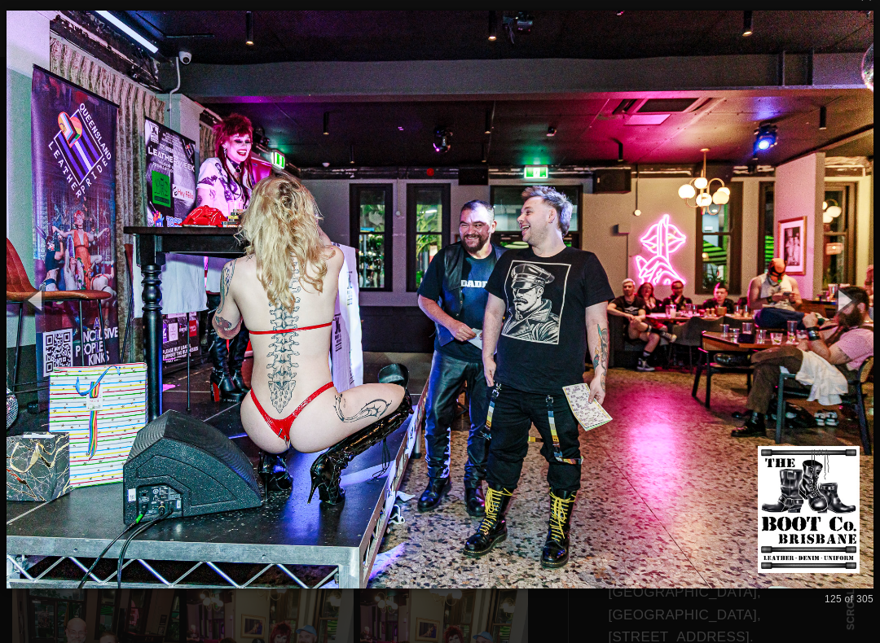
click at [879, 304] on button "button" at bounding box center [842, 300] width 73 height 90
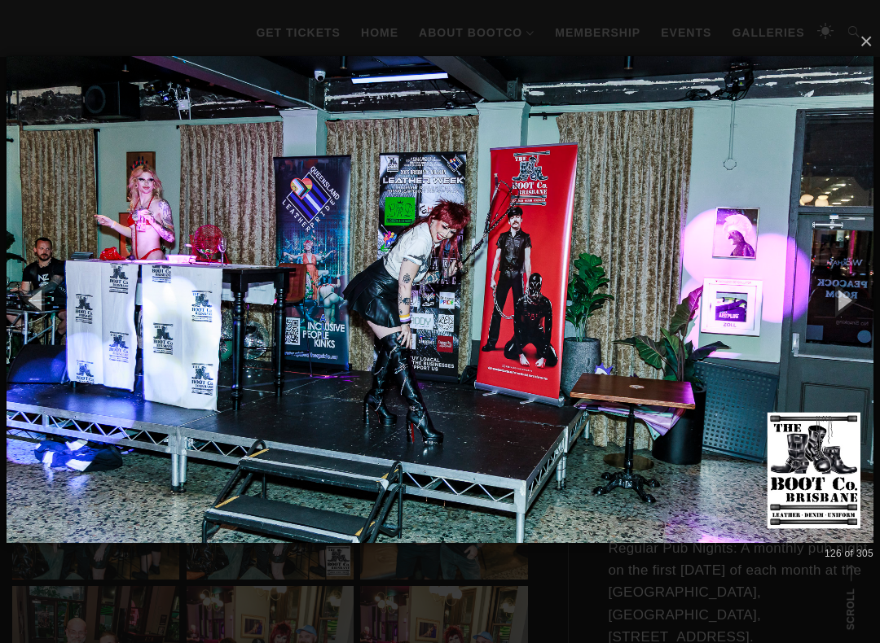
click at [876, 307] on button "button" at bounding box center [842, 300] width 73 height 90
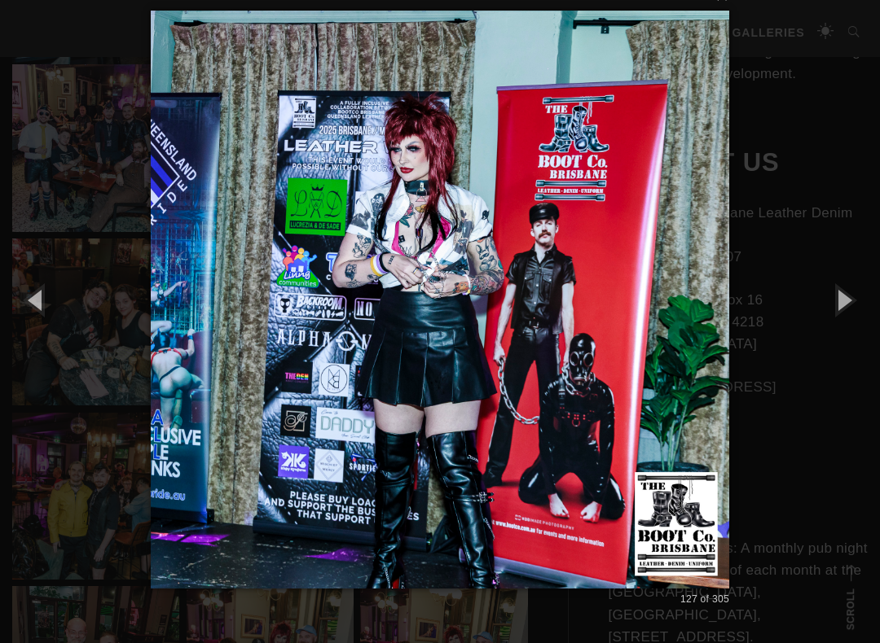
click at [874, 308] on button "button" at bounding box center [842, 300] width 73 height 90
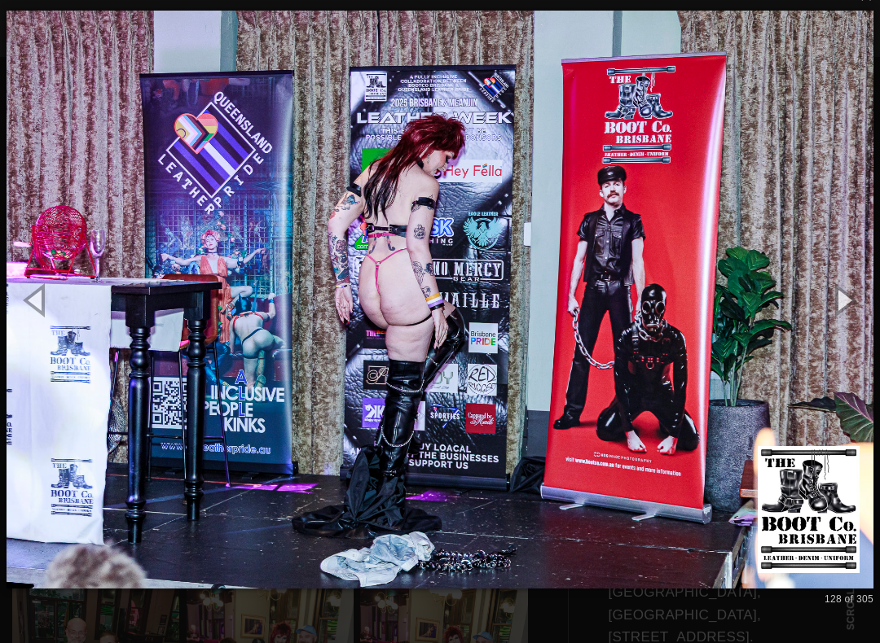
click at [872, 309] on button "button" at bounding box center [842, 300] width 73 height 90
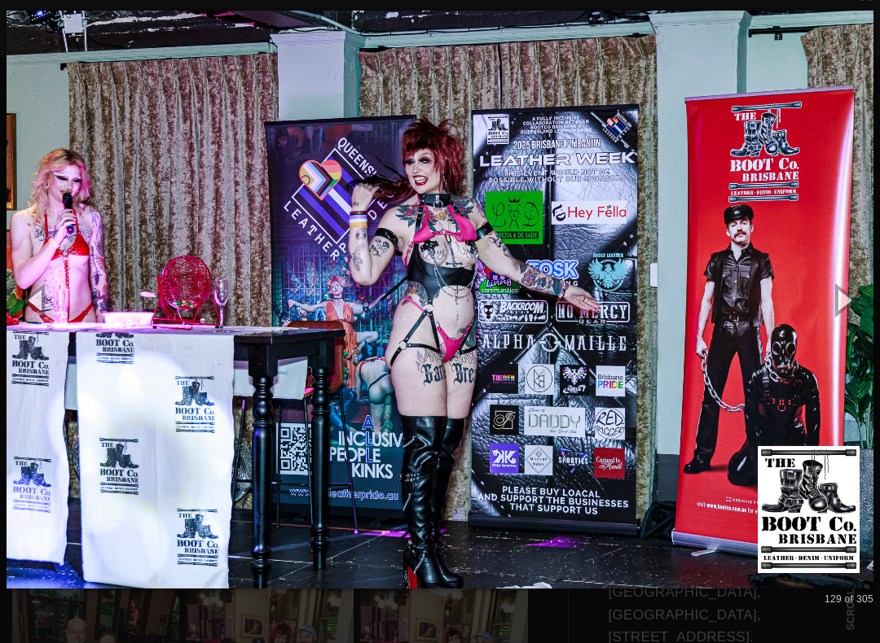
click at [874, 309] on button "button" at bounding box center [842, 300] width 73 height 90
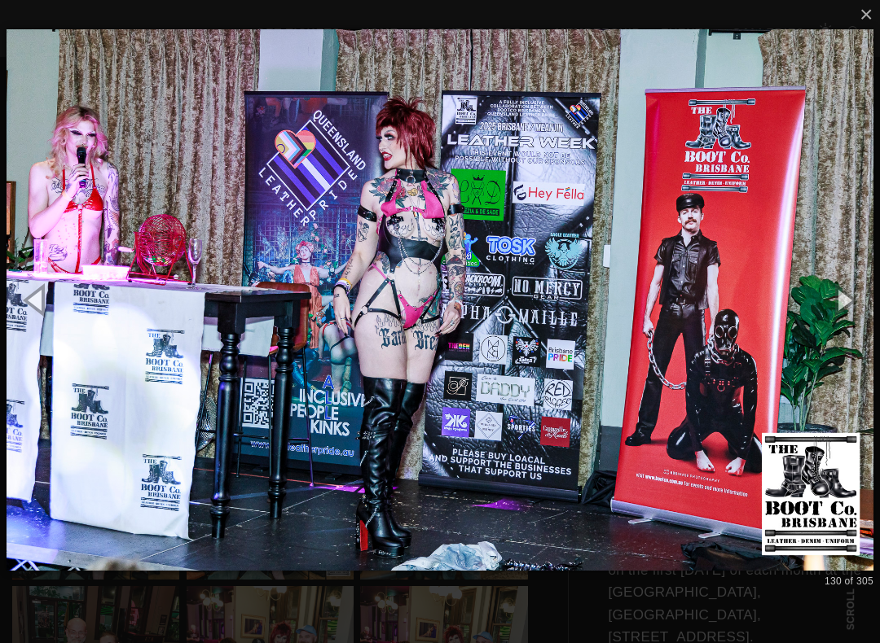
click at [875, 305] on button "button" at bounding box center [842, 300] width 73 height 90
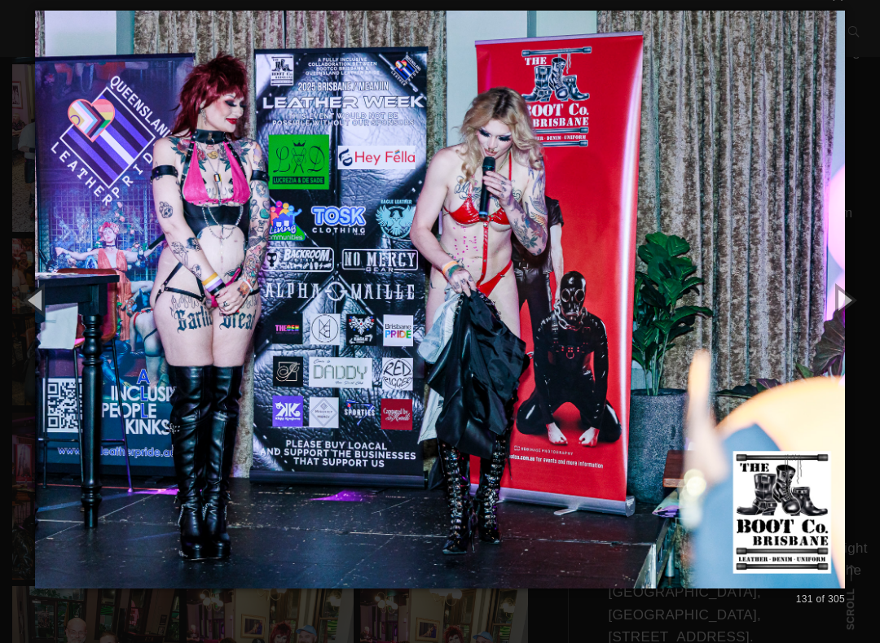
click at [873, 307] on button "button" at bounding box center [842, 300] width 73 height 90
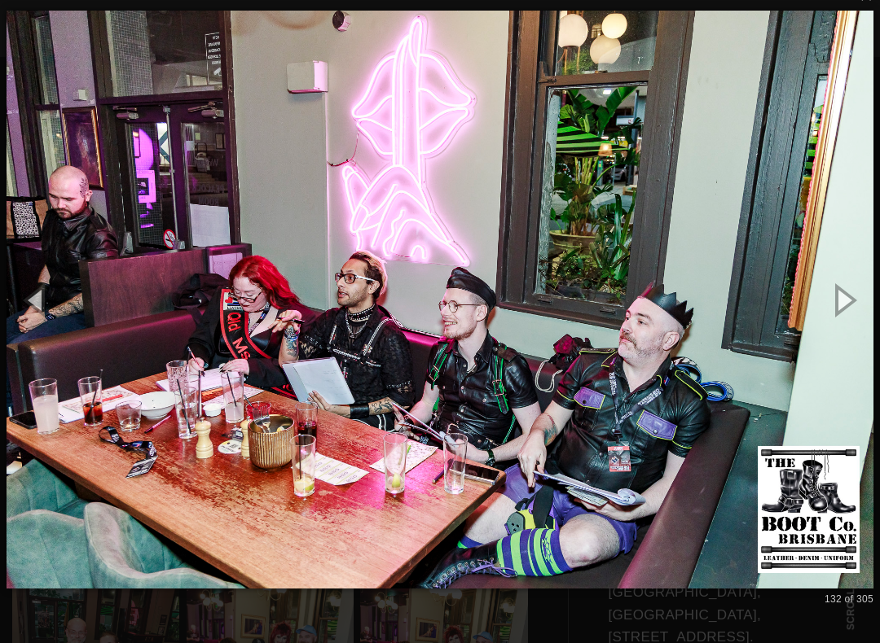
click at [873, 314] on button "button" at bounding box center [842, 300] width 73 height 90
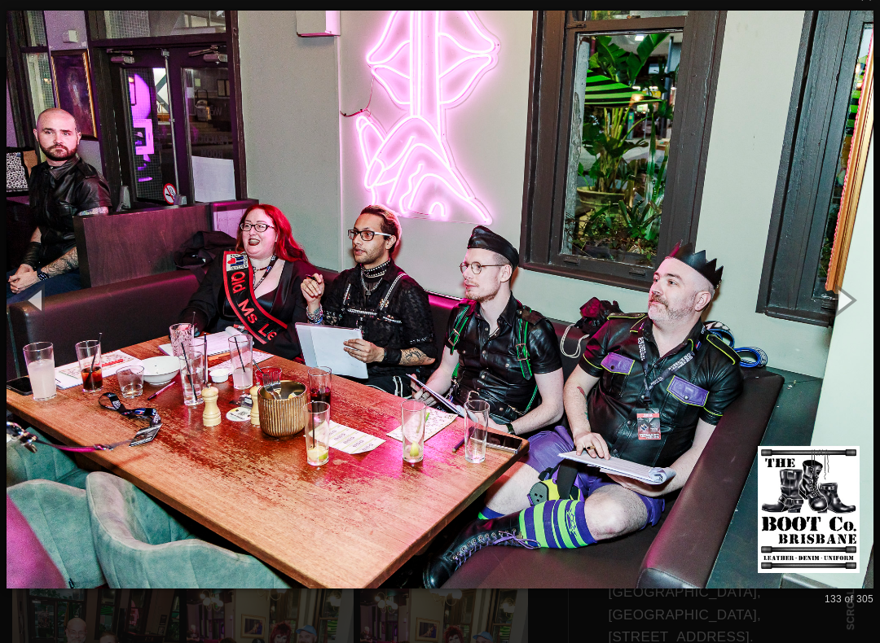
click at [876, 310] on button "button" at bounding box center [842, 300] width 73 height 90
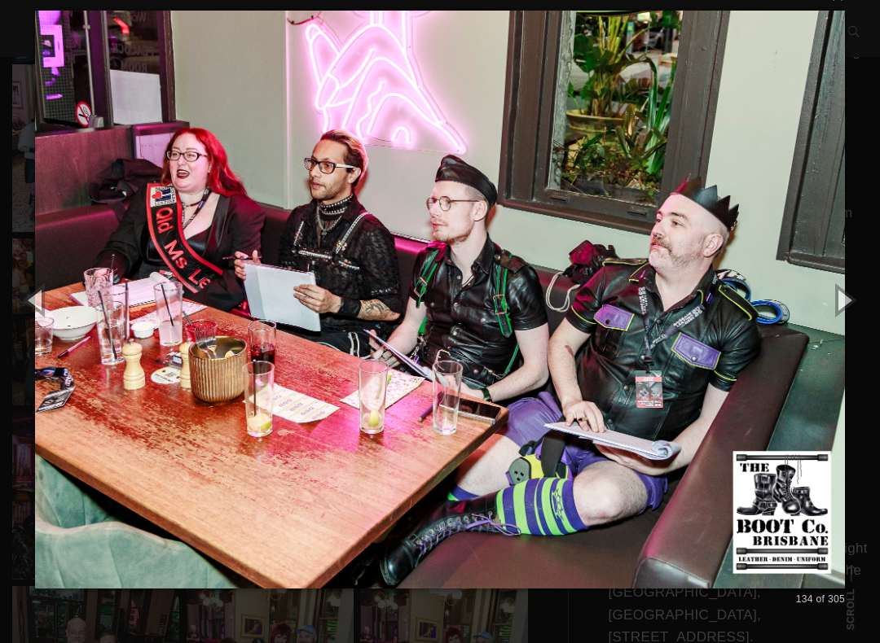
click at [874, 310] on button "button" at bounding box center [842, 300] width 73 height 90
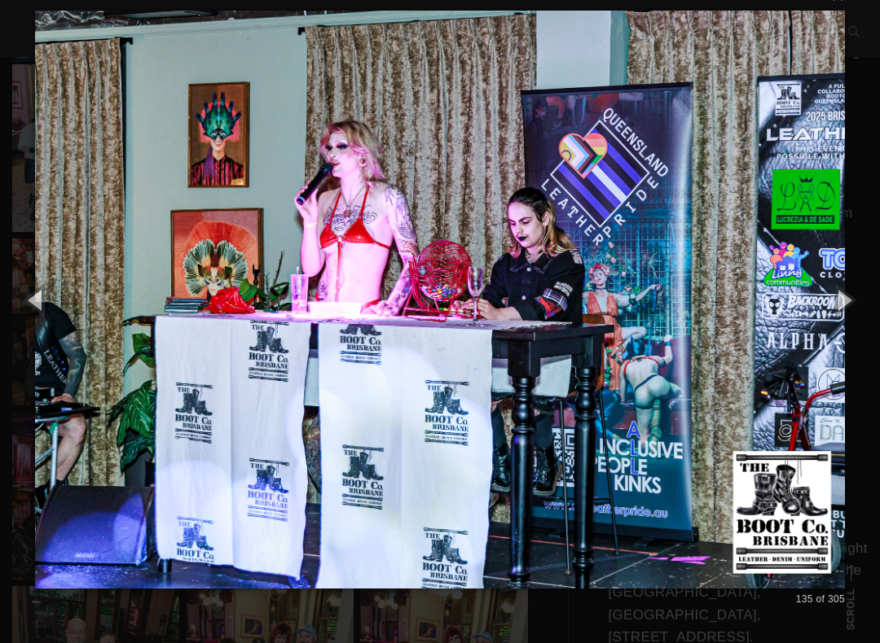
click at [872, 306] on button "button" at bounding box center [842, 300] width 73 height 90
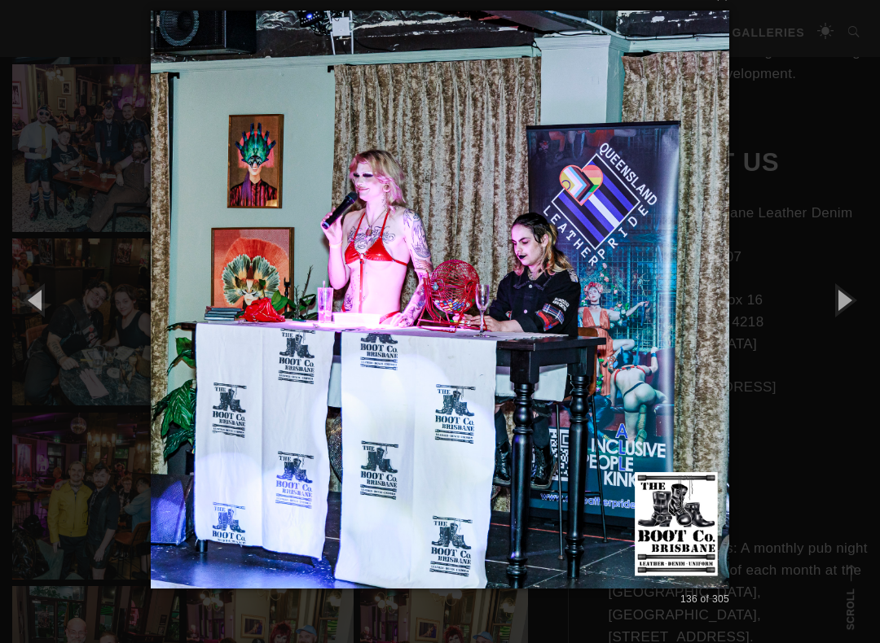
click at [869, 310] on button "button" at bounding box center [842, 300] width 73 height 90
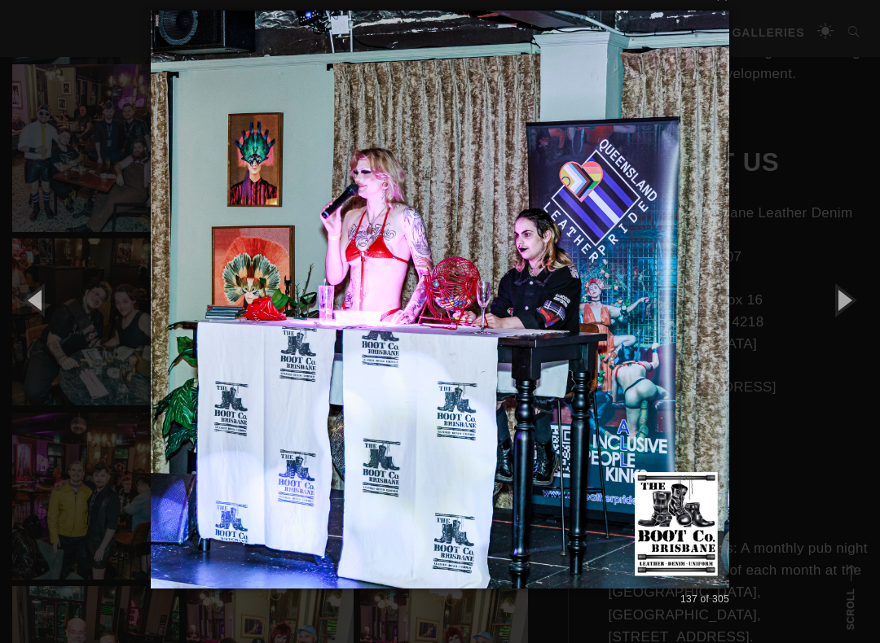
click at [843, 301] on button "button" at bounding box center [842, 300] width 73 height 90
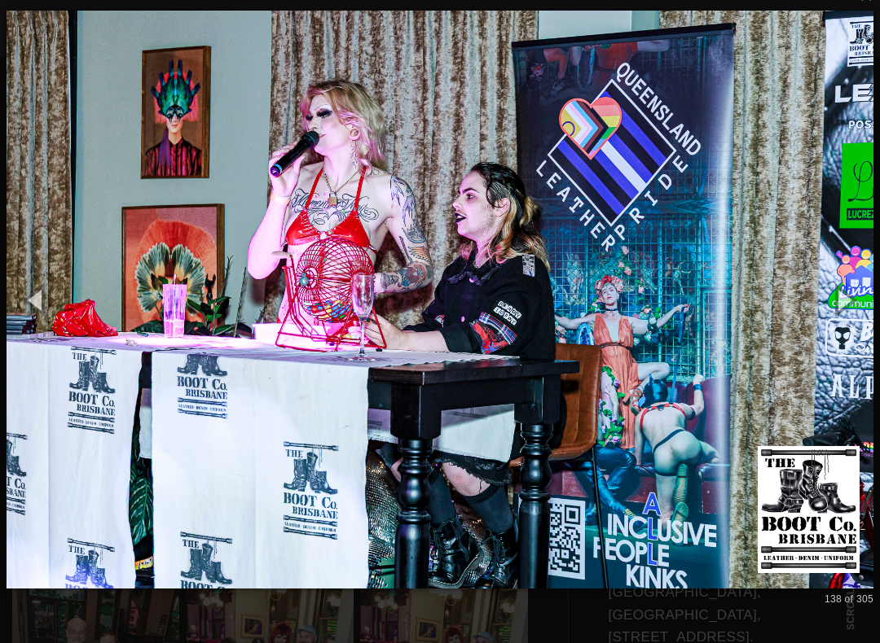
click at [850, 296] on button "button" at bounding box center [842, 300] width 73 height 90
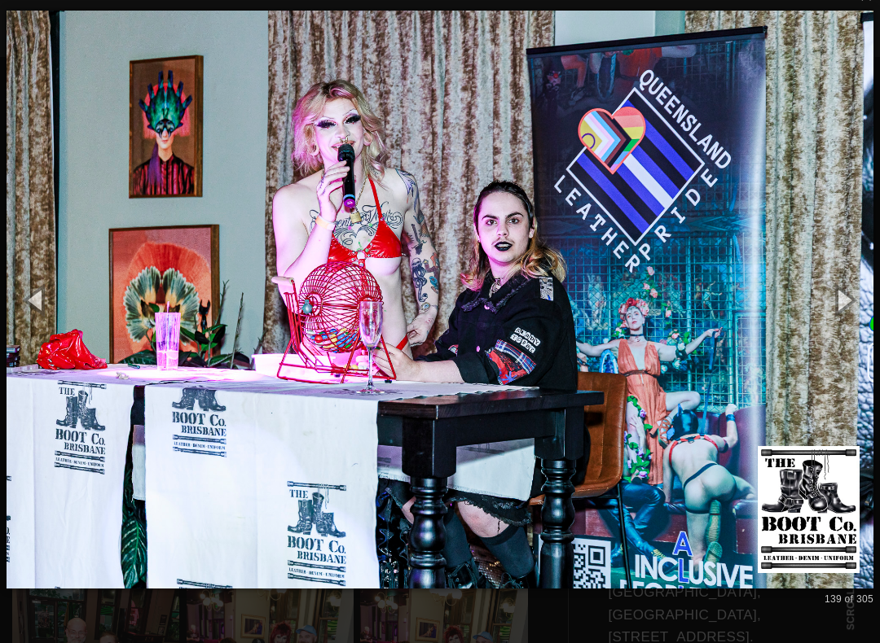
click at [854, 298] on button "button" at bounding box center [842, 300] width 73 height 90
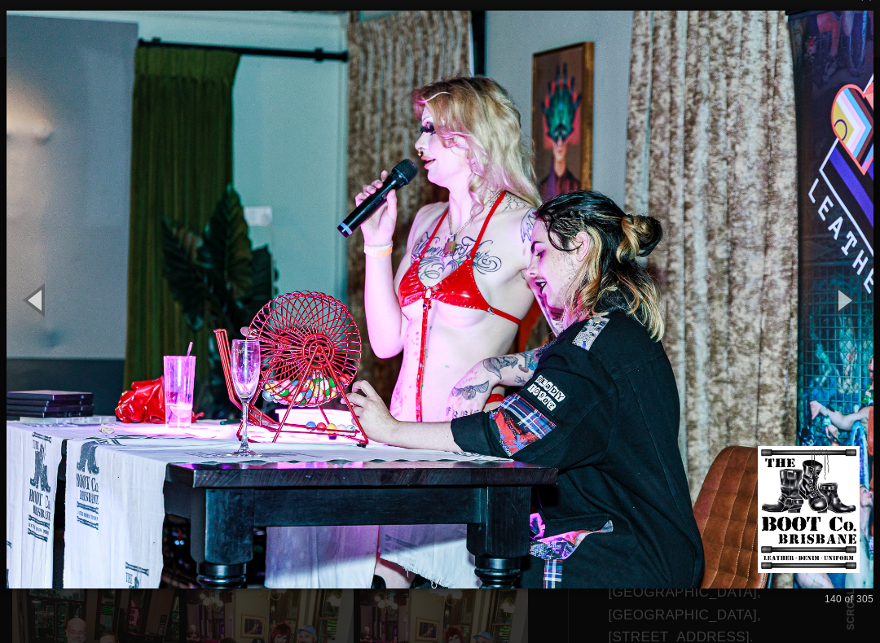
click at [852, 298] on button "button" at bounding box center [842, 300] width 73 height 90
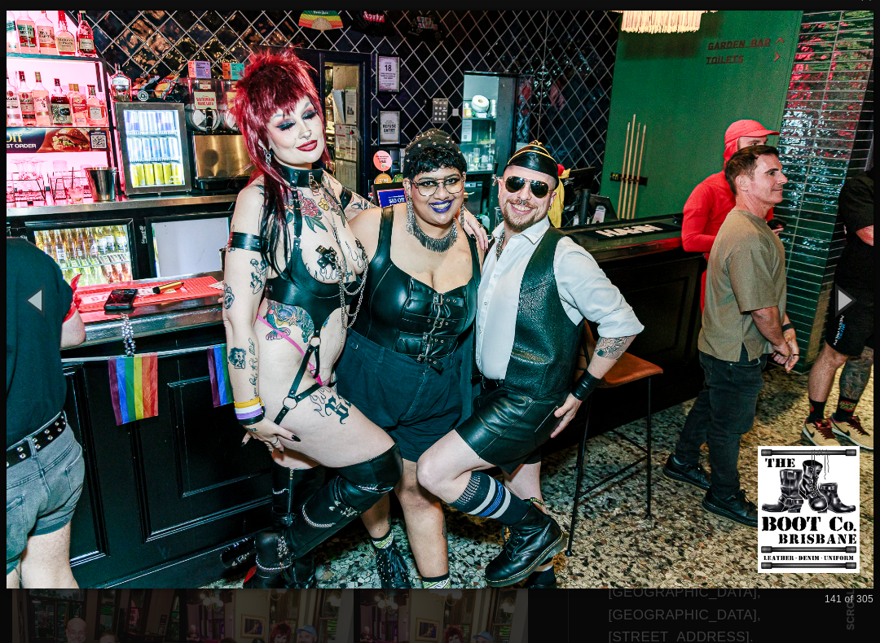
click at [855, 308] on button "button" at bounding box center [842, 300] width 73 height 90
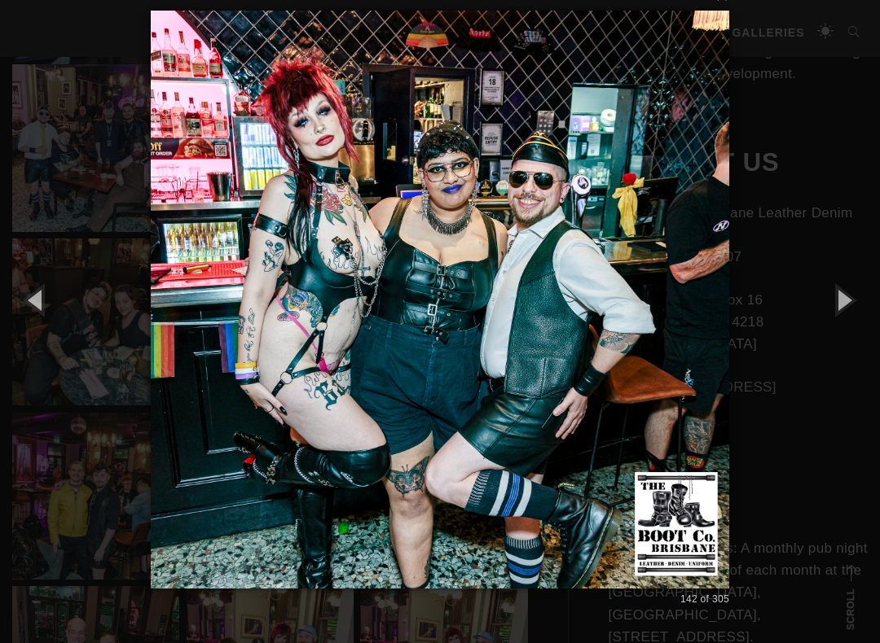
click at [854, 305] on button "button" at bounding box center [842, 300] width 73 height 90
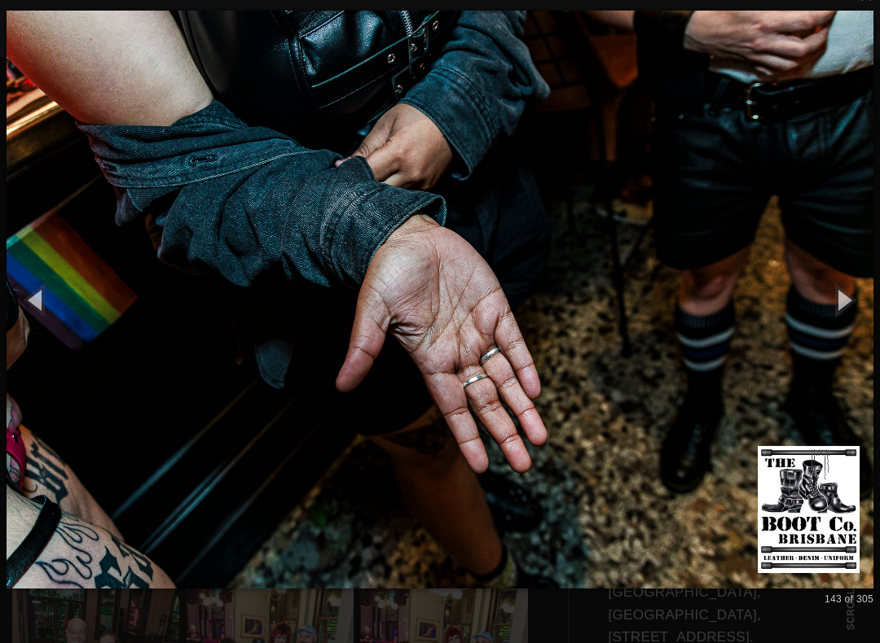
click at [863, 301] on button "button" at bounding box center [842, 300] width 73 height 90
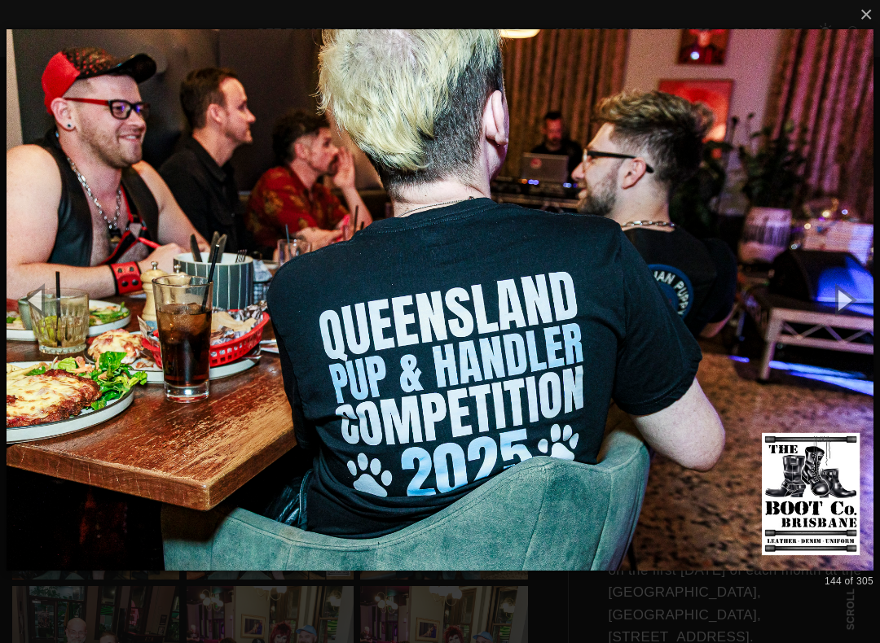
click at [875, 293] on button "button" at bounding box center [842, 300] width 73 height 90
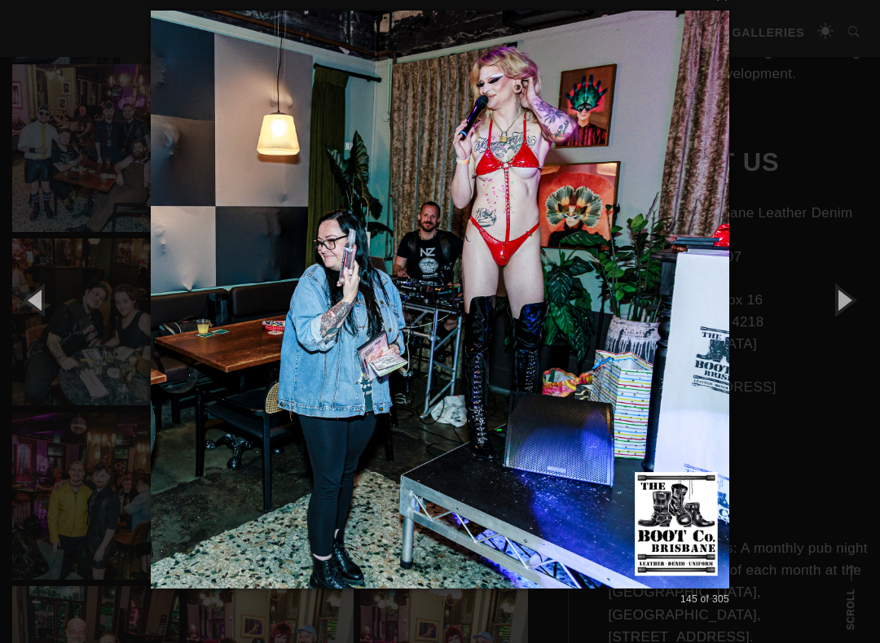
click at [869, 298] on button "button" at bounding box center [842, 300] width 73 height 90
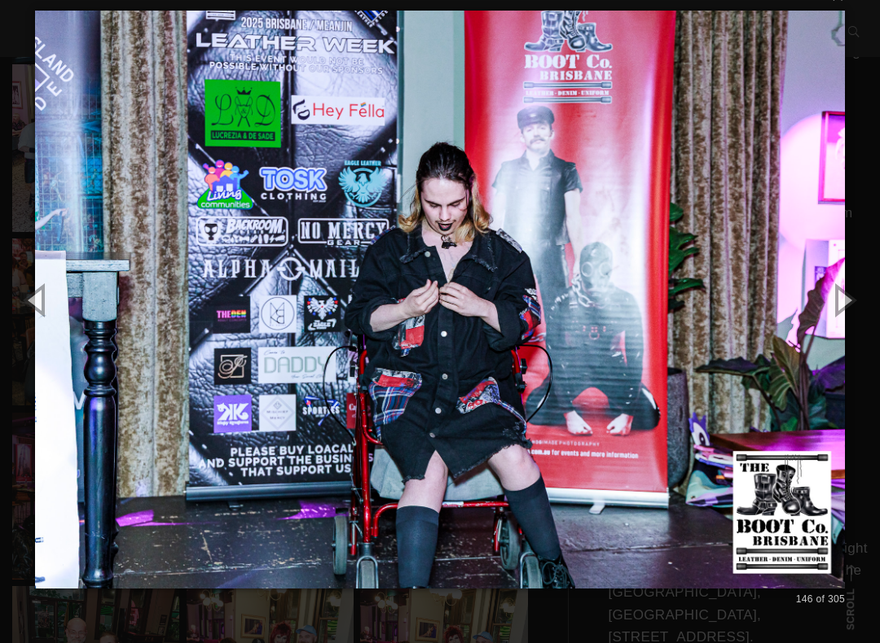
click at [868, 299] on button "button" at bounding box center [842, 300] width 73 height 90
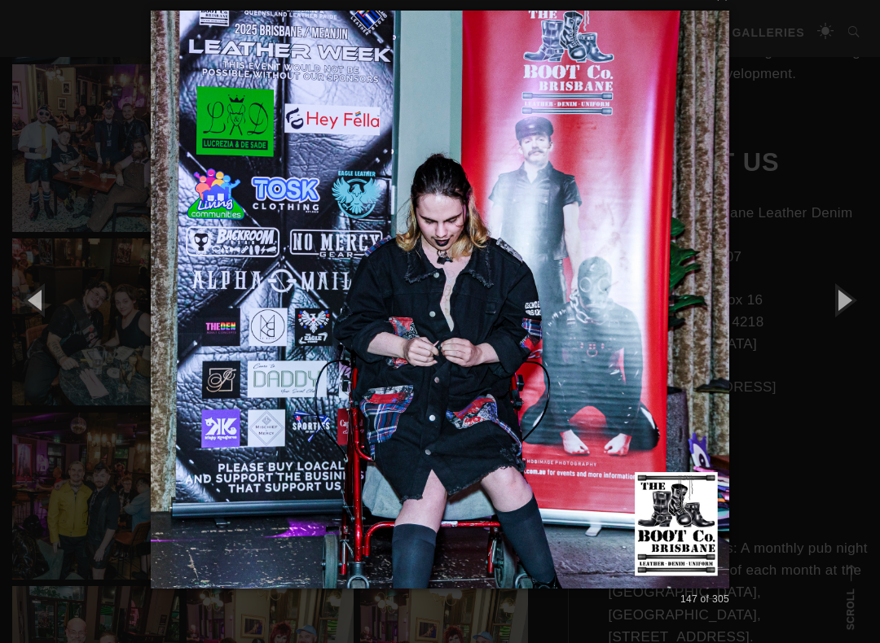
click at [869, 303] on button "button" at bounding box center [842, 300] width 73 height 90
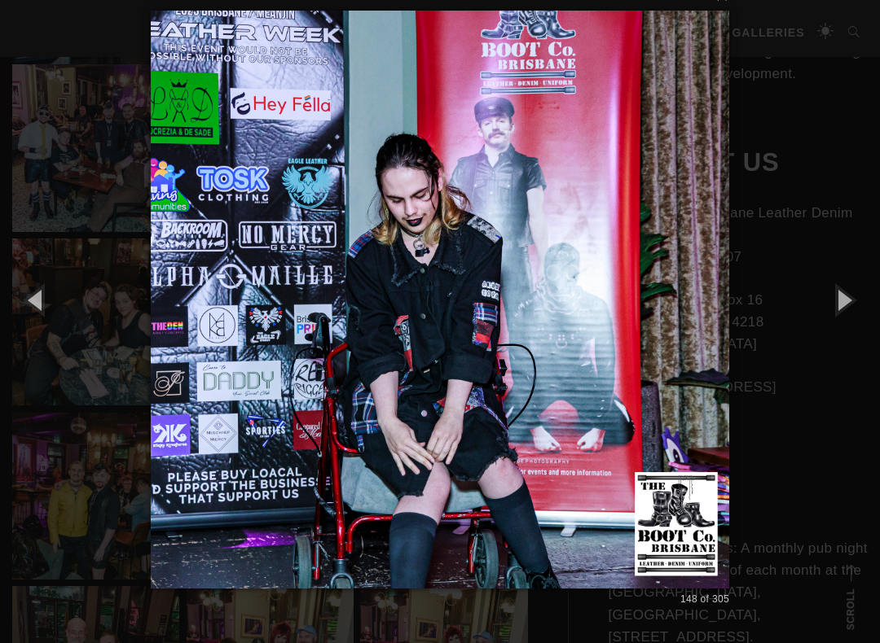
click at [869, 304] on button "button" at bounding box center [842, 300] width 73 height 90
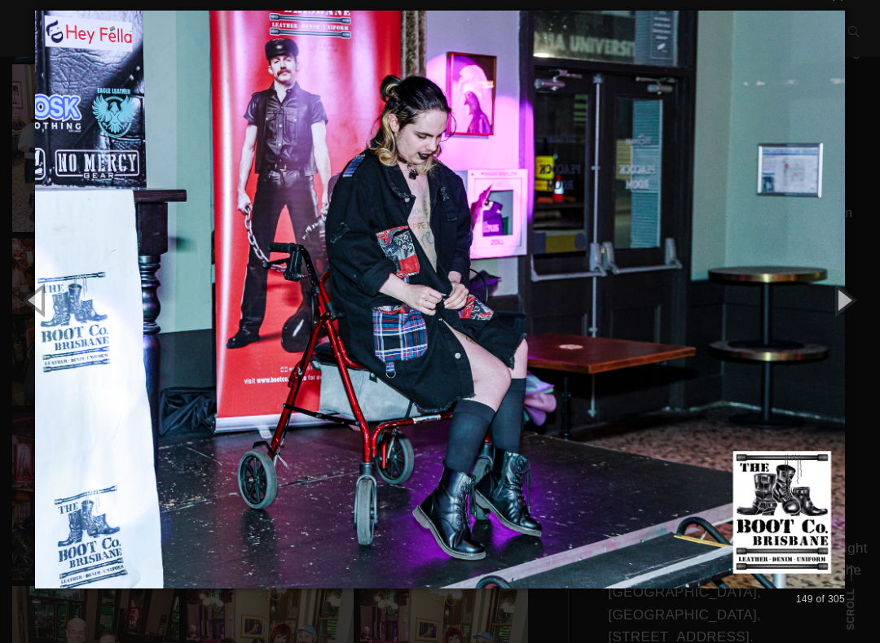
click at [867, 304] on button "button" at bounding box center [842, 300] width 73 height 90
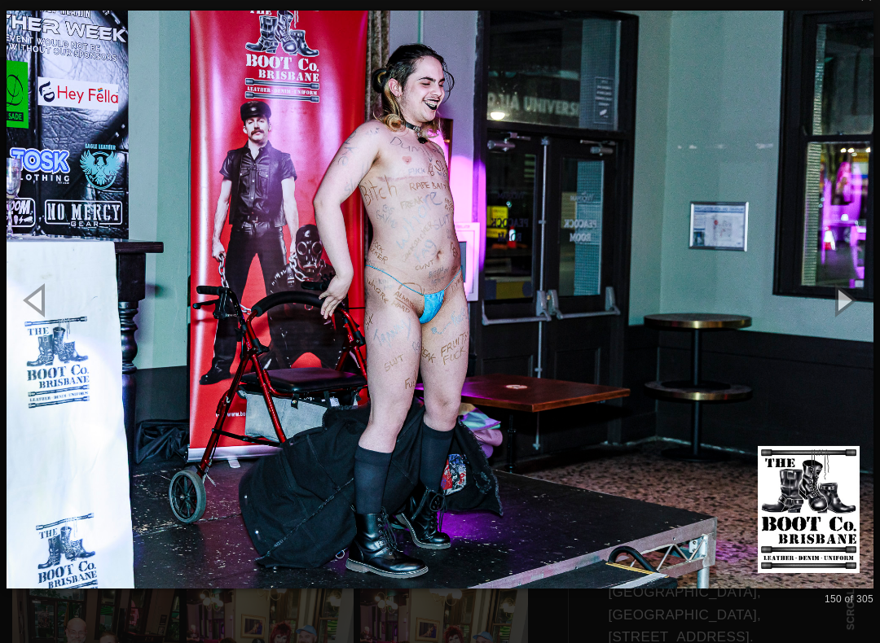
click at [869, 301] on button "button" at bounding box center [842, 300] width 73 height 90
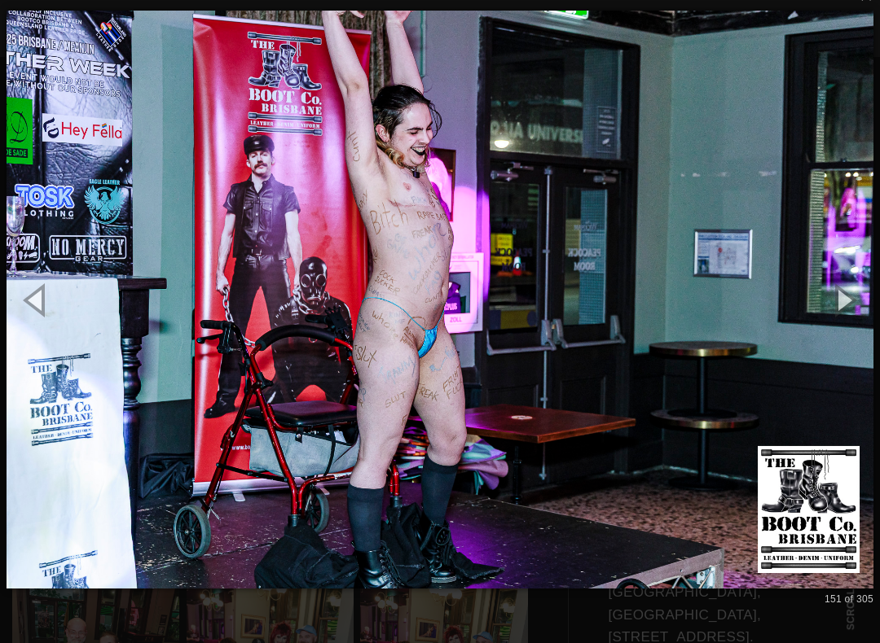
click at [865, 301] on button "button" at bounding box center [842, 300] width 73 height 90
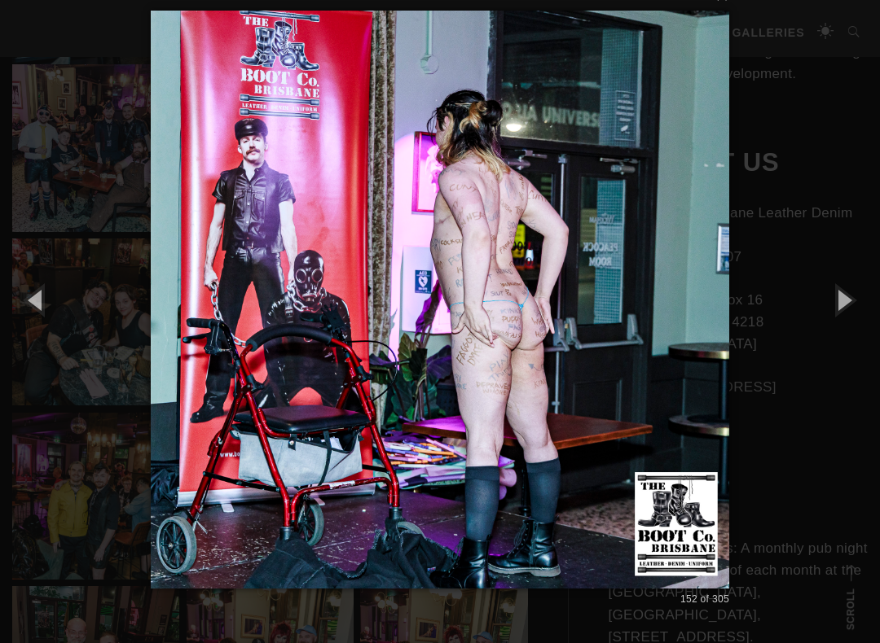
click at [870, 306] on button "button" at bounding box center [842, 300] width 73 height 90
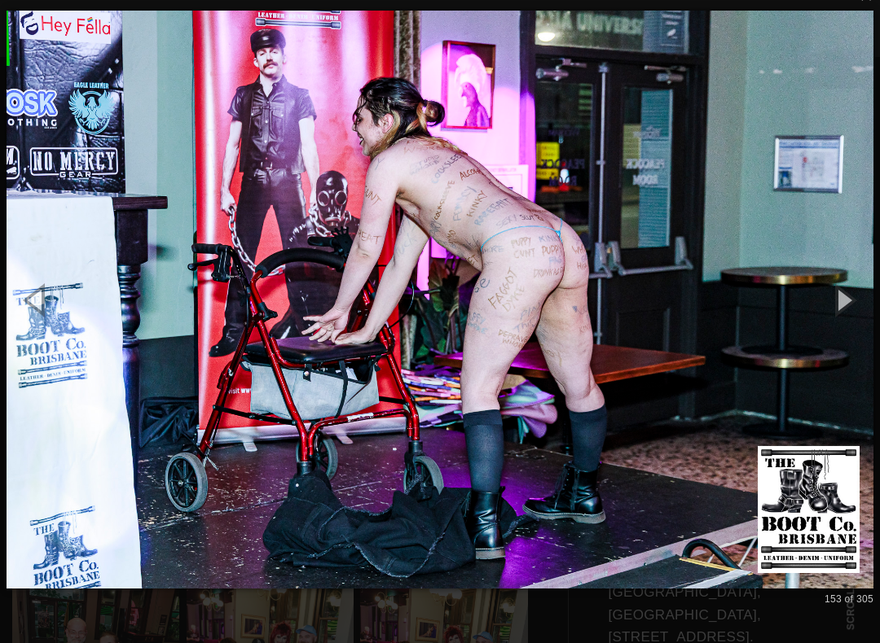
click at [871, 308] on button "button" at bounding box center [842, 300] width 73 height 90
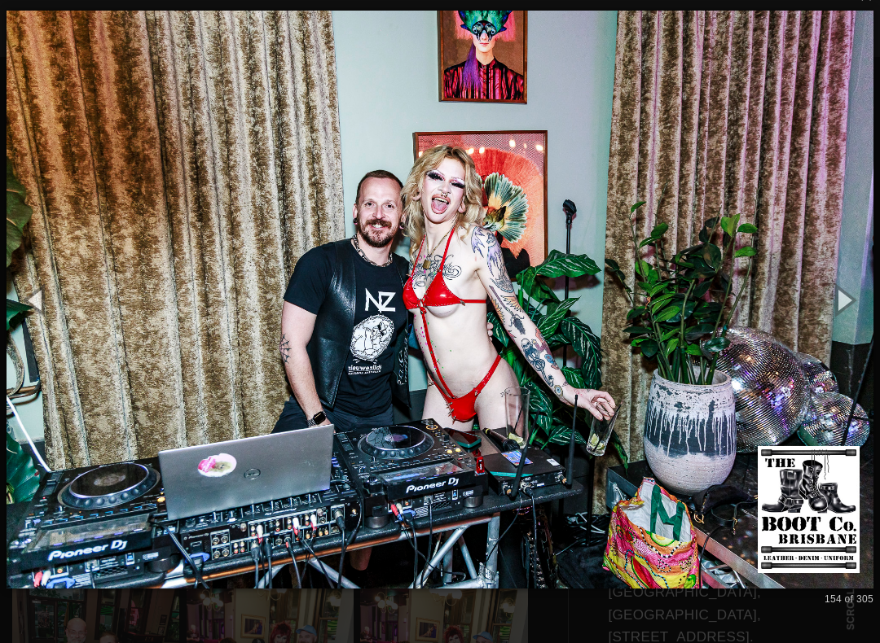
click at [867, 307] on button "button" at bounding box center [842, 300] width 73 height 90
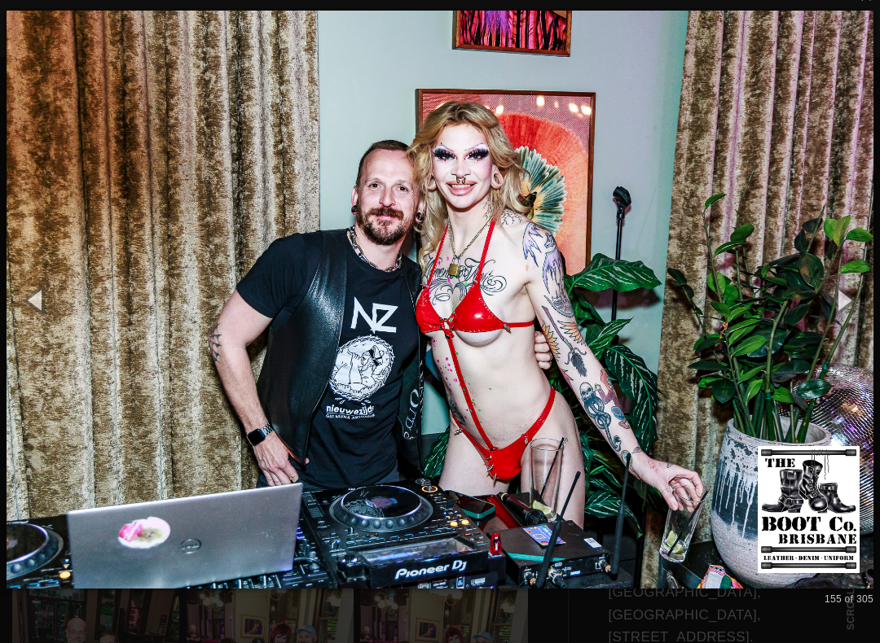
click at [854, 301] on button "button" at bounding box center [842, 300] width 73 height 90
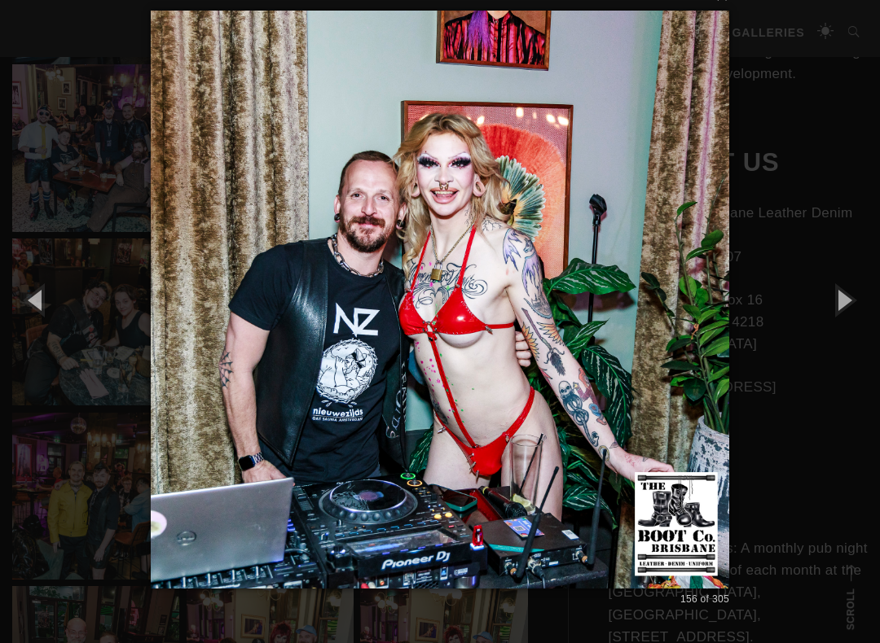
click at [856, 301] on button "button" at bounding box center [842, 300] width 73 height 90
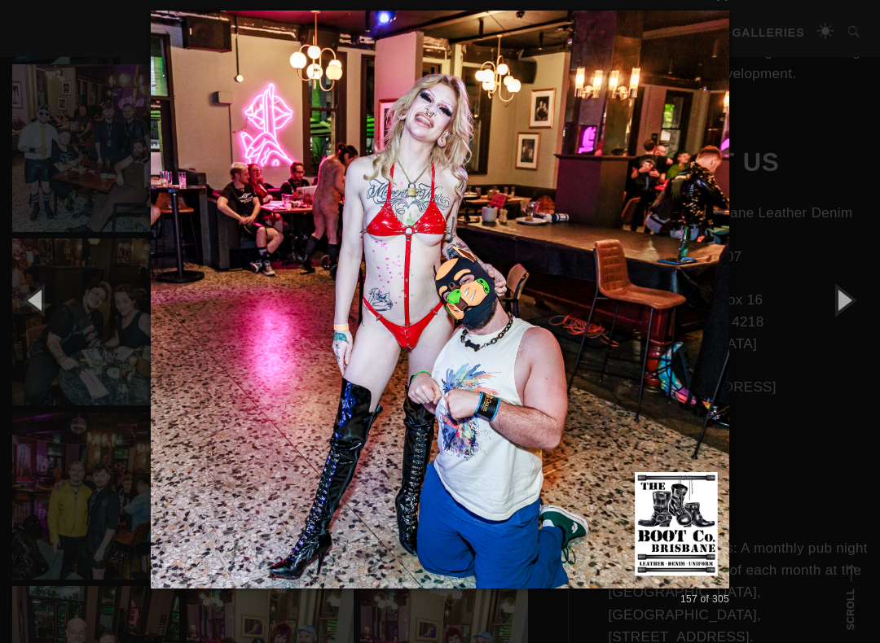
click at [853, 304] on button "button" at bounding box center [842, 300] width 73 height 90
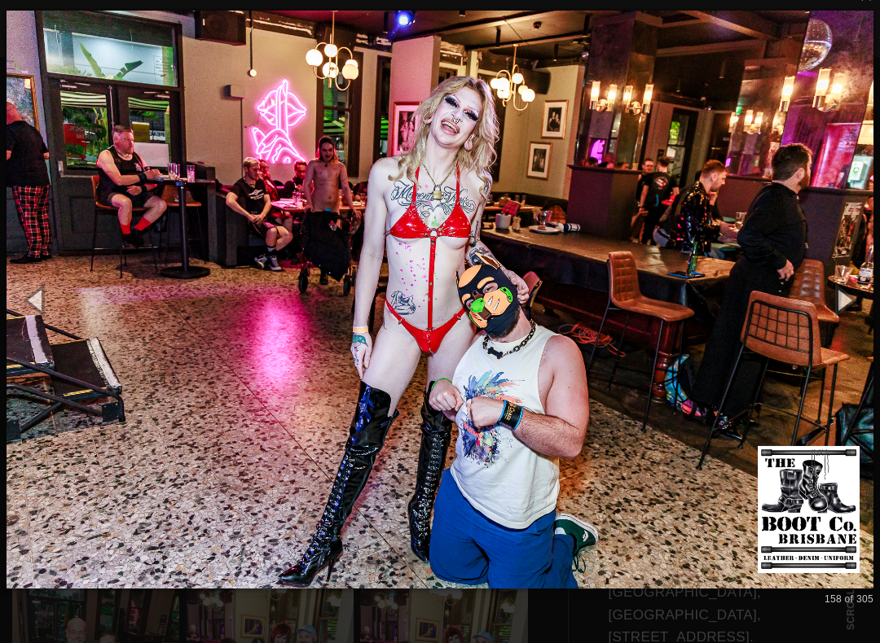
click at [853, 304] on button "button" at bounding box center [842, 300] width 73 height 90
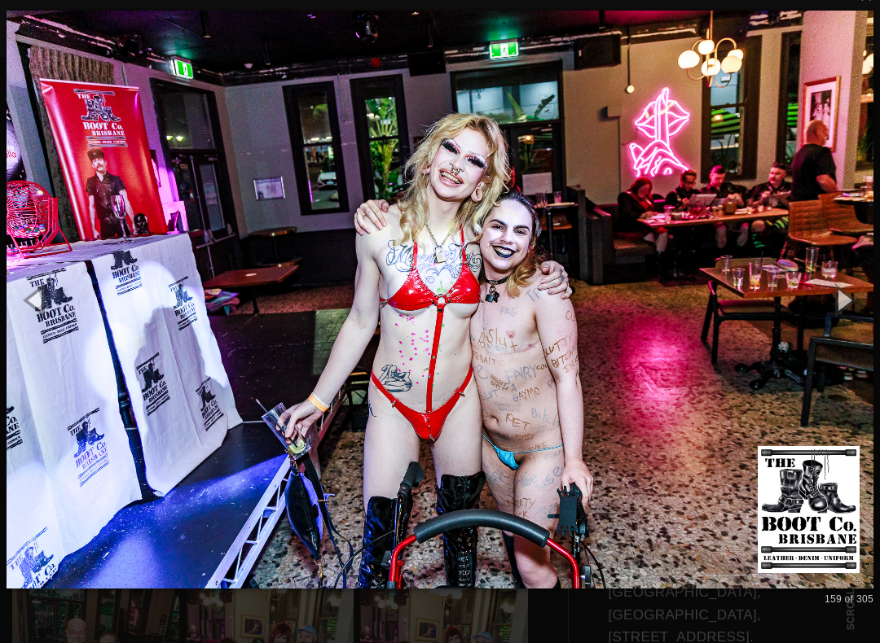
click at [854, 302] on button "button" at bounding box center [842, 300] width 73 height 90
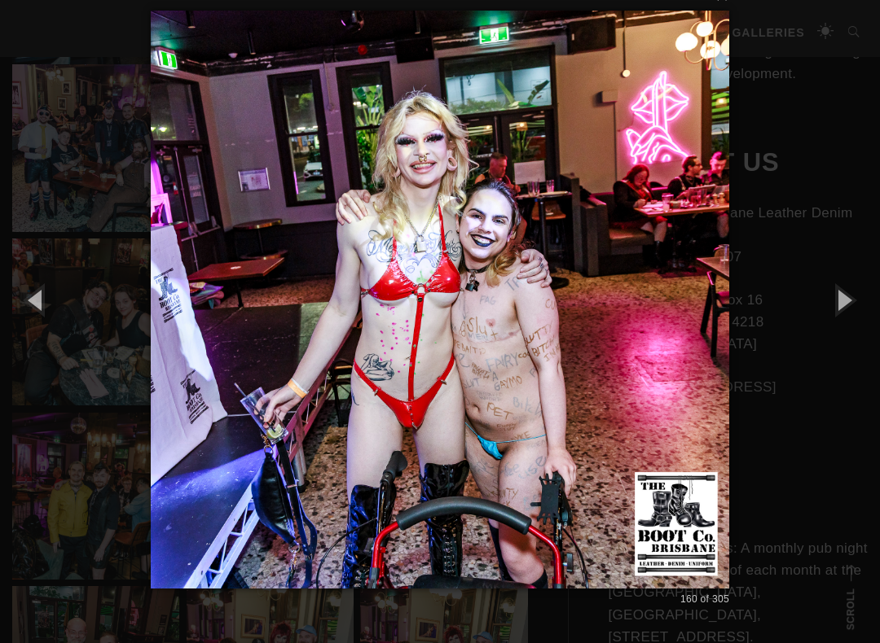
click at [850, 297] on button "button" at bounding box center [842, 300] width 73 height 90
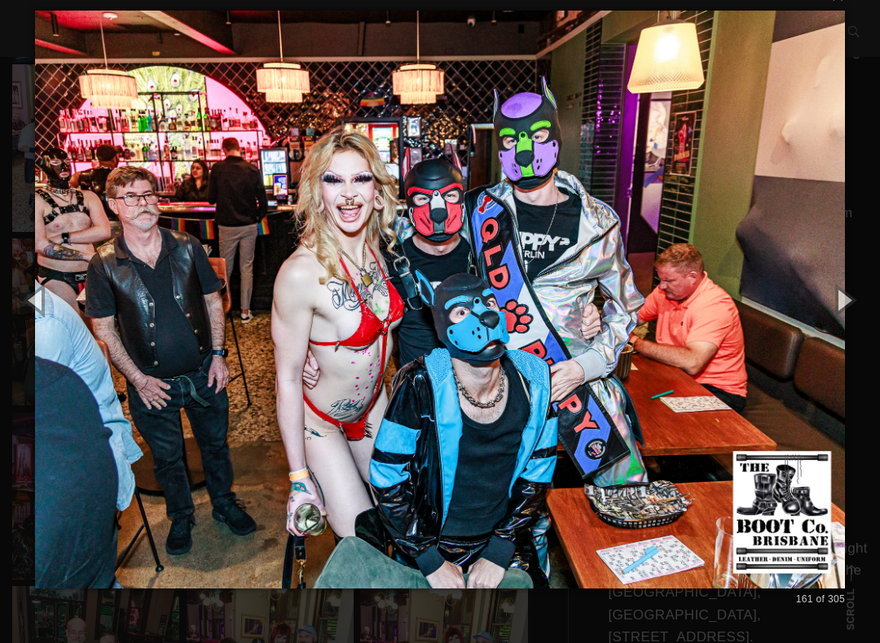
click at [852, 296] on button "button" at bounding box center [842, 300] width 73 height 90
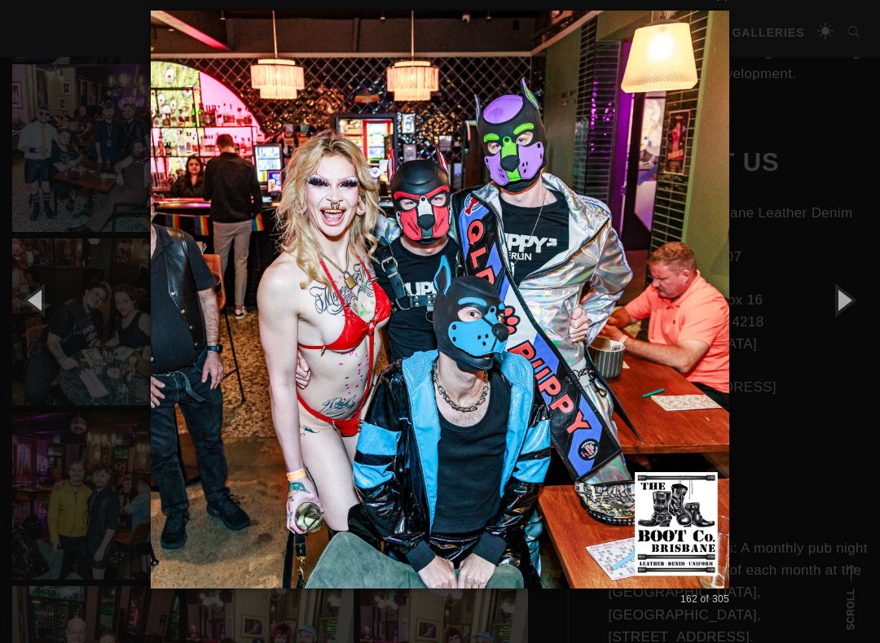
click at [853, 303] on button "button" at bounding box center [842, 300] width 73 height 90
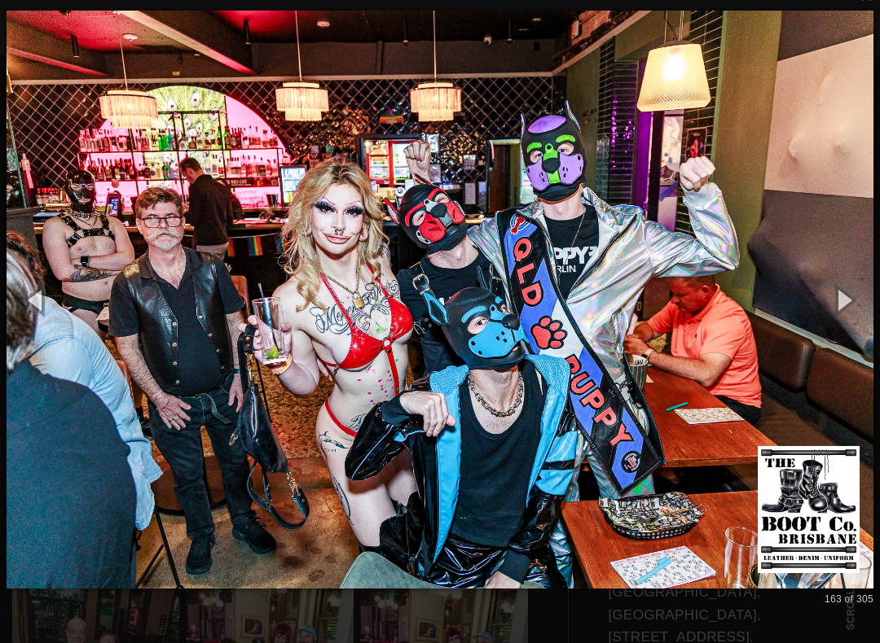
click at [872, 295] on button "button" at bounding box center [842, 300] width 73 height 90
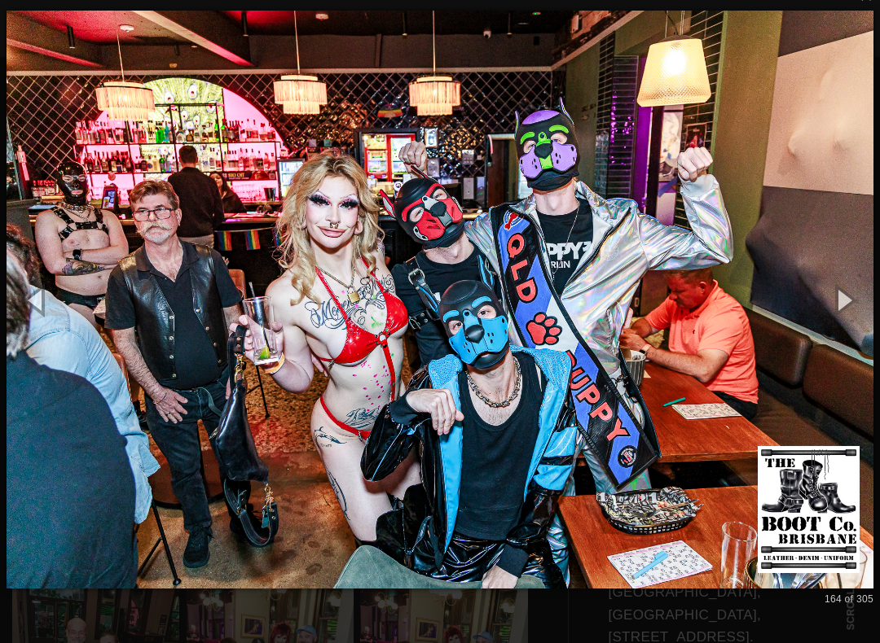
click at [854, 294] on button "button" at bounding box center [842, 300] width 73 height 90
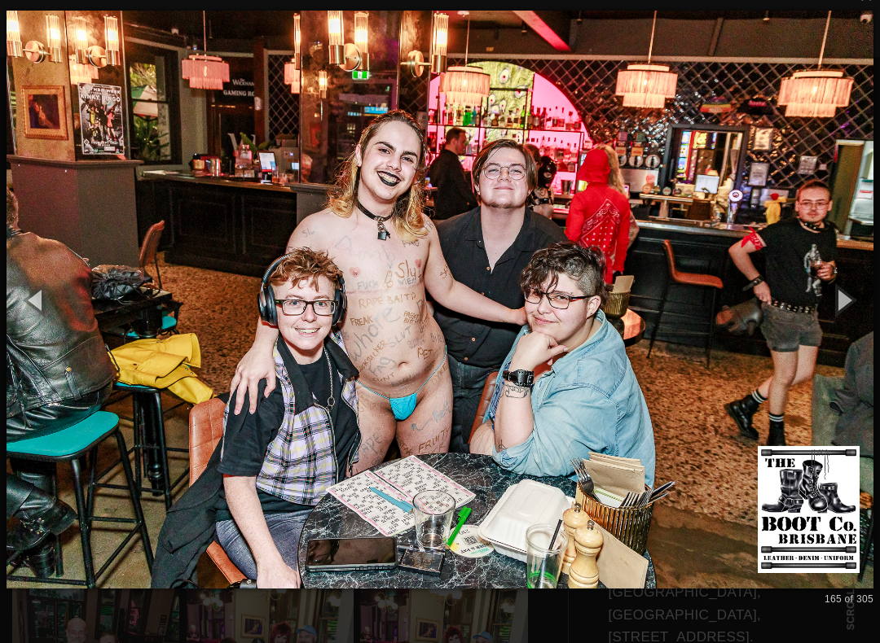
click at [870, 301] on button "button" at bounding box center [842, 300] width 73 height 90
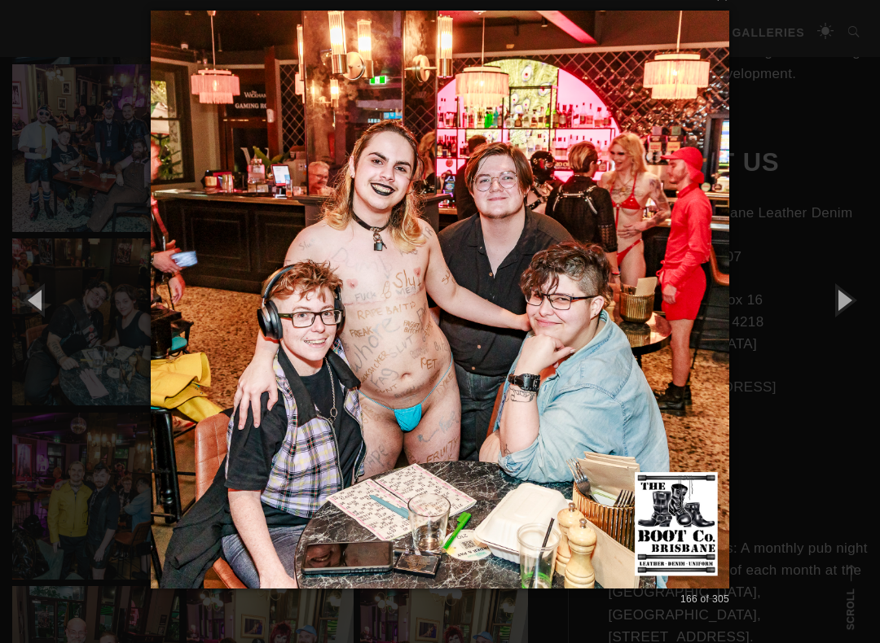
click at [854, 301] on button "button" at bounding box center [842, 300] width 73 height 90
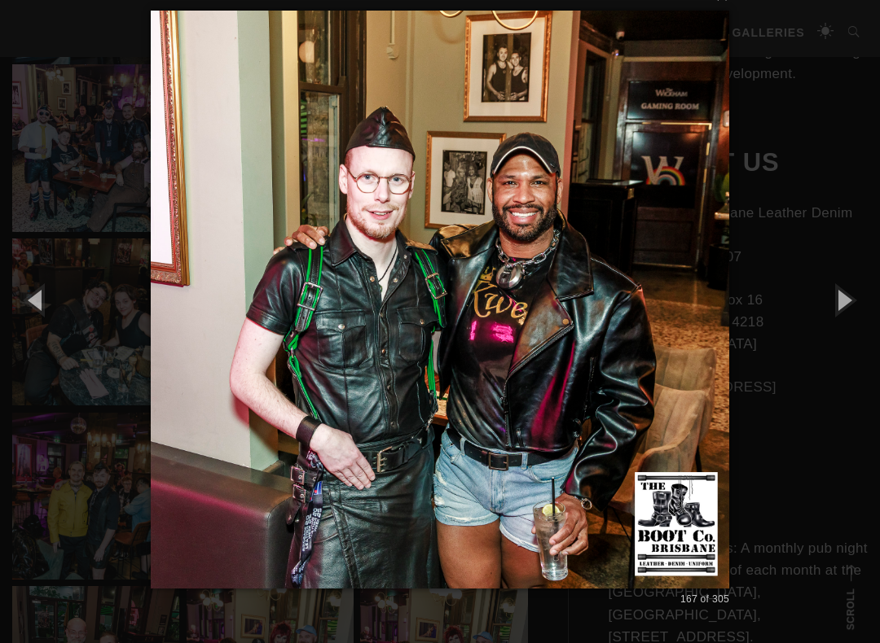
click at [856, 307] on button "button" at bounding box center [842, 300] width 73 height 90
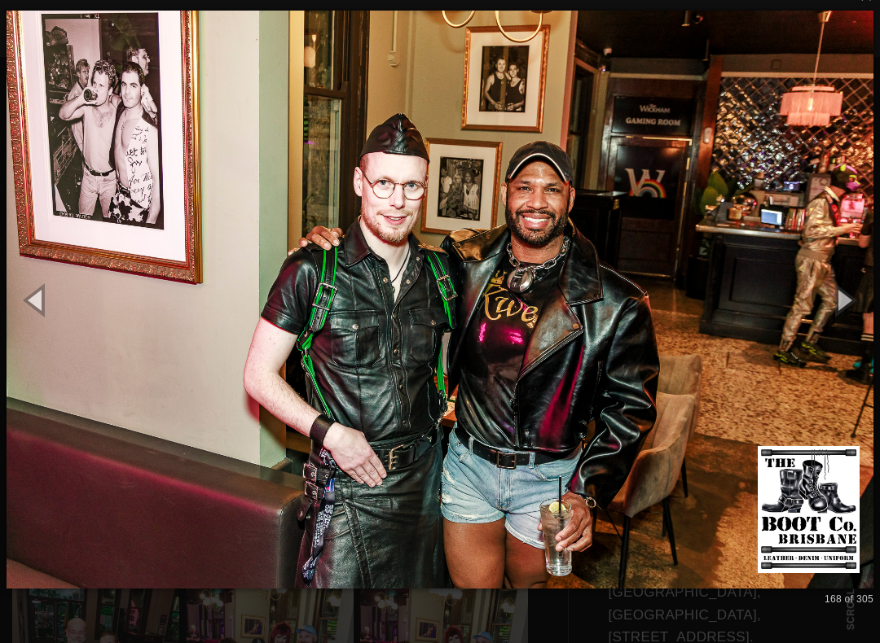
click at [858, 305] on button "button" at bounding box center [842, 300] width 73 height 90
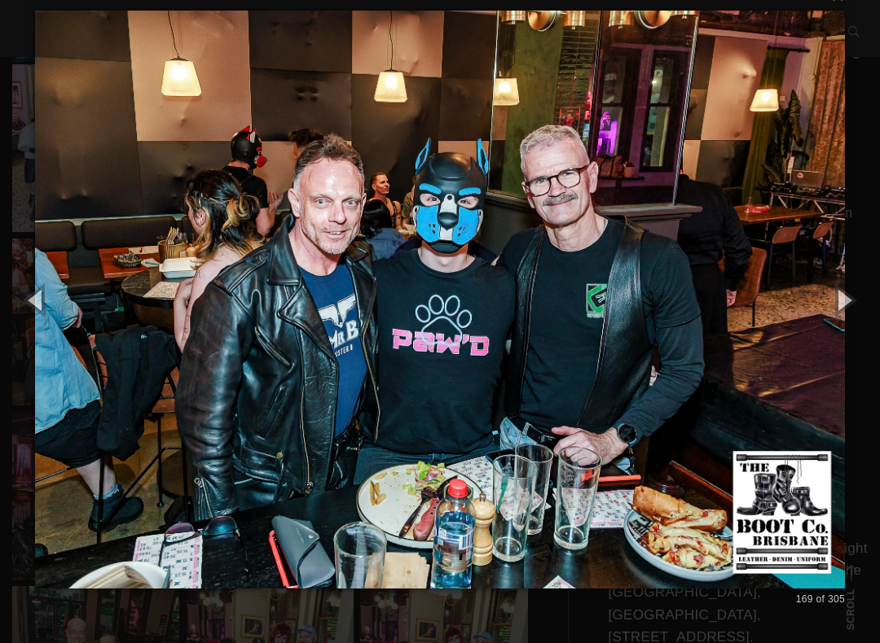
click at [858, 301] on button "button" at bounding box center [842, 300] width 73 height 90
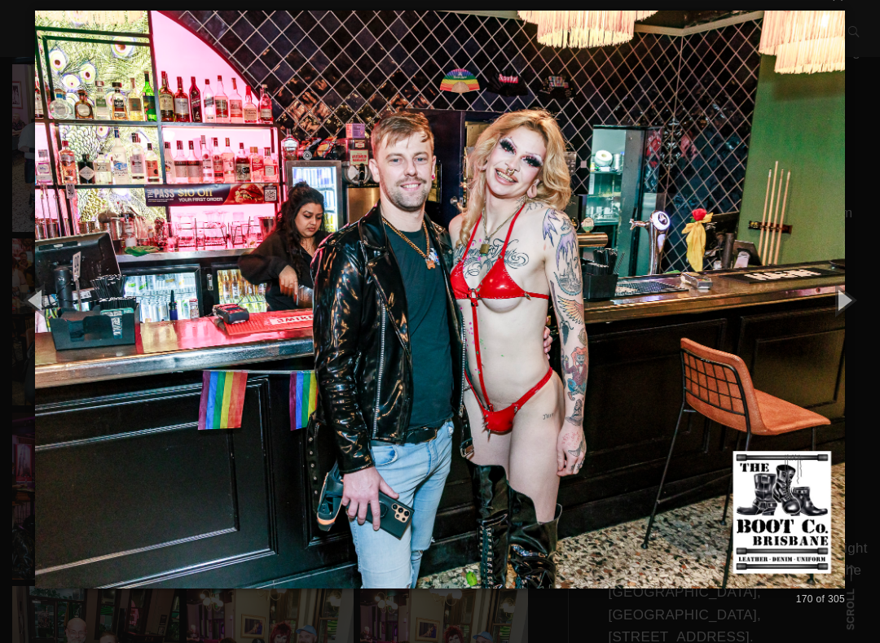
click at [37, 296] on button "button" at bounding box center [36, 300] width 73 height 90
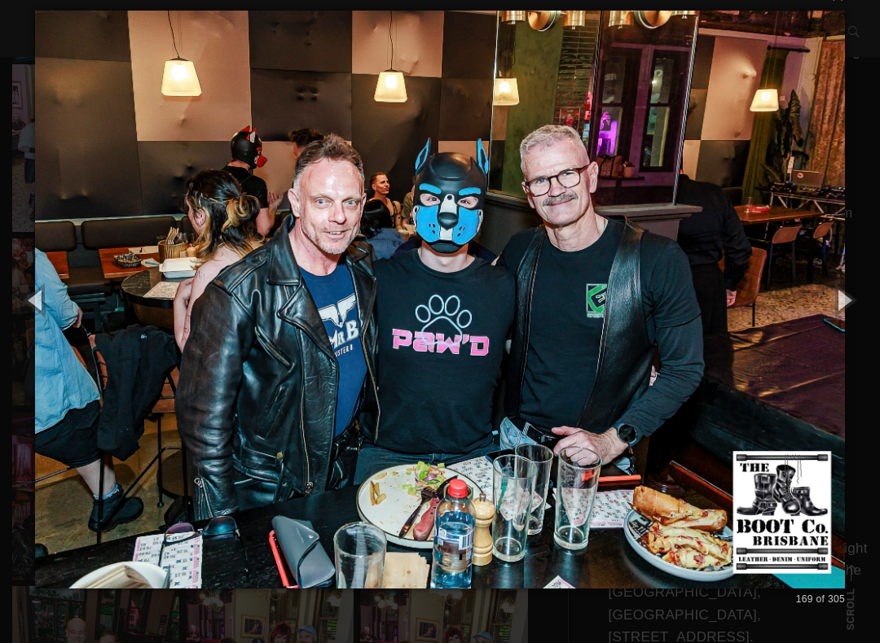
click at [854, 301] on button "button" at bounding box center [842, 300] width 73 height 90
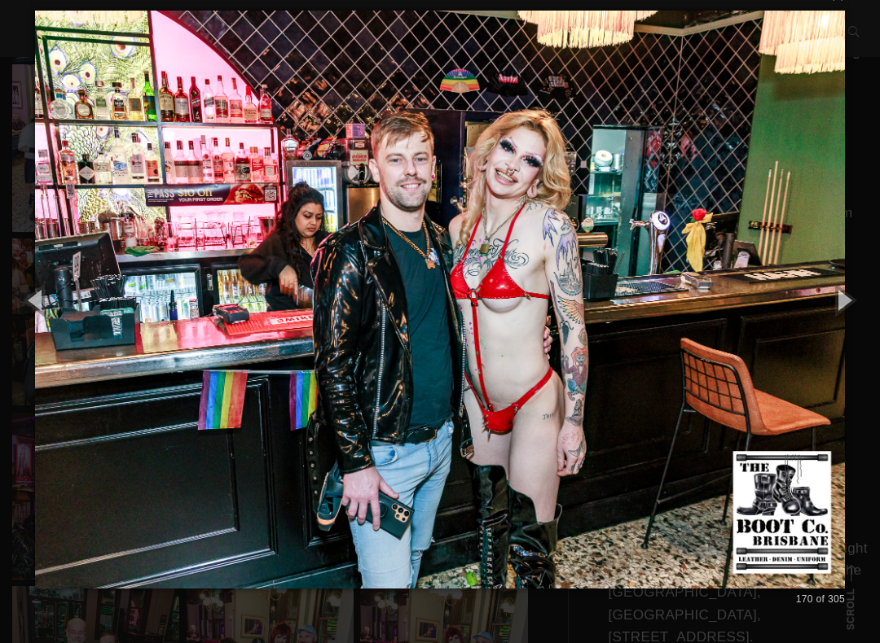
click at [852, 305] on button "button" at bounding box center [842, 300] width 73 height 90
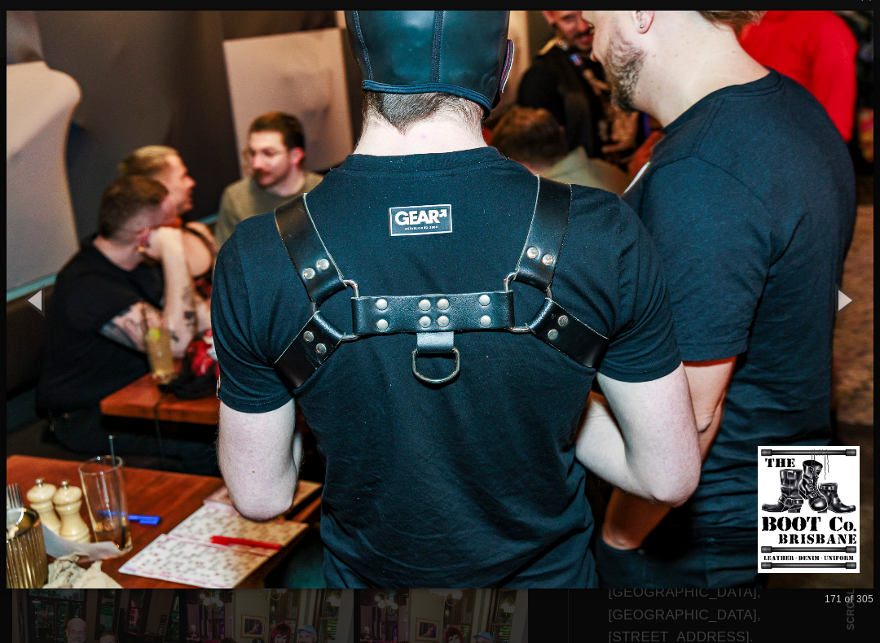
click at [850, 307] on button "button" at bounding box center [842, 300] width 73 height 90
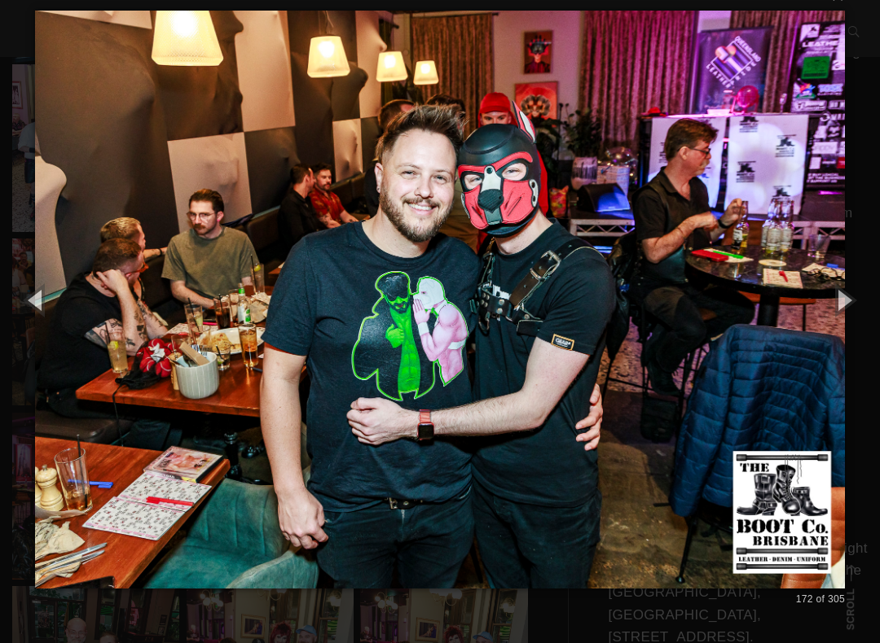
click at [854, 310] on button "button" at bounding box center [842, 300] width 73 height 90
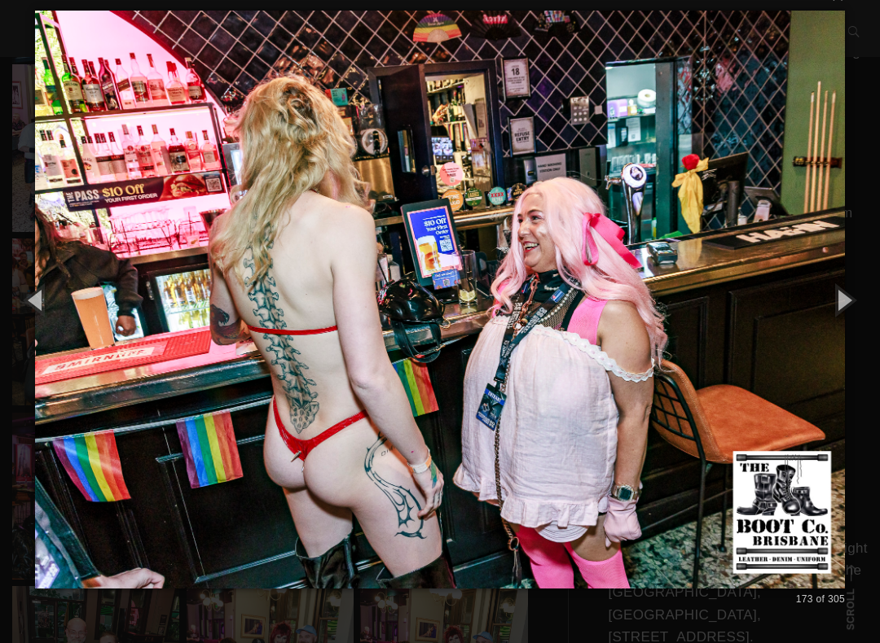
click at [853, 316] on button "button" at bounding box center [842, 300] width 73 height 90
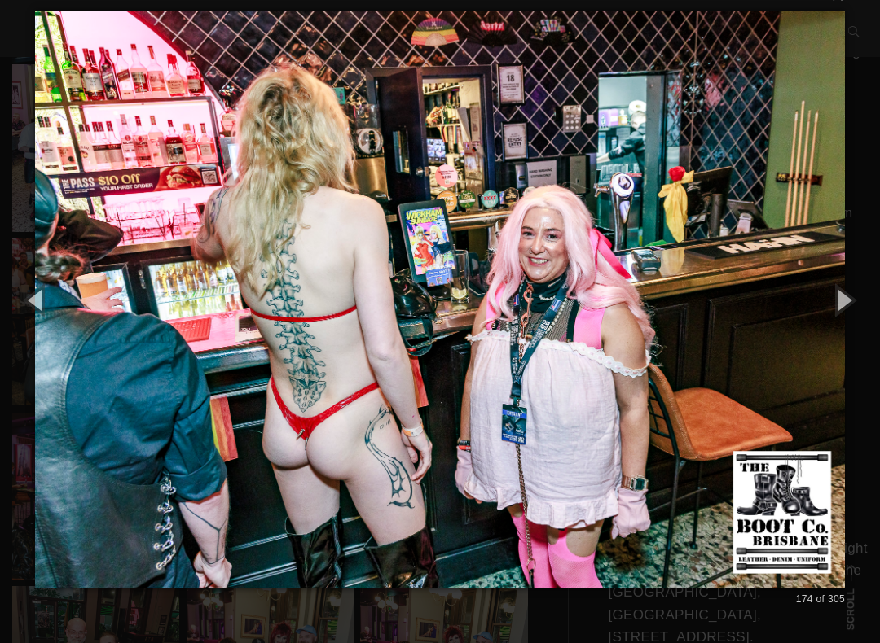
click at [850, 314] on button "button" at bounding box center [842, 300] width 73 height 90
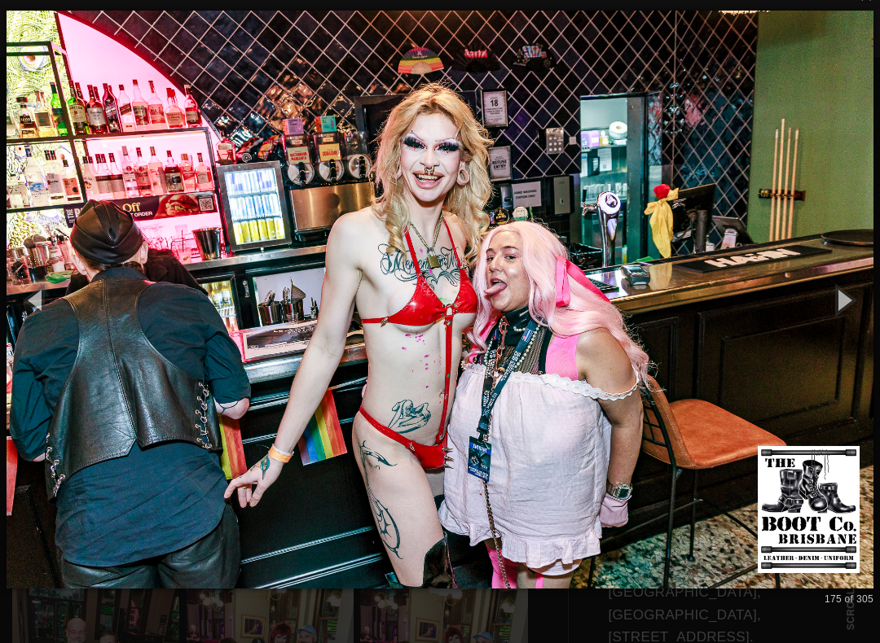
click at [849, 316] on button "button" at bounding box center [842, 300] width 73 height 90
click at [841, 315] on button "button" at bounding box center [842, 300] width 73 height 90
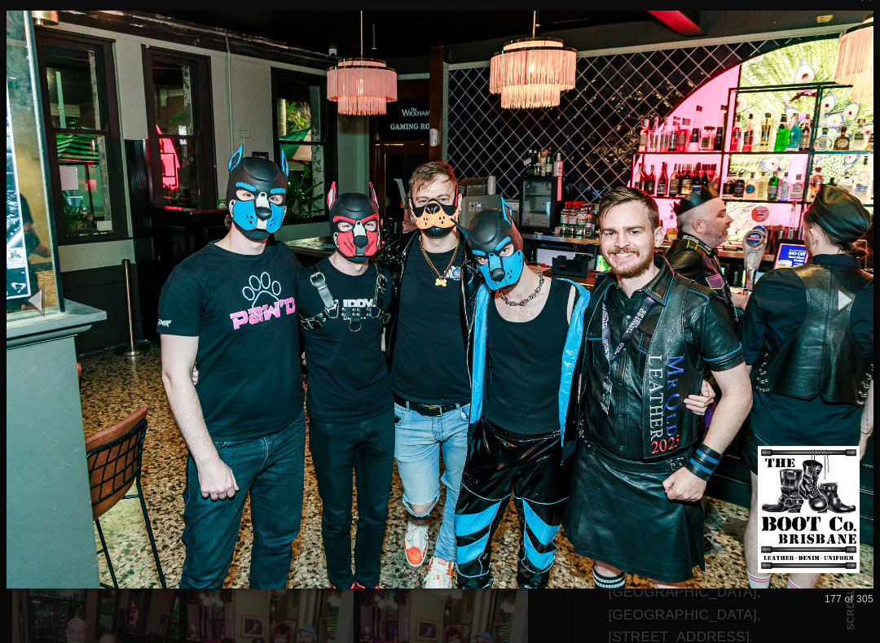
click at [847, 309] on button "button" at bounding box center [842, 300] width 73 height 90
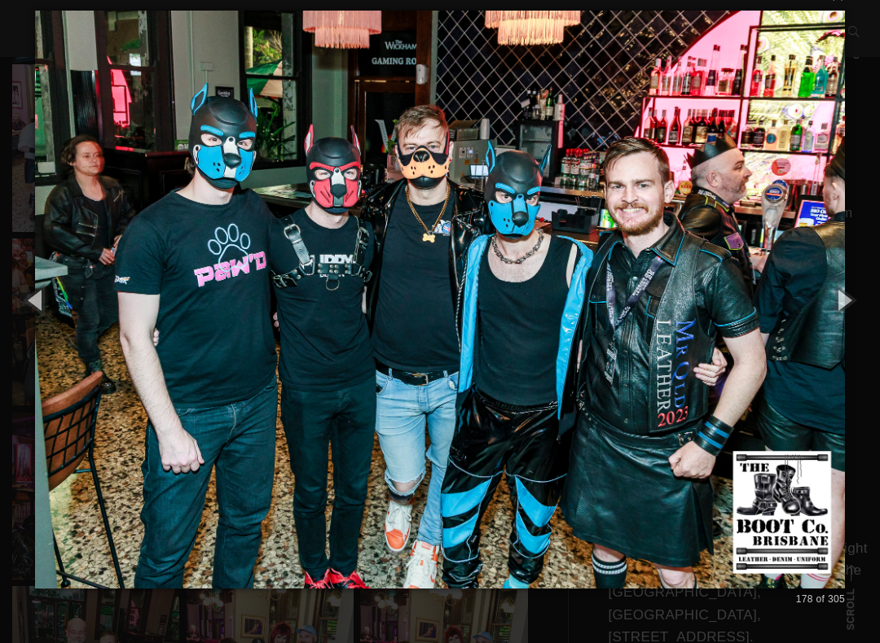
click at [843, 311] on button "button" at bounding box center [842, 300] width 73 height 90
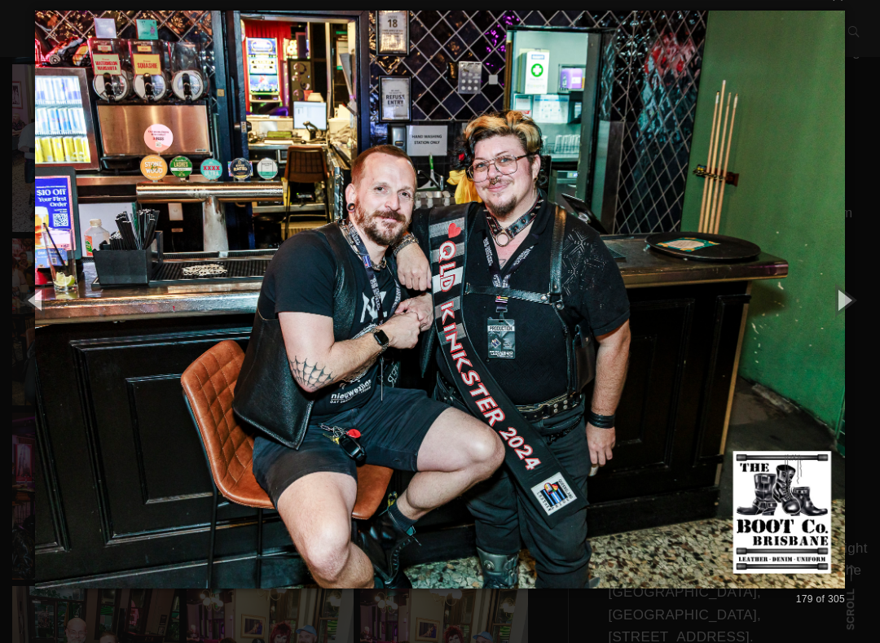
click at [841, 314] on button "button" at bounding box center [842, 300] width 73 height 90
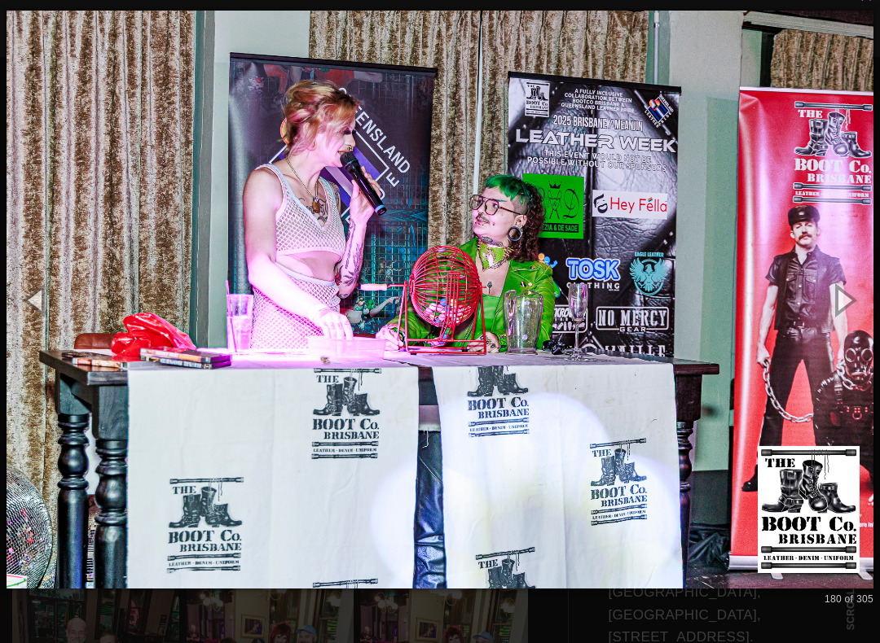
click at [845, 310] on button "button" at bounding box center [842, 300] width 73 height 90
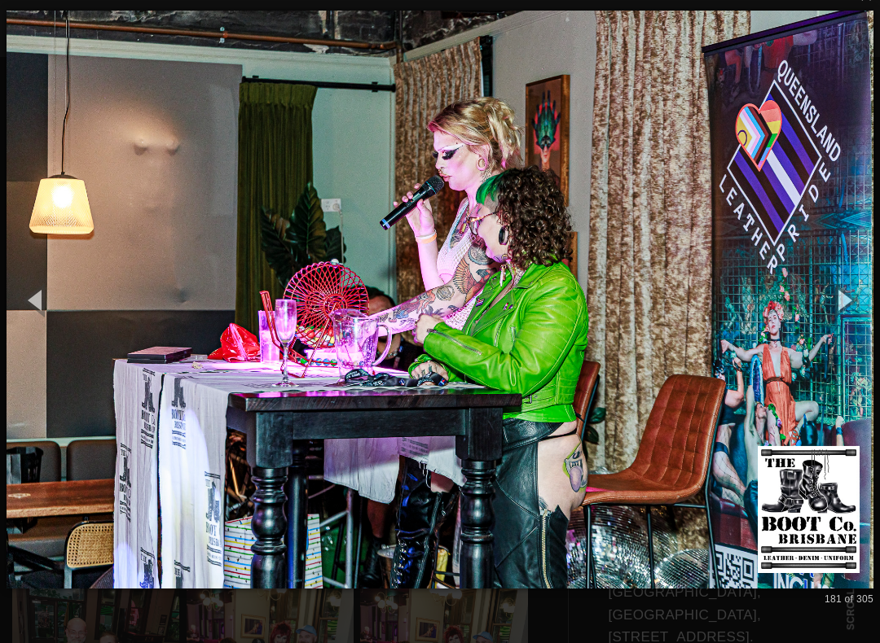
click at [845, 309] on button "button" at bounding box center [842, 300] width 73 height 90
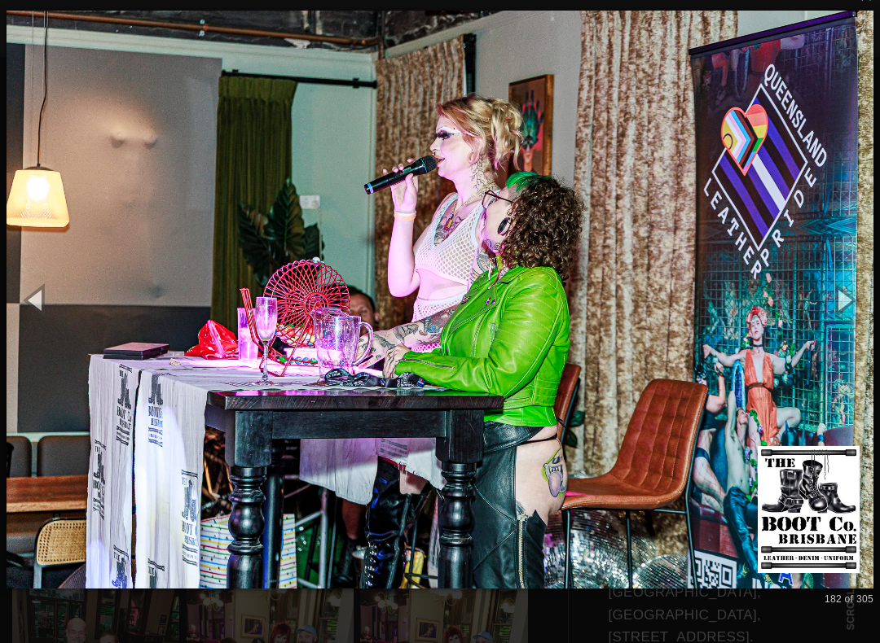
click at [845, 313] on button "button" at bounding box center [842, 300] width 73 height 90
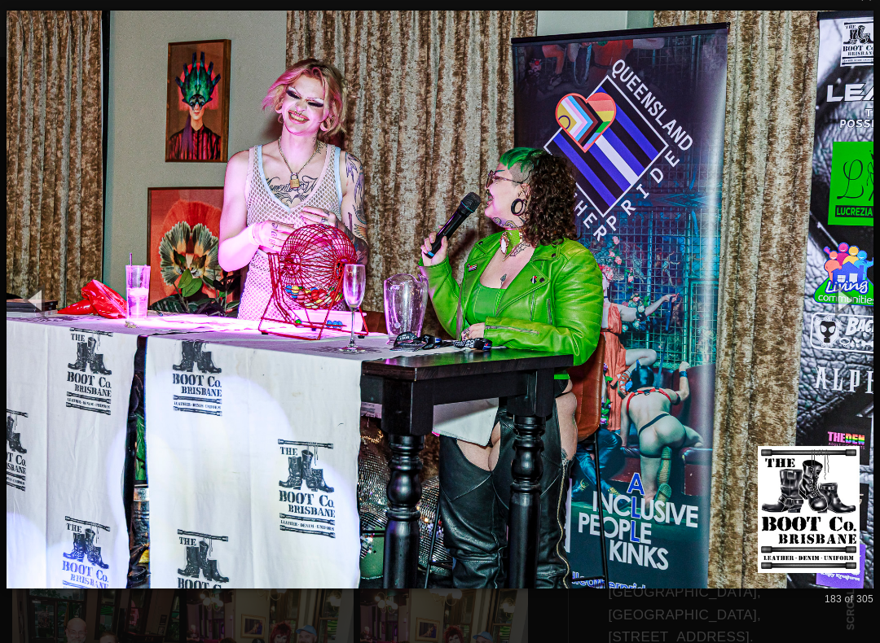
click at [844, 312] on button "button" at bounding box center [842, 300] width 73 height 90
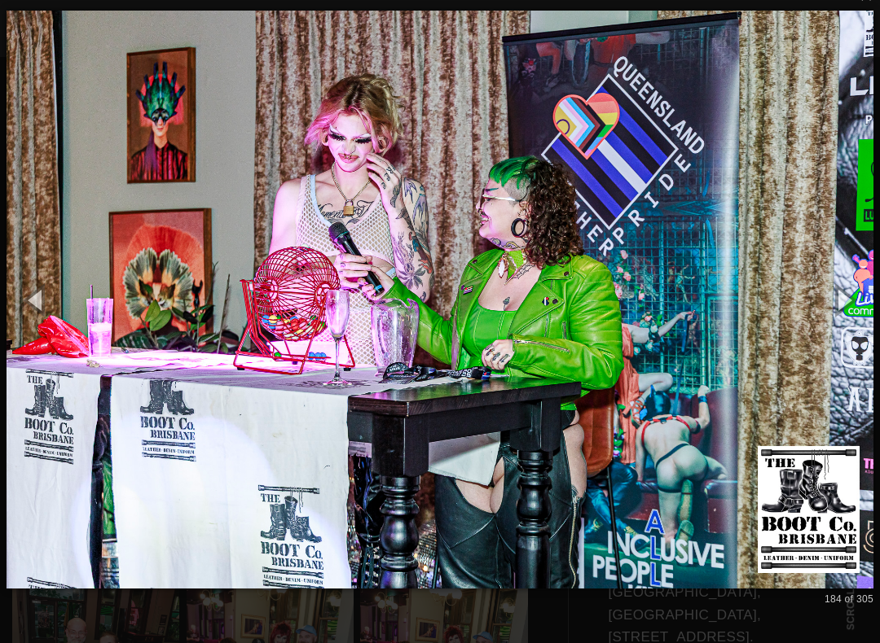
click at [848, 311] on button "button" at bounding box center [842, 300] width 73 height 90
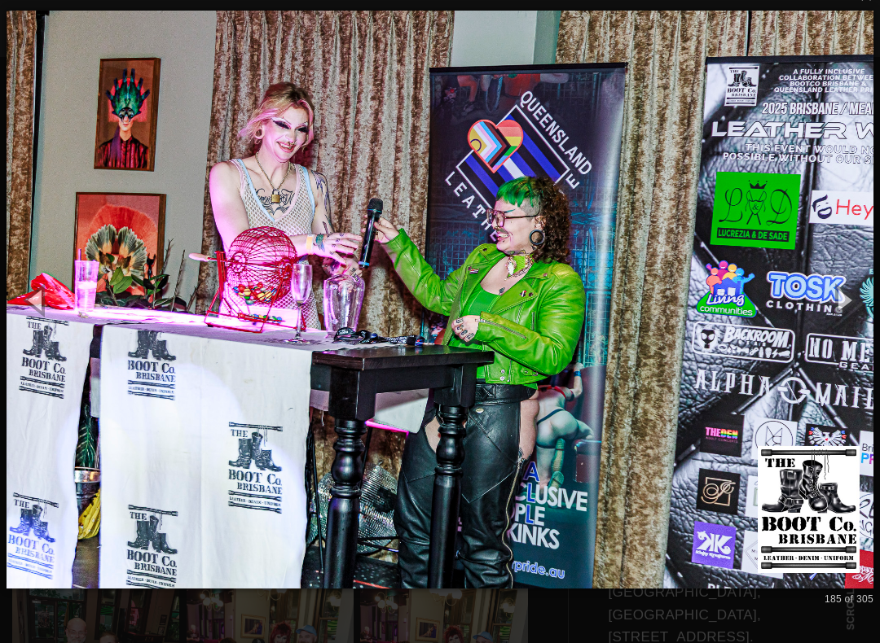
click at [868, 301] on button "button" at bounding box center [842, 300] width 73 height 90
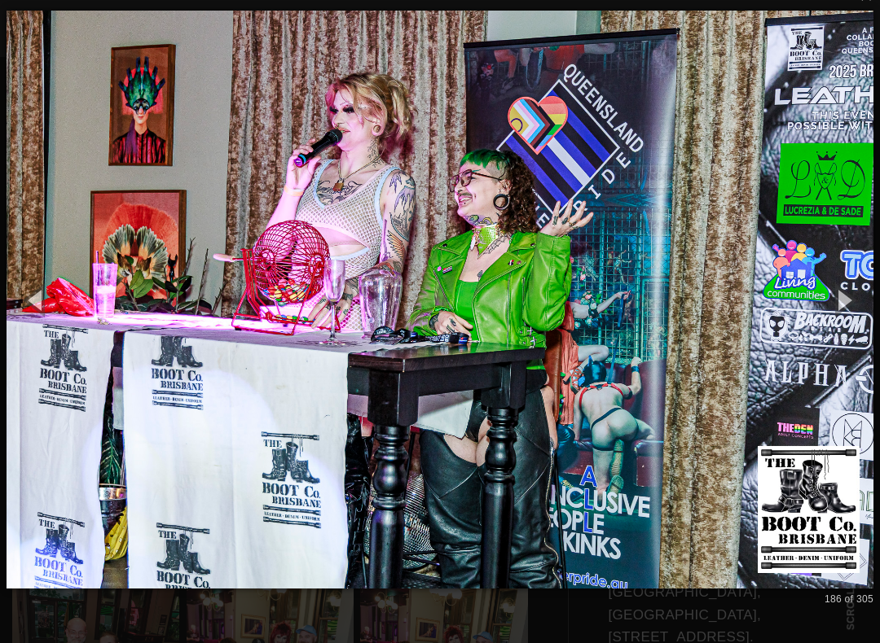
click at [845, 302] on button "button" at bounding box center [842, 300] width 73 height 90
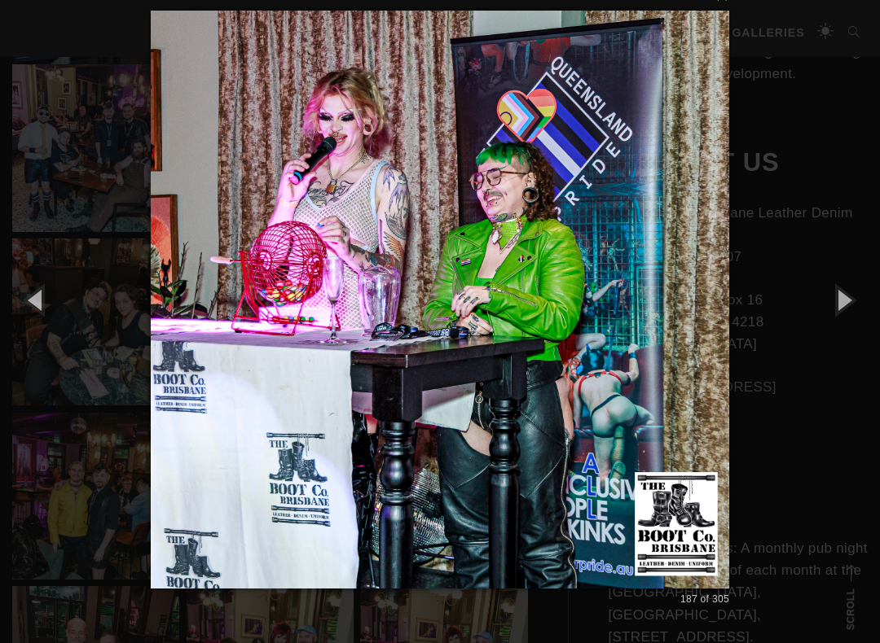
click at [849, 304] on button "button" at bounding box center [842, 300] width 73 height 90
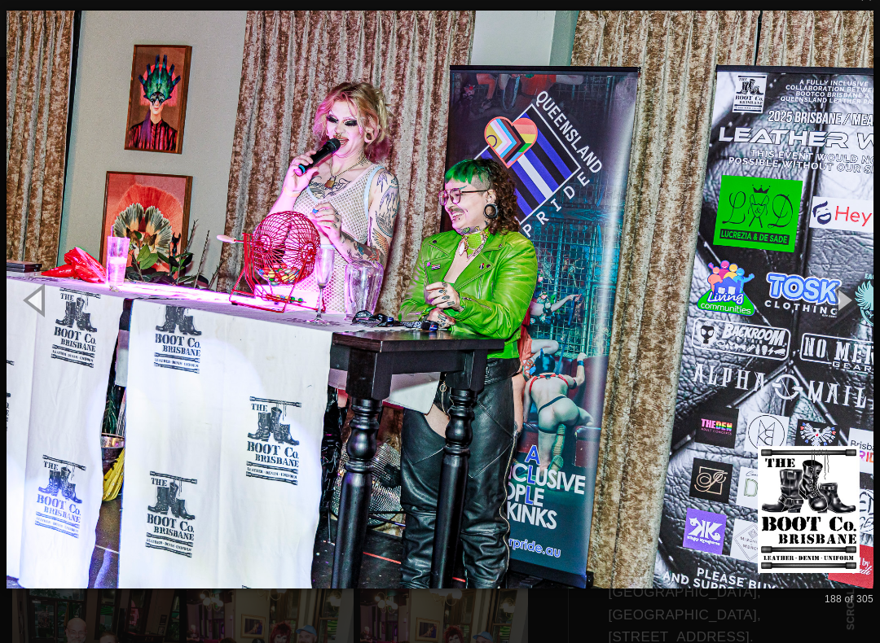
click at [858, 301] on button "button" at bounding box center [842, 300] width 73 height 90
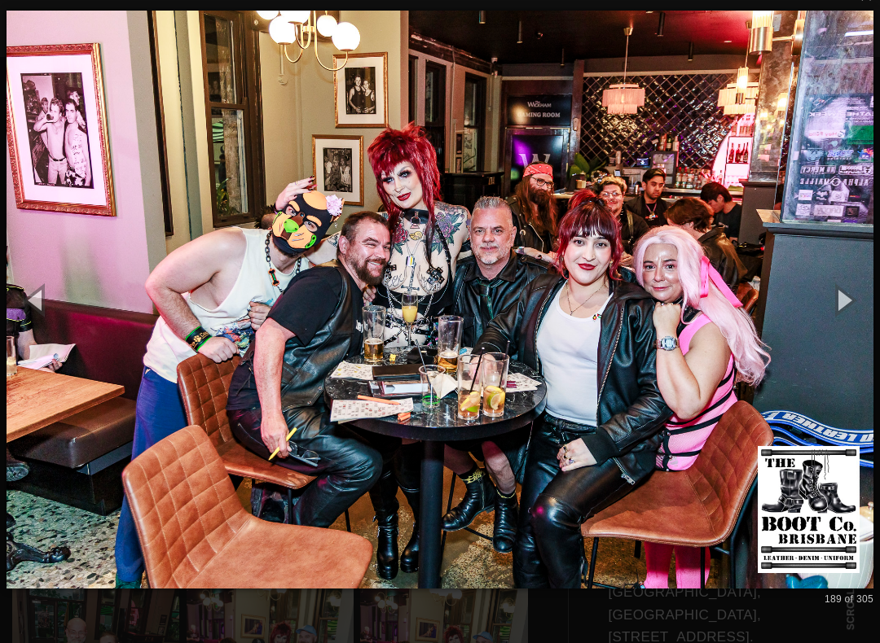
click at [869, 318] on button "button" at bounding box center [842, 300] width 73 height 90
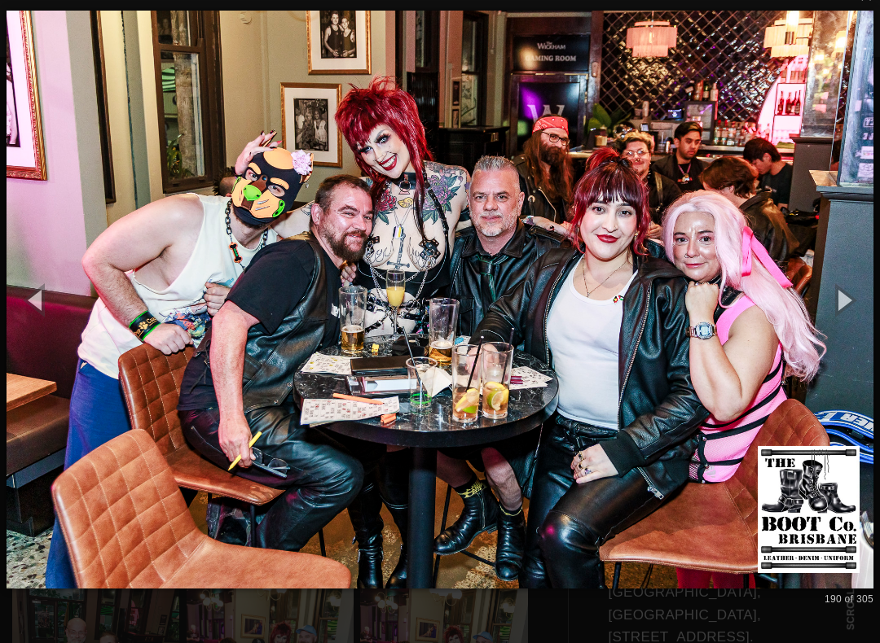
click at [866, 305] on button "button" at bounding box center [842, 300] width 73 height 90
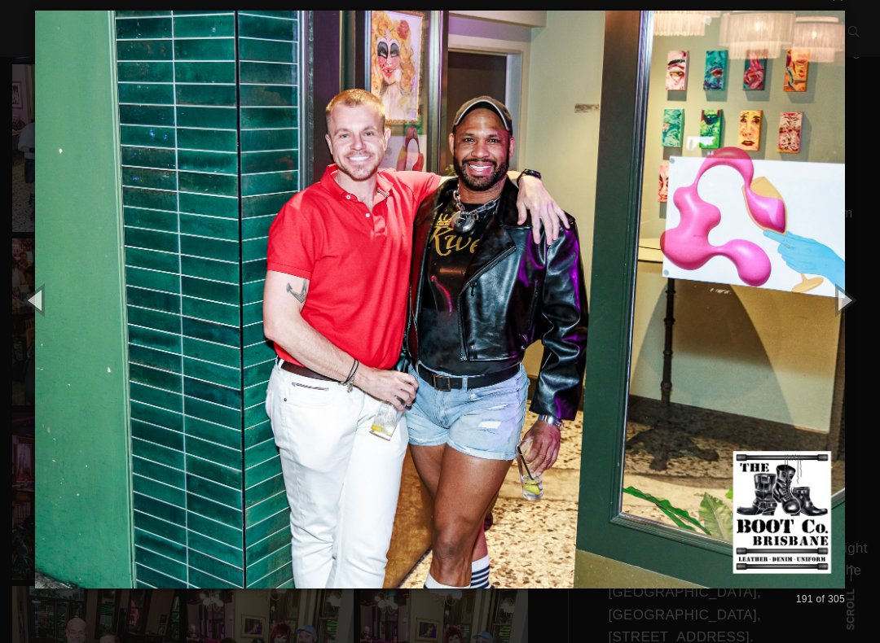
click at [864, 308] on button "button" at bounding box center [842, 300] width 73 height 90
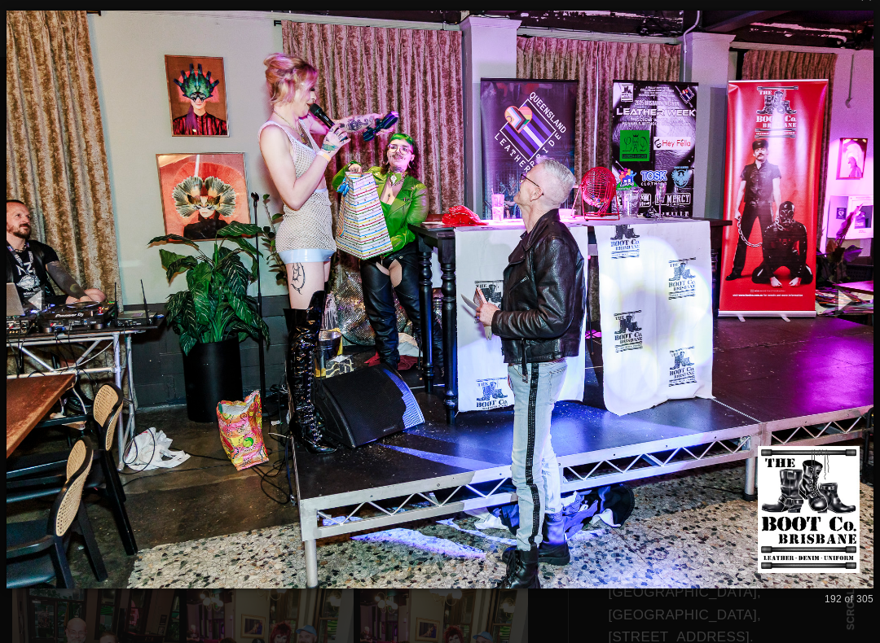
click at [858, 308] on button "button" at bounding box center [842, 300] width 73 height 90
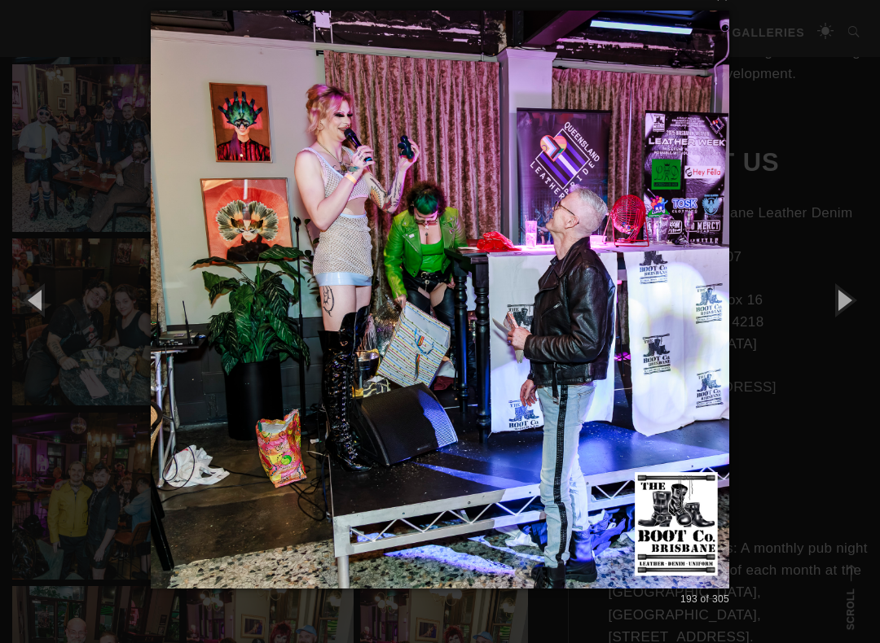
click at [865, 310] on button "button" at bounding box center [842, 300] width 73 height 90
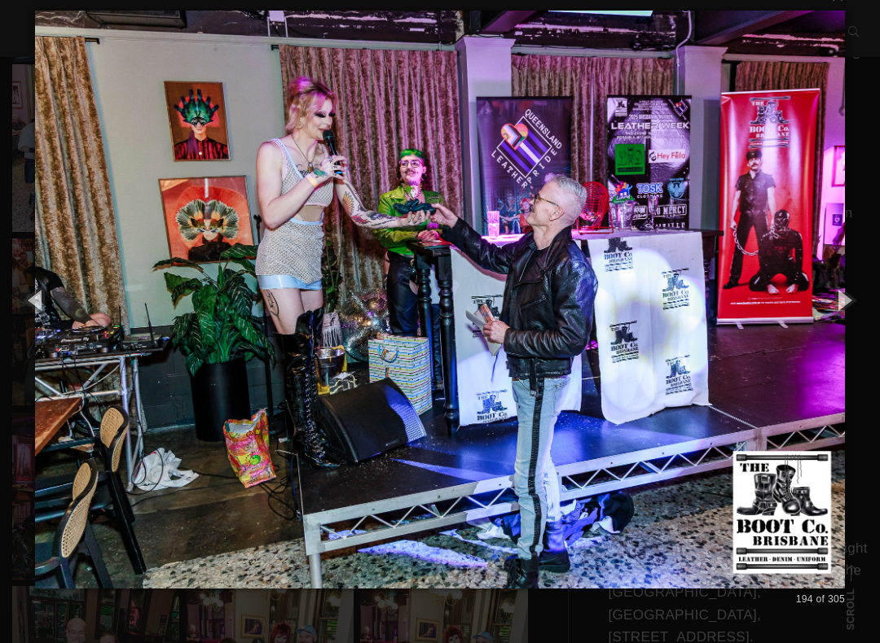
click at [863, 310] on button "button" at bounding box center [842, 300] width 73 height 90
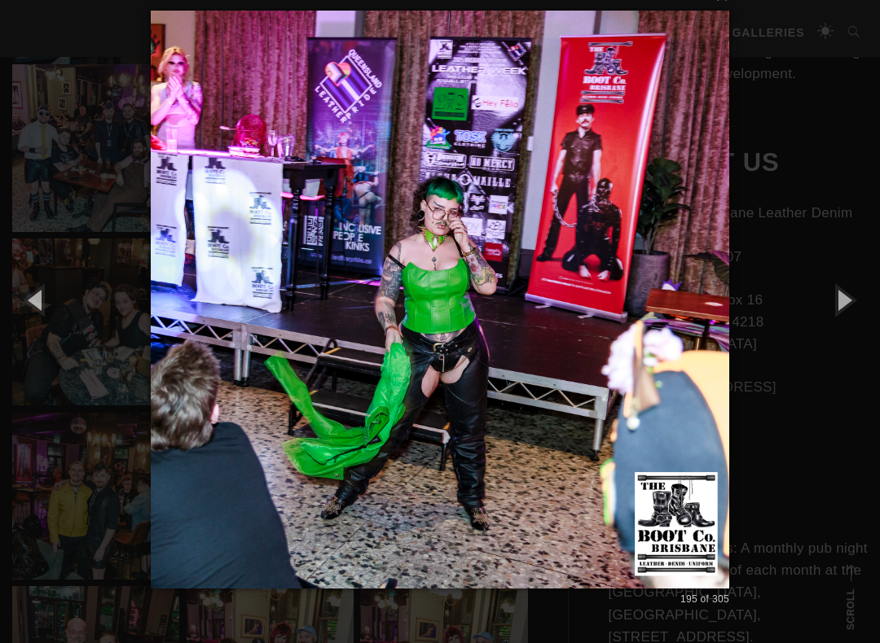
click at [862, 313] on button "button" at bounding box center [842, 300] width 73 height 90
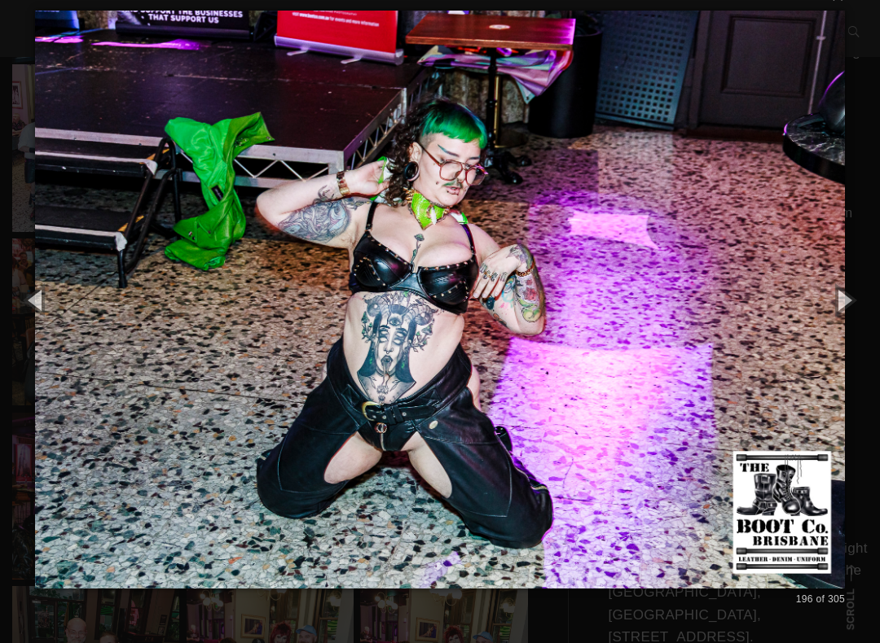
click at [855, 314] on button "button" at bounding box center [842, 300] width 73 height 90
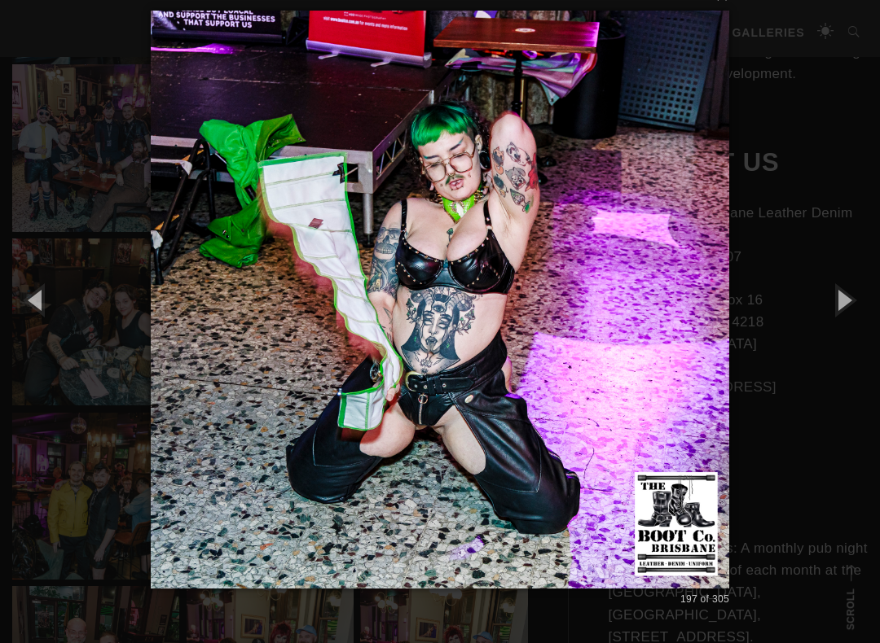
click at [855, 313] on button "button" at bounding box center [842, 300] width 73 height 90
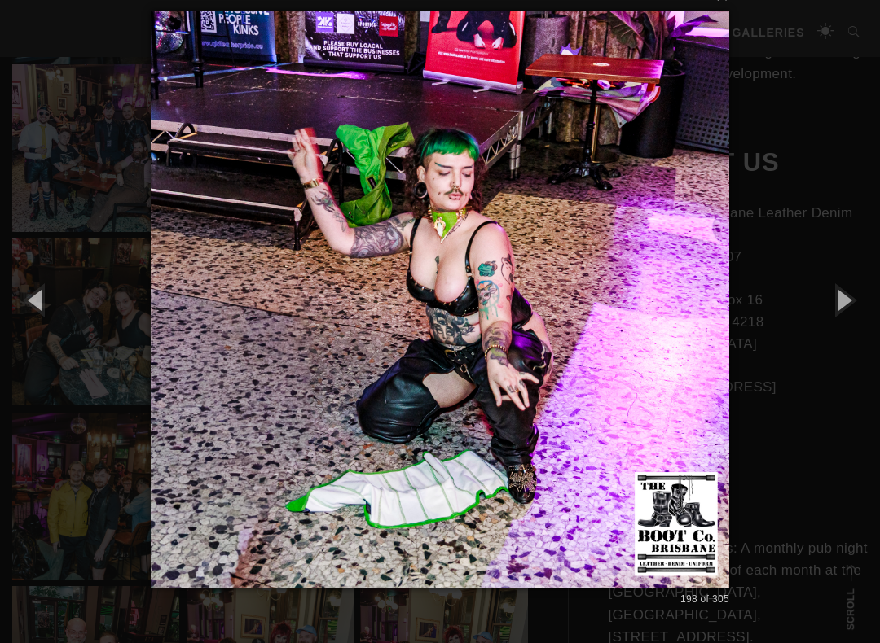
click at [854, 314] on button "button" at bounding box center [842, 300] width 73 height 90
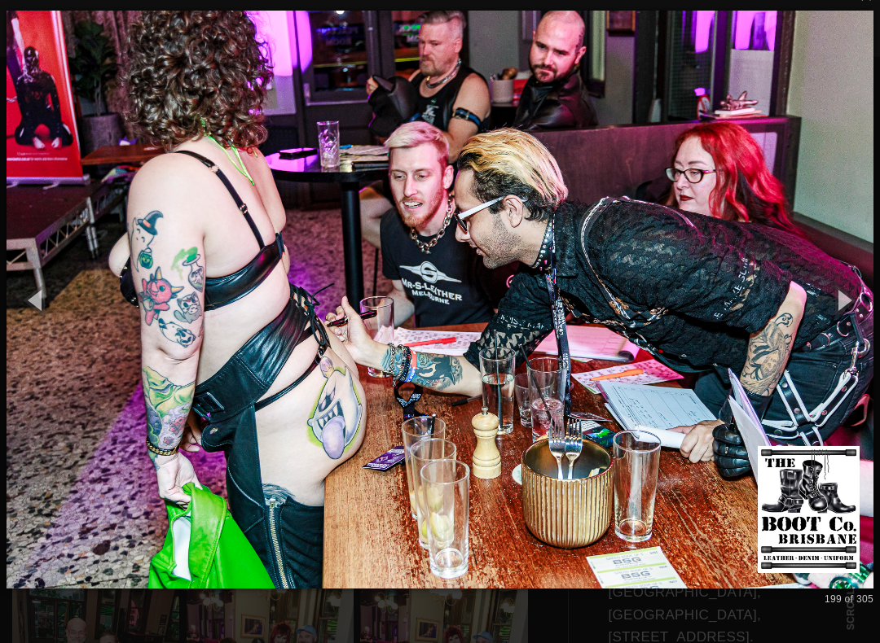
click at [865, 317] on button "button" at bounding box center [842, 300] width 73 height 90
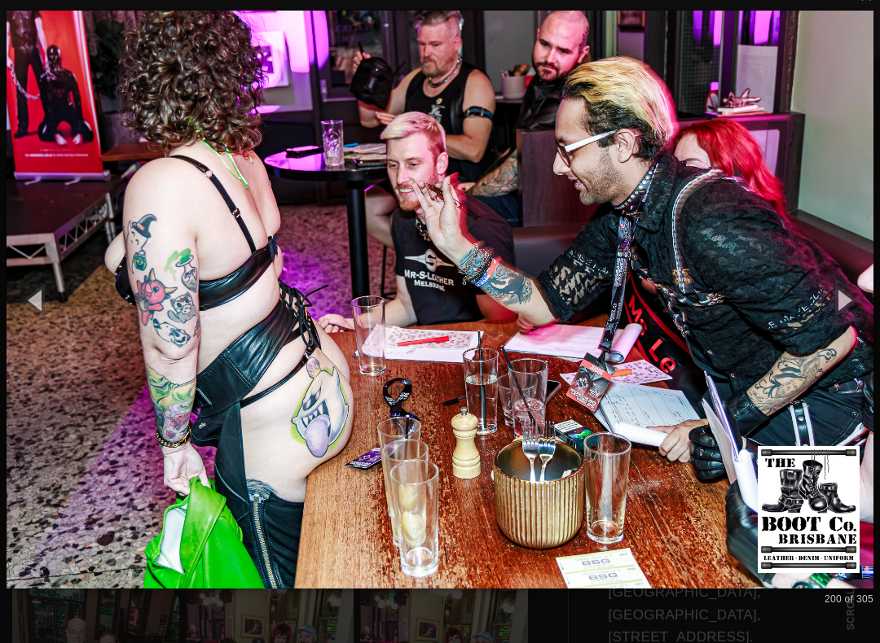
click at [859, 319] on button "button" at bounding box center [842, 300] width 73 height 90
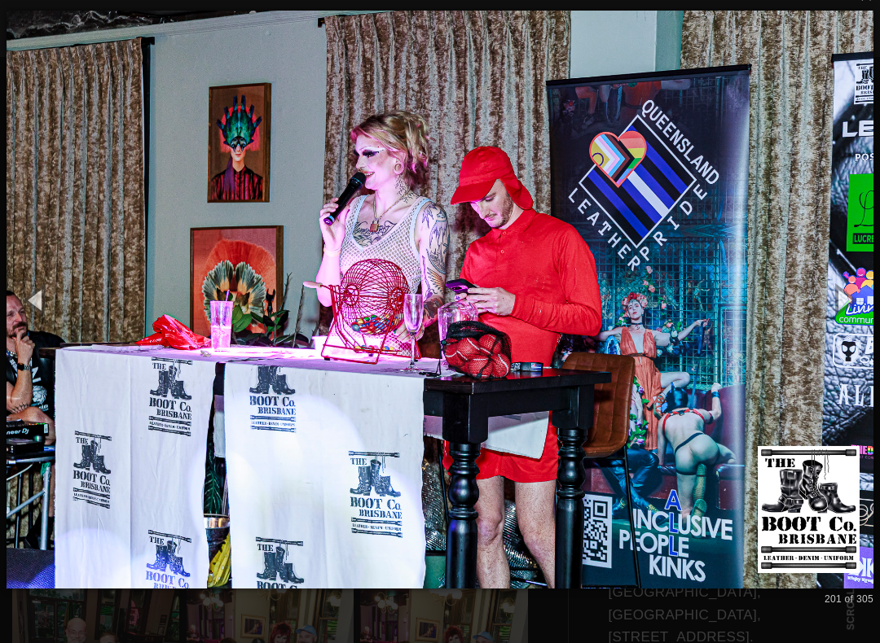
click at [872, 304] on button "button" at bounding box center [842, 300] width 73 height 90
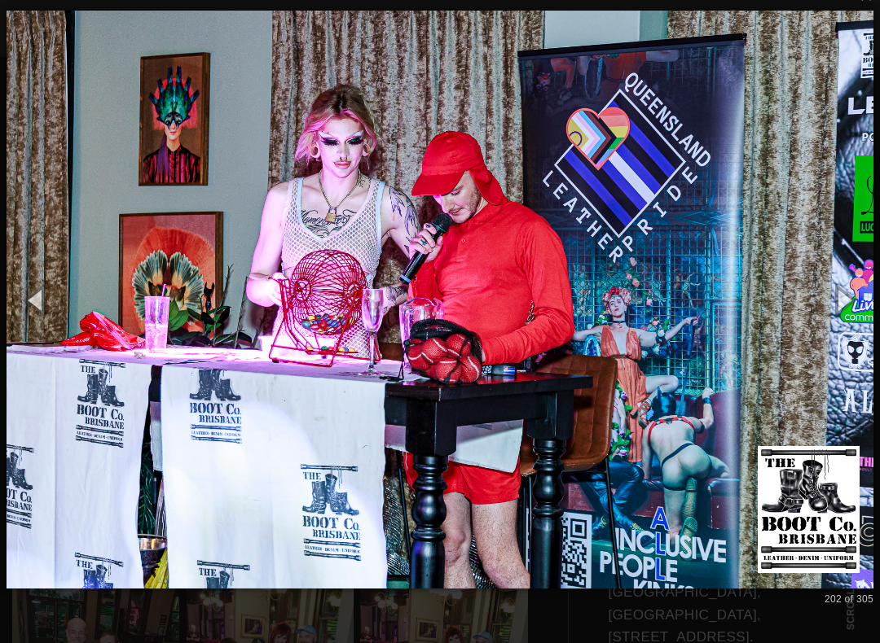
click at [865, 310] on button "button" at bounding box center [842, 300] width 73 height 90
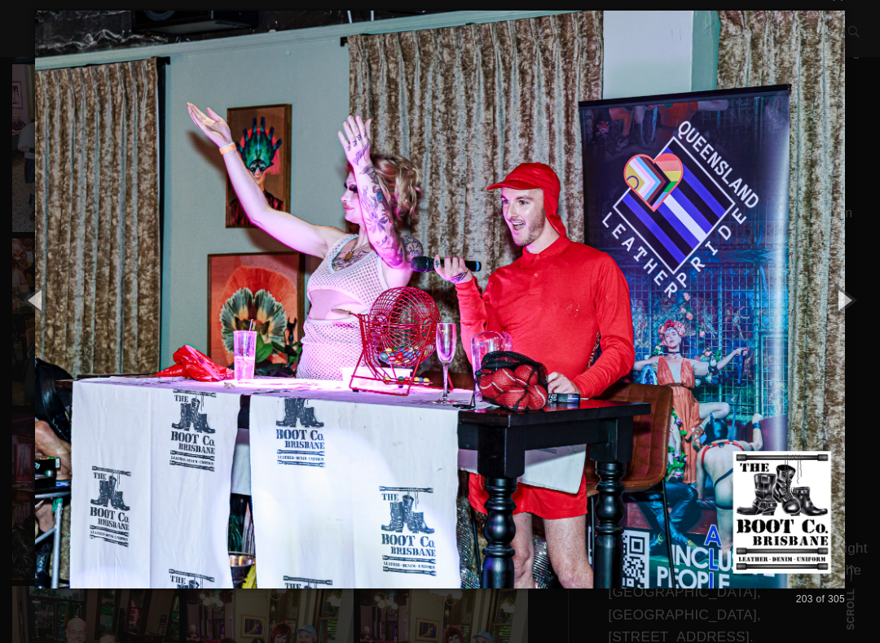
click at [858, 306] on button "button" at bounding box center [842, 300] width 73 height 90
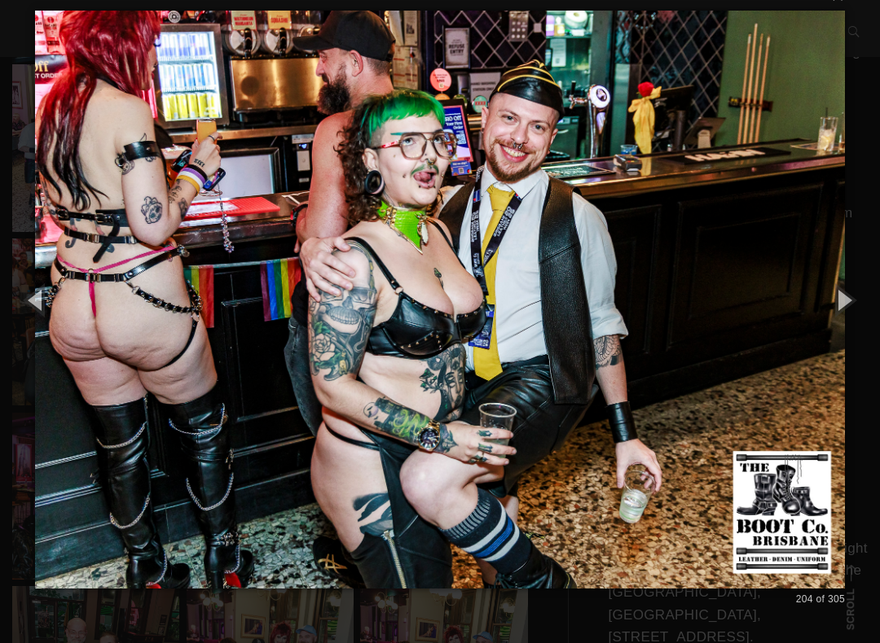
click at [855, 305] on button "button" at bounding box center [842, 300] width 73 height 90
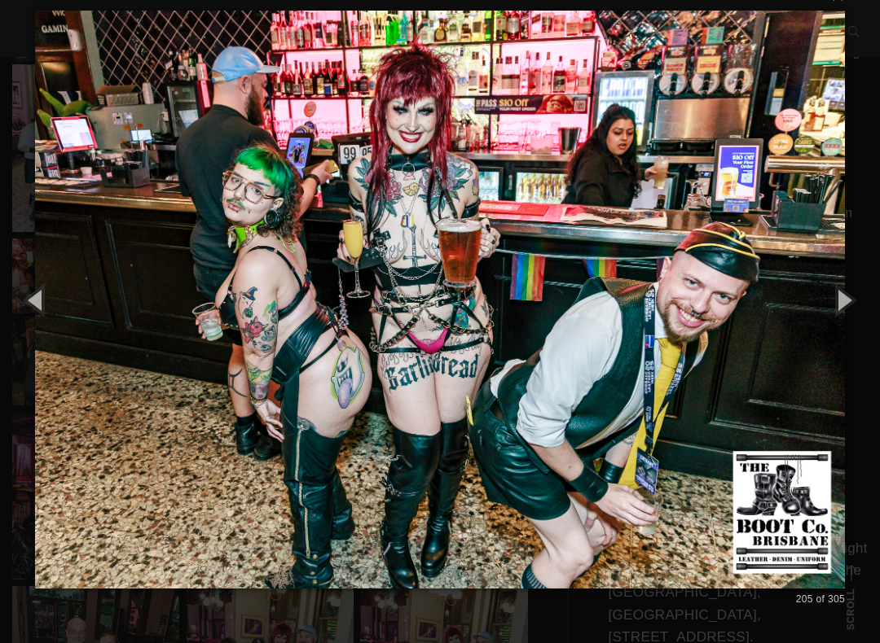
click at [854, 305] on button "button" at bounding box center [842, 300] width 73 height 90
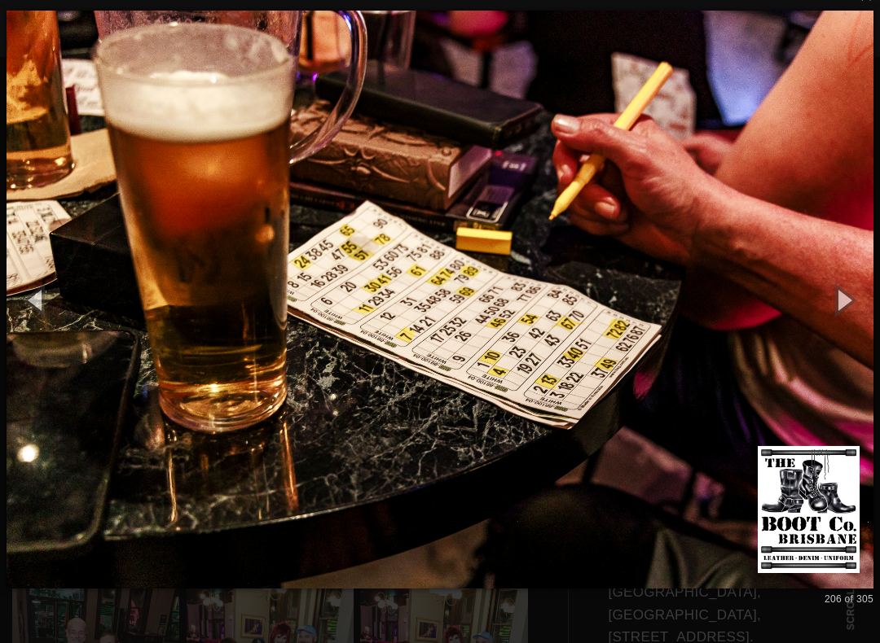
click at [851, 307] on button "button" at bounding box center [842, 300] width 73 height 90
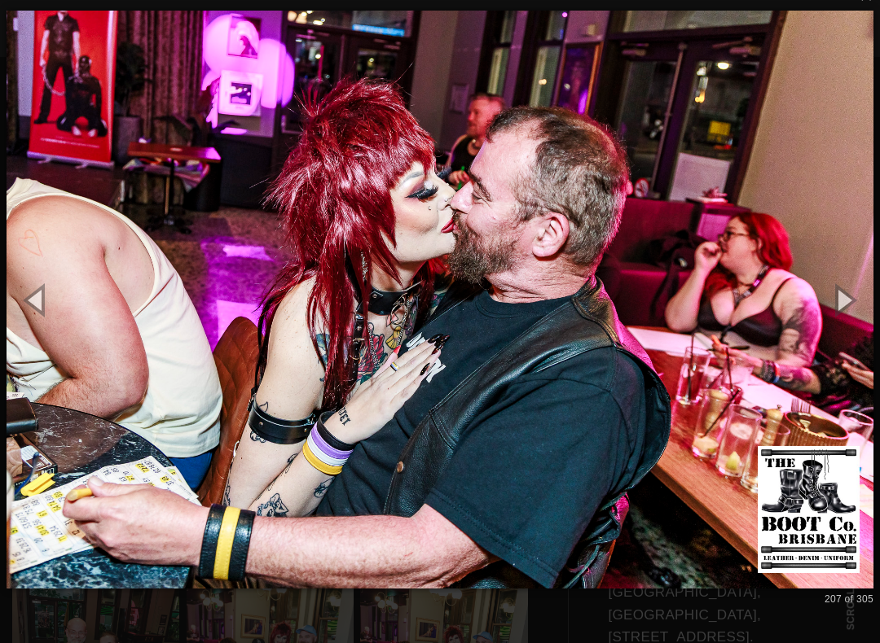
click at [844, 310] on button "button" at bounding box center [842, 300] width 73 height 90
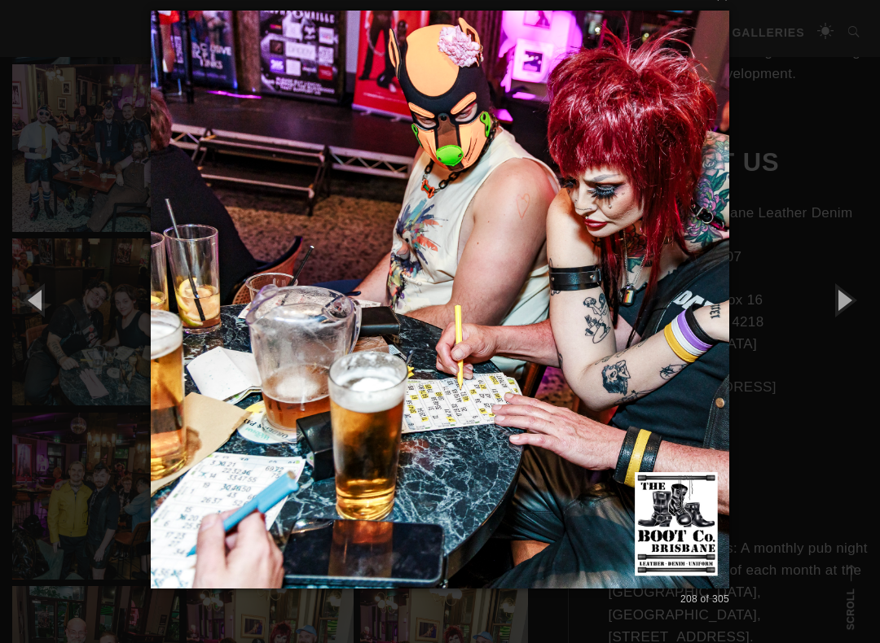
click at [852, 307] on button "button" at bounding box center [842, 300] width 73 height 90
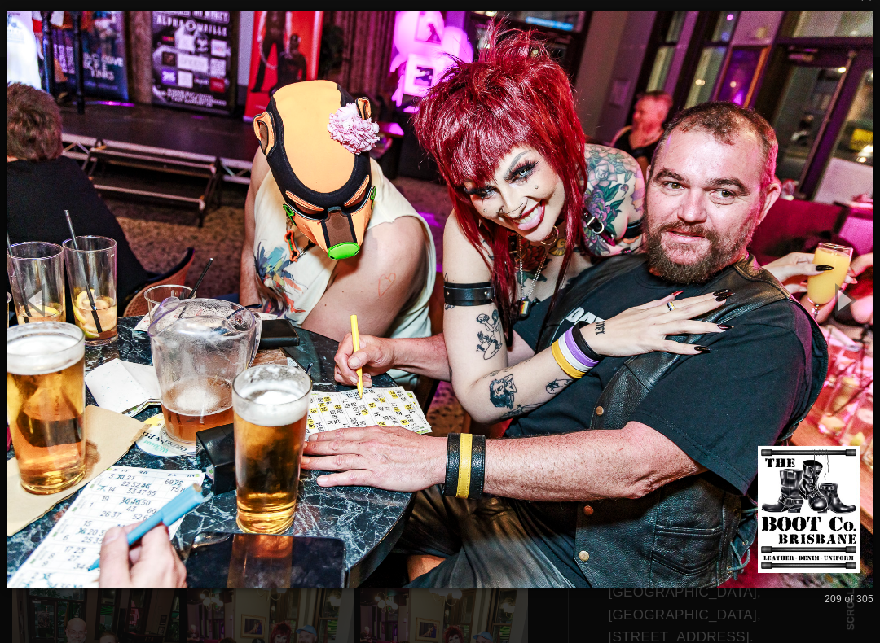
click at [854, 301] on button "button" at bounding box center [842, 300] width 73 height 90
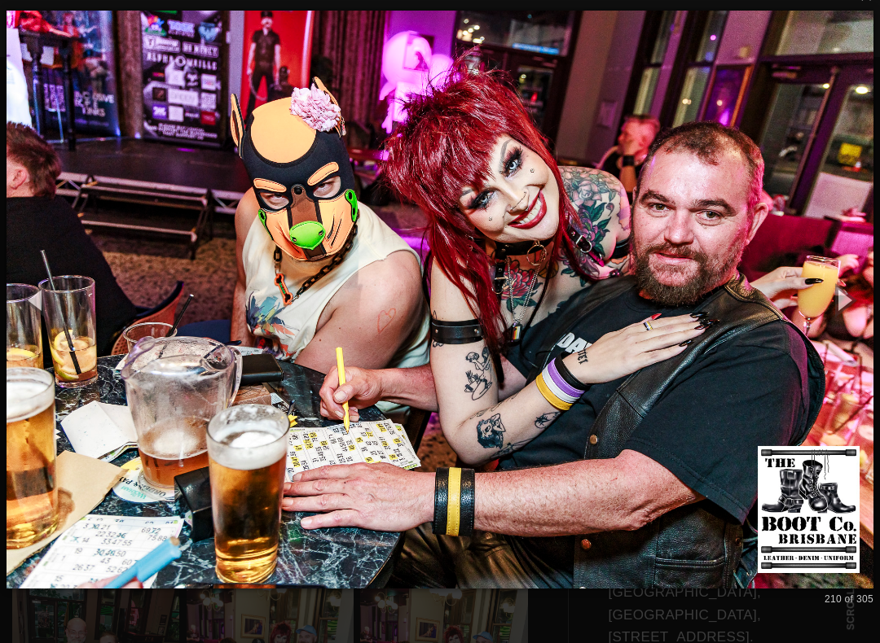
click at [854, 305] on button "button" at bounding box center [842, 300] width 73 height 90
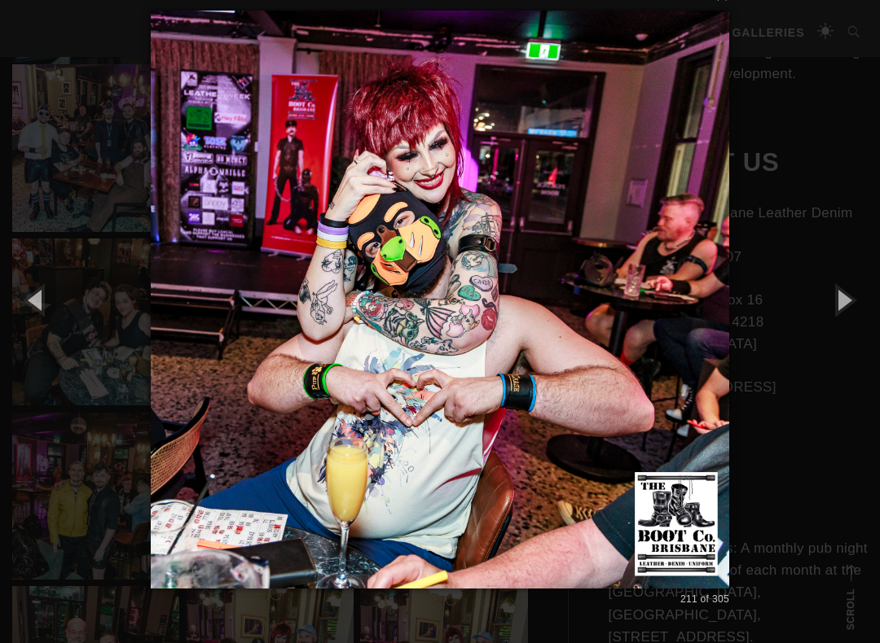
click at [855, 304] on button "button" at bounding box center [842, 300] width 73 height 90
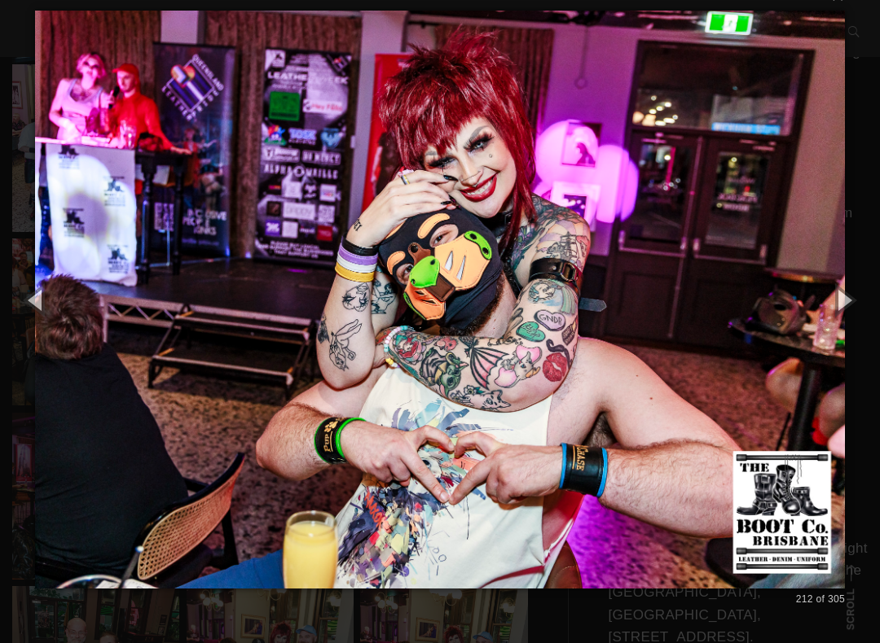
click at [853, 304] on button "button" at bounding box center [842, 300] width 73 height 90
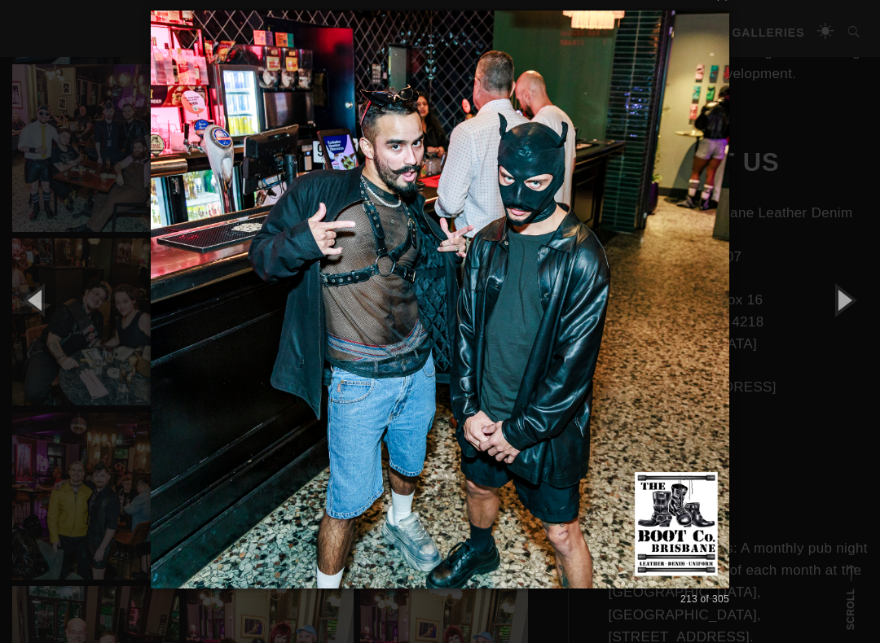
click at [853, 306] on button "button" at bounding box center [842, 300] width 73 height 90
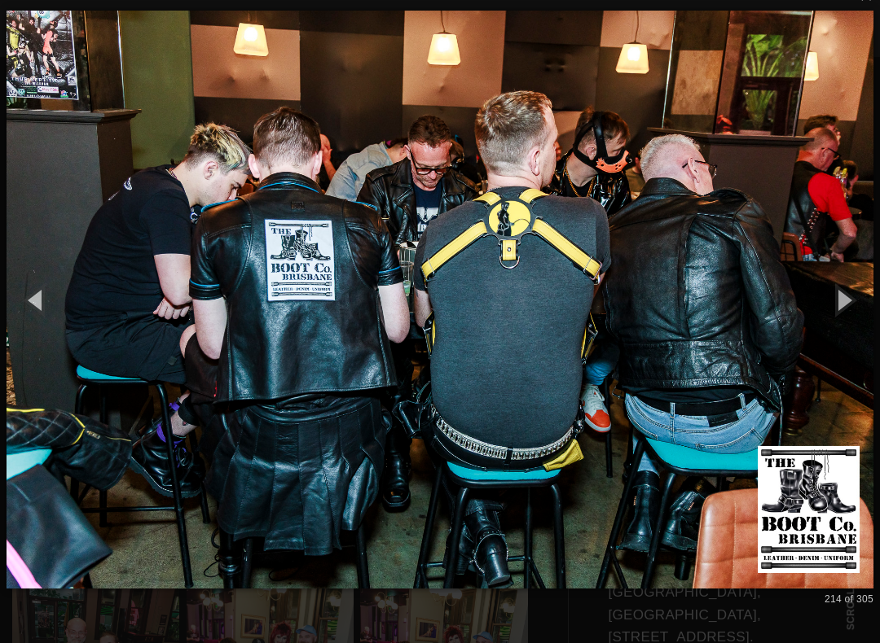
click at [851, 306] on button "button" at bounding box center [842, 300] width 73 height 90
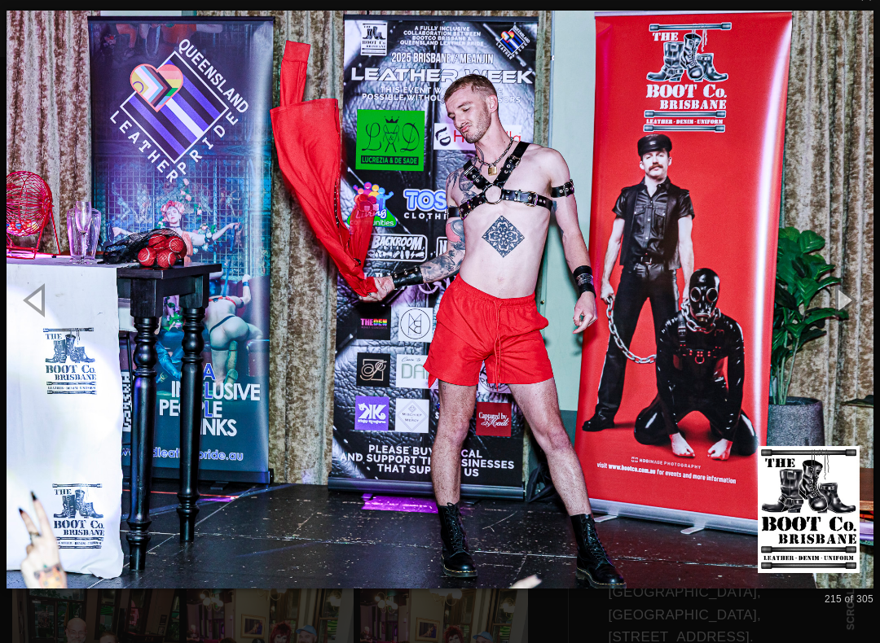
click at [872, 293] on button "button" at bounding box center [842, 300] width 73 height 90
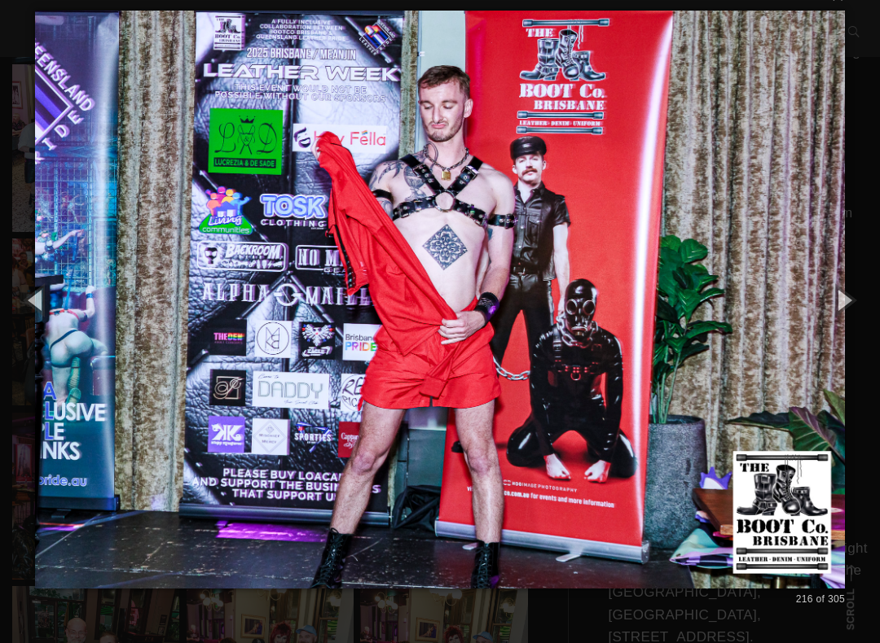
click at [872, 298] on button "button" at bounding box center [842, 300] width 73 height 90
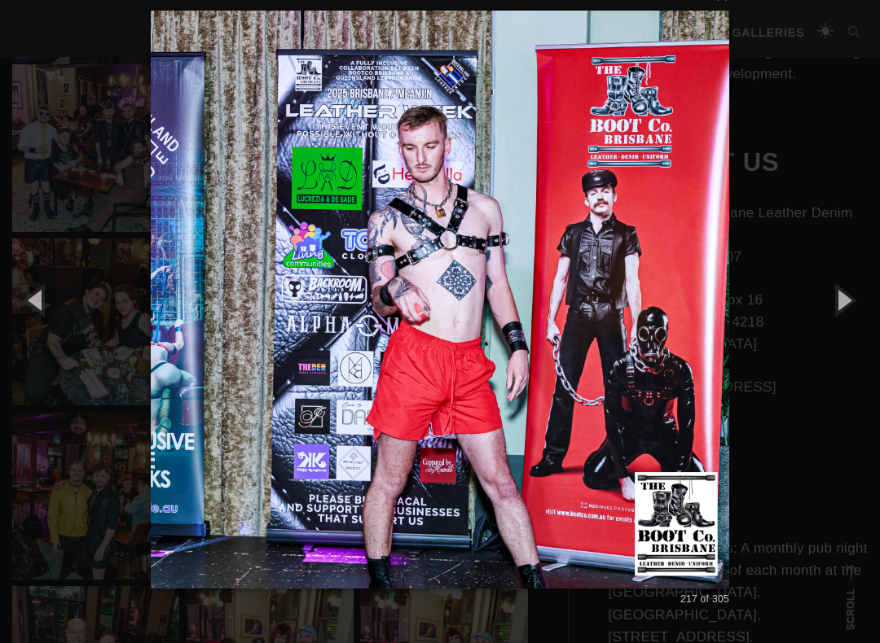
click at [852, 300] on button "button" at bounding box center [842, 300] width 73 height 90
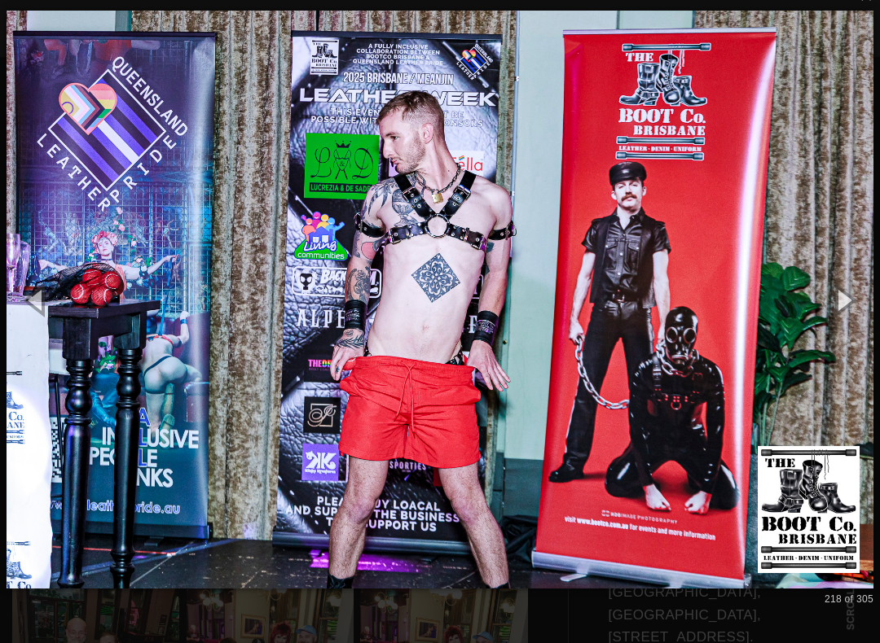
click at [856, 293] on button "button" at bounding box center [842, 300] width 73 height 90
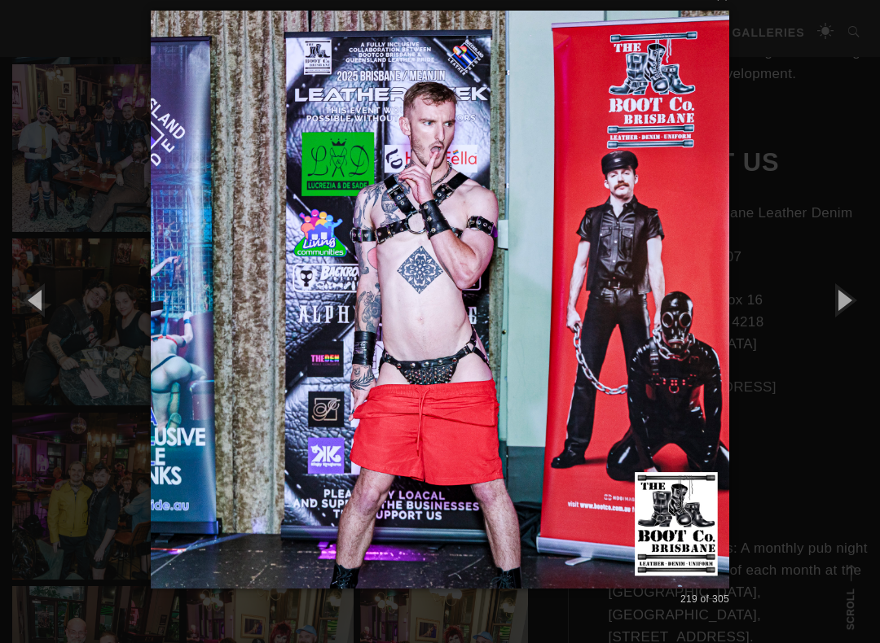
click at [856, 290] on button "button" at bounding box center [842, 300] width 73 height 90
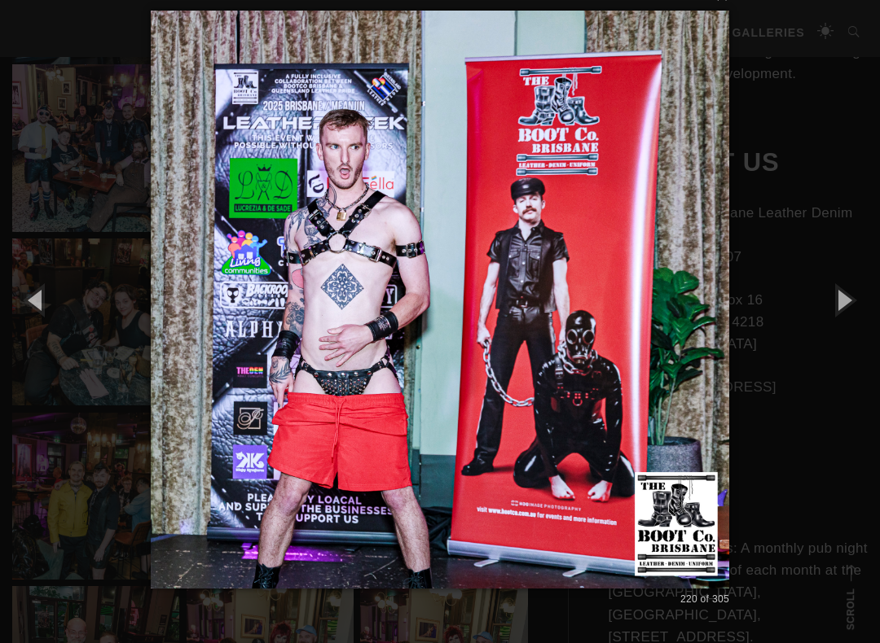
click at [857, 290] on button "button" at bounding box center [842, 300] width 73 height 90
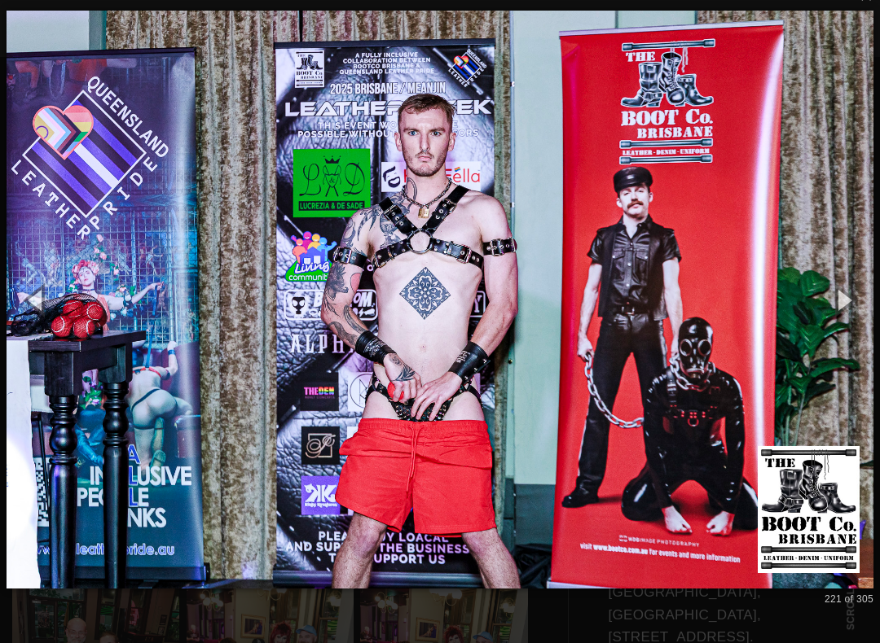
click at [854, 288] on button "button" at bounding box center [842, 300] width 73 height 90
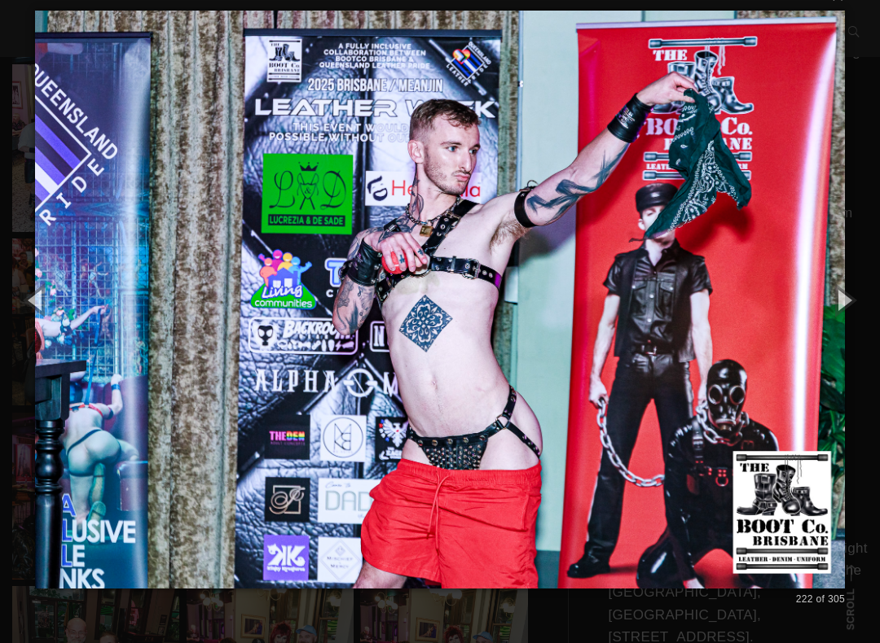
click at [859, 283] on button "button" at bounding box center [842, 300] width 73 height 90
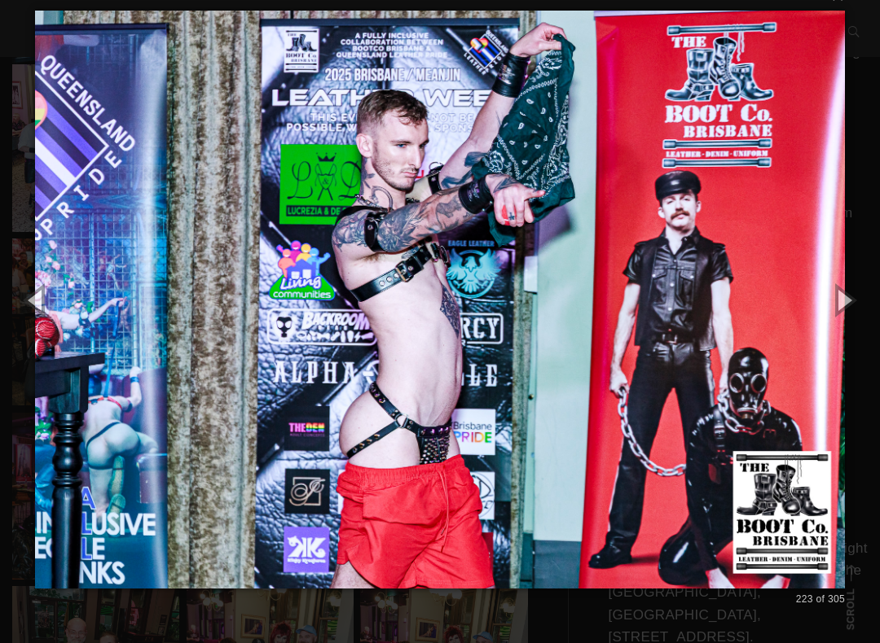
click at [858, 283] on button "button" at bounding box center [842, 300] width 73 height 90
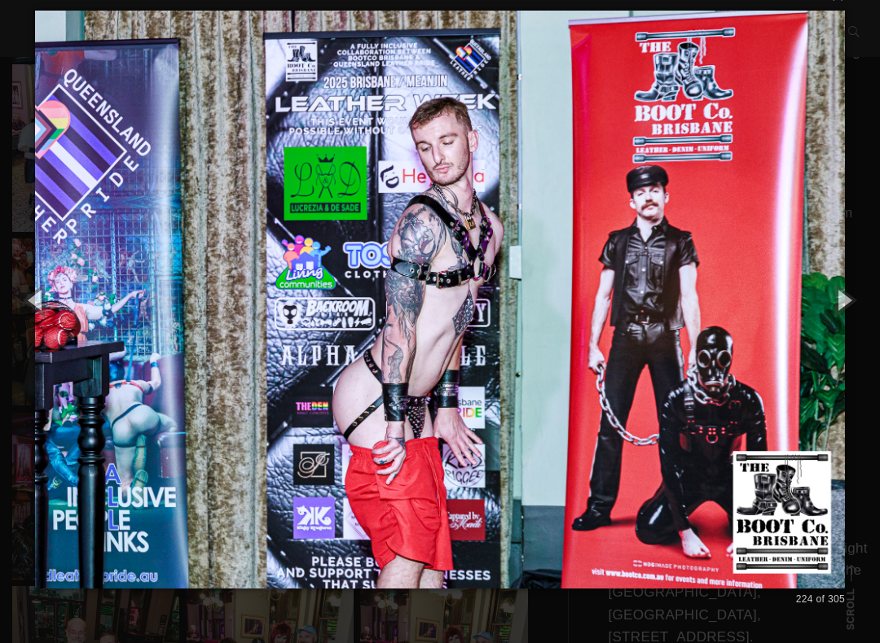
click at [855, 288] on button "button" at bounding box center [842, 300] width 73 height 90
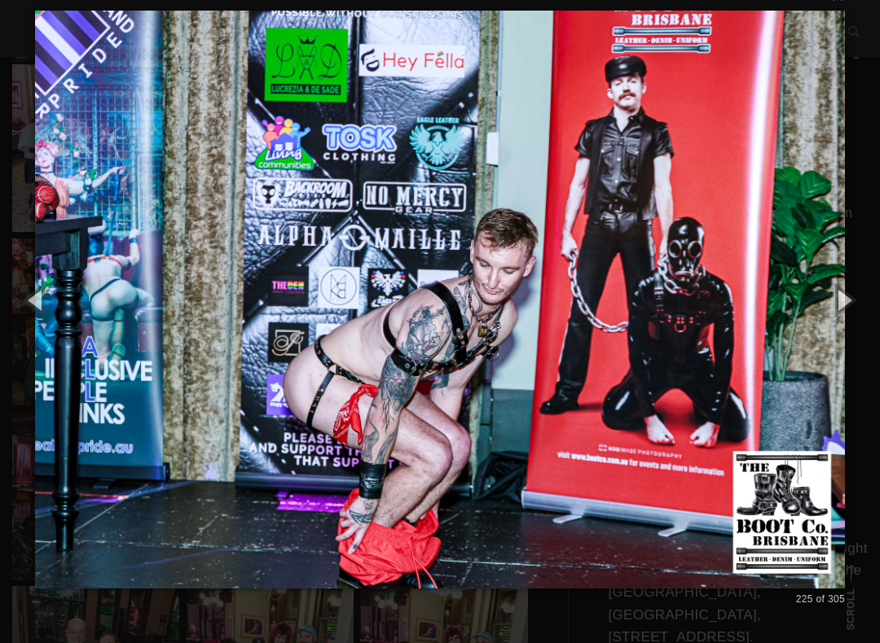
click at [851, 292] on button "button" at bounding box center [842, 300] width 73 height 90
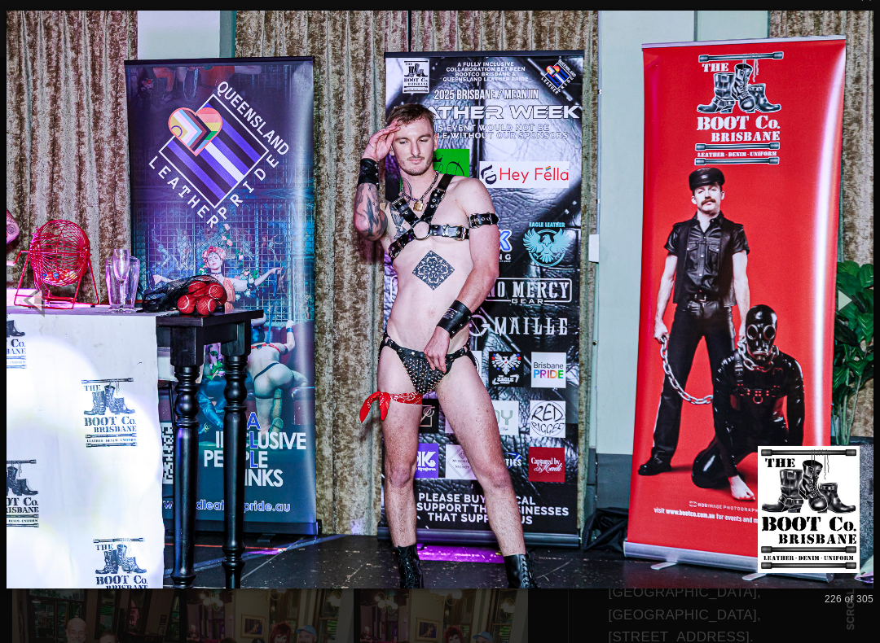
click at [850, 292] on button "button" at bounding box center [842, 300] width 73 height 90
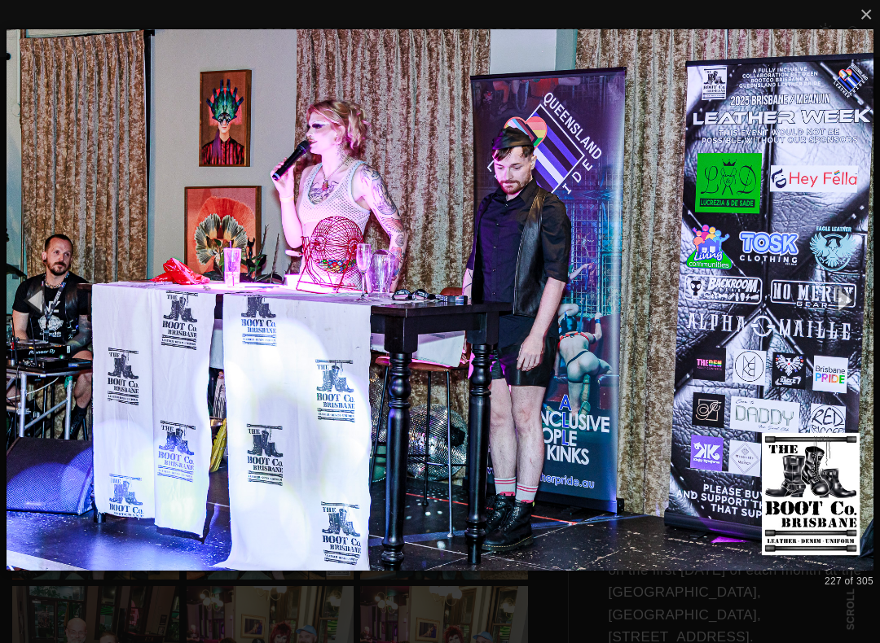
click at [852, 292] on button "button" at bounding box center [842, 300] width 73 height 90
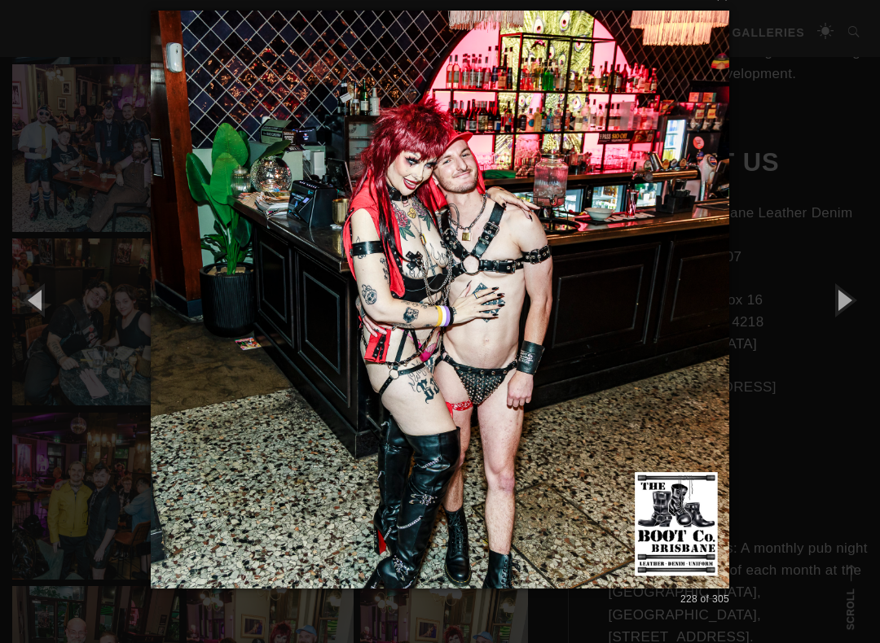
click at [852, 290] on button "button" at bounding box center [842, 300] width 73 height 90
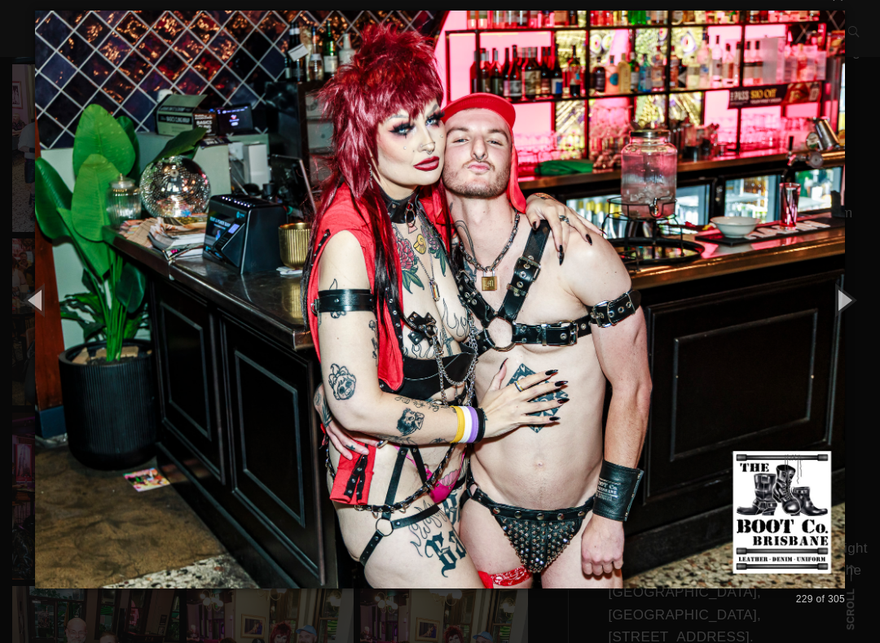
click at [855, 289] on button "button" at bounding box center [842, 300] width 73 height 90
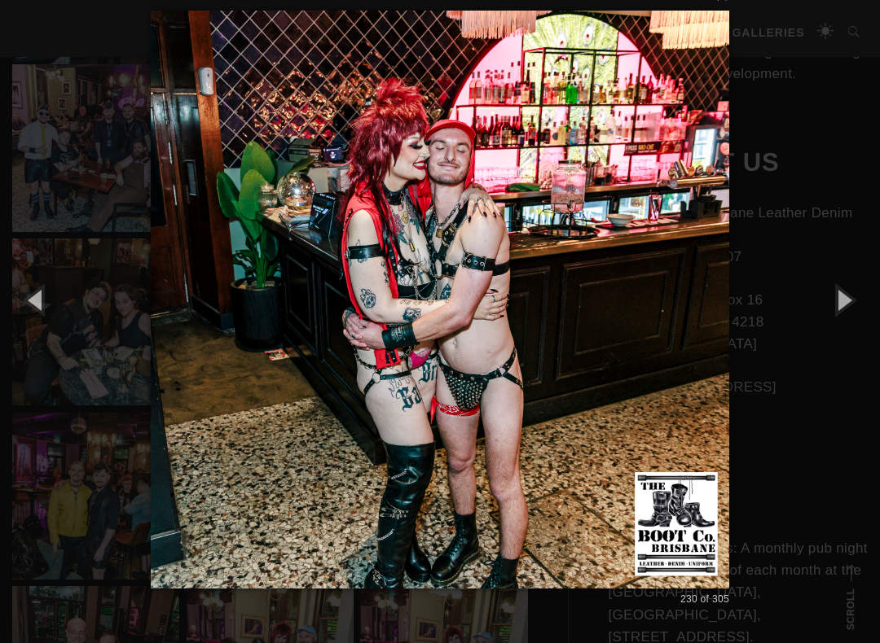
click at [855, 290] on button "button" at bounding box center [842, 300] width 73 height 90
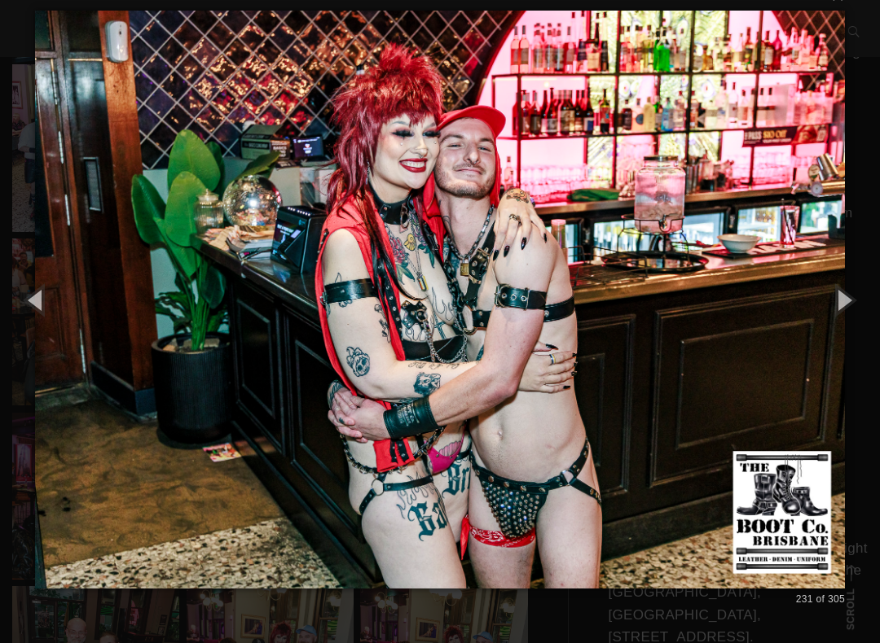
click at [852, 292] on button "button" at bounding box center [842, 300] width 73 height 90
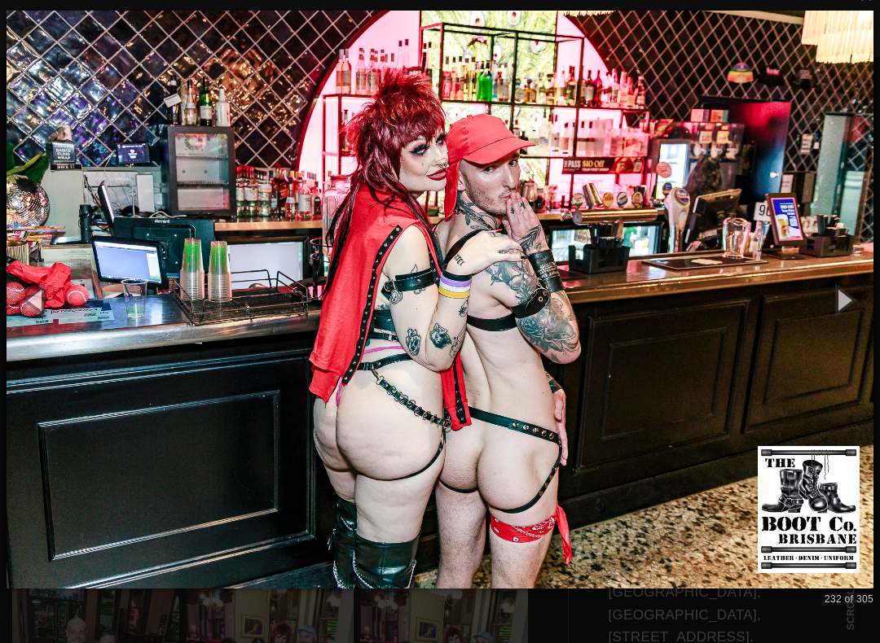
click at [854, 293] on button "button" at bounding box center [842, 300] width 73 height 90
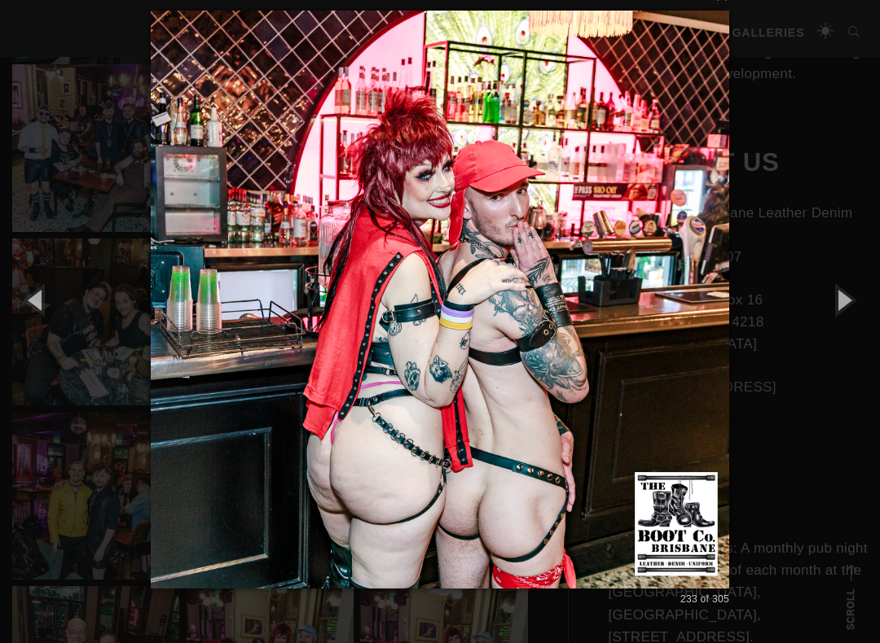
click at [854, 293] on button "button" at bounding box center [842, 300] width 73 height 90
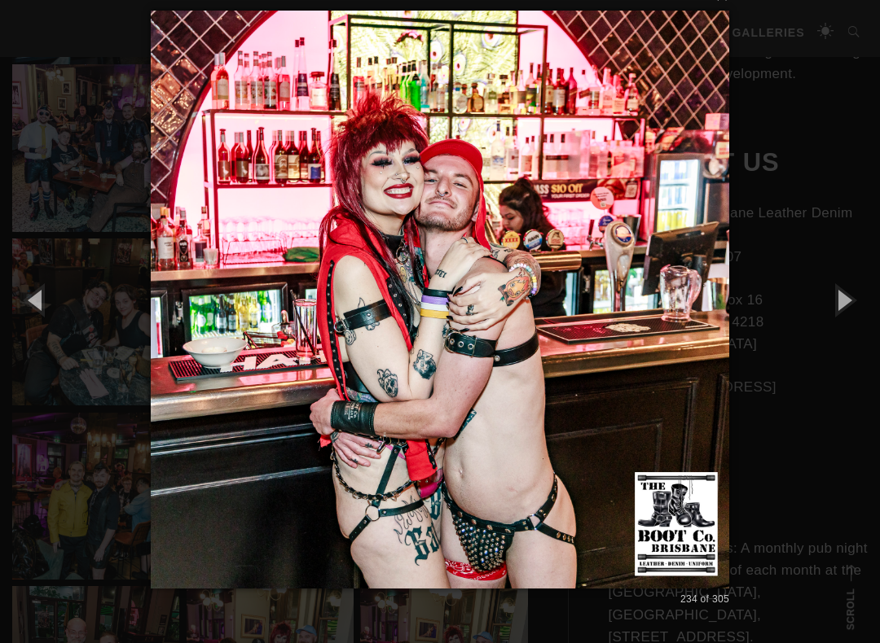
click at [854, 295] on button "button" at bounding box center [842, 300] width 73 height 90
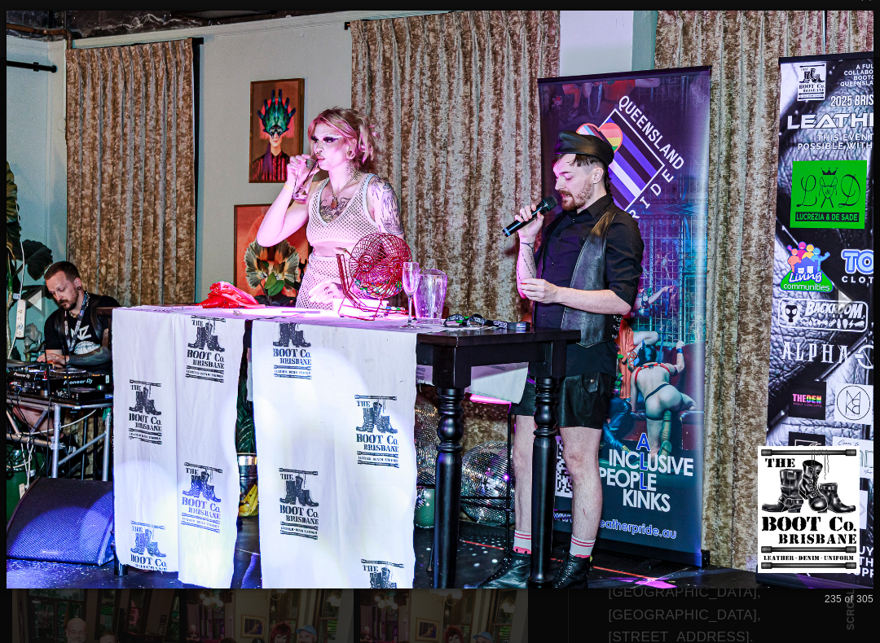
click at [853, 294] on button "button" at bounding box center [842, 300] width 73 height 90
click at [851, 290] on button "button" at bounding box center [842, 300] width 73 height 90
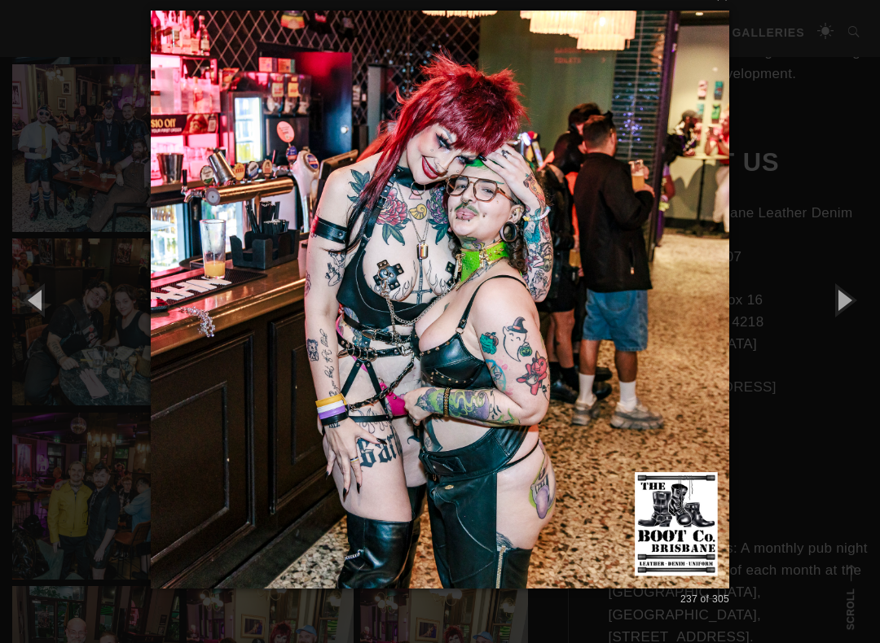
click at [858, 293] on button "button" at bounding box center [842, 300] width 73 height 90
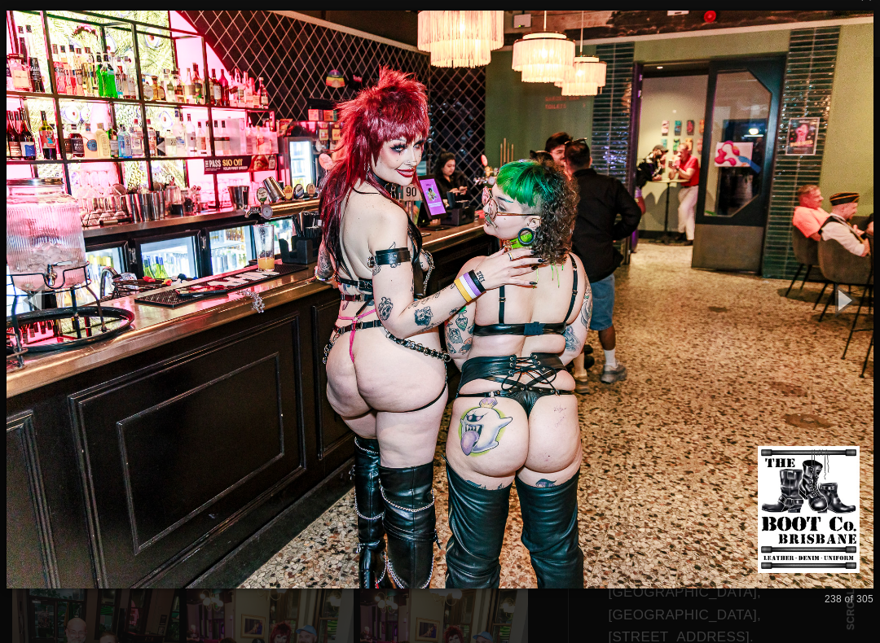
click at [856, 298] on button "button" at bounding box center [842, 300] width 73 height 90
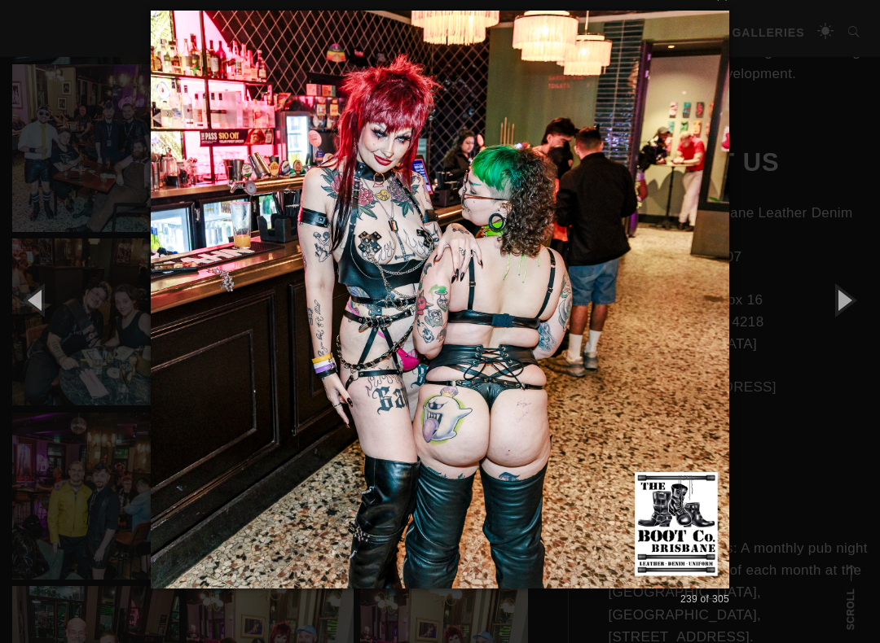
click at [858, 296] on button "button" at bounding box center [842, 300] width 73 height 90
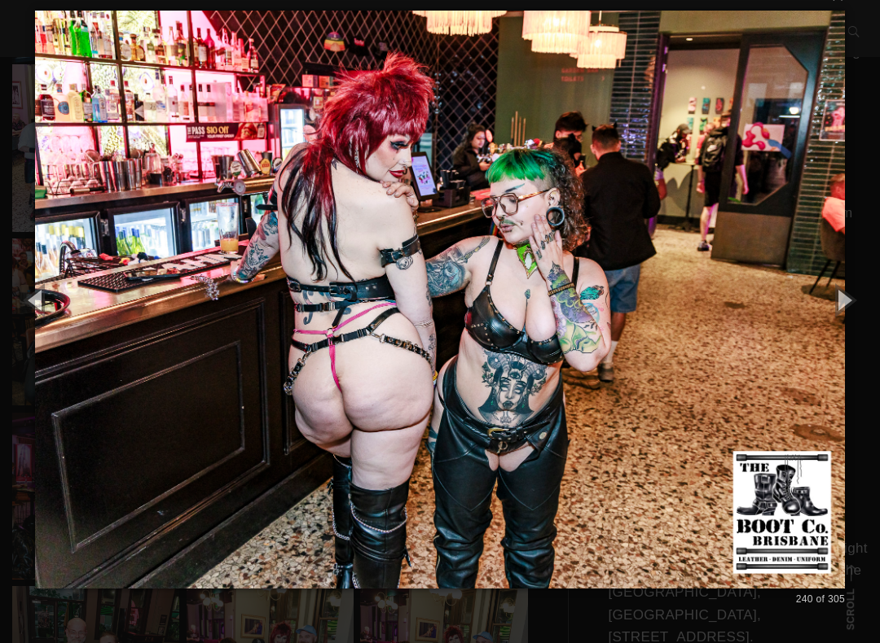
click at [856, 301] on button "button" at bounding box center [842, 300] width 73 height 90
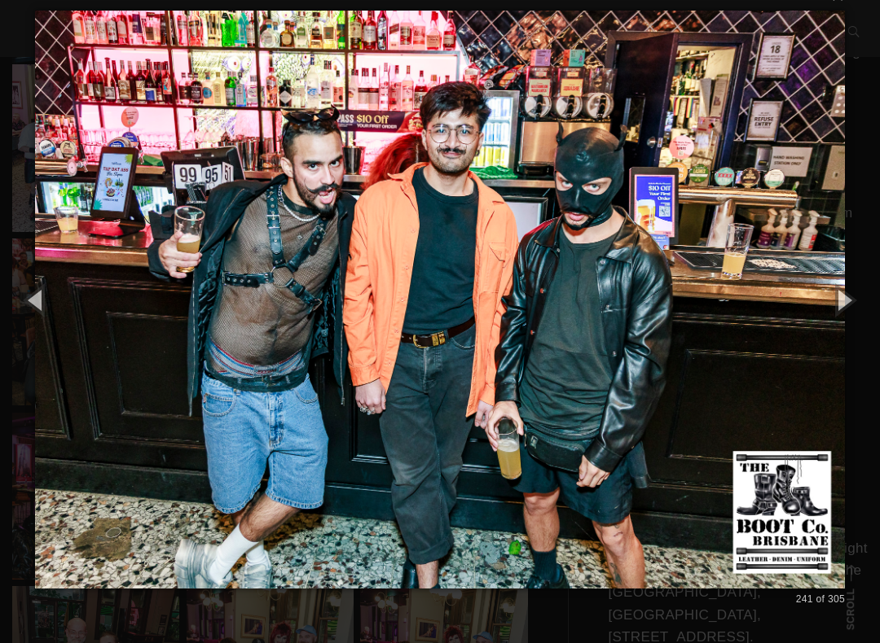
click at [856, 302] on button "button" at bounding box center [842, 300] width 73 height 90
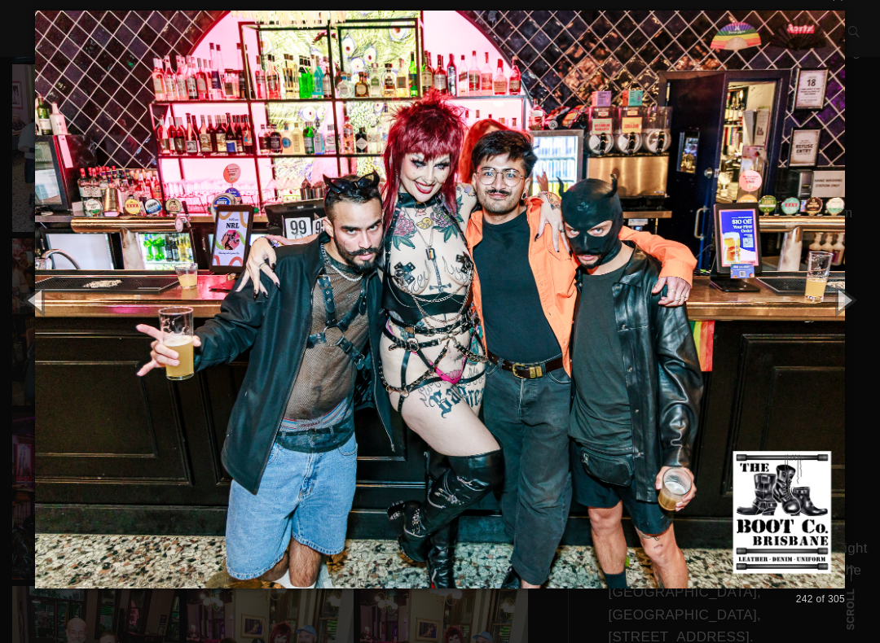
click at [858, 298] on button "button" at bounding box center [842, 300] width 73 height 90
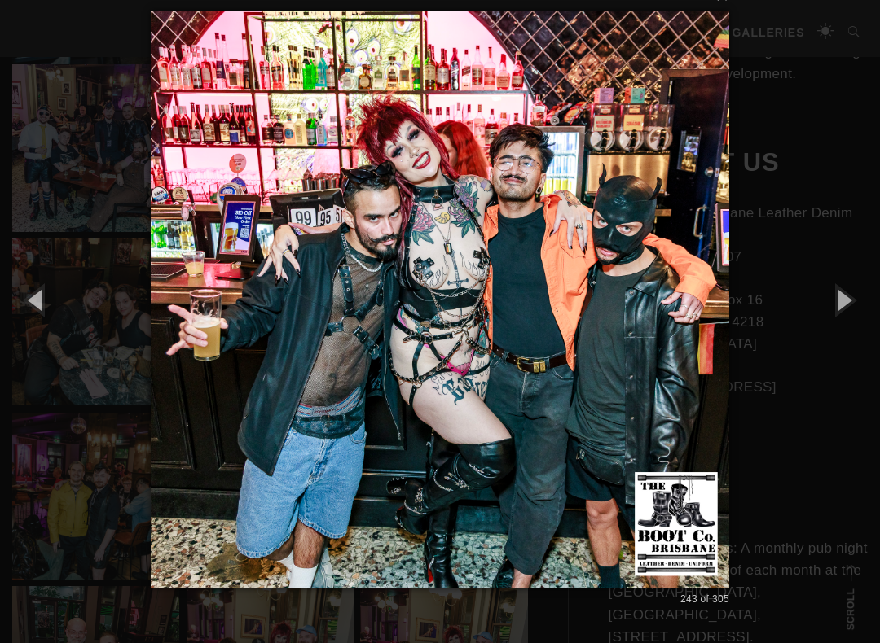
click at [858, 296] on button "button" at bounding box center [842, 300] width 73 height 90
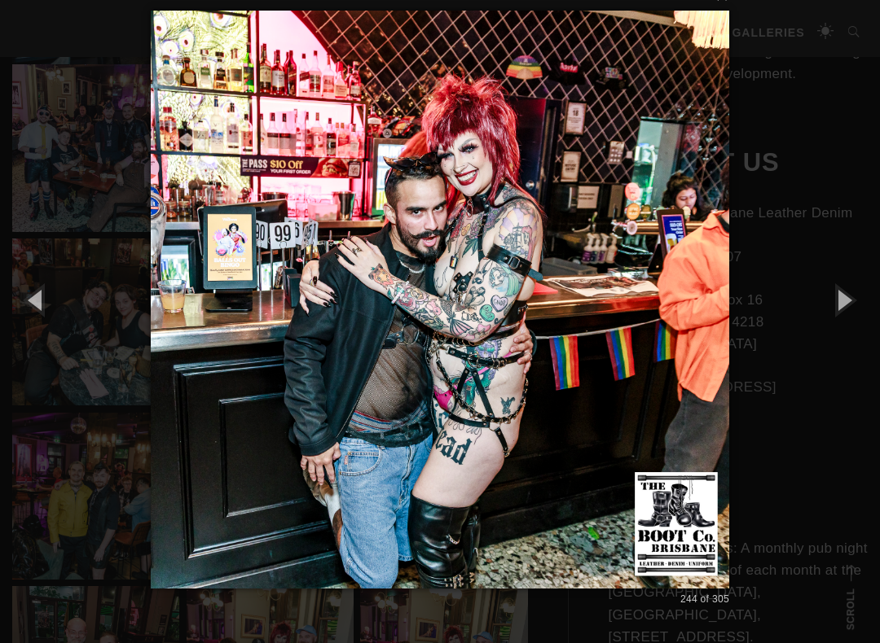
click at [855, 299] on button "button" at bounding box center [842, 300] width 73 height 90
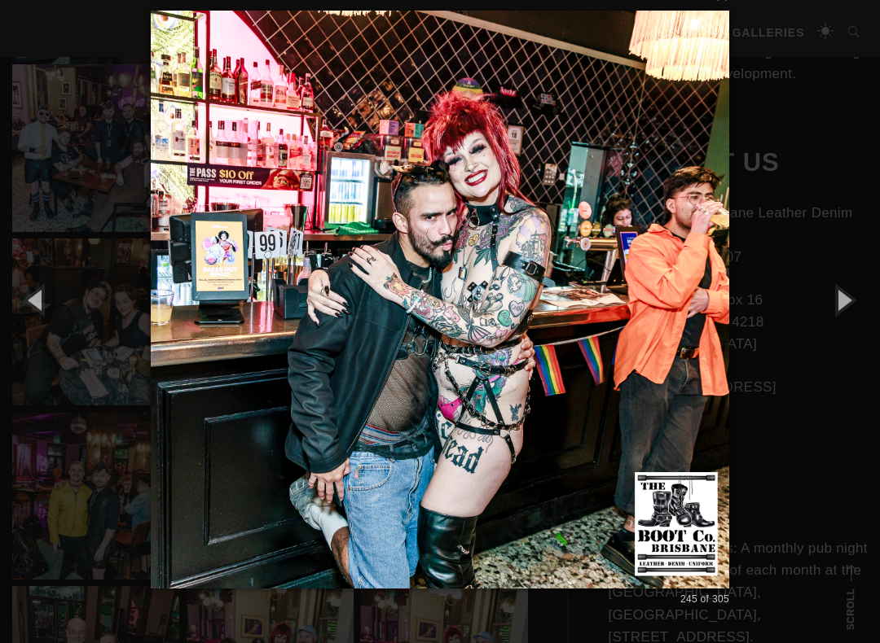
click at [853, 299] on button "button" at bounding box center [842, 300] width 73 height 90
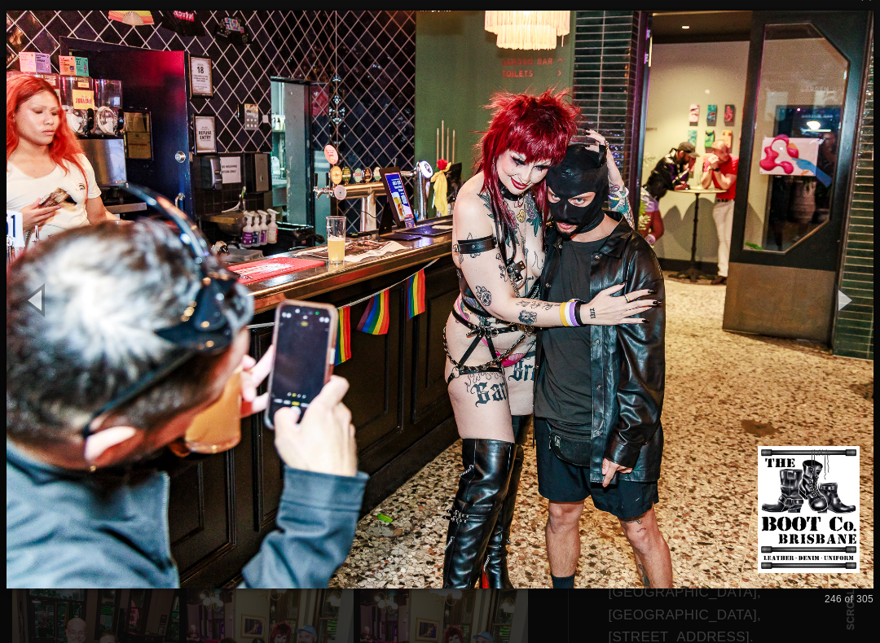
click at [856, 300] on button "button" at bounding box center [842, 300] width 73 height 90
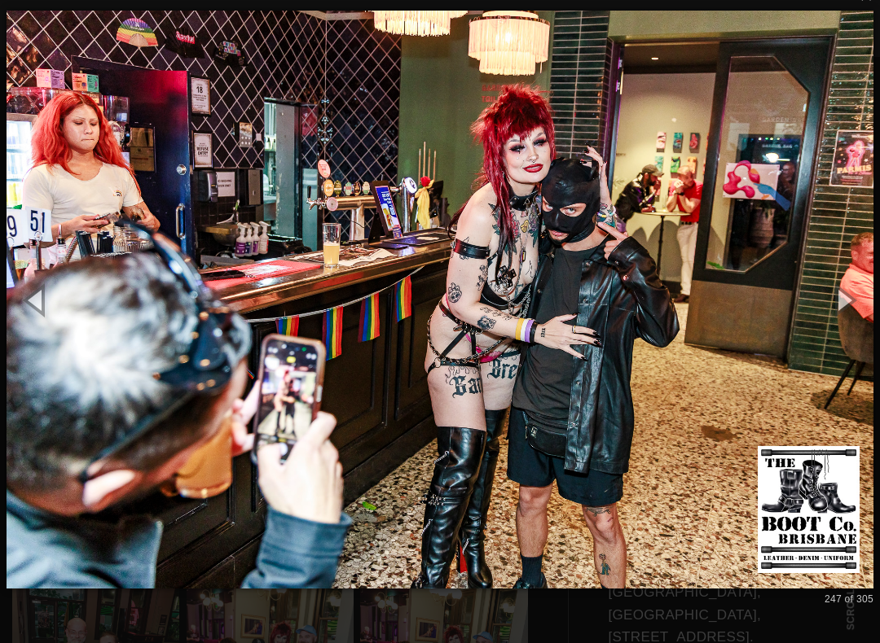
click at [855, 298] on button "button" at bounding box center [842, 300] width 73 height 90
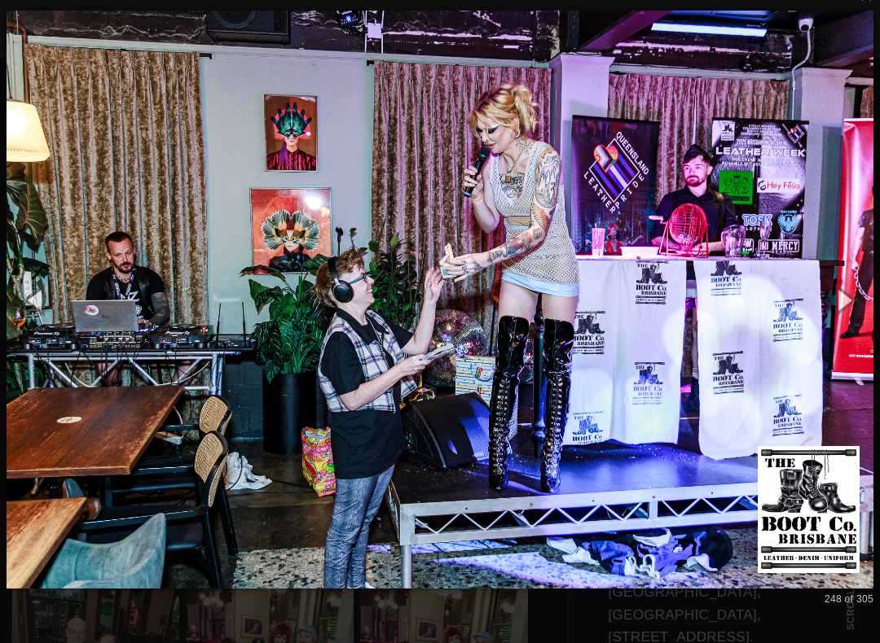
click at [854, 298] on button "button" at bounding box center [842, 300] width 73 height 90
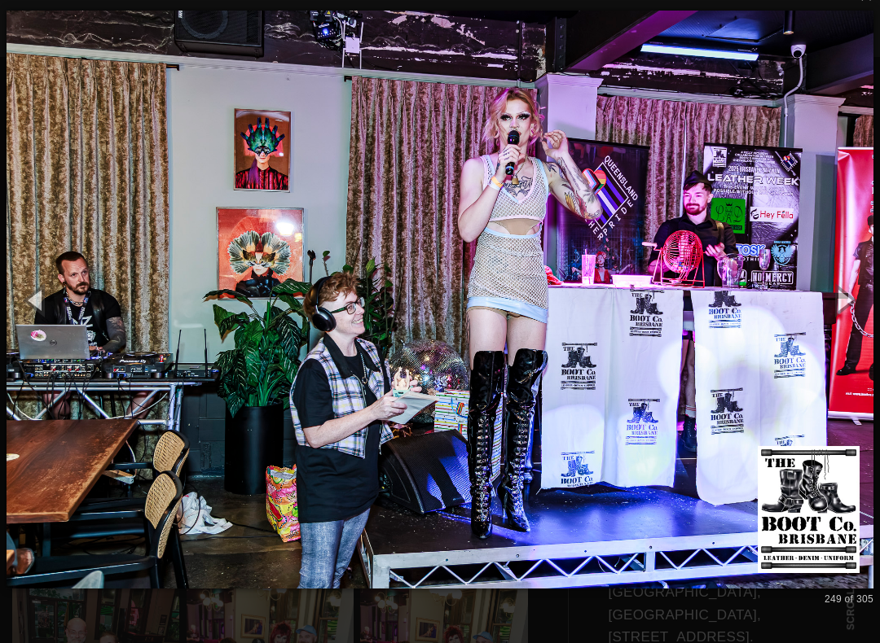
click at [857, 300] on button "button" at bounding box center [842, 300] width 73 height 90
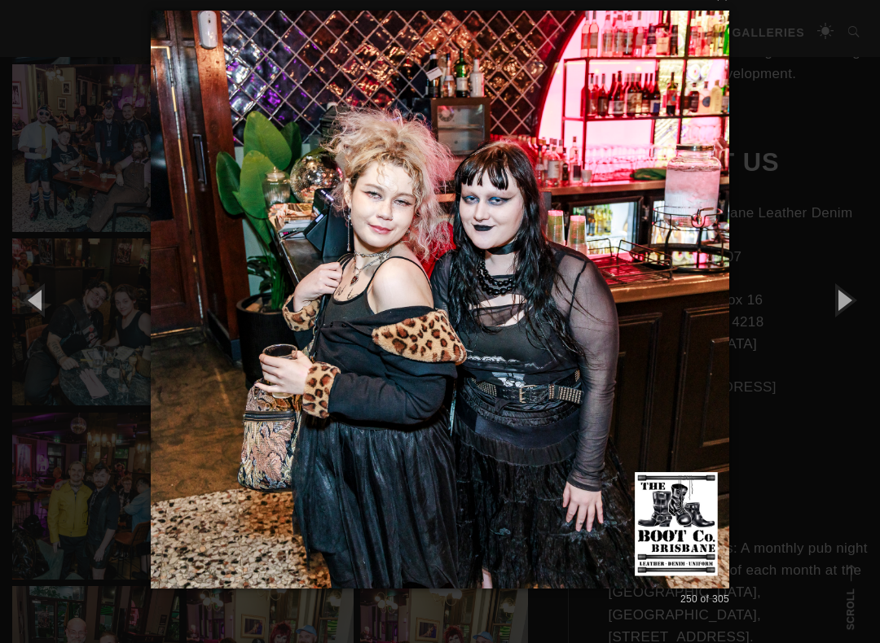
click at [858, 308] on button "button" at bounding box center [842, 300] width 73 height 90
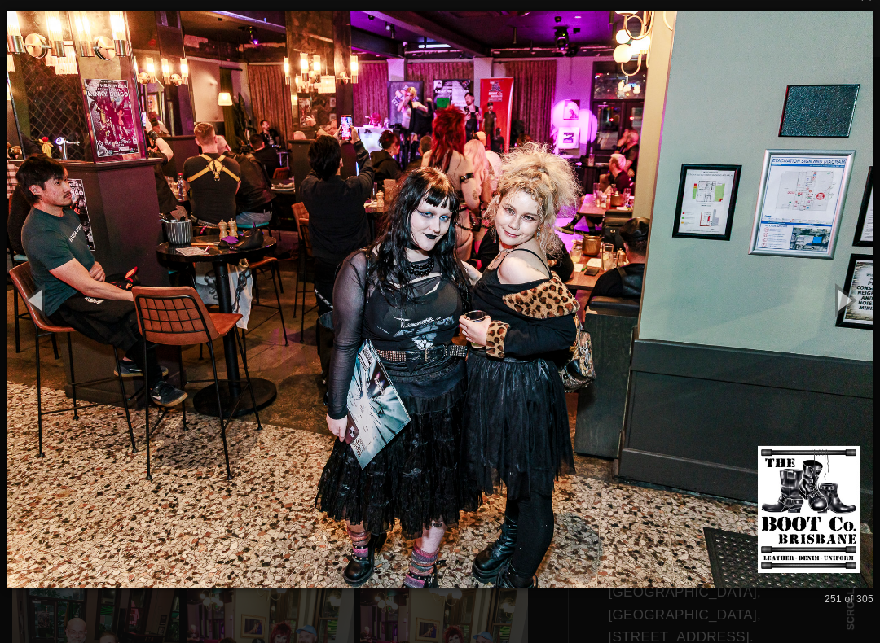
click at [854, 305] on button "button" at bounding box center [842, 300] width 73 height 90
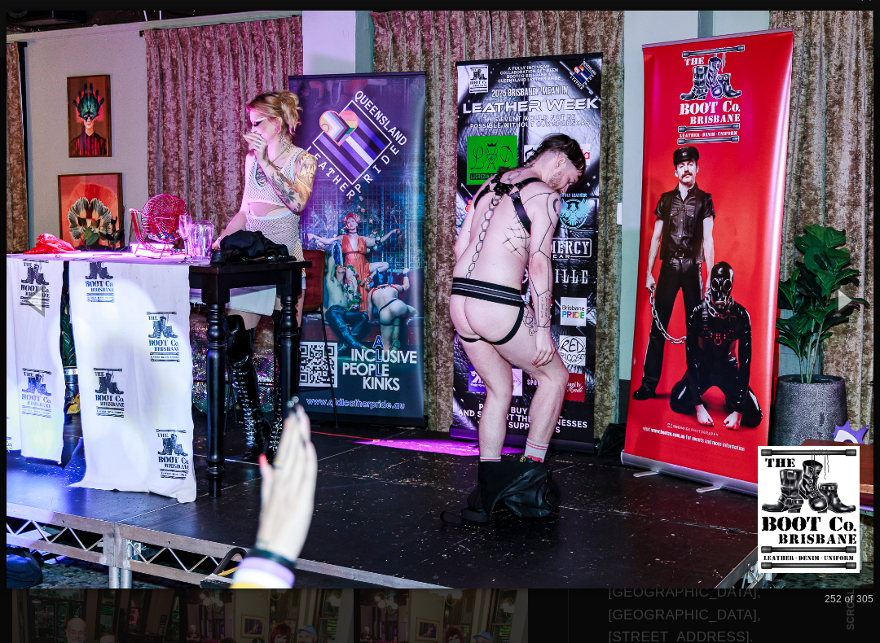
click at [852, 301] on button "button" at bounding box center [842, 300] width 73 height 90
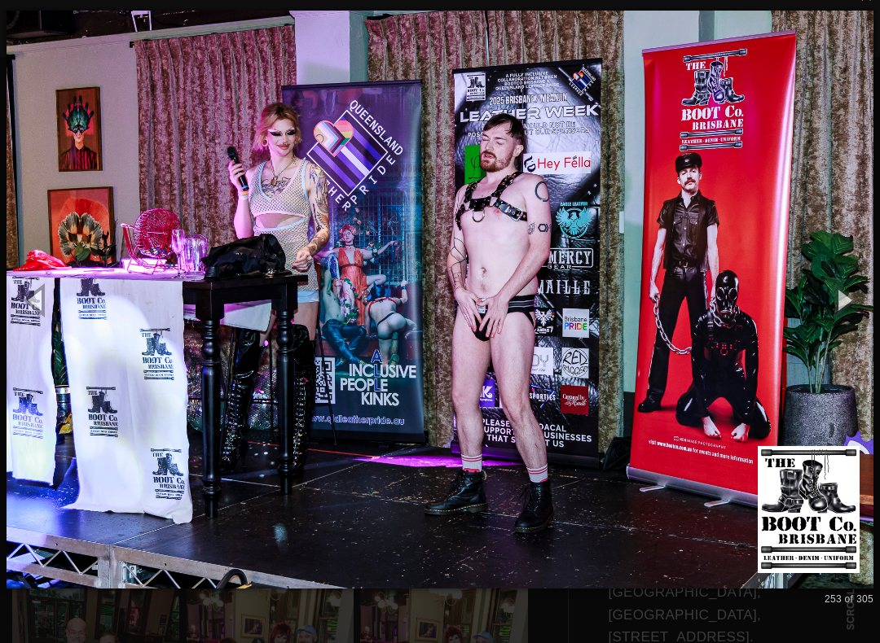
click at [855, 310] on button "button" at bounding box center [842, 300] width 73 height 90
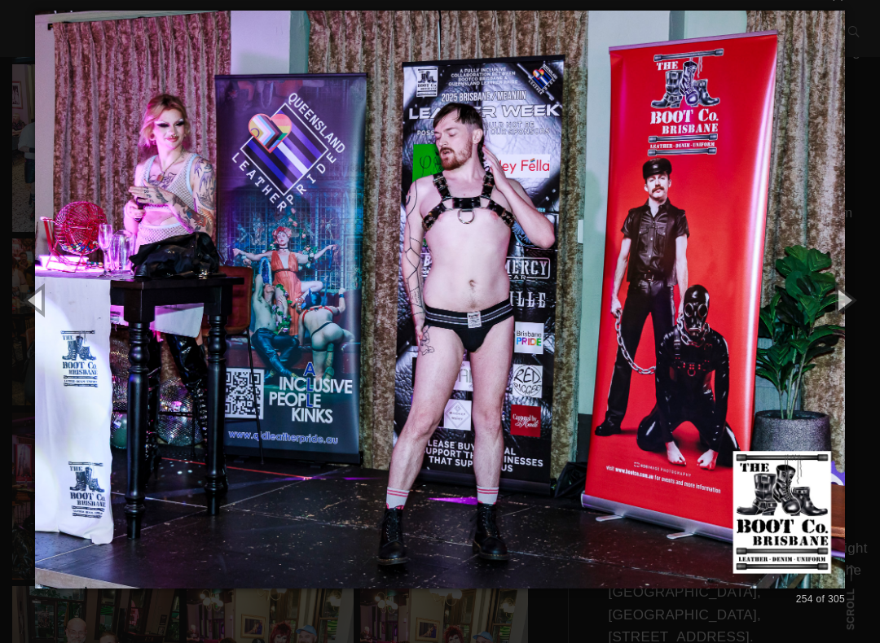
click at [857, 310] on button "button" at bounding box center [842, 300] width 73 height 90
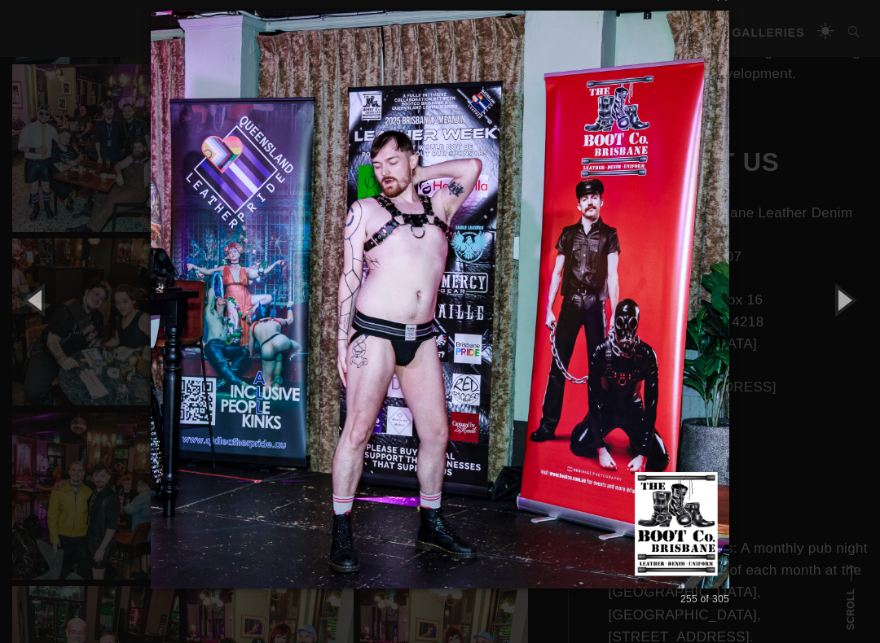
click at [854, 306] on button "button" at bounding box center [842, 300] width 73 height 90
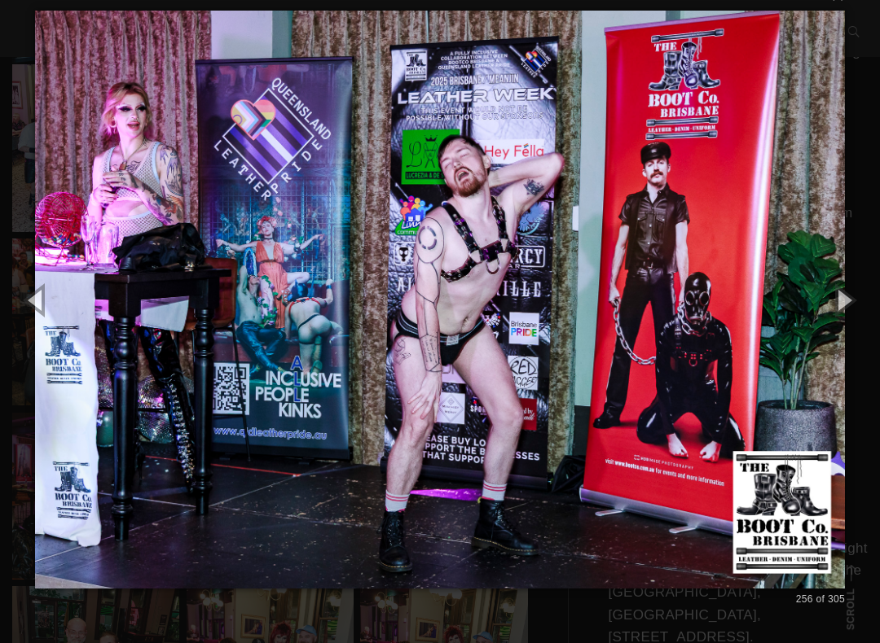
click at [854, 302] on button "button" at bounding box center [842, 300] width 73 height 90
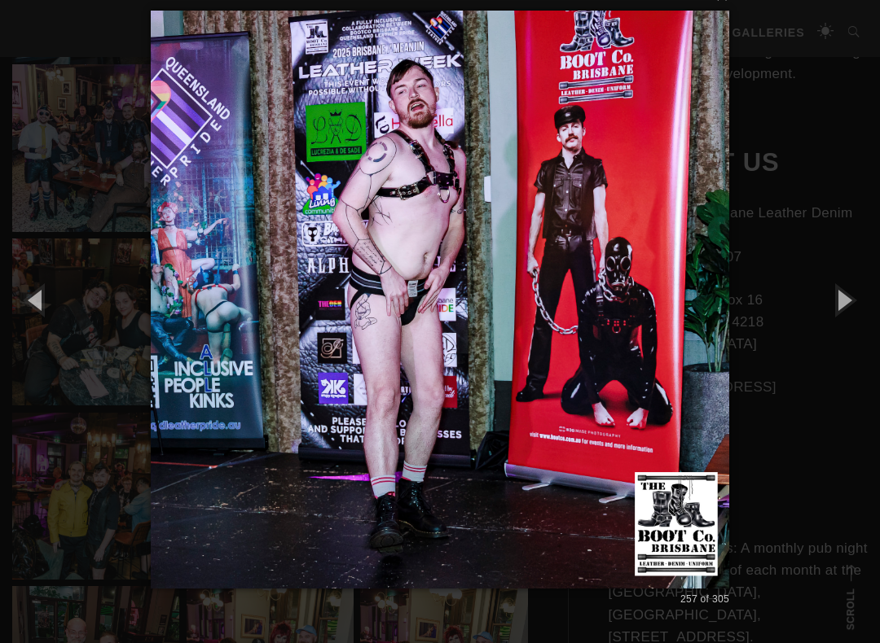
click at [852, 301] on button "button" at bounding box center [842, 300] width 73 height 90
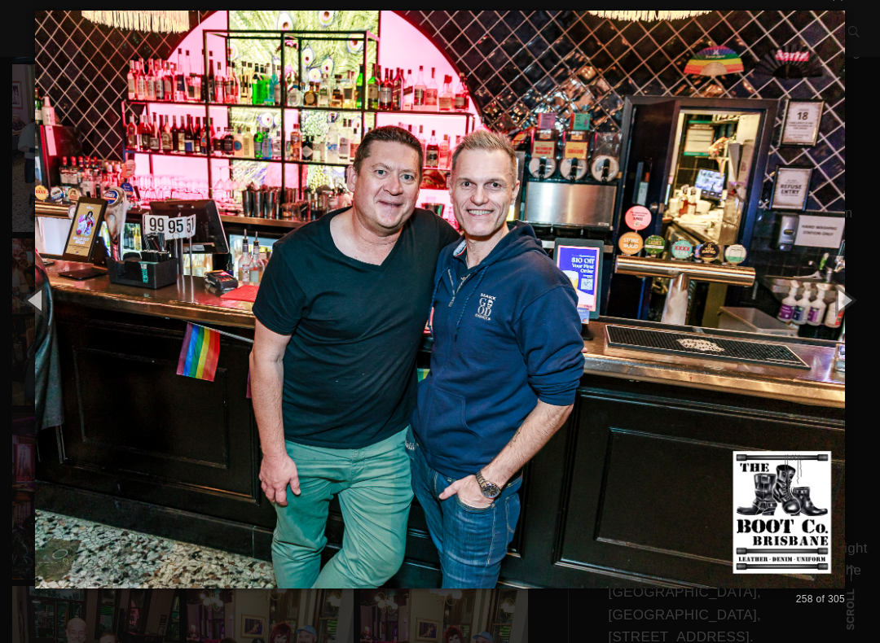
click at [854, 301] on button "button" at bounding box center [842, 300] width 73 height 90
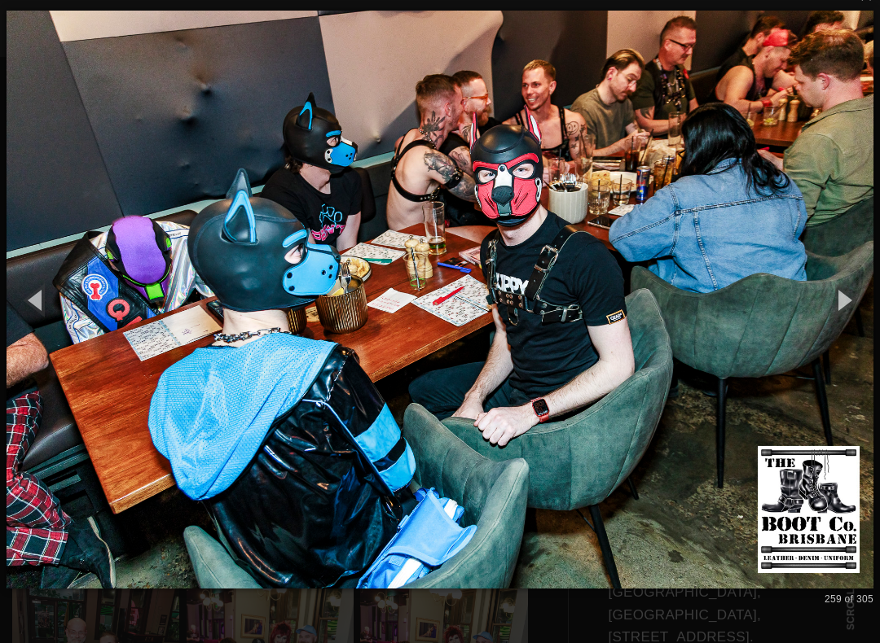
click at [852, 296] on button "button" at bounding box center [842, 300] width 73 height 90
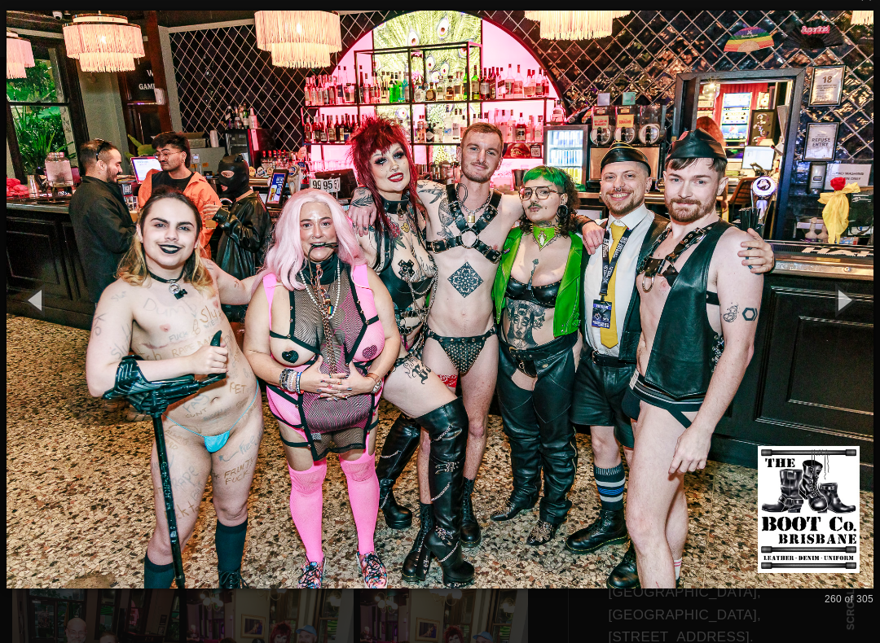
click at [862, 294] on button "button" at bounding box center [842, 300] width 73 height 90
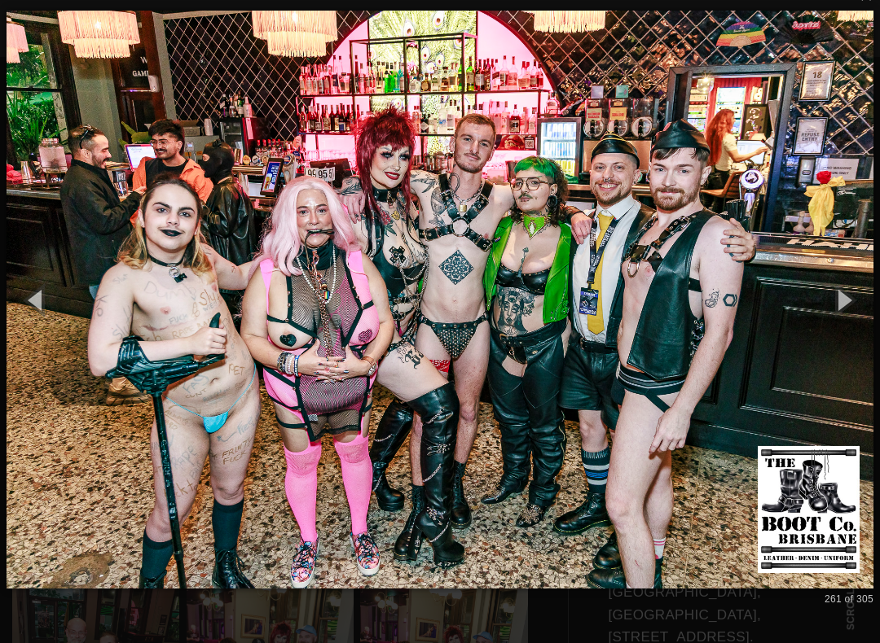
click at [850, 299] on button "button" at bounding box center [842, 300] width 73 height 90
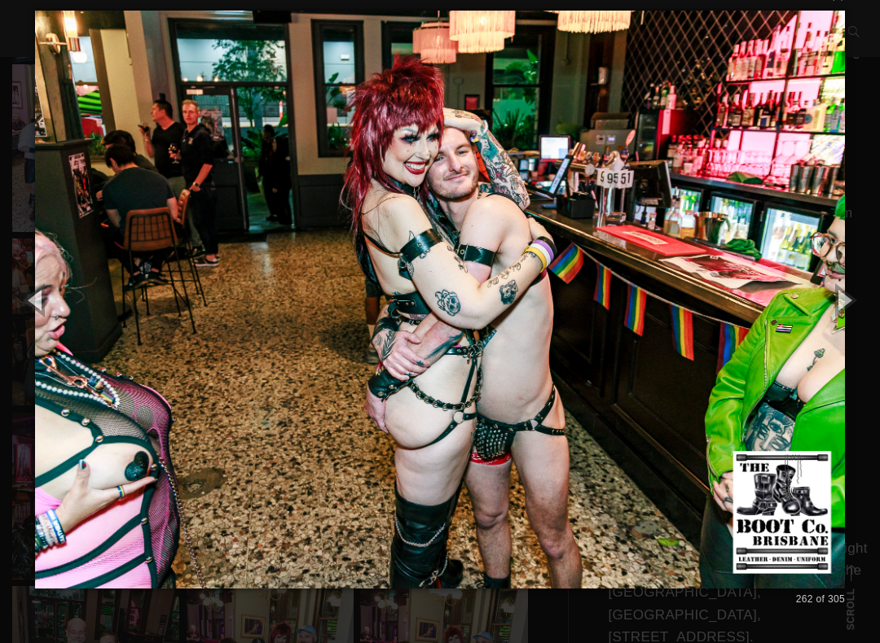
click at [855, 298] on button "button" at bounding box center [842, 300] width 73 height 90
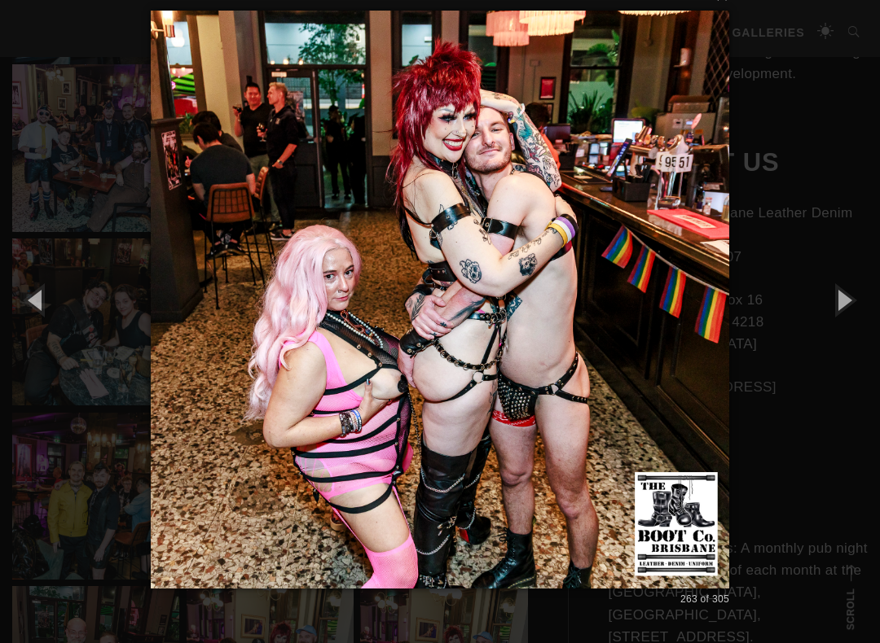
click at [855, 299] on button "button" at bounding box center [842, 300] width 73 height 90
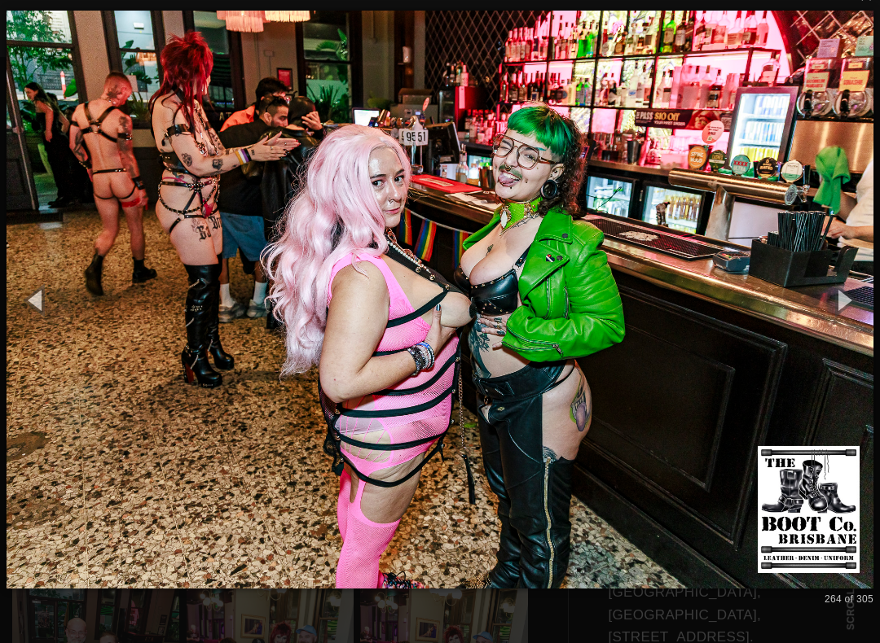
click at [854, 301] on button "button" at bounding box center [842, 300] width 73 height 90
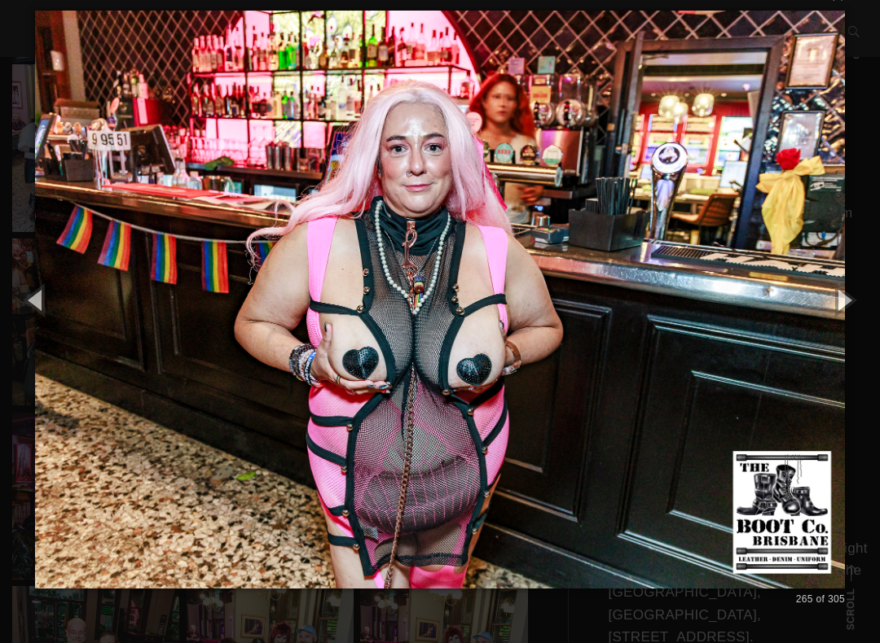
click at [852, 304] on button "button" at bounding box center [842, 300] width 73 height 90
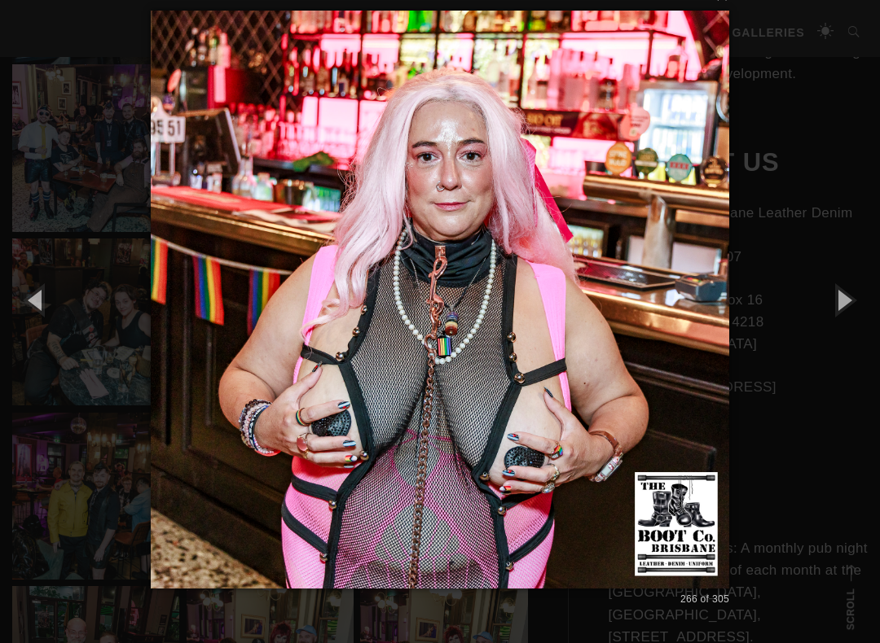
click at [854, 302] on button "button" at bounding box center [842, 300] width 73 height 90
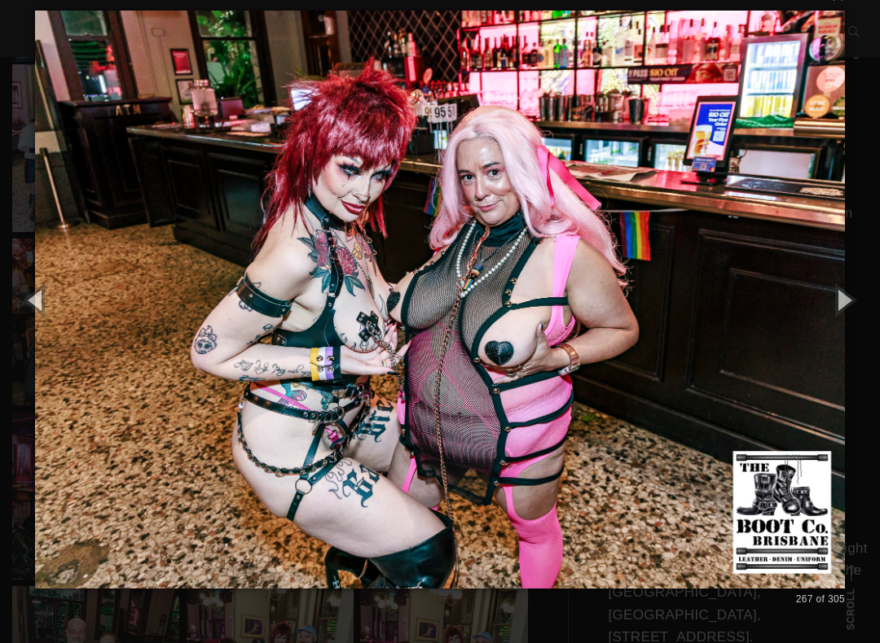
click at [855, 304] on button "button" at bounding box center [842, 300] width 73 height 90
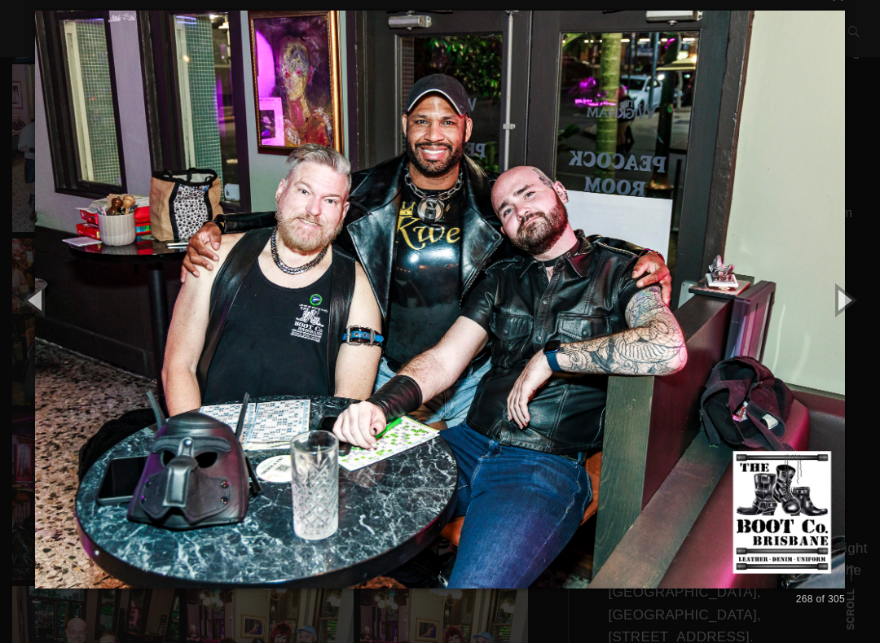
click at [867, 302] on button "button" at bounding box center [842, 300] width 73 height 90
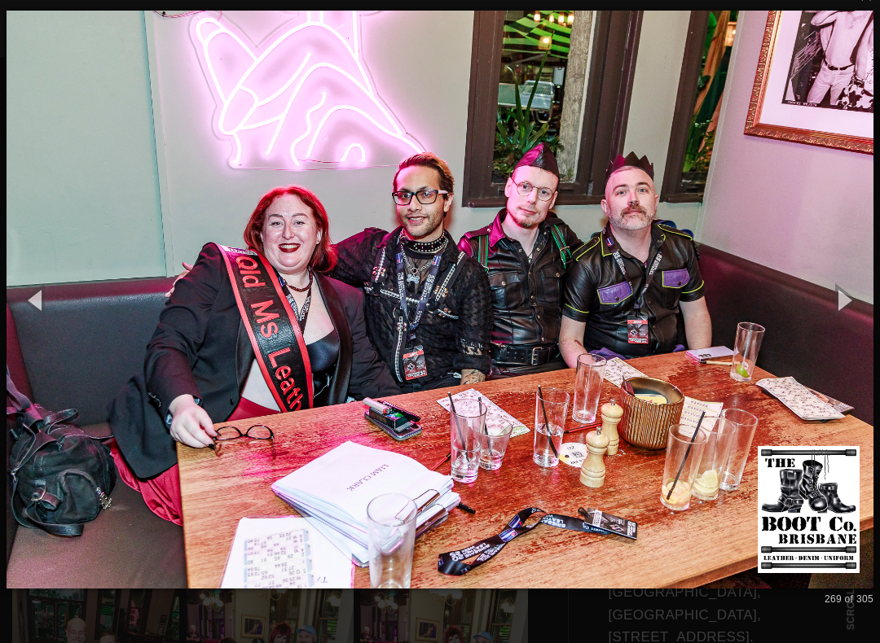
click at [867, 304] on button "button" at bounding box center [842, 300] width 73 height 90
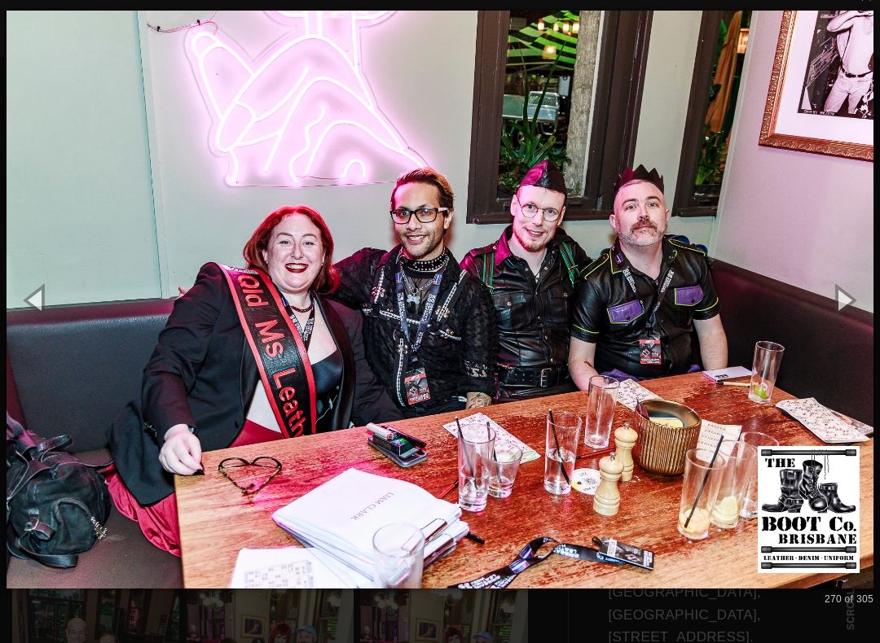
click at [869, 304] on button "button" at bounding box center [842, 300] width 73 height 90
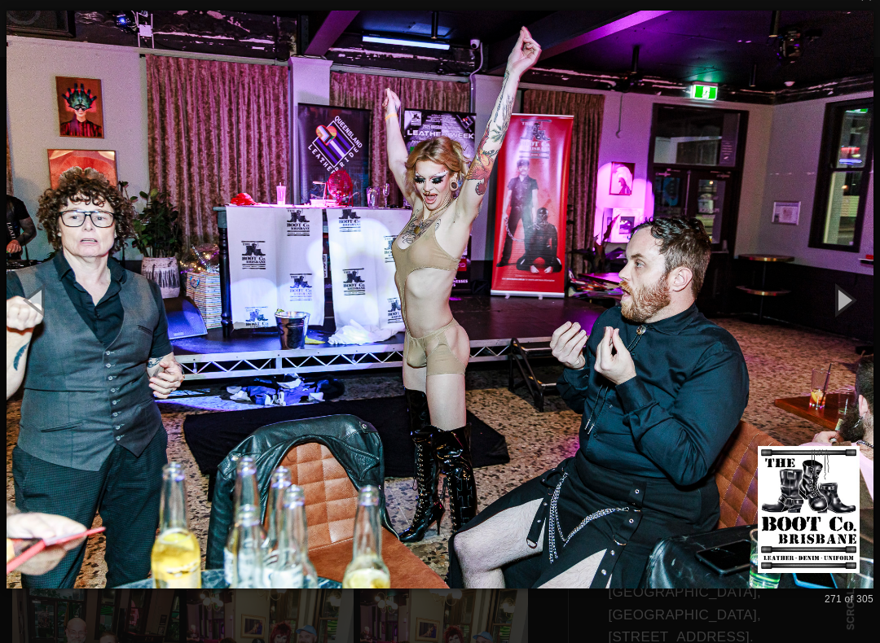
click at [867, 306] on button "button" at bounding box center [842, 300] width 73 height 90
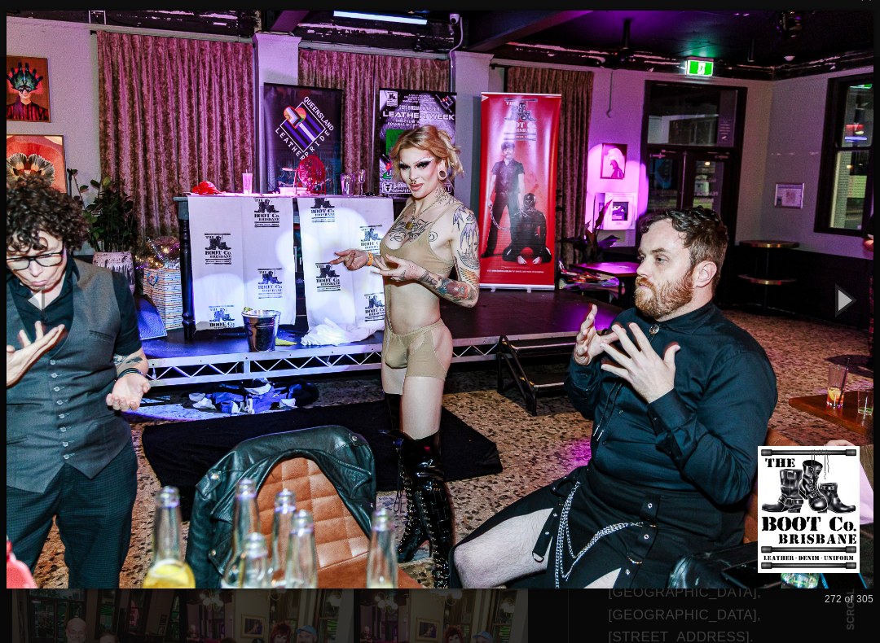
click at [865, 305] on button "button" at bounding box center [842, 300] width 73 height 90
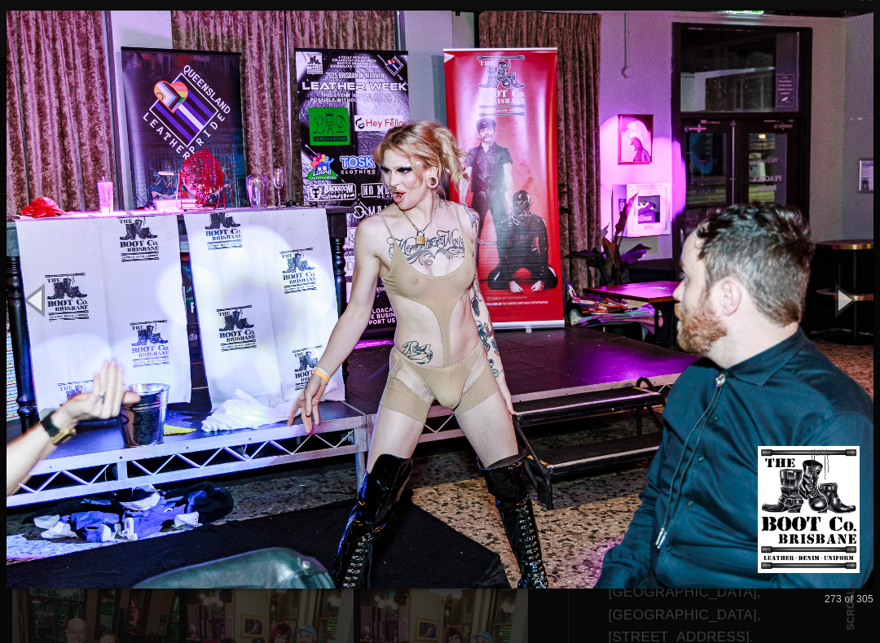
click at [865, 305] on button "button" at bounding box center [842, 300] width 73 height 90
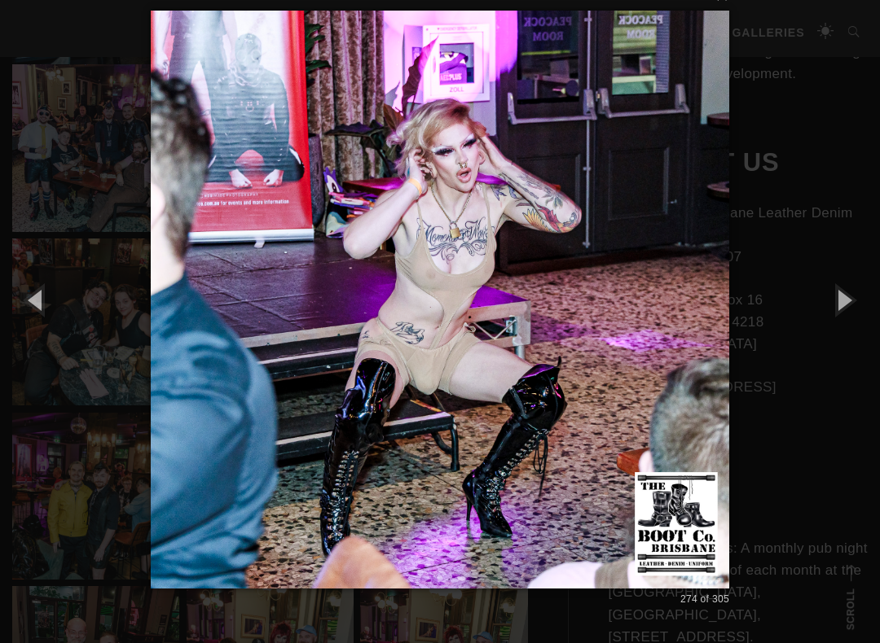
click at [864, 305] on button "button" at bounding box center [842, 300] width 73 height 90
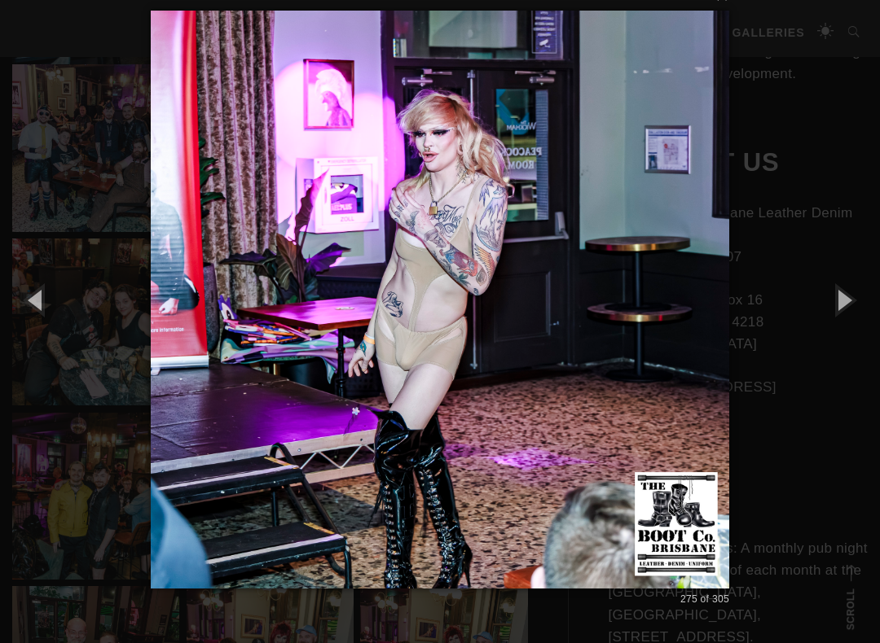
click at [865, 305] on button "button" at bounding box center [842, 300] width 73 height 90
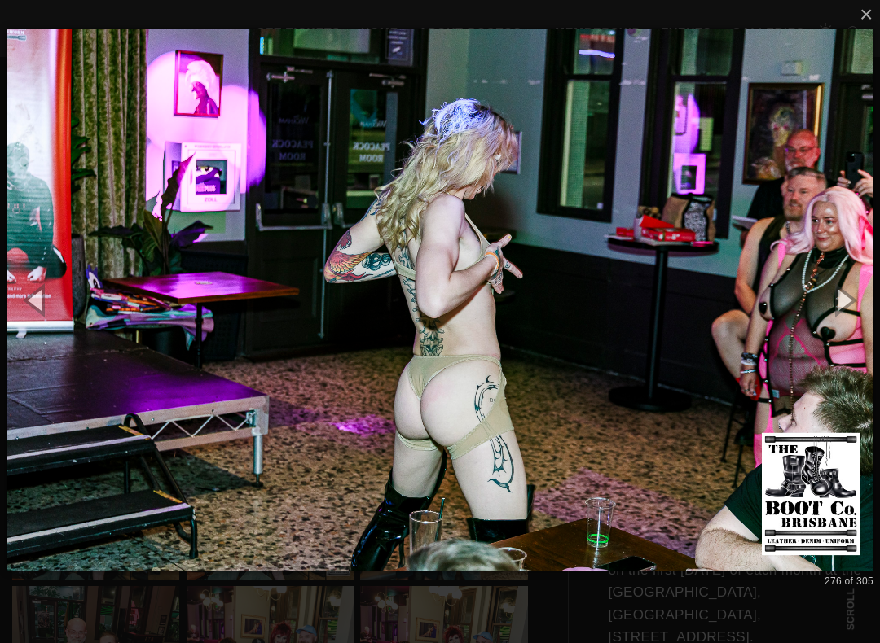
click at [859, 308] on button "button" at bounding box center [842, 300] width 73 height 90
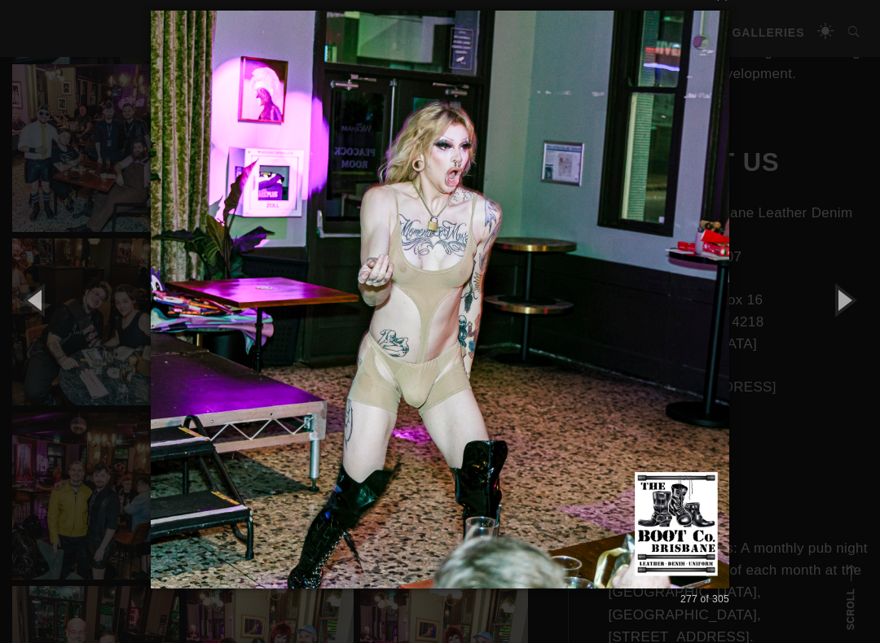
click at [860, 305] on button "button" at bounding box center [842, 300] width 73 height 90
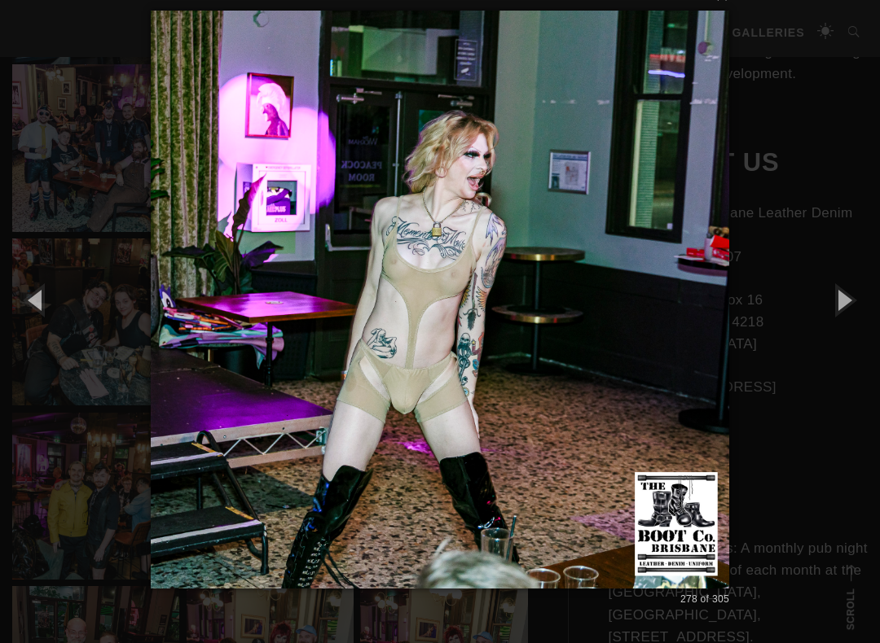
click at [859, 304] on button "button" at bounding box center [842, 300] width 73 height 90
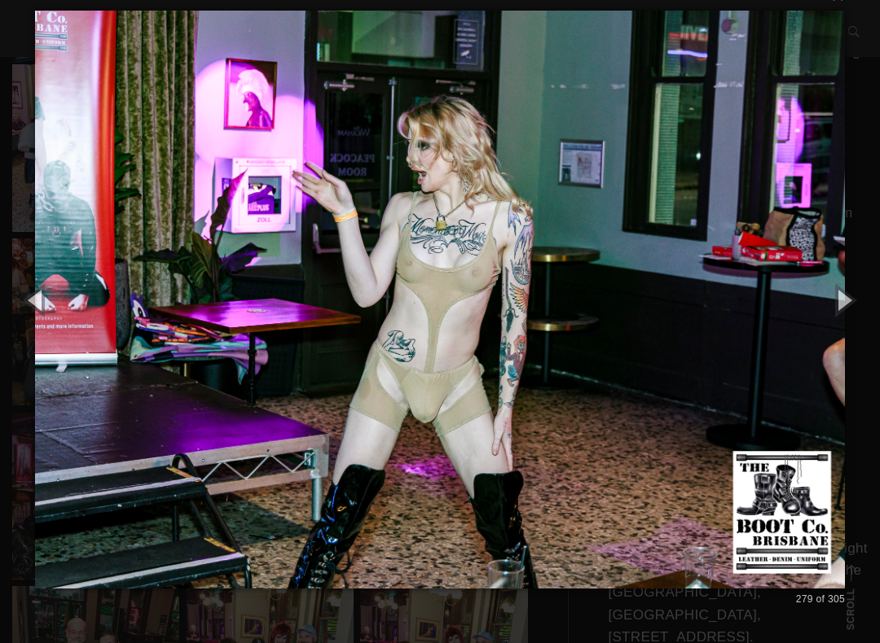
click at [863, 304] on button "button" at bounding box center [842, 300] width 73 height 90
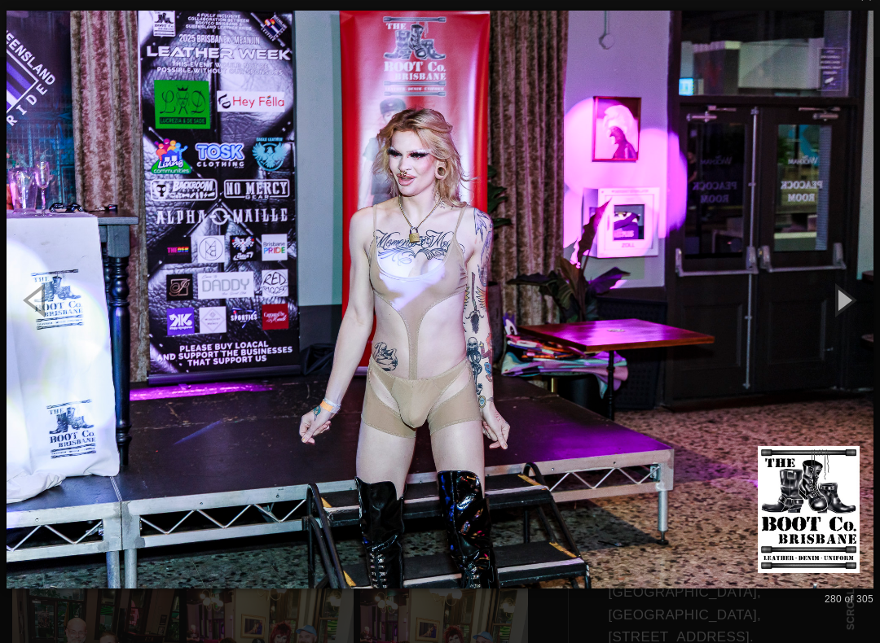
click at [862, 302] on button "button" at bounding box center [842, 300] width 73 height 90
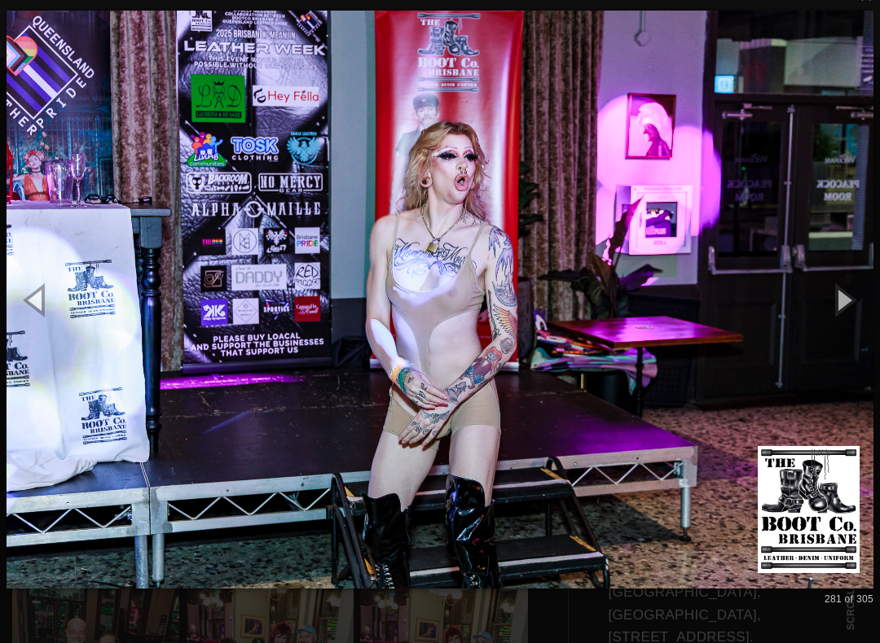
click at [863, 302] on button "button" at bounding box center [842, 300] width 73 height 90
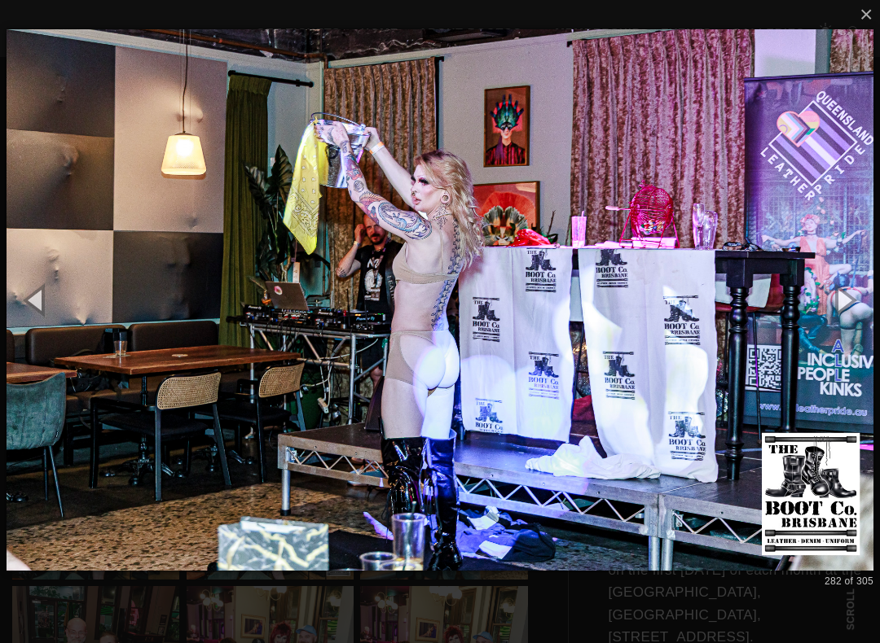
click at [861, 304] on button "button" at bounding box center [842, 300] width 73 height 90
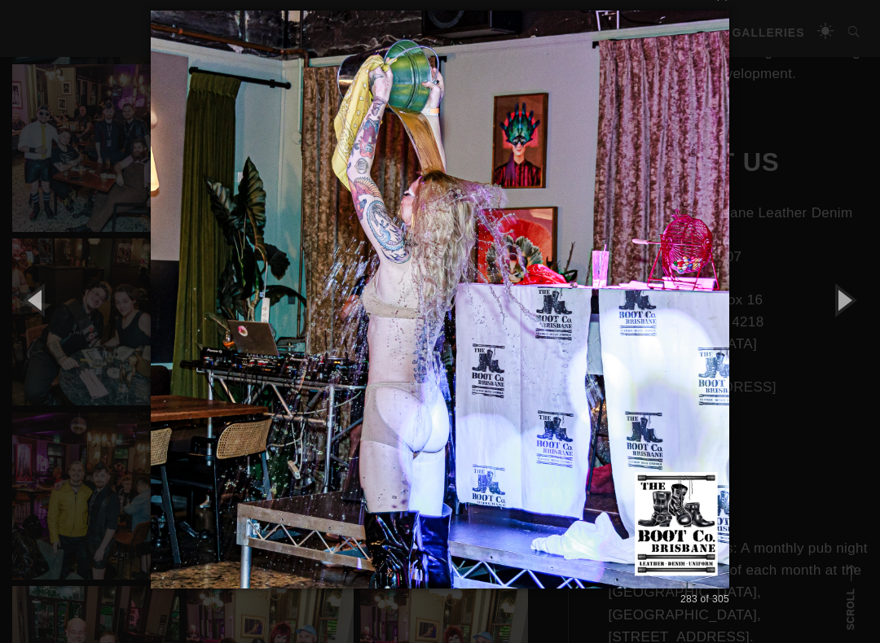
click at [860, 304] on button "button" at bounding box center [842, 300] width 73 height 90
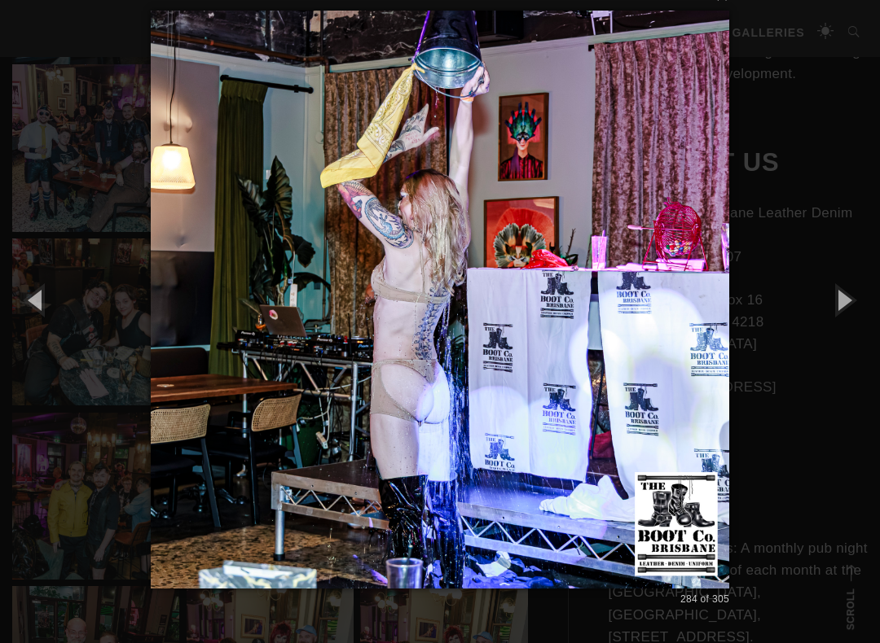
click at [866, 302] on button "button" at bounding box center [842, 300] width 73 height 90
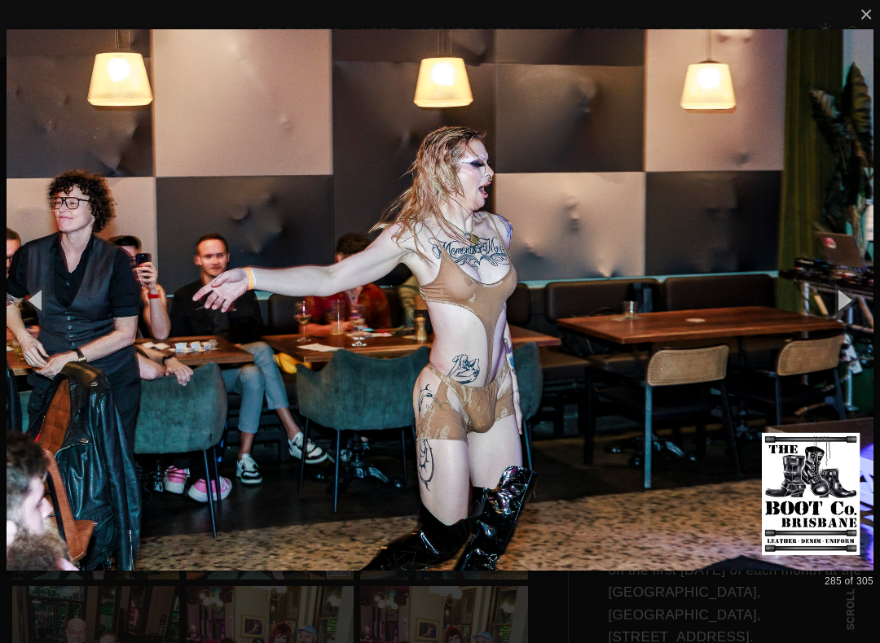
click at [862, 305] on button "button" at bounding box center [842, 300] width 73 height 90
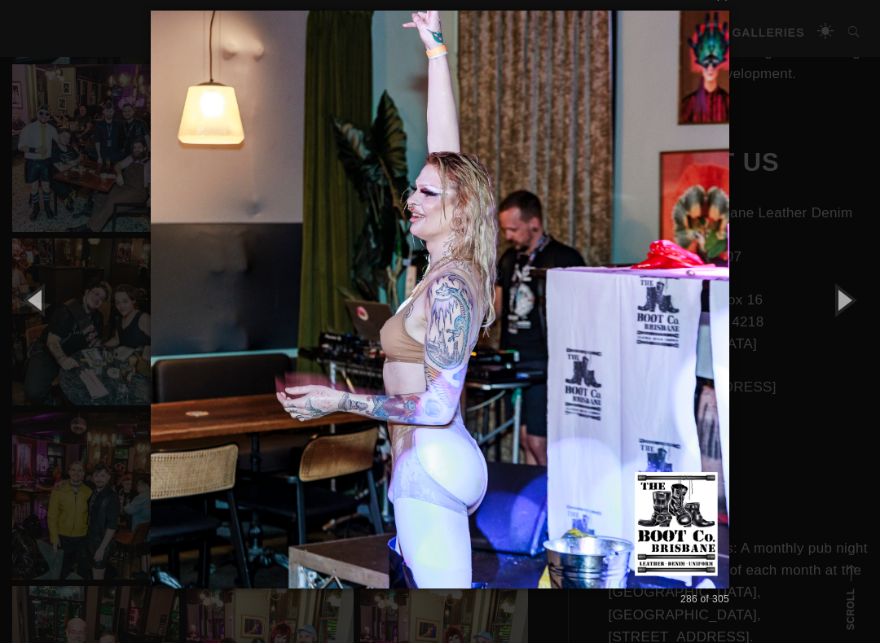
click at [858, 303] on button "button" at bounding box center [842, 300] width 73 height 90
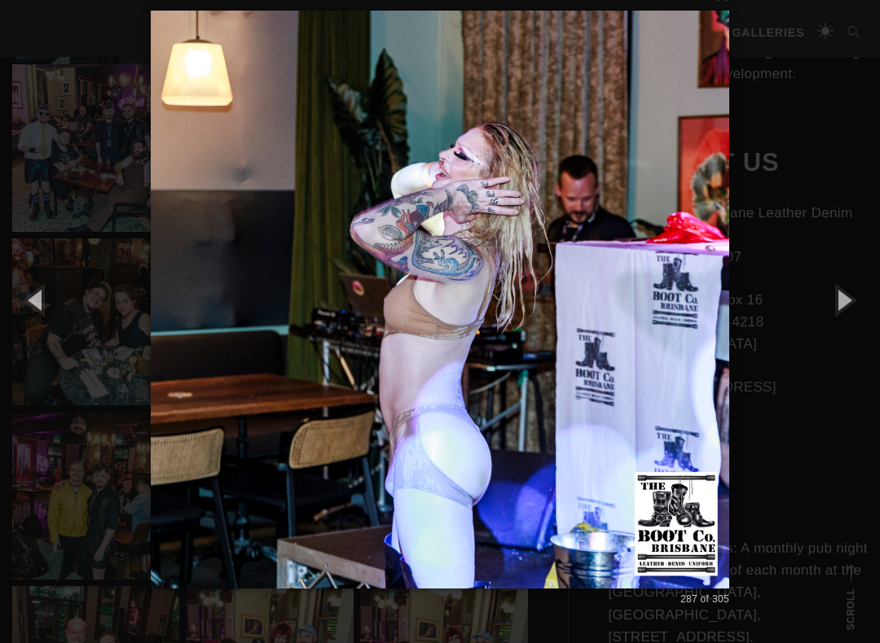
click at [863, 299] on button "button" at bounding box center [842, 300] width 73 height 90
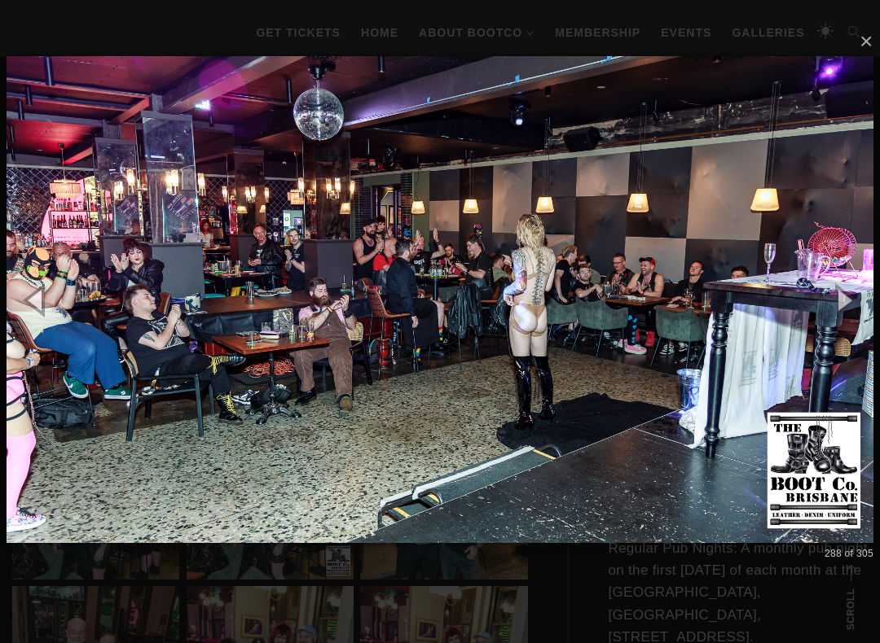
click at [859, 305] on button "button" at bounding box center [842, 300] width 73 height 90
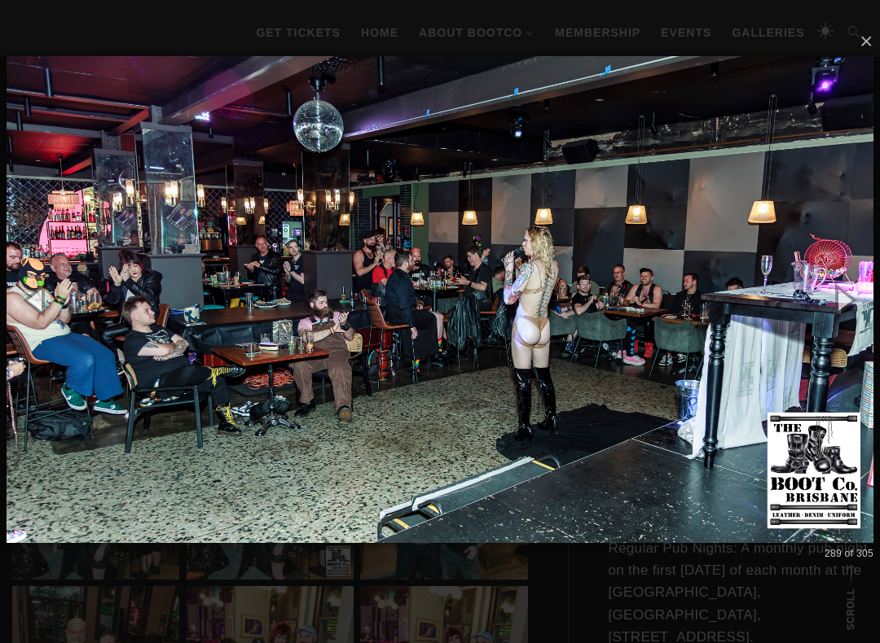
click at [863, 307] on button "button" at bounding box center [842, 300] width 73 height 90
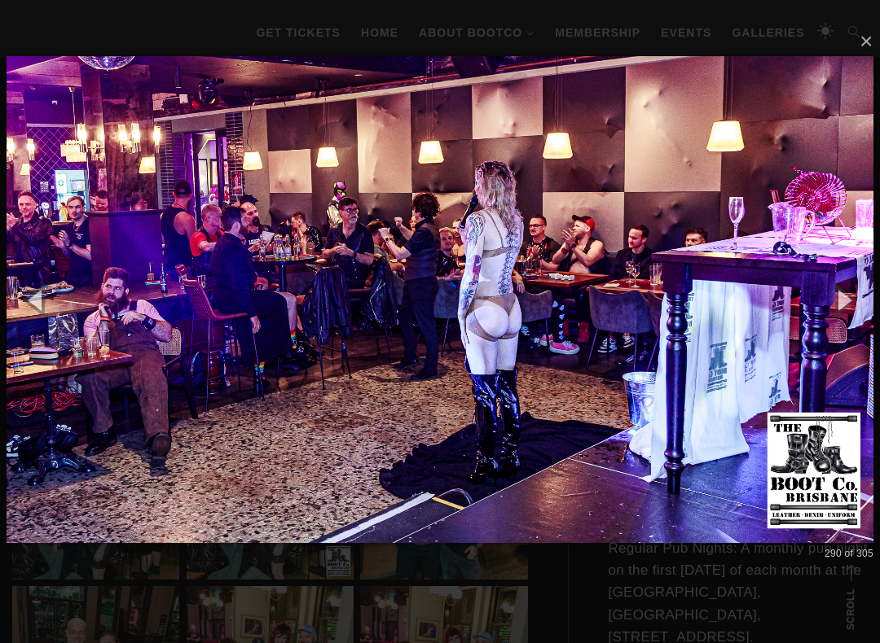
click at [877, 290] on button "button" at bounding box center [842, 300] width 73 height 90
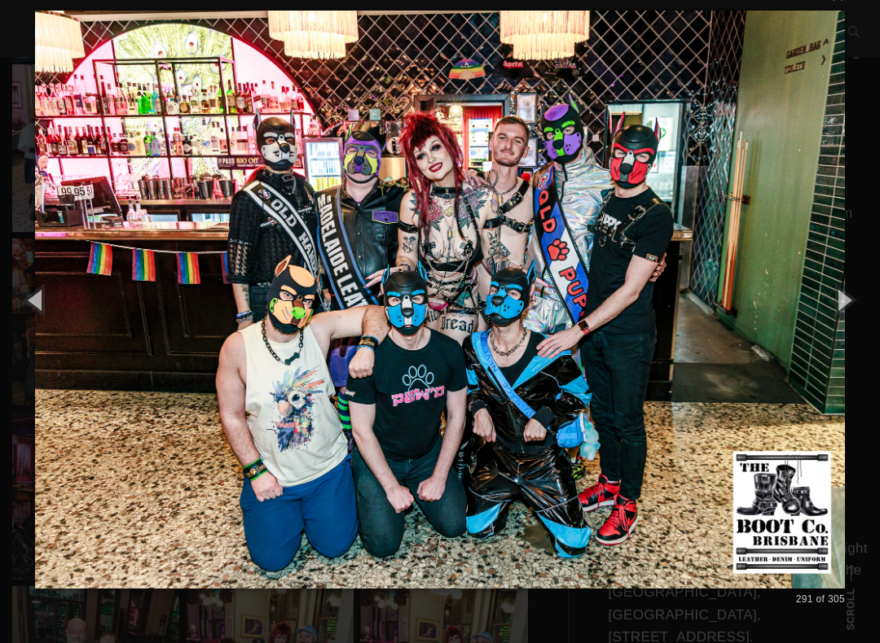
click at [866, 295] on button "button" at bounding box center [842, 300] width 73 height 90
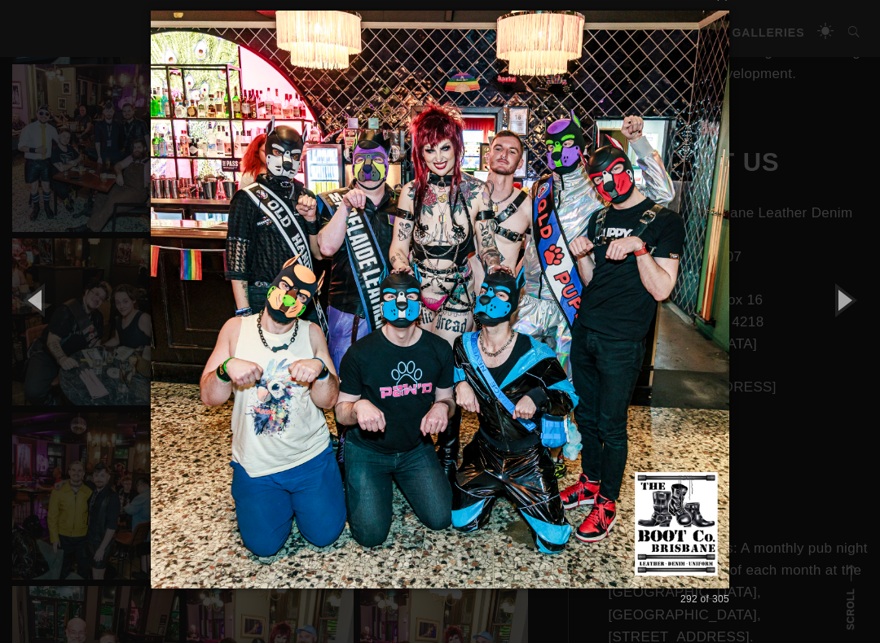
click at [857, 300] on button "button" at bounding box center [842, 300] width 73 height 90
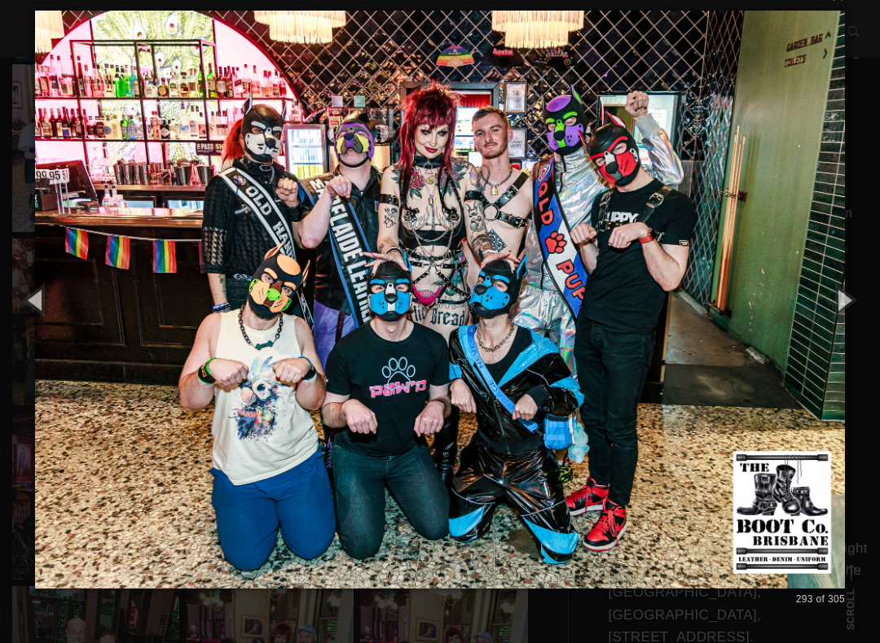
click at [854, 294] on button "button" at bounding box center [842, 300] width 73 height 90
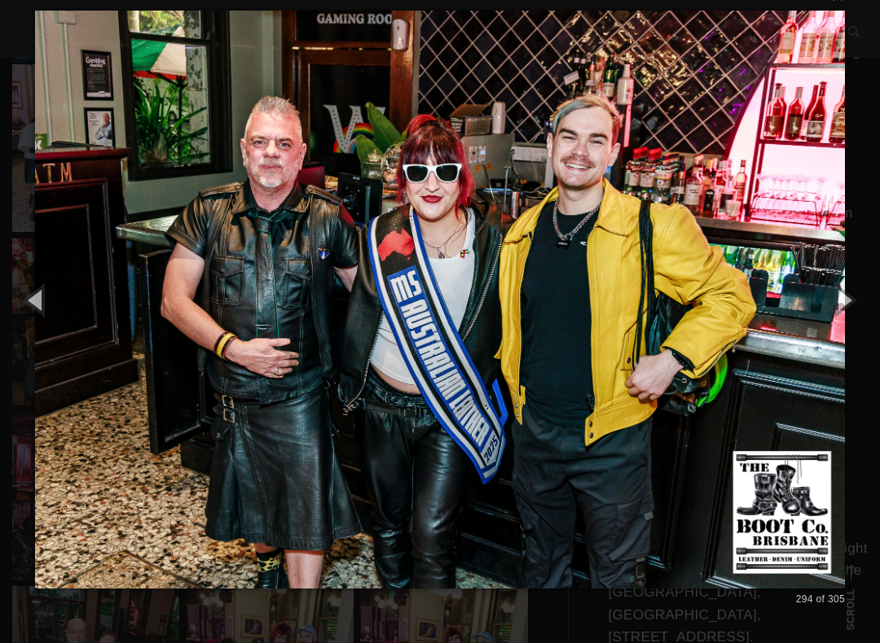
click at [855, 305] on button "button" at bounding box center [842, 300] width 73 height 90
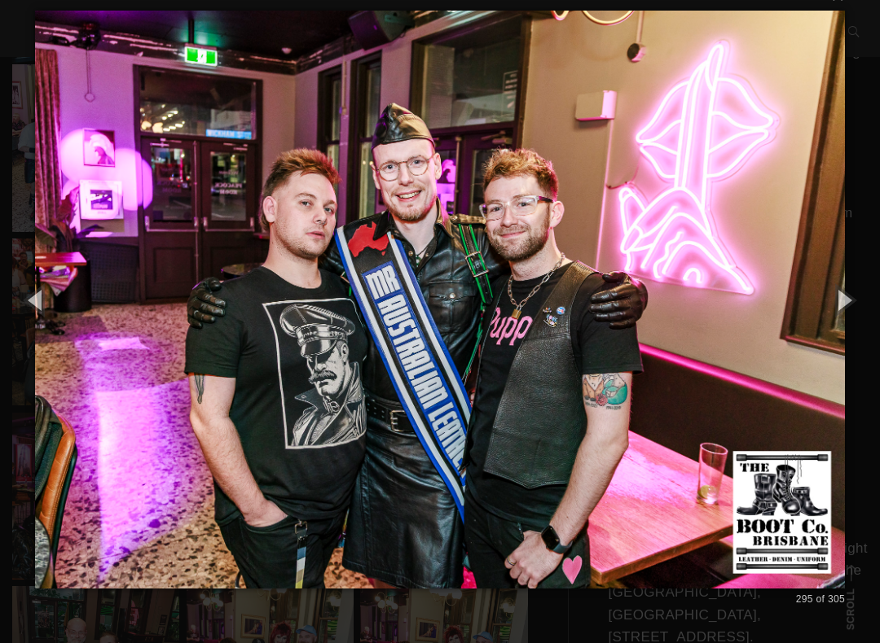
click at [855, 303] on button "button" at bounding box center [842, 300] width 73 height 90
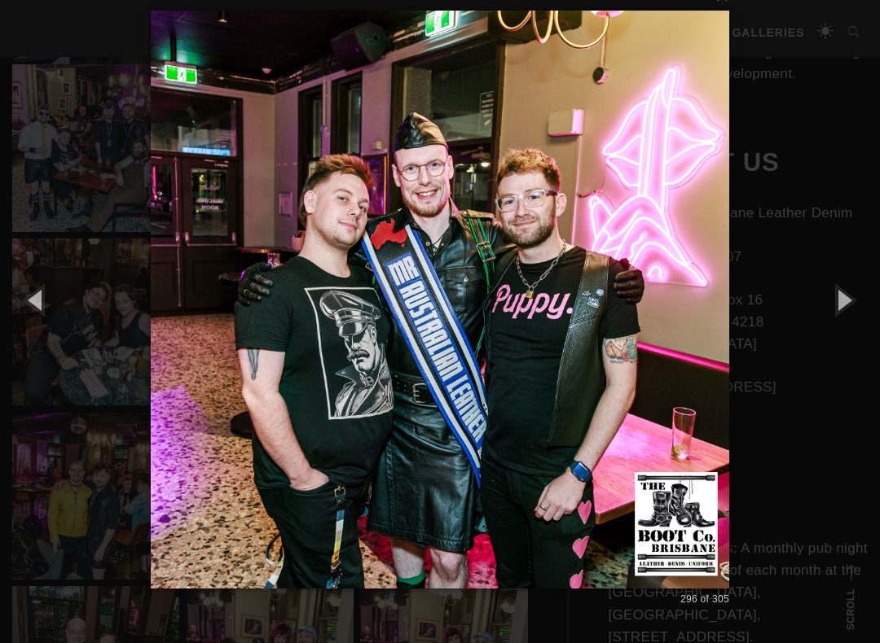
click at [857, 301] on button "button" at bounding box center [842, 300] width 73 height 90
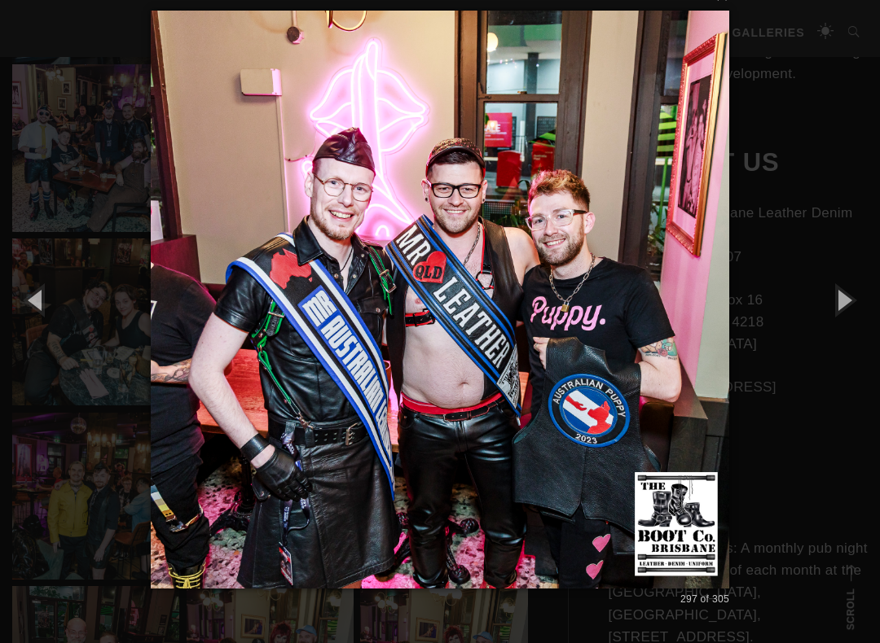
click at [857, 300] on button "button" at bounding box center [842, 300] width 73 height 90
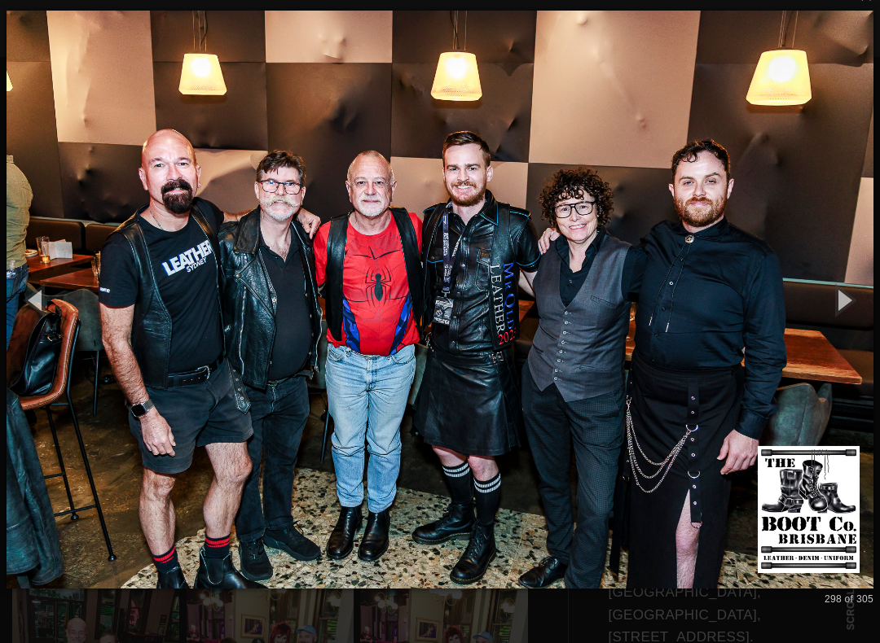
click at [856, 300] on button "button" at bounding box center [842, 300] width 73 height 90
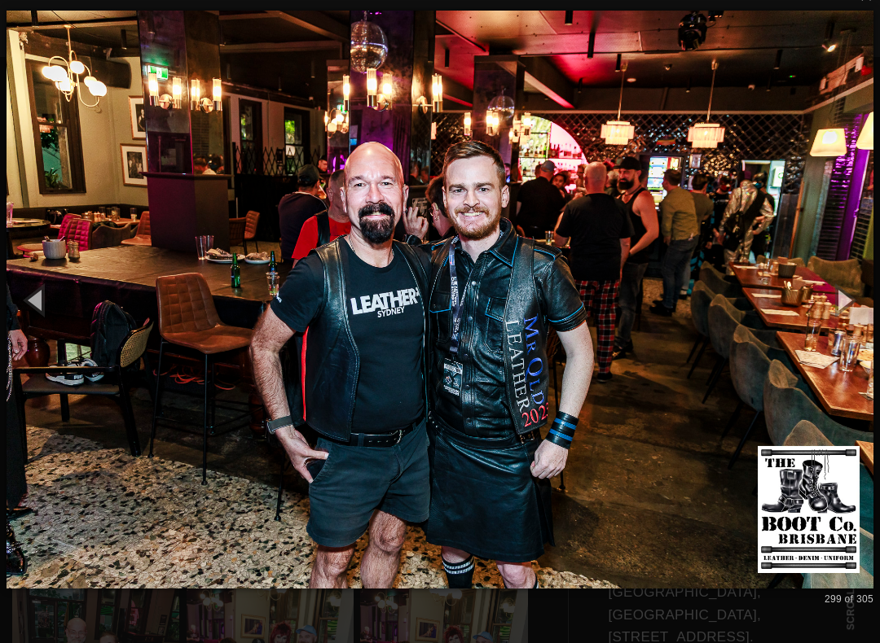
click at [33, 301] on button "button" at bounding box center [36, 300] width 73 height 90
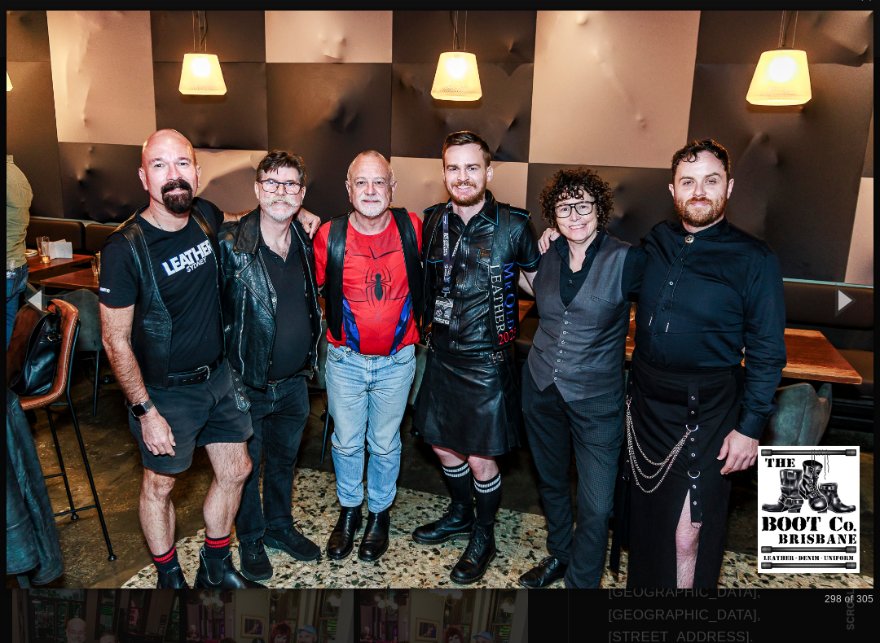
click at [855, 302] on button "button" at bounding box center [842, 300] width 73 height 90
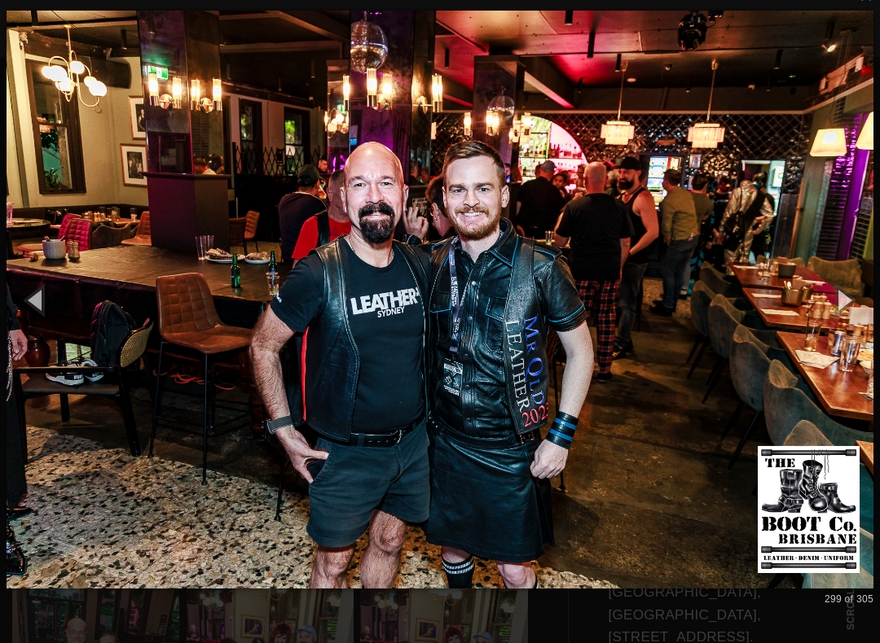
click at [866, 300] on button "button" at bounding box center [842, 300] width 73 height 90
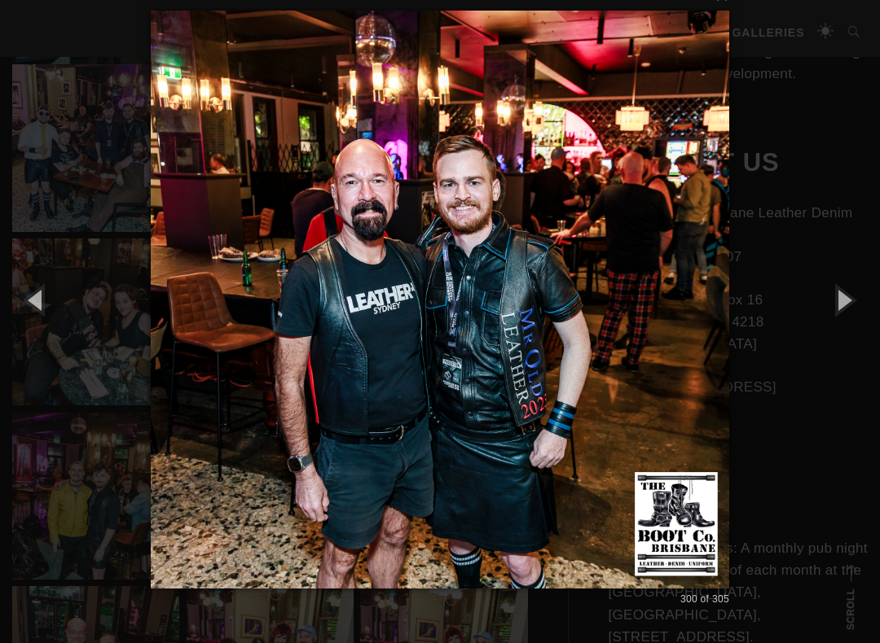
click at [856, 302] on button "button" at bounding box center [842, 300] width 73 height 90
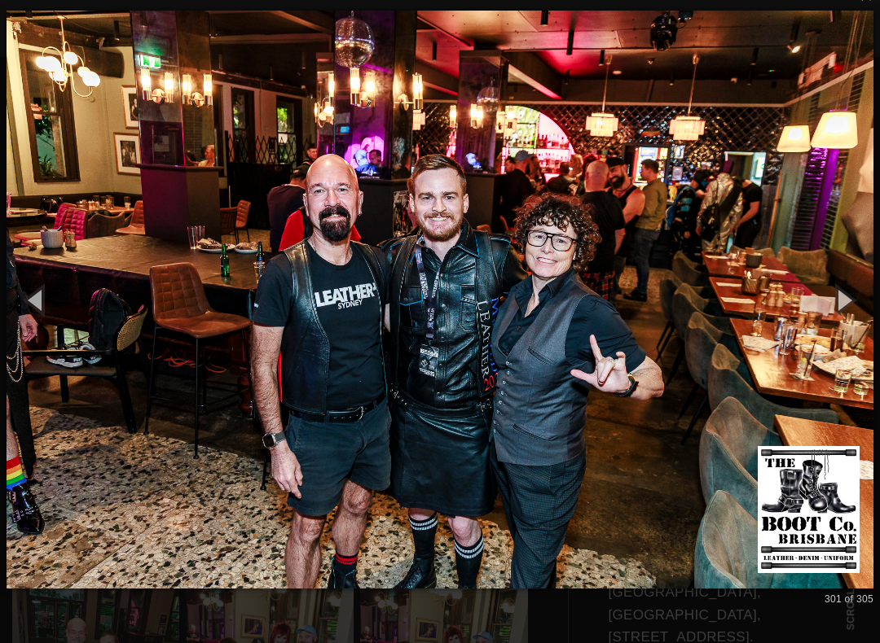
click at [854, 305] on button "button" at bounding box center [842, 300] width 73 height 90
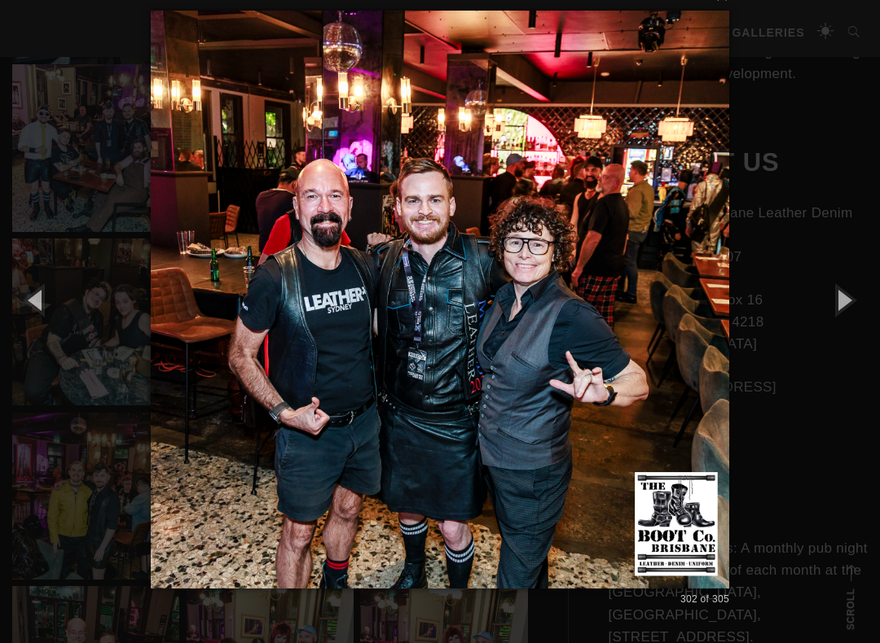
click at [855, 308] on button "button" at bounding box center [842, 300] width 73 height 90
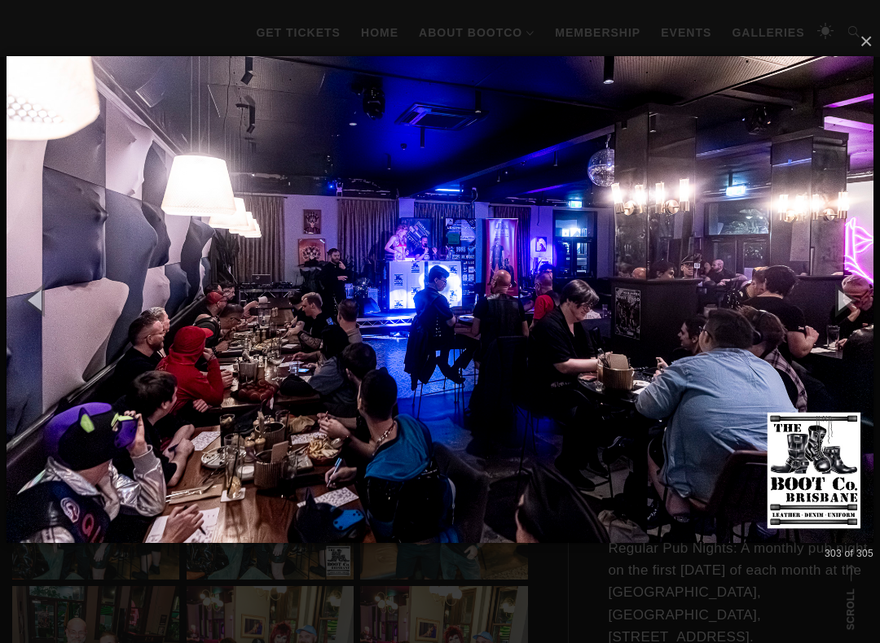
click at [854, 309] on button "button" at bounding box center [842, 300] width 73 height 90
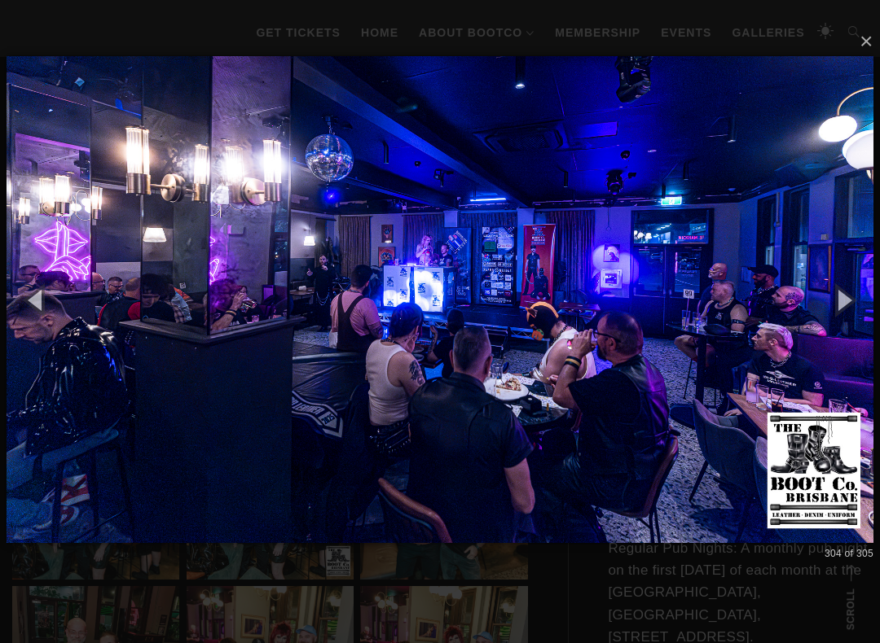
click at [853, 309] on button "button" at bounding box center [842, 300] width 73 height 90
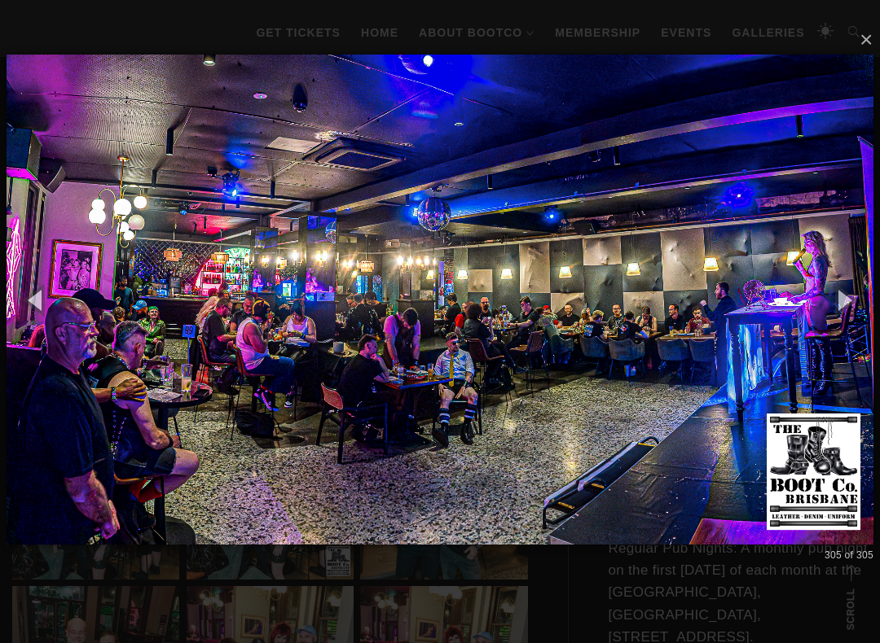
click at [851, 308] on button "button" at bounding box center [842, 300] width 73 height 90
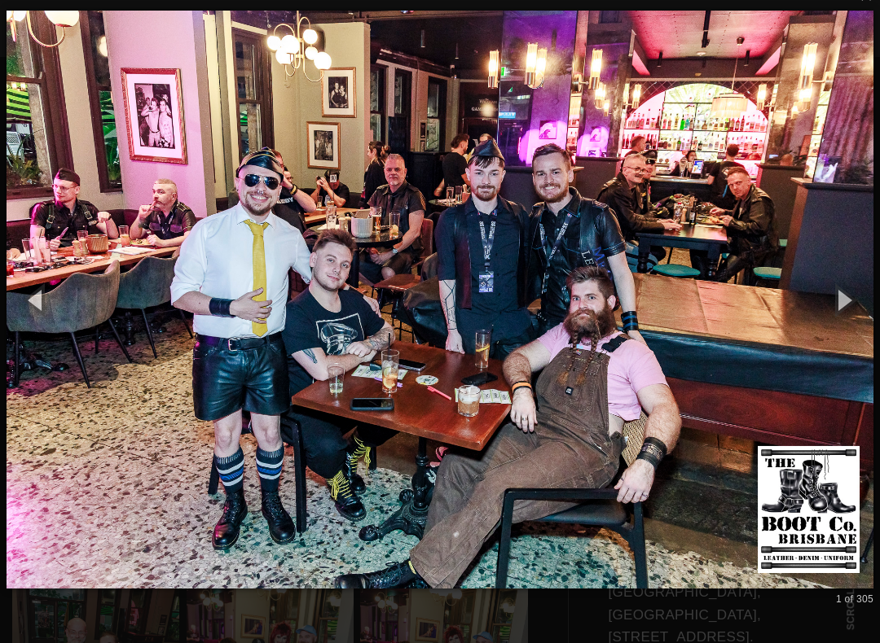
click at [855, 305] on button "button" at bounding box center [842, 300] width 73 height 90
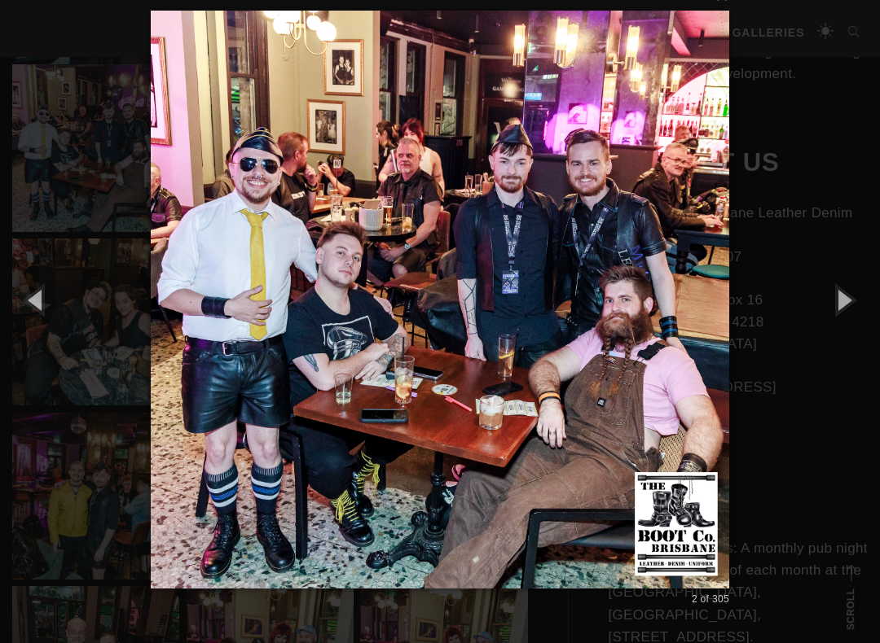
click at [852, 309] on button "button" at bounding box center [842, 300] width 73 height 90
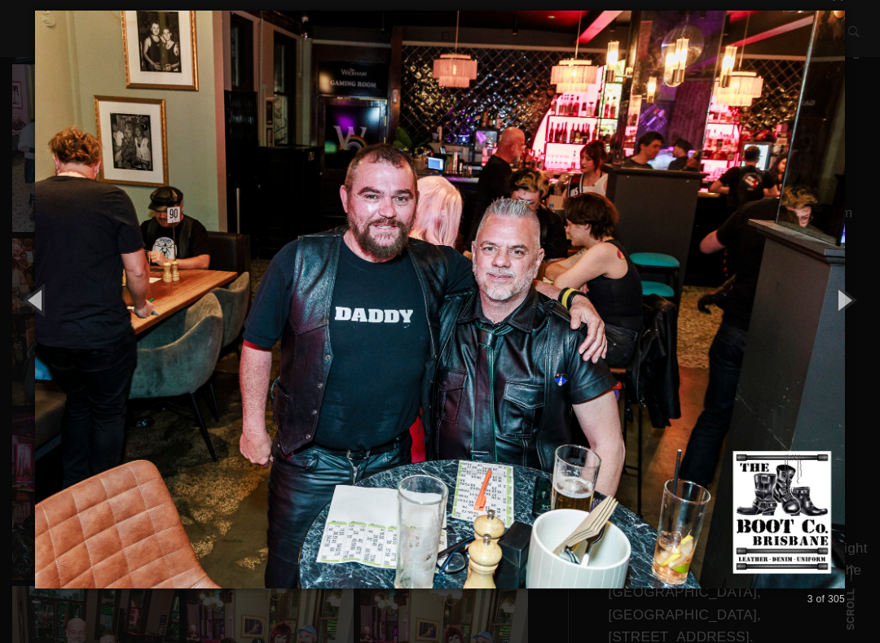
click at [858, 310] on button "button" at bounding box center [842, 300] width 73 height 90
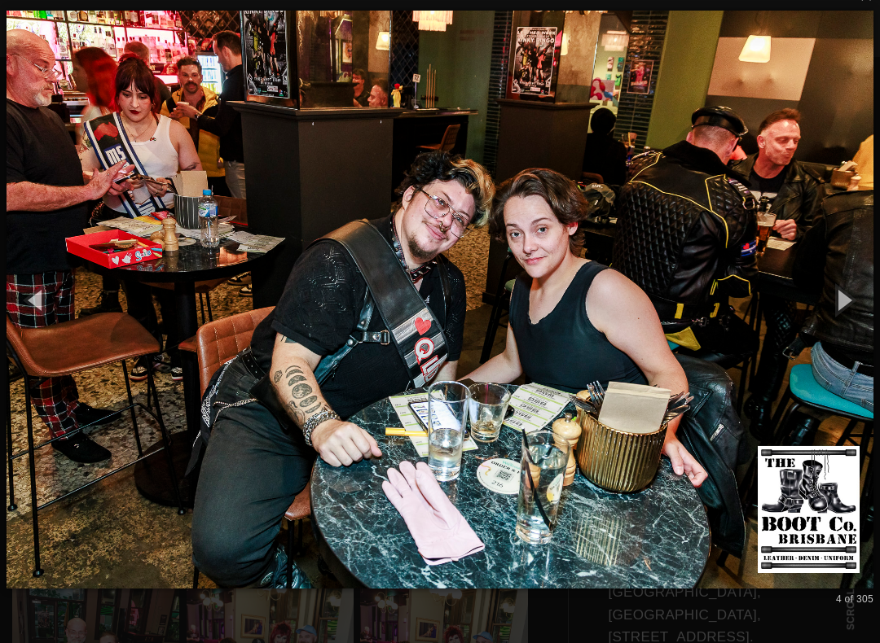
click at [858, 310] on button "button" at bounding box center [842, 300] width 73 height 90
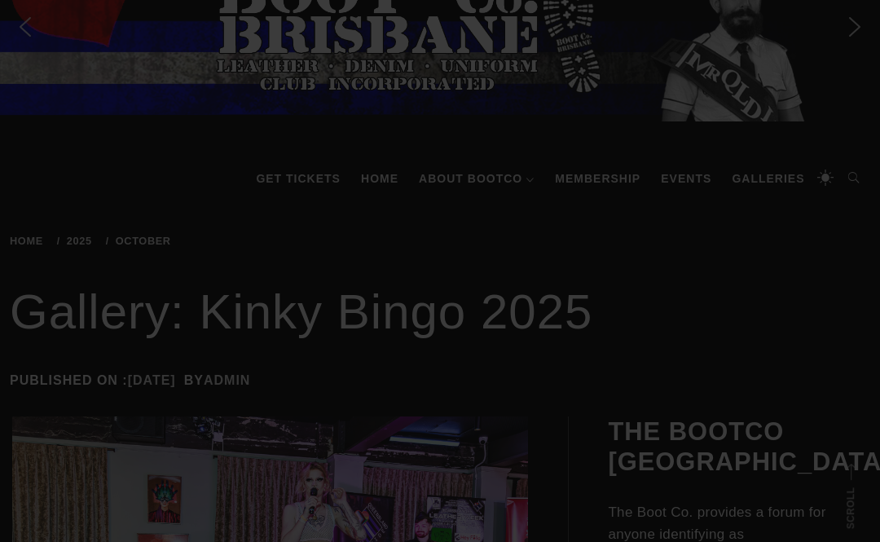
scroll to position [0, 0]
